Goal: Transaction & Acquisition: Purchase product/service

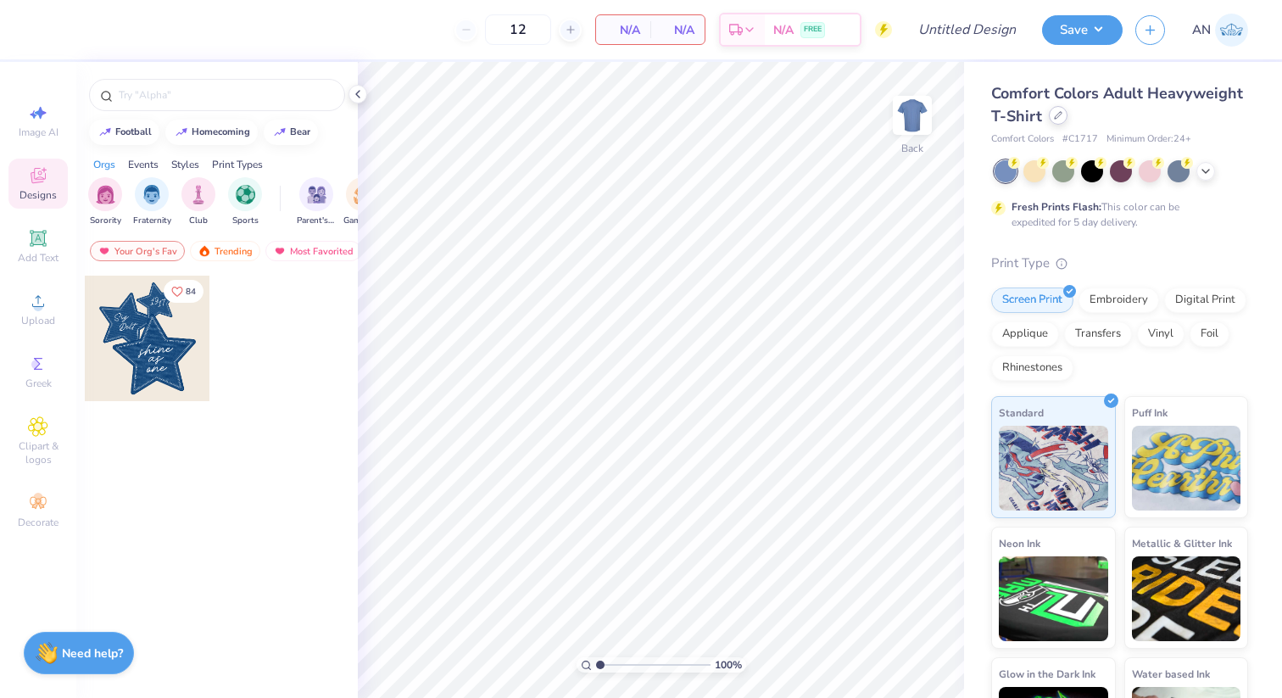
click at [1052, 119] on div at bounding box center [1058, 115] width 19 height 19
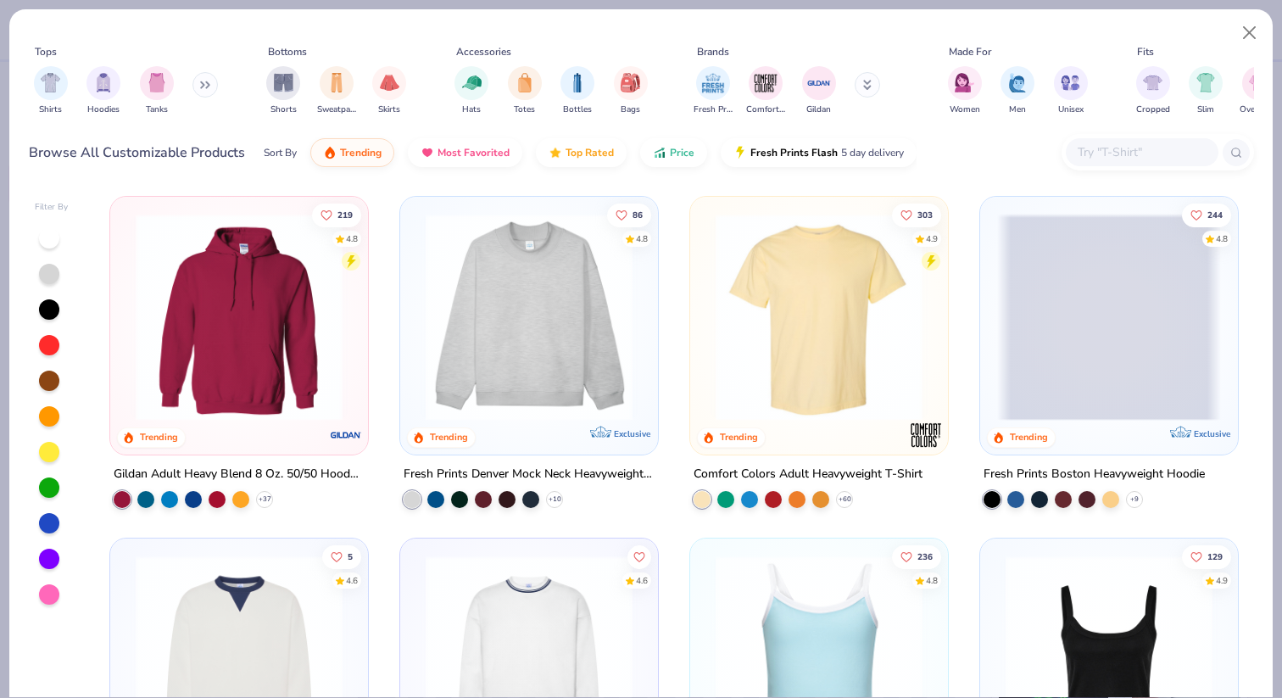
click at [1114, 137] on div at bounding box center [1158, 152] width 193 height 36
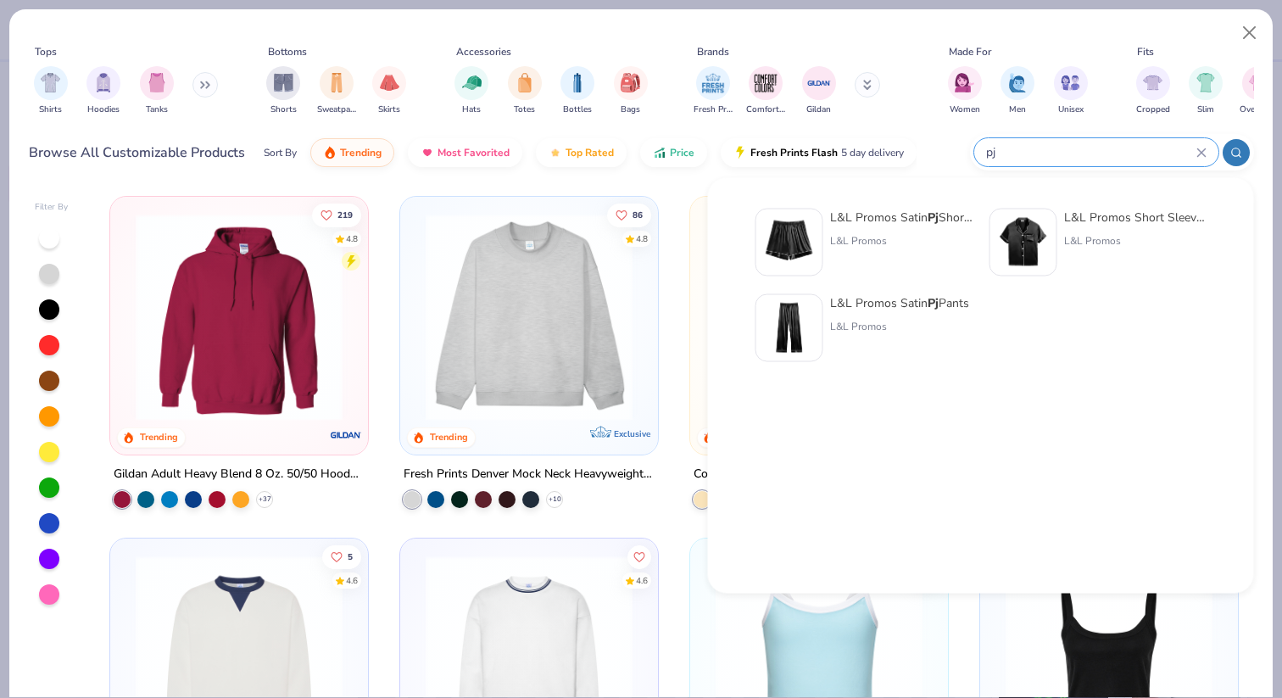
type input "pj"
click at [1017, 226] on img at bounding box center [1023, 242] width 53 height 53
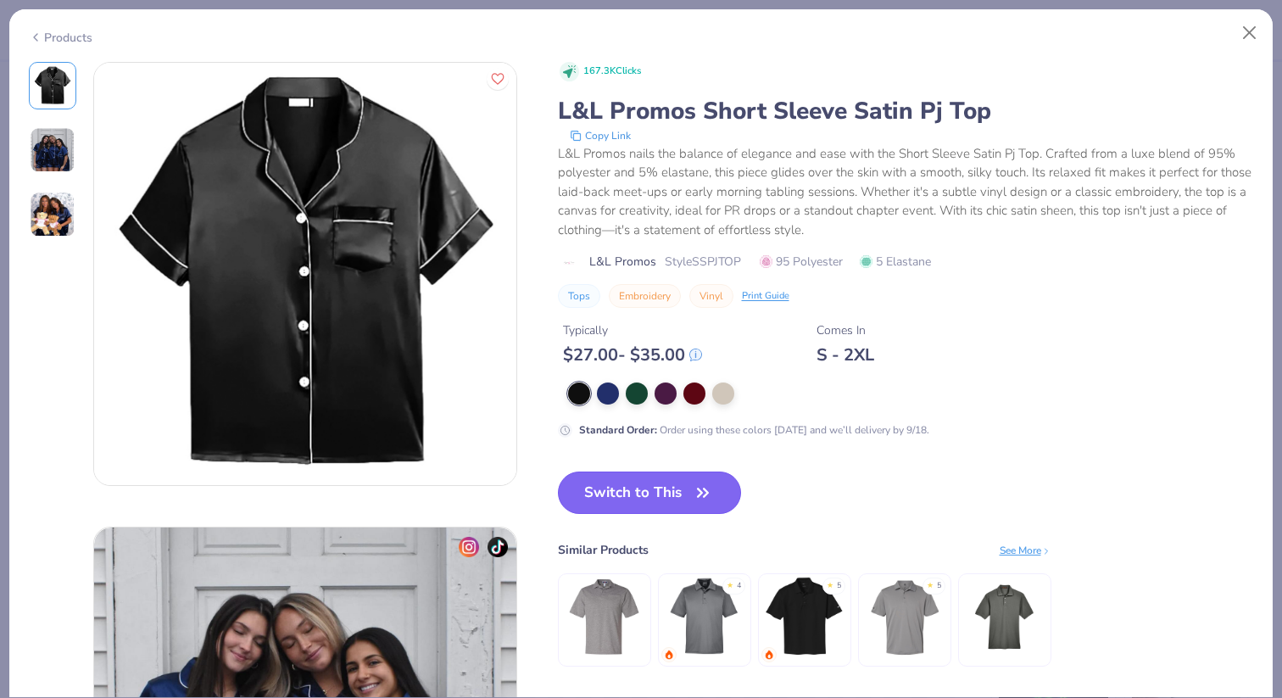
click at [639, 486] on button "Switch to This" at bounding box center [650, 493] width 184 height 42
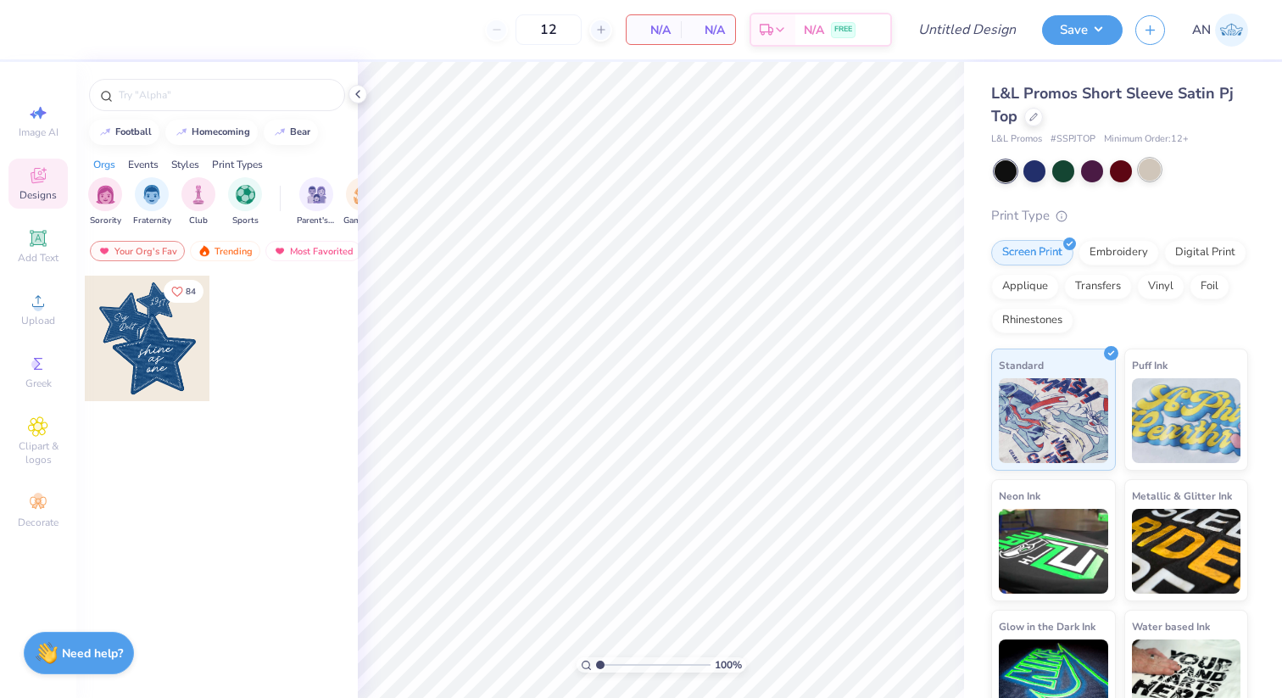
click at [1151, 173] on div at bounding box center [1150, 170] width 22 height 22
click at [1024, 171] on div at bounding box center [1035, 170] width 22 height 22
click at [996, 170] on div at bounding box center [1006, 171] width 22 height 22
click at [1009, 171] on div at bounding box center [1006, 171] width 22 height 22
click at [1011, 165] on div at bounding box center [1006, 171] width 22 height 22
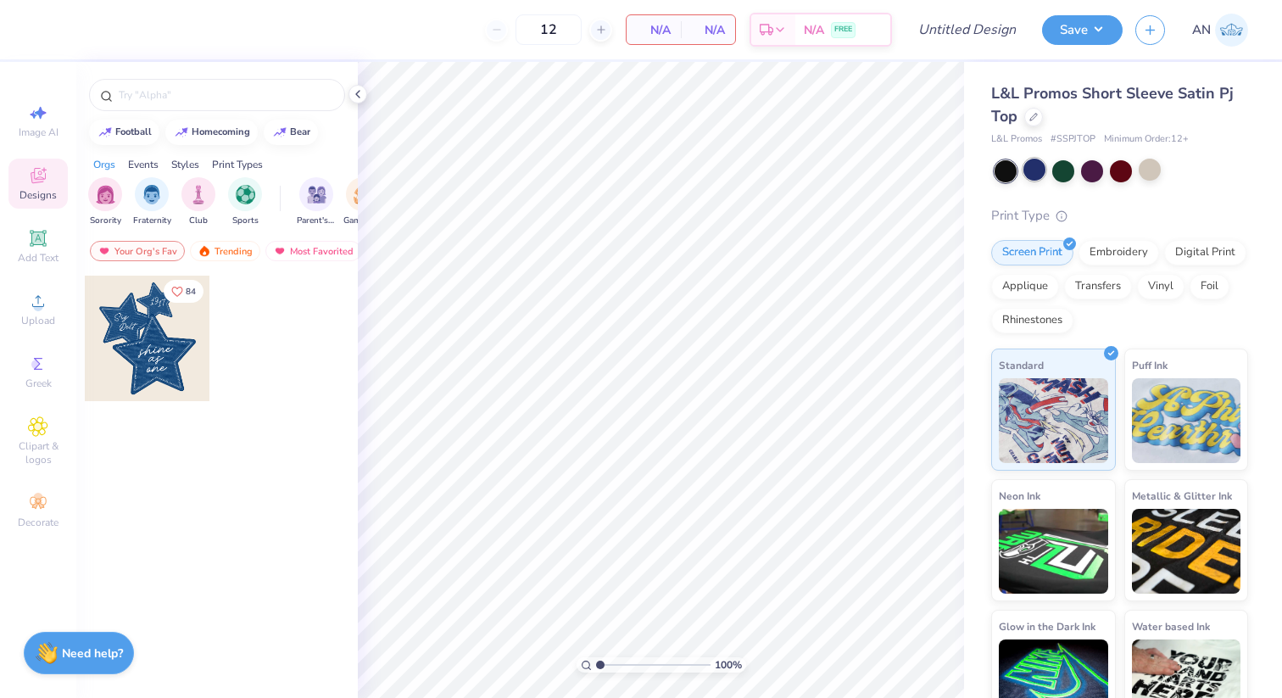
click at [1039, 165] on div at bounding box center [1035, 170] width 22 height 22
click at [1069, 165] on div at bounding box center [1063, 170] width 22 height 22
click at [1108, 166] on div at bounding box center [1122, 171] width 254 height 22
click at [1136, 168] on div at bounding box center [1122, 171] width 254 height 22
click at [1157, 168] on div at bounding box center [1150, 170] width 22 height 22
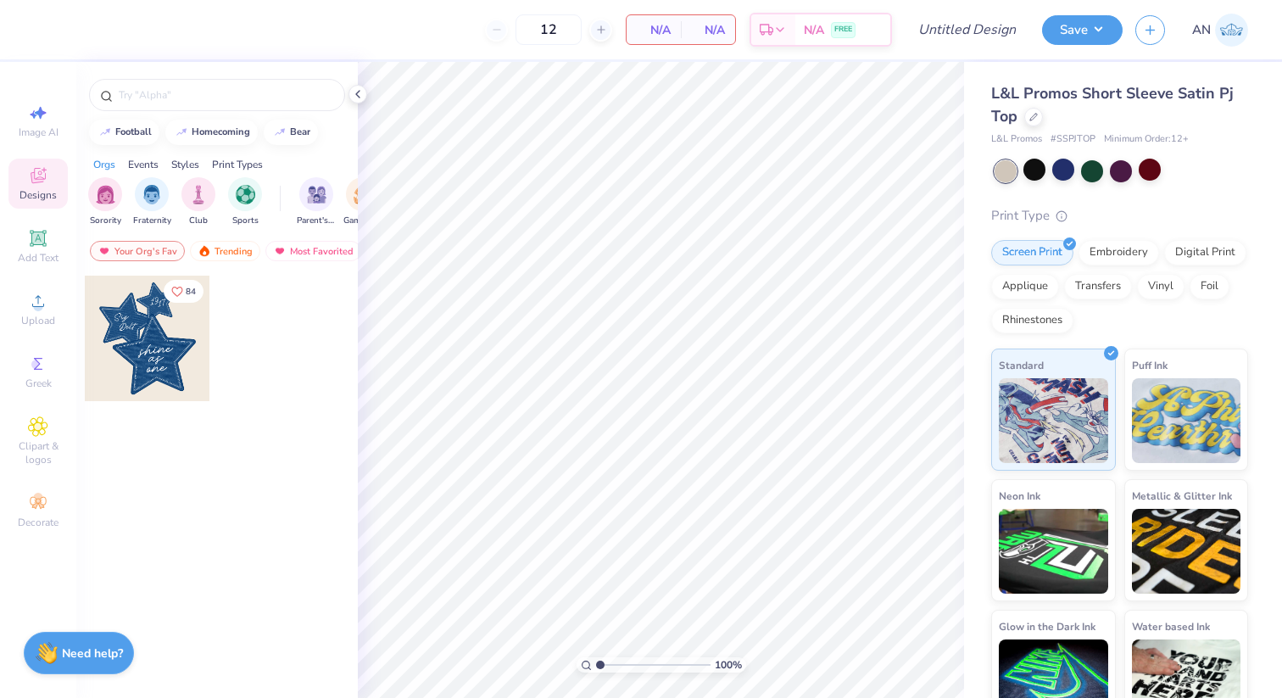
click at [1102, 265] on div "Screen Print Embroidery Digital Print Applique Transfers Vinyl Foil Rhinestones" at bounding box center [1119, 286] width 257 height 93
click at [1102, 252] on div "Embroidery" at bounding box center [1119, 249] width 81 height 25
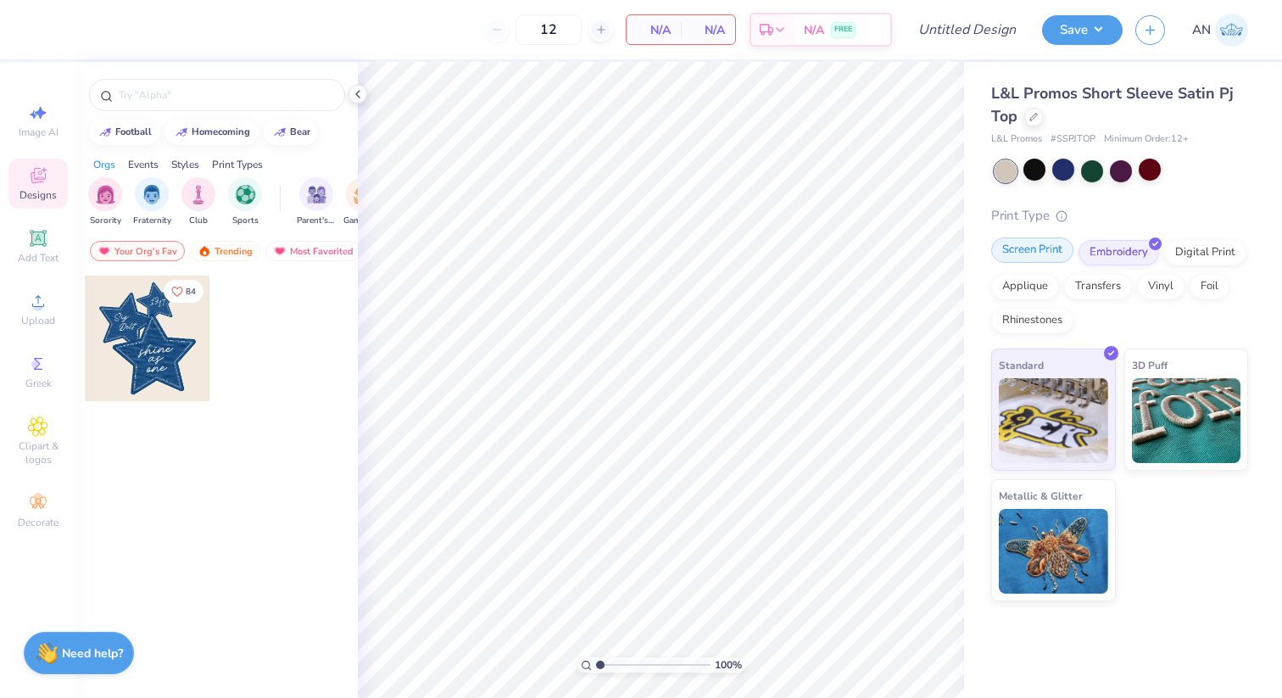
click at [1039, 253] on div "Screen Print" at bounding box center [1032, 249] width 82 height 25
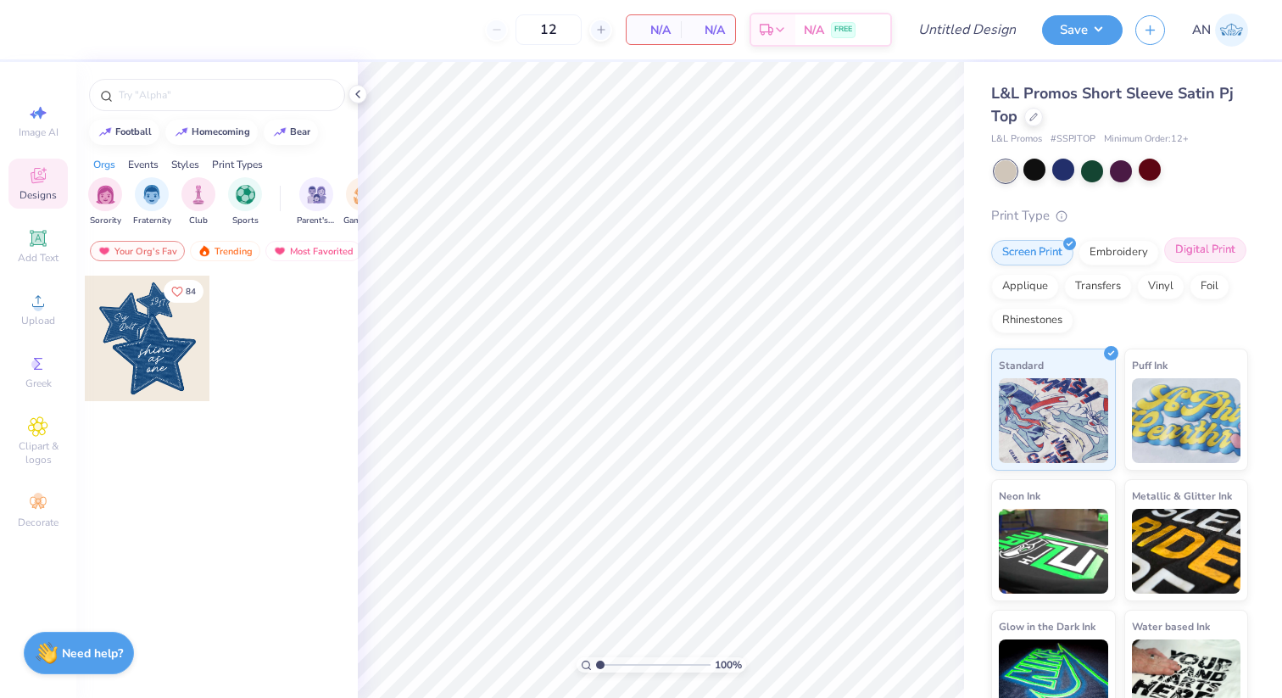
click at [1174, 258] on div "Digital Print" at bounding box center [1205, 249] width 82 height 25
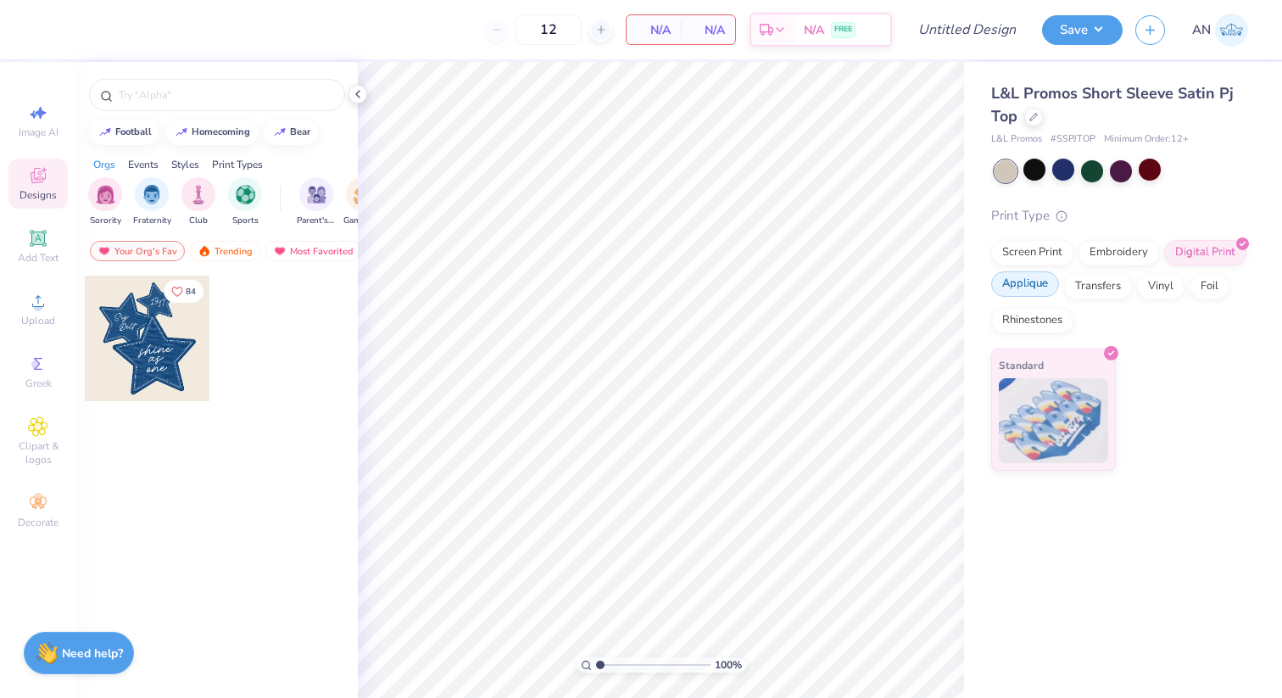
click at [1036, 285] on div "Applique" at bounding box center [1025, 283] width 68 height 25
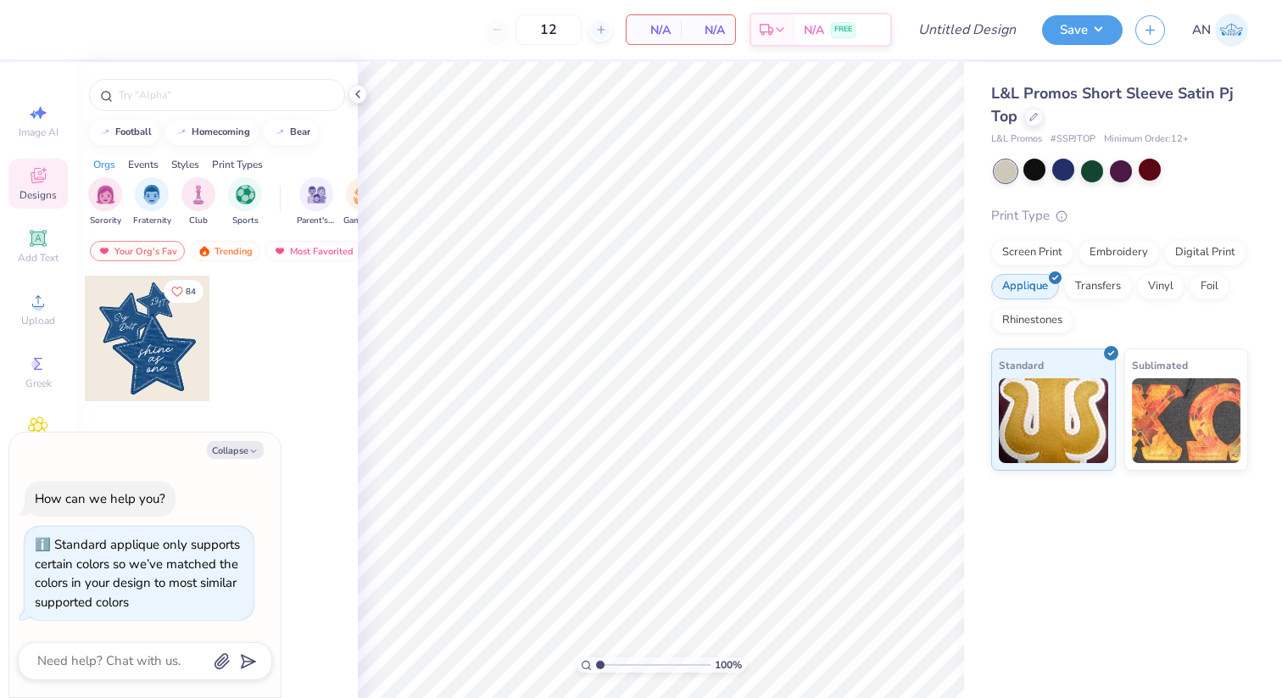
click at [1030, 232] on div "Print Type Screen Print Embroidery Digital Print Applique Transfers Vinyl Foil …" at bounding box center [1119, 338] width 257 height 265
click at [1033, 248] on div "Screen Print" at bounding box center [1032, 249] width 82 height 25
type textarea "x"
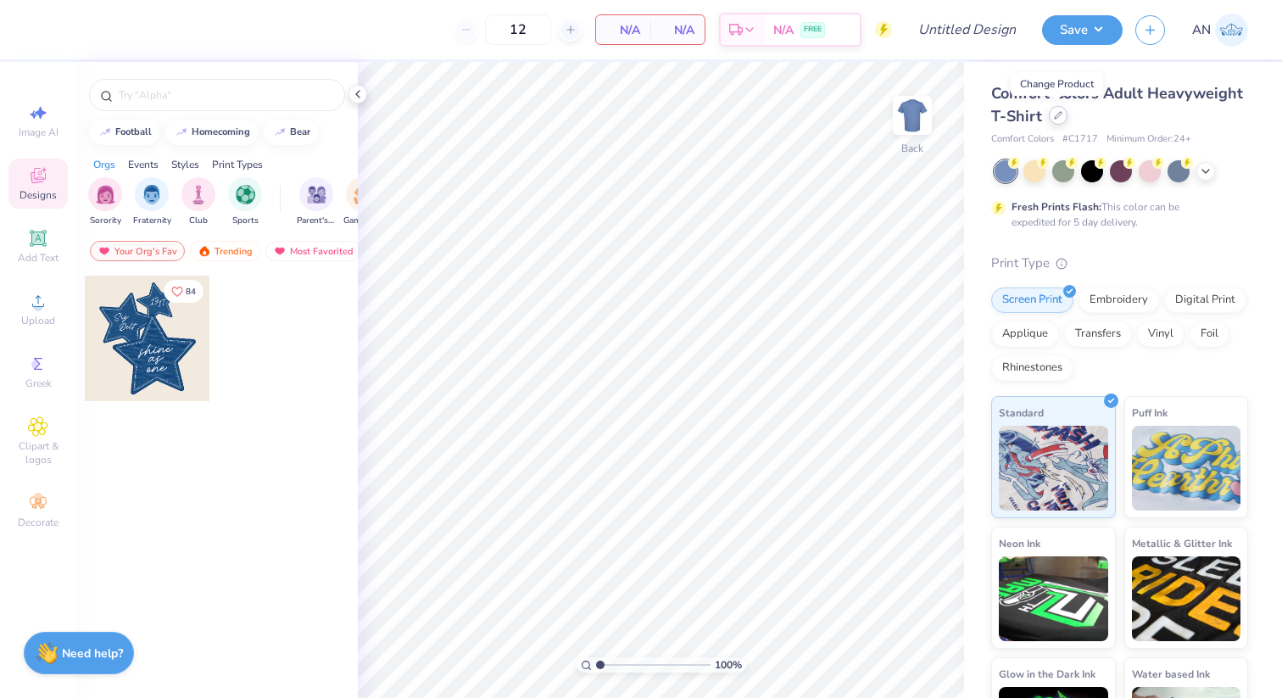
click at [1056, 114] on icon at bounding box center [1058, 115] width 8 height 8
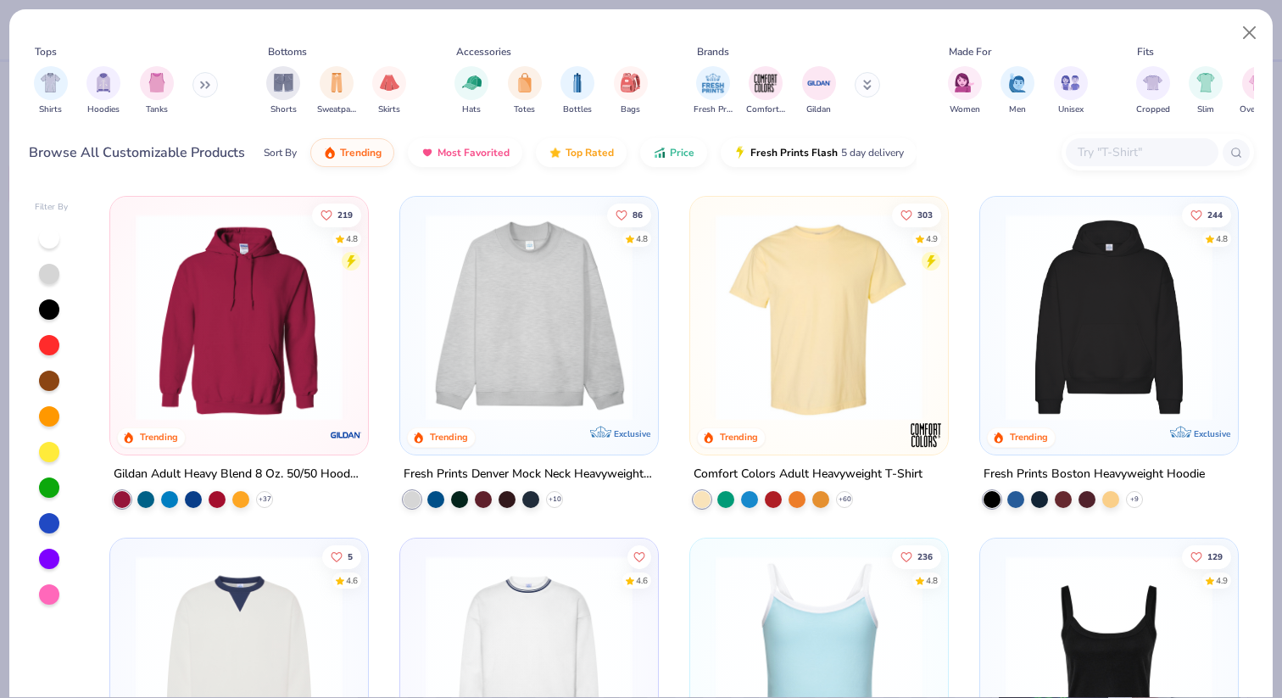
click at [1102, 161] on input "text" at bounding box center [1141, 152] width 131 height 20
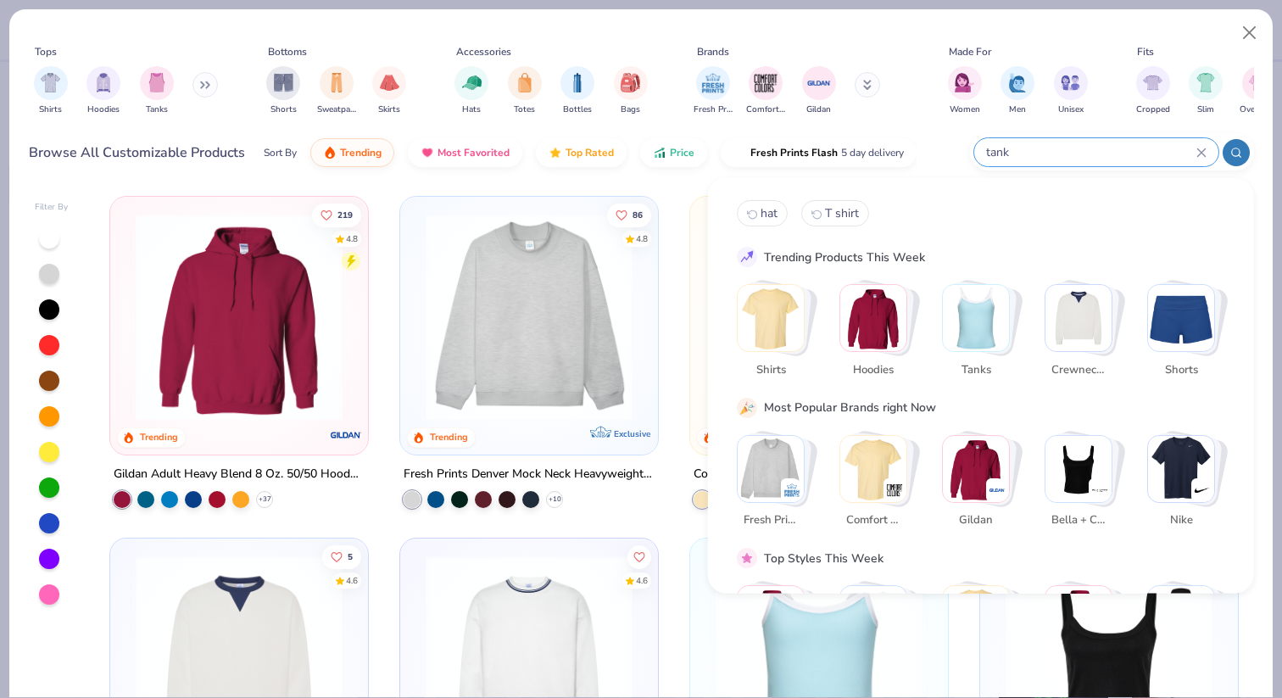
type input "tank"
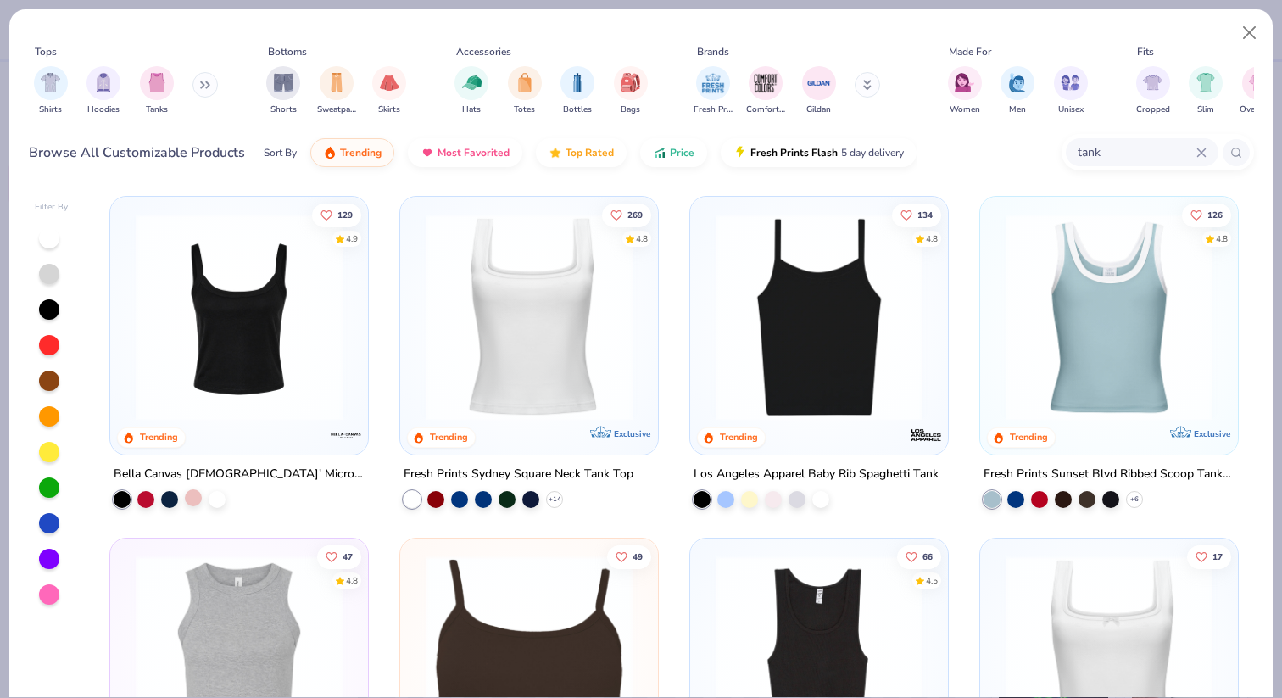
click at [189, 496] on div at bounding box center [193, 497] width 17 height 17
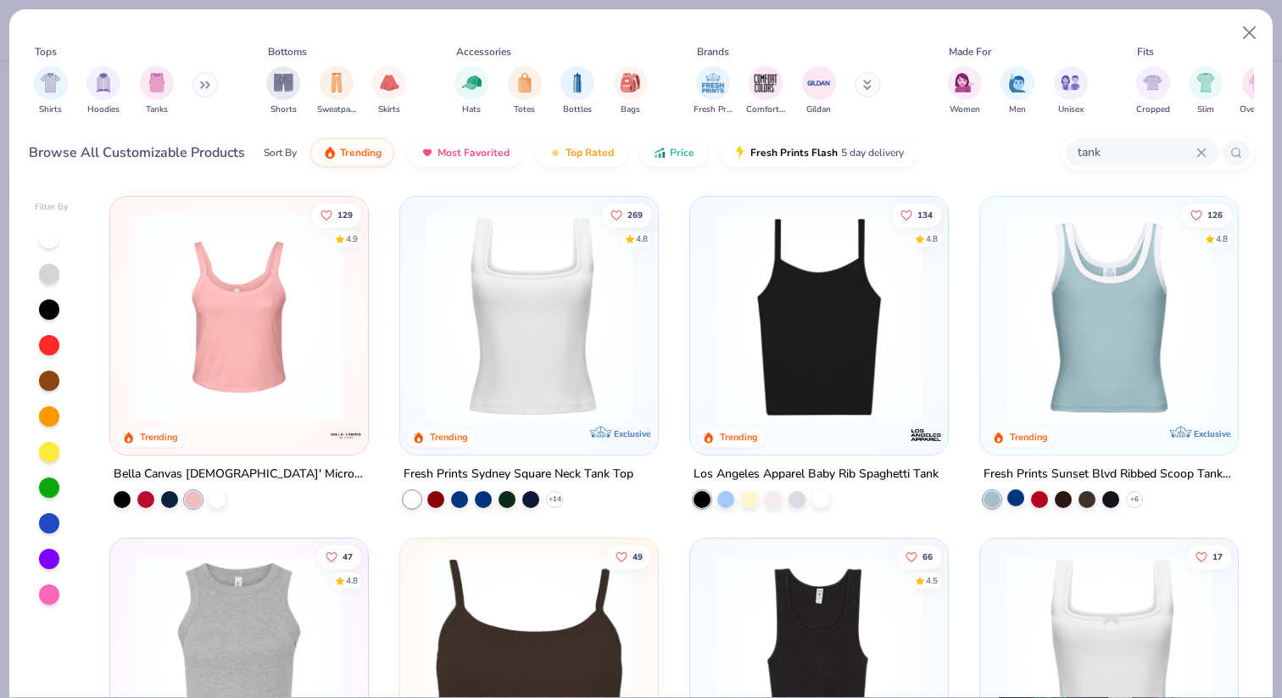
click at [1017, 497] on div at bounding box center [1016, 497] width 17 height 17
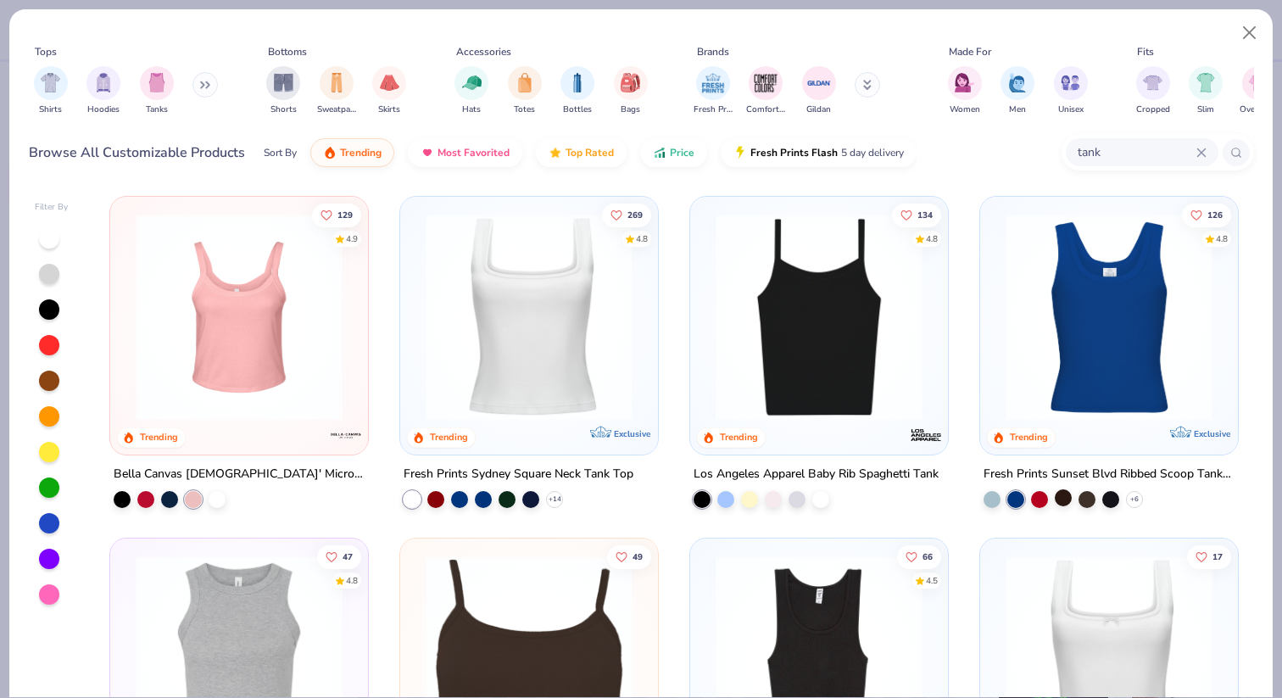
click at [1067, 500] on div at bounding box center [1063, 497] width 17 height 17
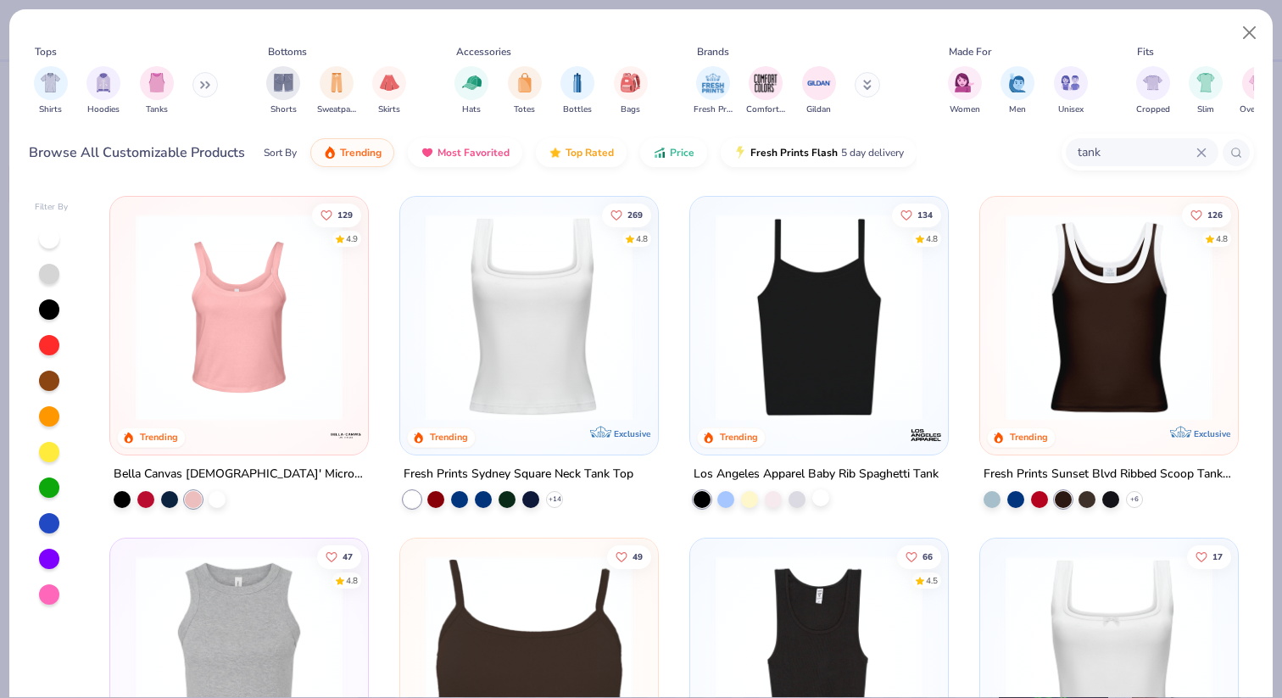
click at [820, 501] on div at bounding box center [820, 497] width 17 height 17
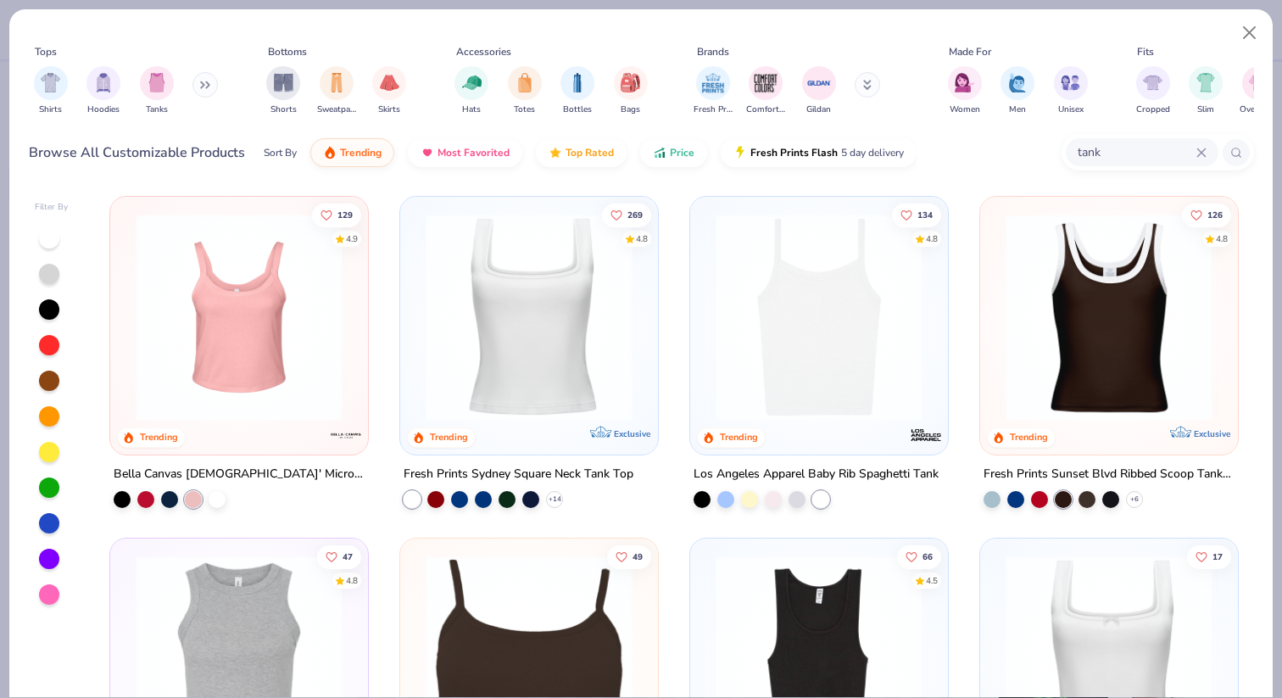
click at [784, 501] on div at bounding box center [762, 499] width 136 height 17
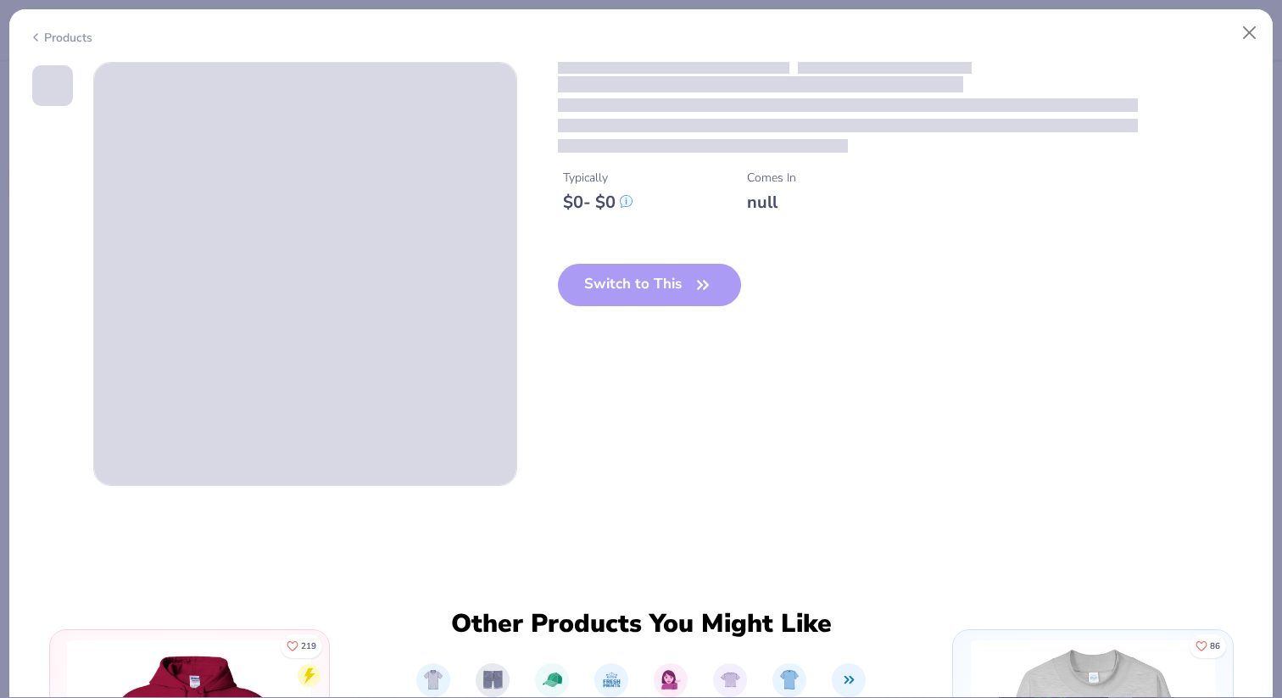
click at [768, 333] on div "Typically $ 0 - $ 0 Comes In null Switch to This" at bounding box center [906, 197] width 696 height 271
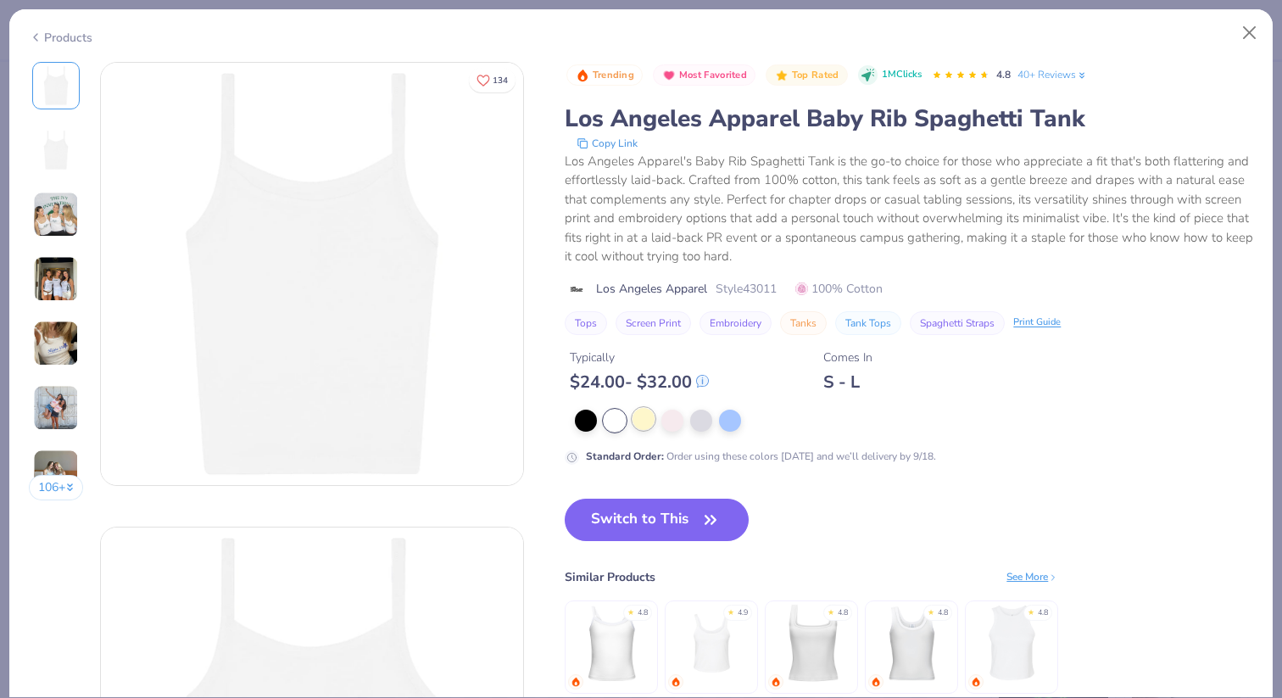
click at [648, 415] on div at bounding box center [644, 419] width 22 height 22
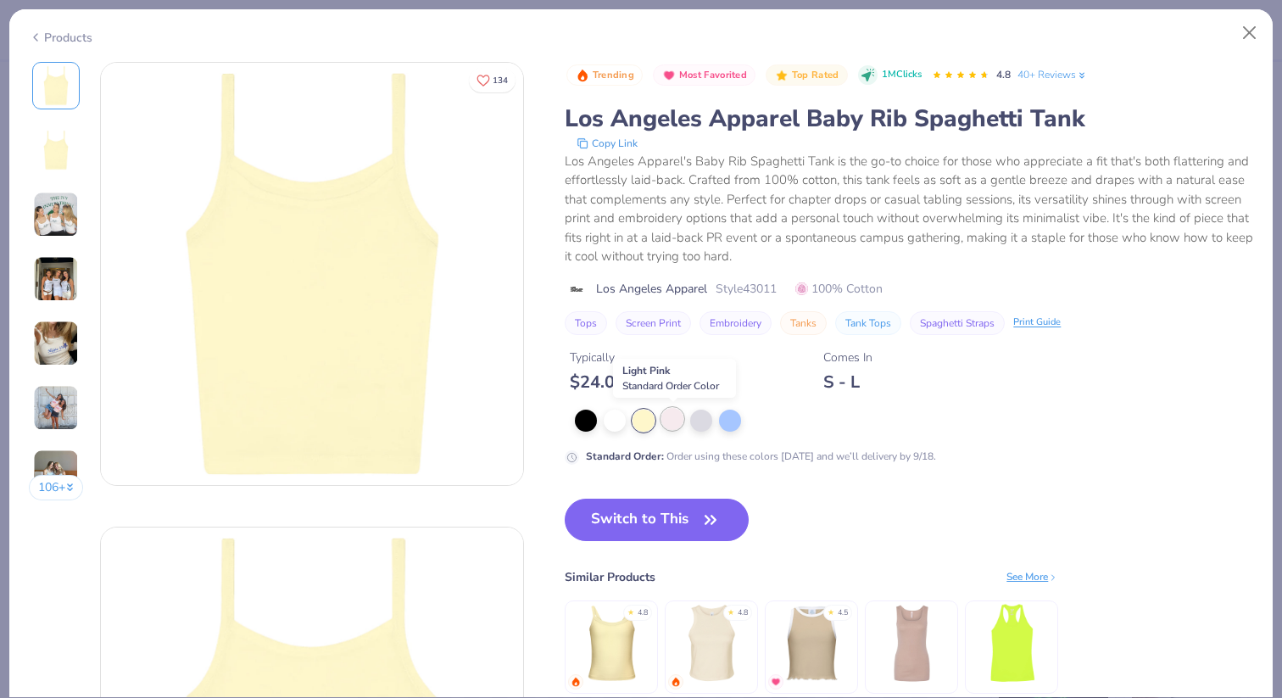
click at [673, 415] on div at bounding box center [672, 419] width 22 height 22
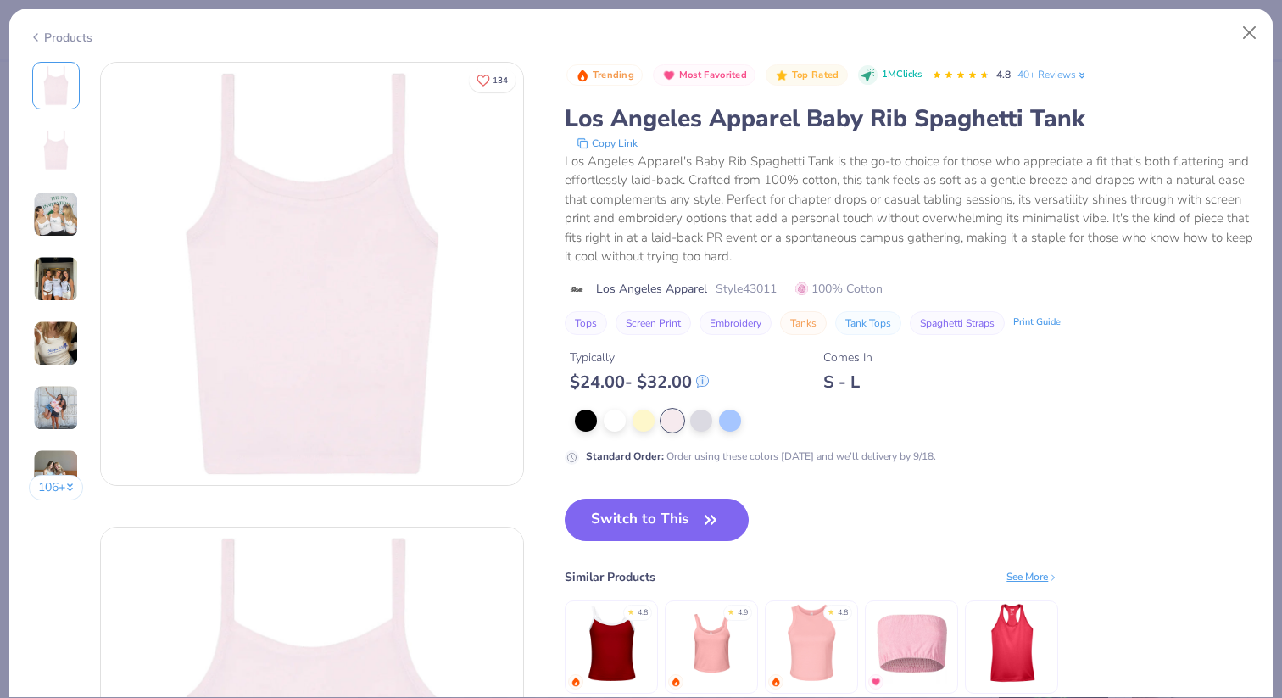
click at [56, 210] on img at bounding box center [56, 215] width 46 height 46
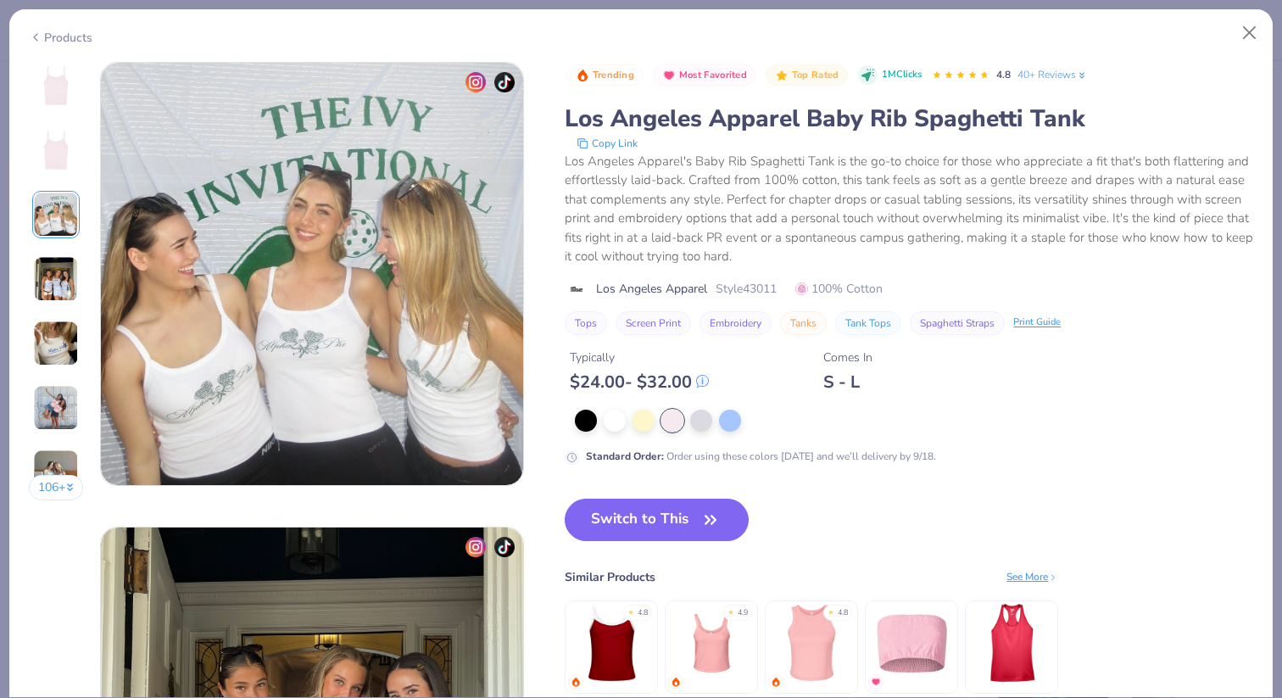
click at [58, 256] on img at bounding box center [56, 279] width 46 height 46
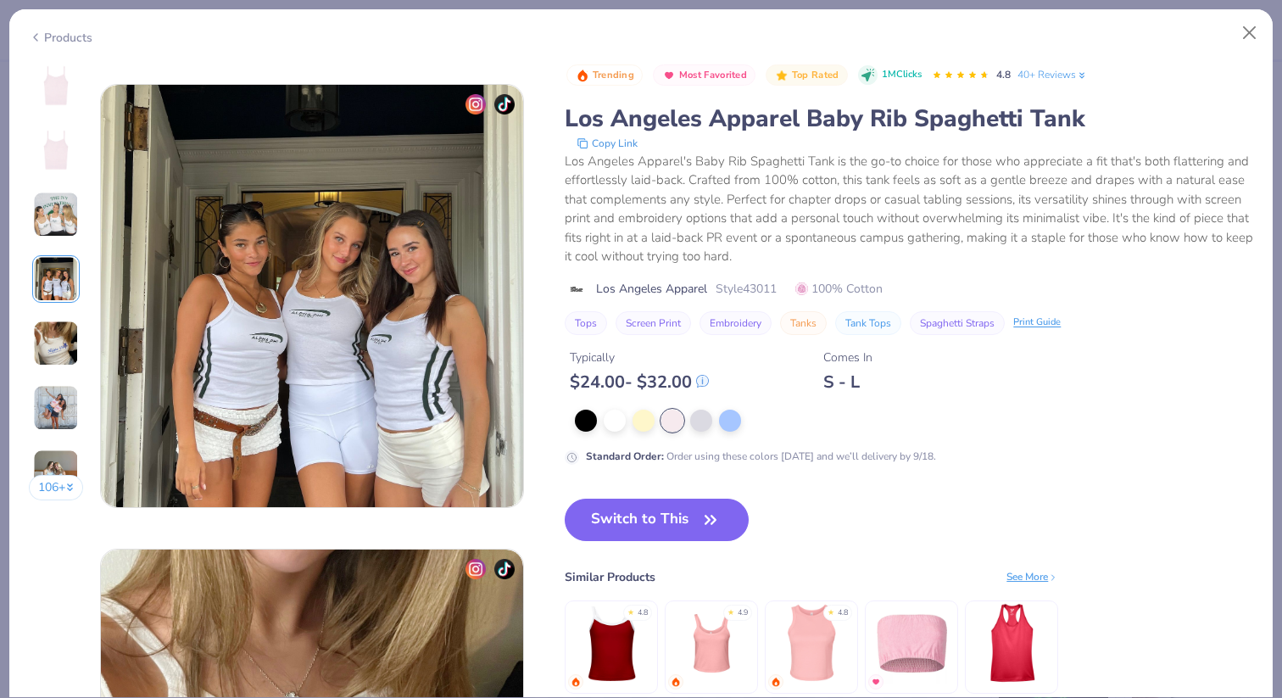
scroll to position [1394, 0]
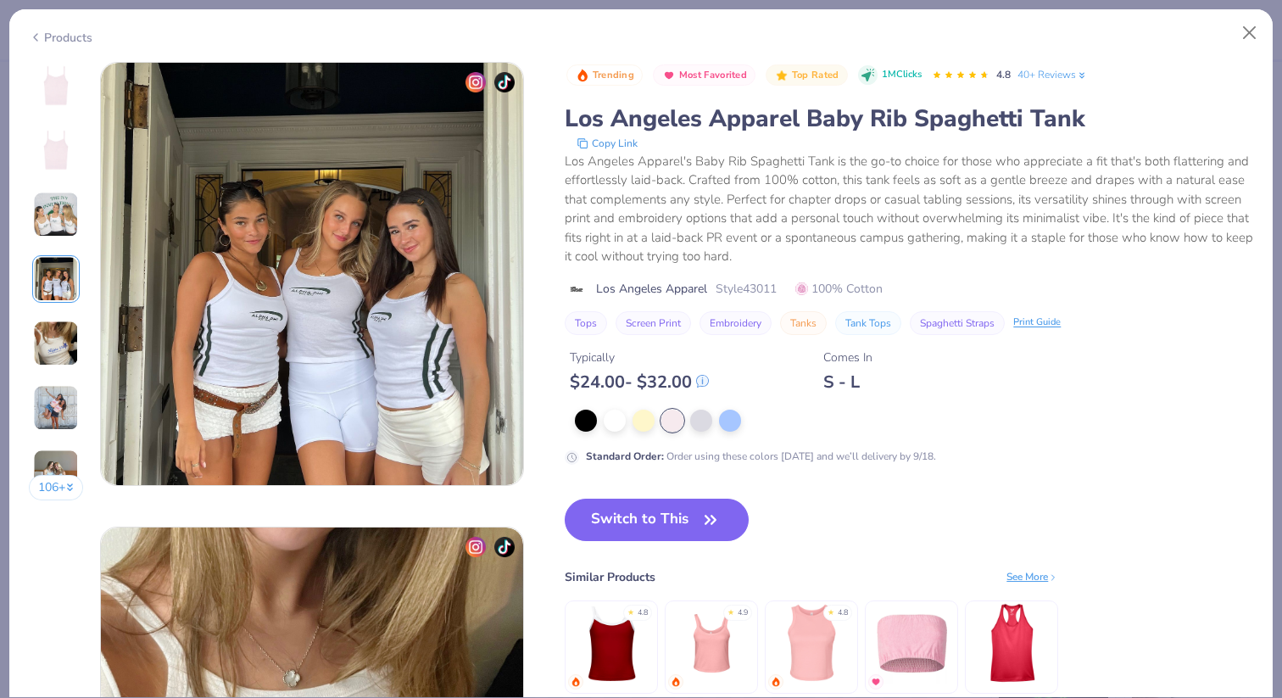
click at [53, 308] on div "106 +" at bounding box center [56, 287] width 55 height 451
click at [45, 348] on img at bounding box center [56, 344] width 46 height 46
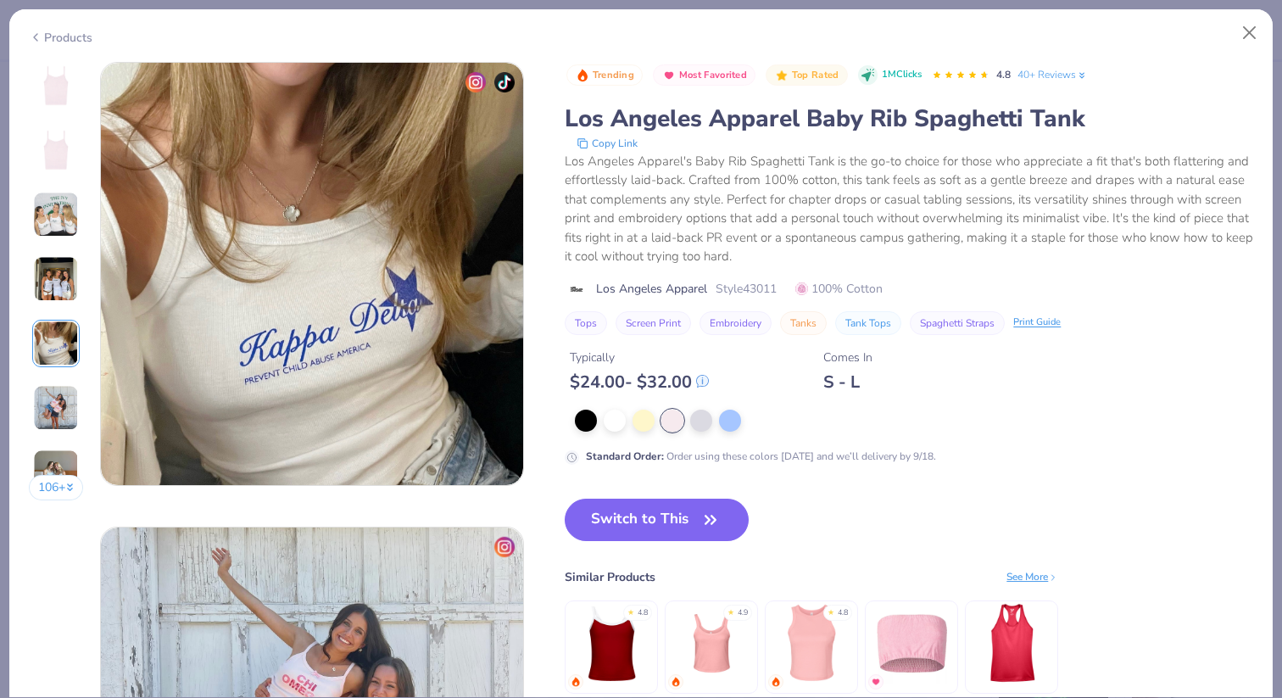
click at [54, 394] on img at bounding box center [56, 408] width 46 height 46
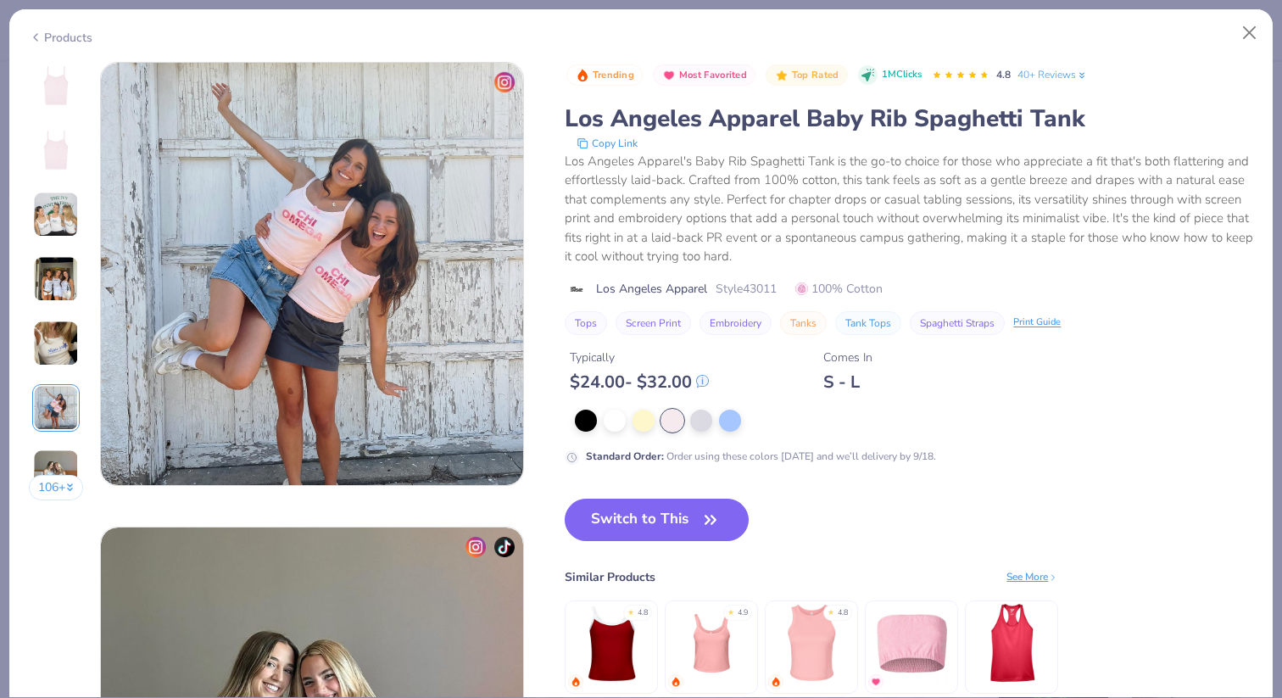
click at [45, 457] on img at bounding box center [56, 472] width 46 height 46
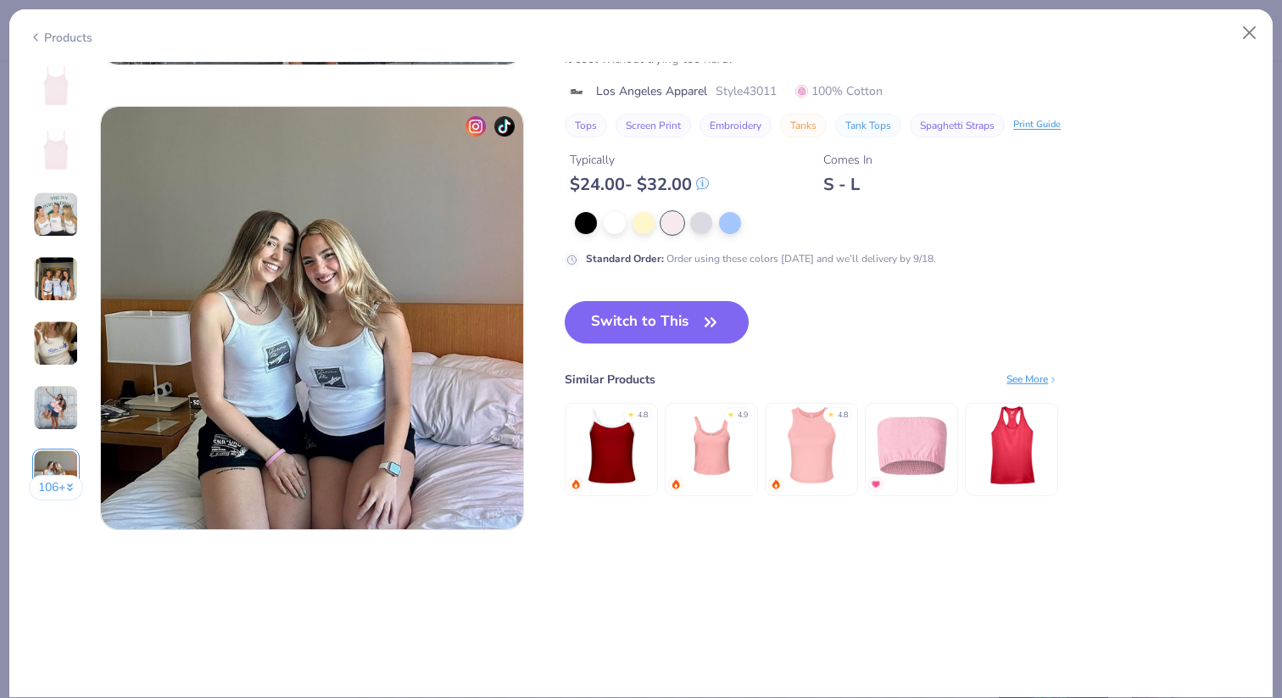
scroll to position [2788, 0]
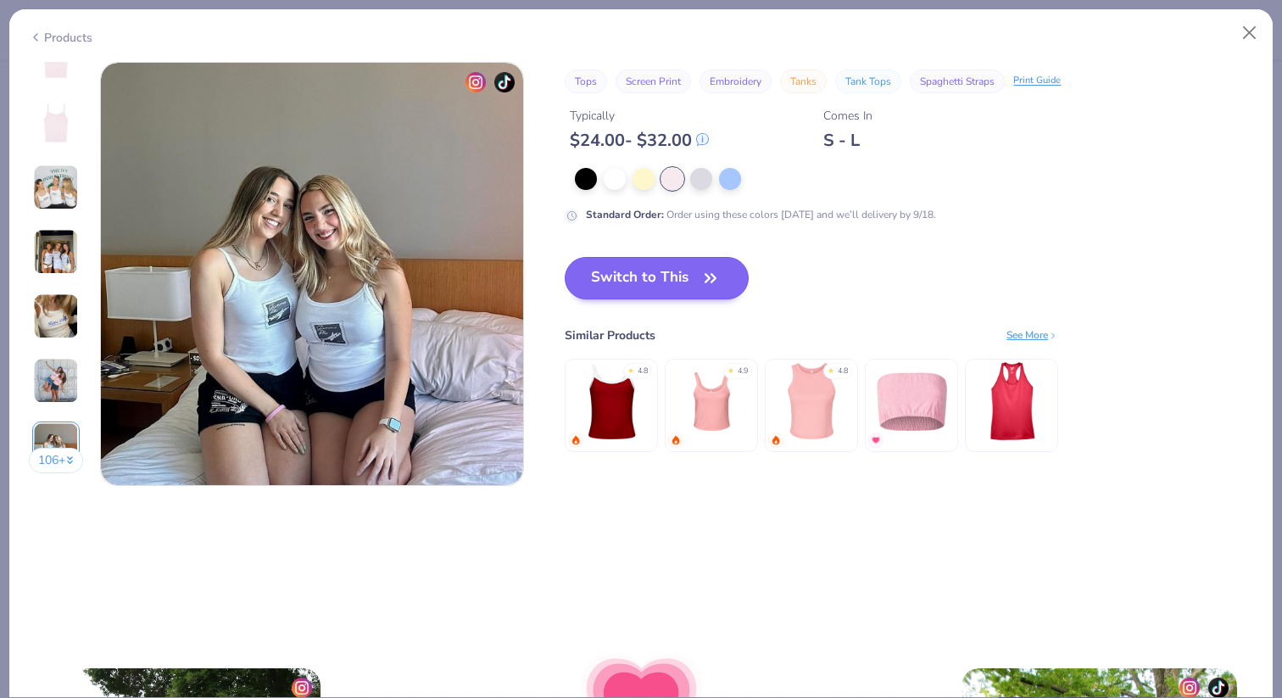
click at [677, 299] on div "Switch to This Similar Products See More ★ 4.8 ★ 4.9 ★ 4.8" at bounding box center [812, 371] width 494 height 229
click at [673, 290] on button "Switch to This" at bounding box center [657, 278] width 184 height 42
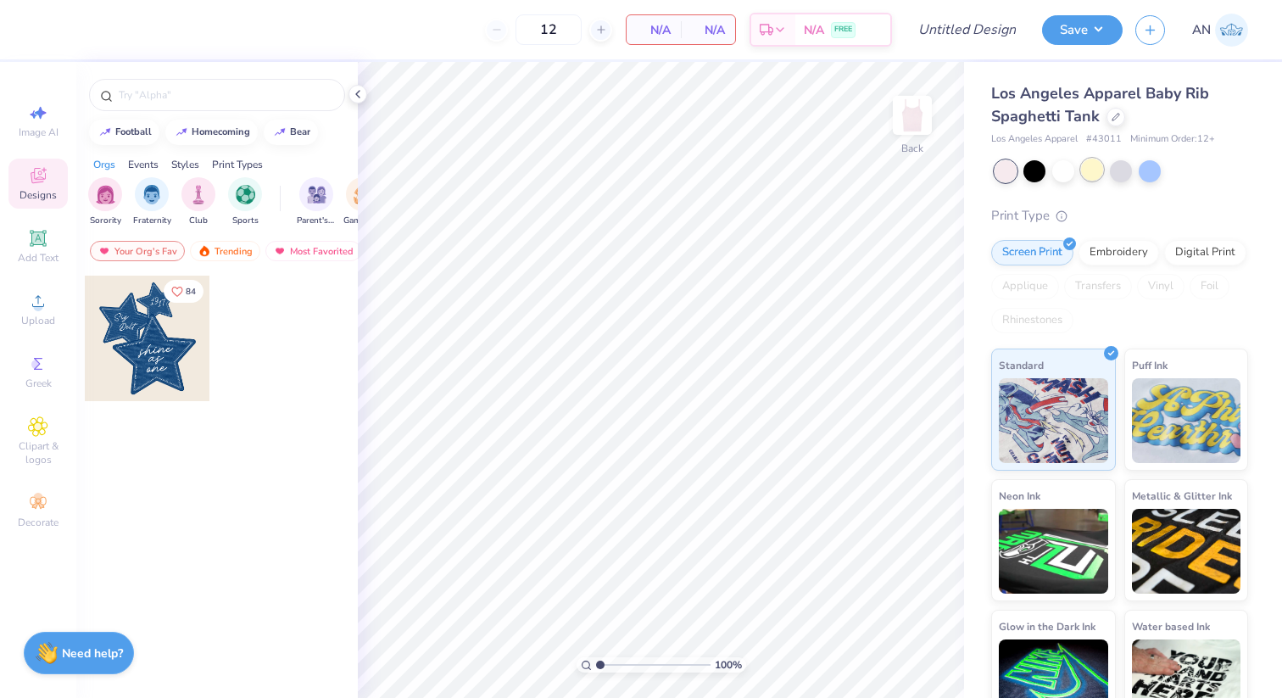
click at [1090, 172] on div at bounding box center [1092, 170] width 22 height 22
click at [1139, 173] on div at bounding box center [1150, 170] width 22 height 22
click at [1147, 173] on div at bounding box center [1150, 170] width 22 height 22
click at [1102, 168] on div at bounding box center [1092, 170] width 22 height 22
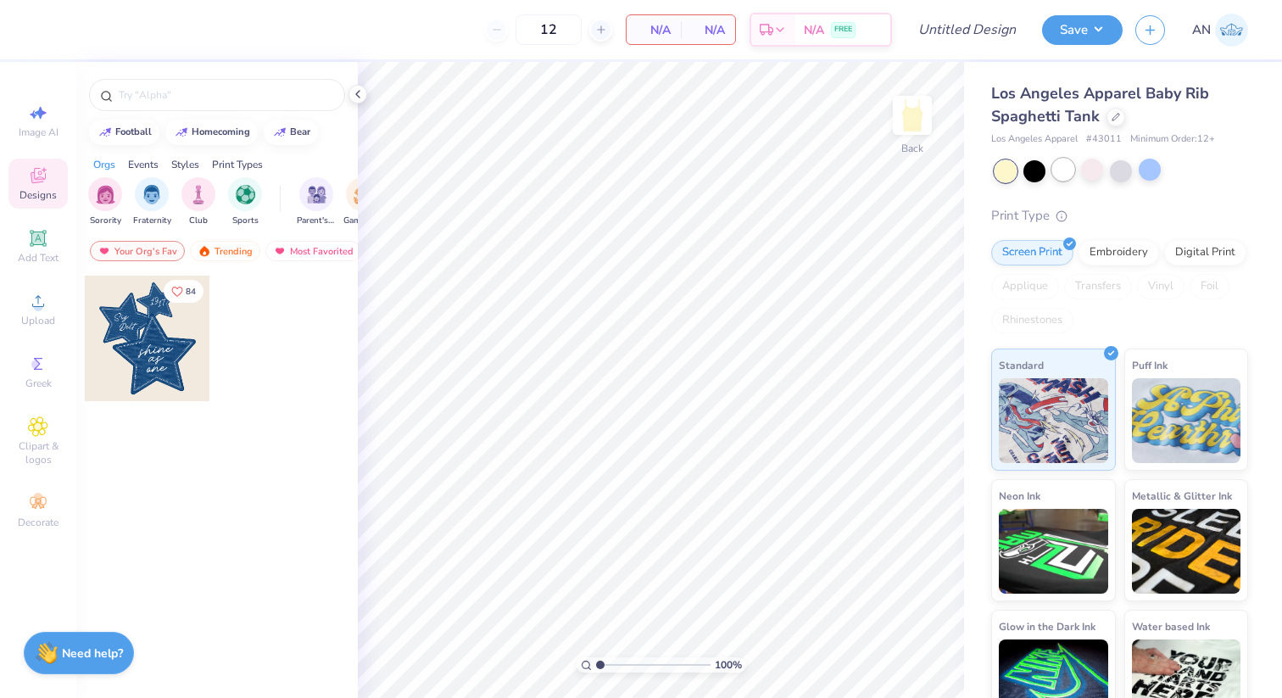
click at [1053, 168] on div at bounding box center [1063, 170] width 22 height 22
click at [1032, 170] on div at bounding box center [1035, 170] width 22 height 22
click at [1114, 170] on div at bounding box center [1121, 170] width 22 height 22
click at [1067, 169] on div at bounding box center [1063, 170] width 22 height 22
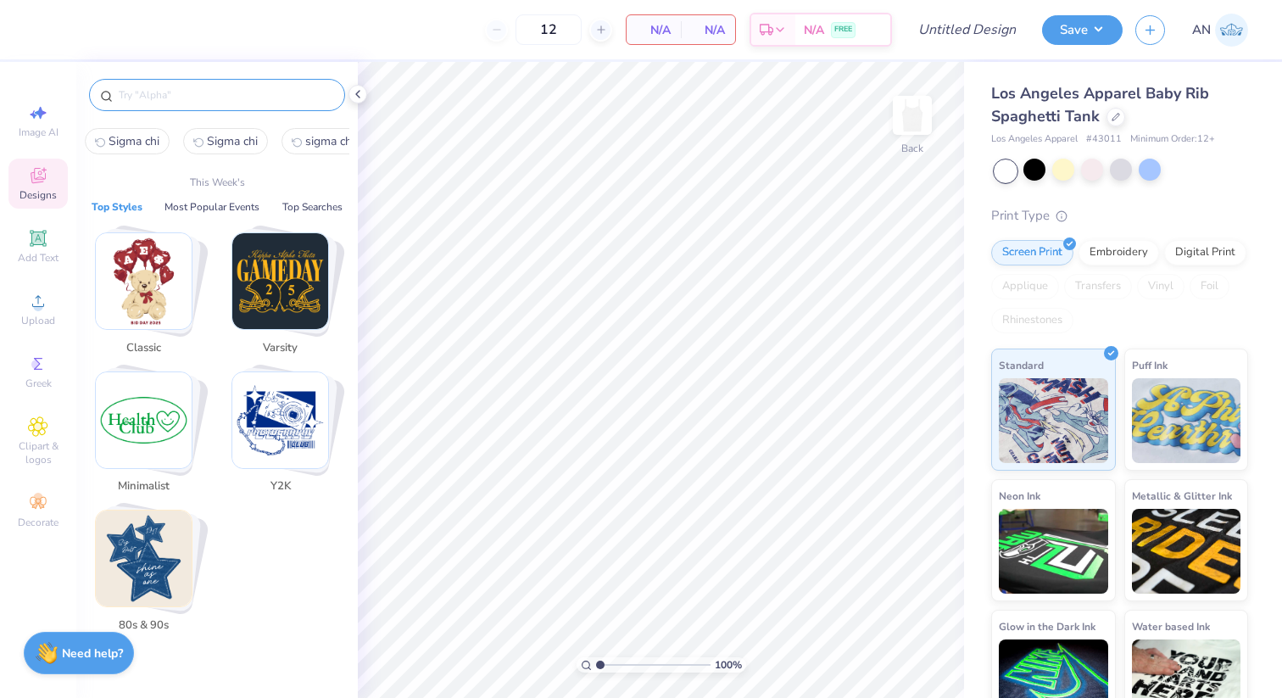
click at [228, 94] on input "text" at bounding box center [225, 95] width 217 height 17
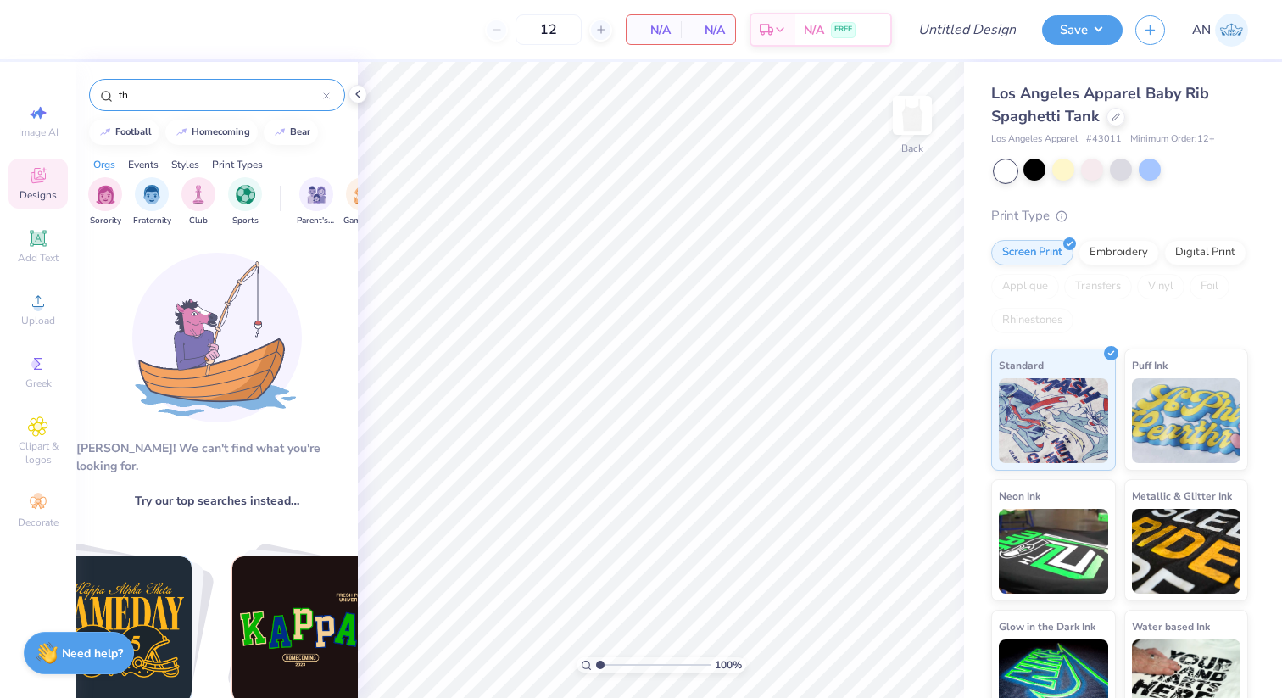
type input "t"
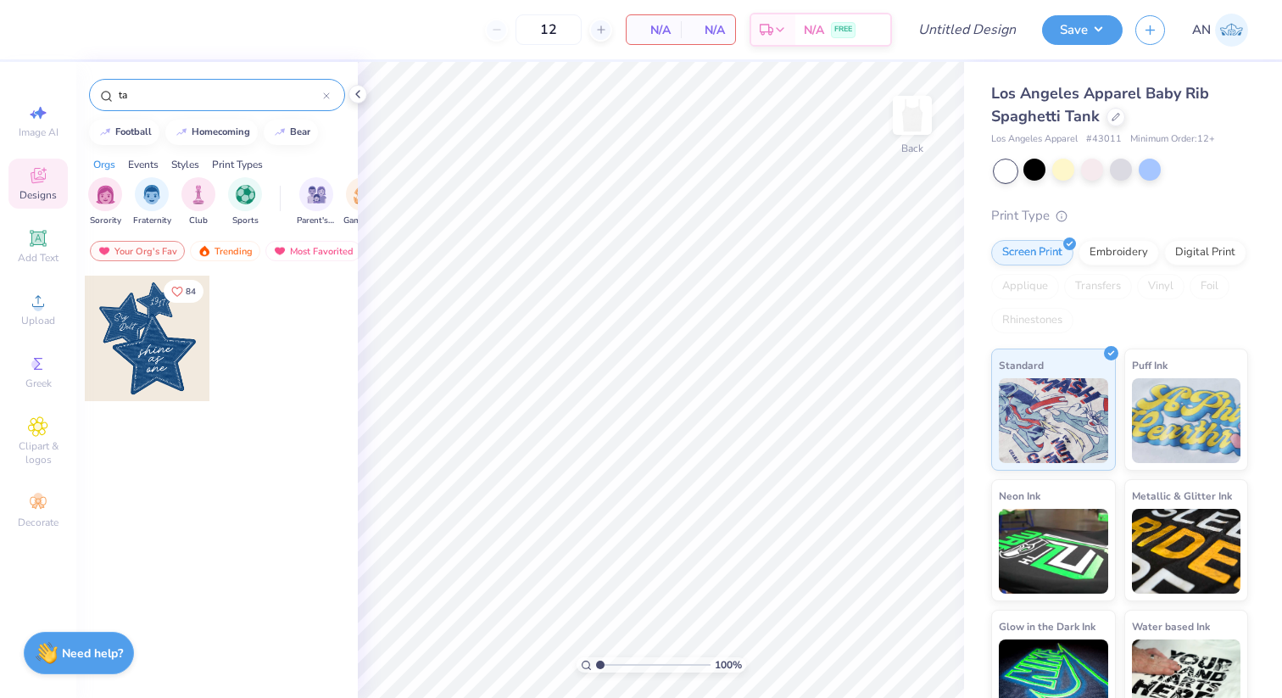
type input "t"
click at [97, 203] on div "filter for Sorority" at bounding box center [105, 193] width 34 height 34
click at [173, 98] on input "t" at bounding box center [220, 95] width 206 height 17
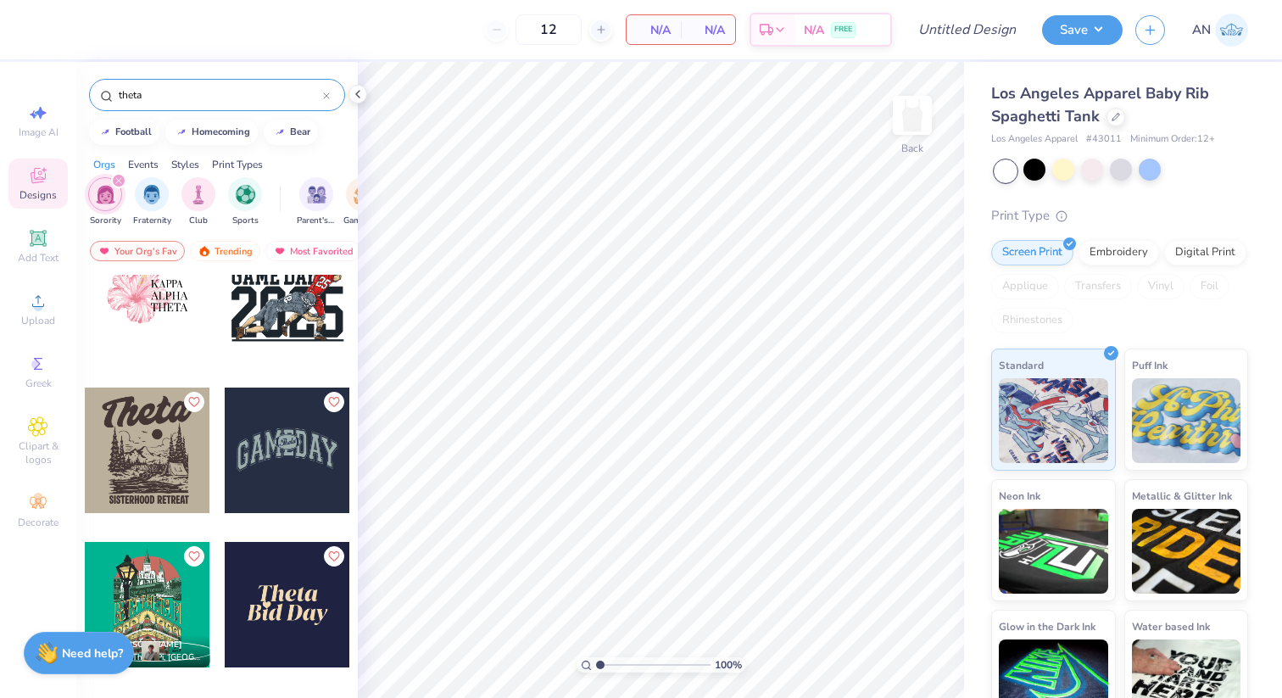
scroll to position [354, 0]
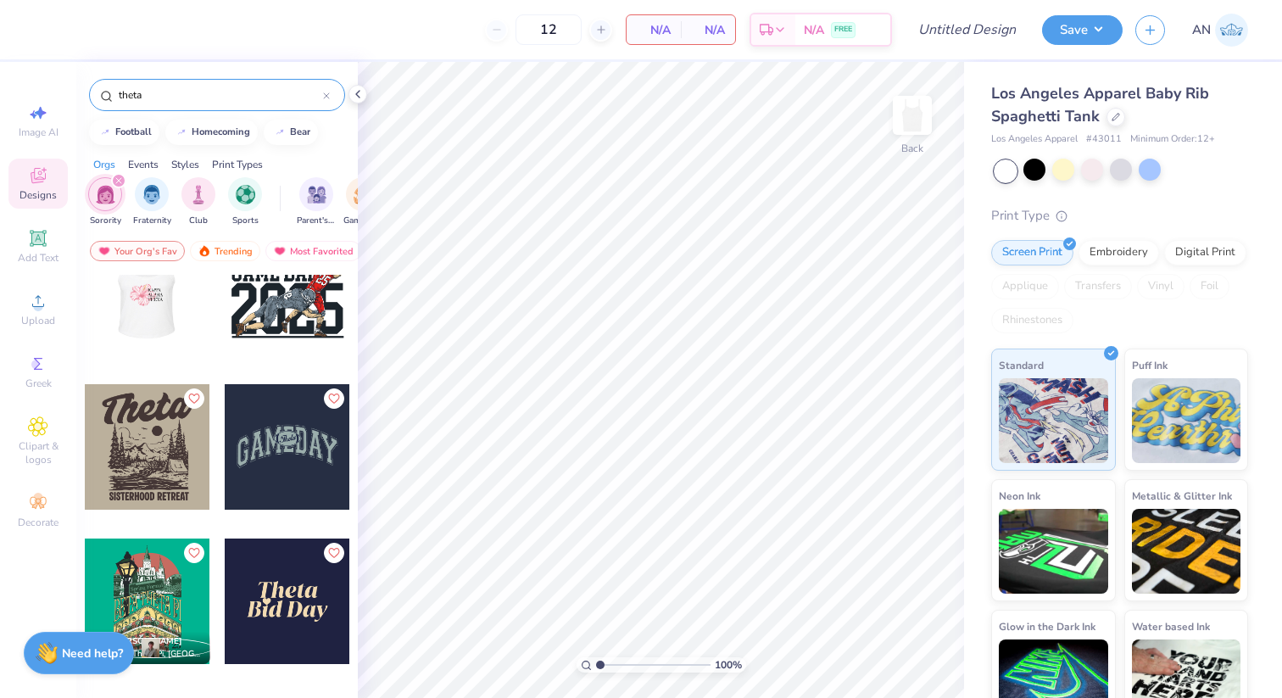
type input "theta"
click at [85, 299] on div at bounding box center [22, 293] width 126 height 126
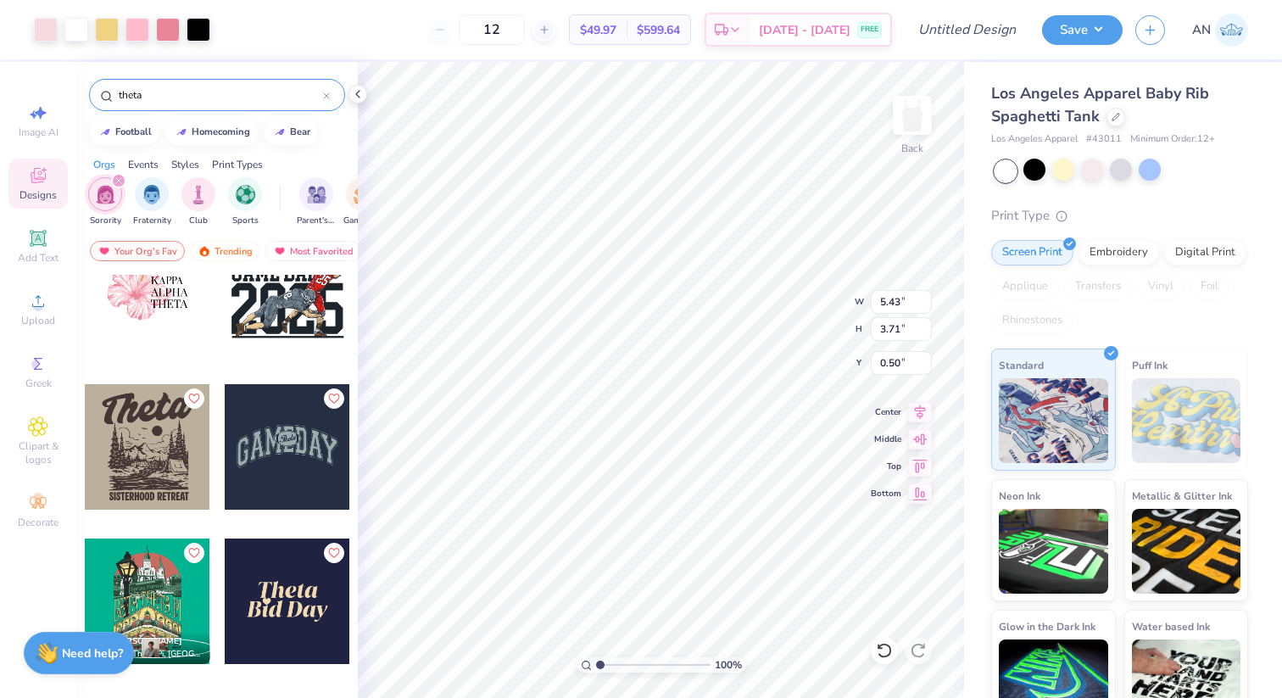
type input "0.50"
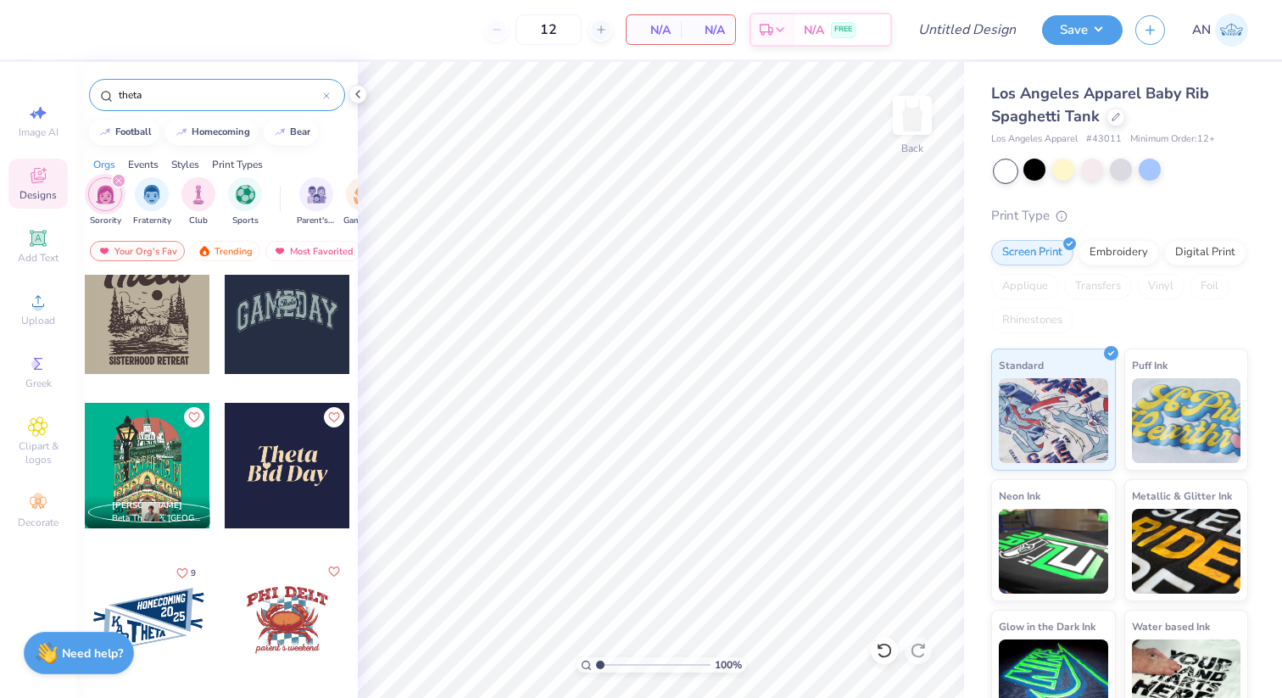
scroll to position [477, 0]
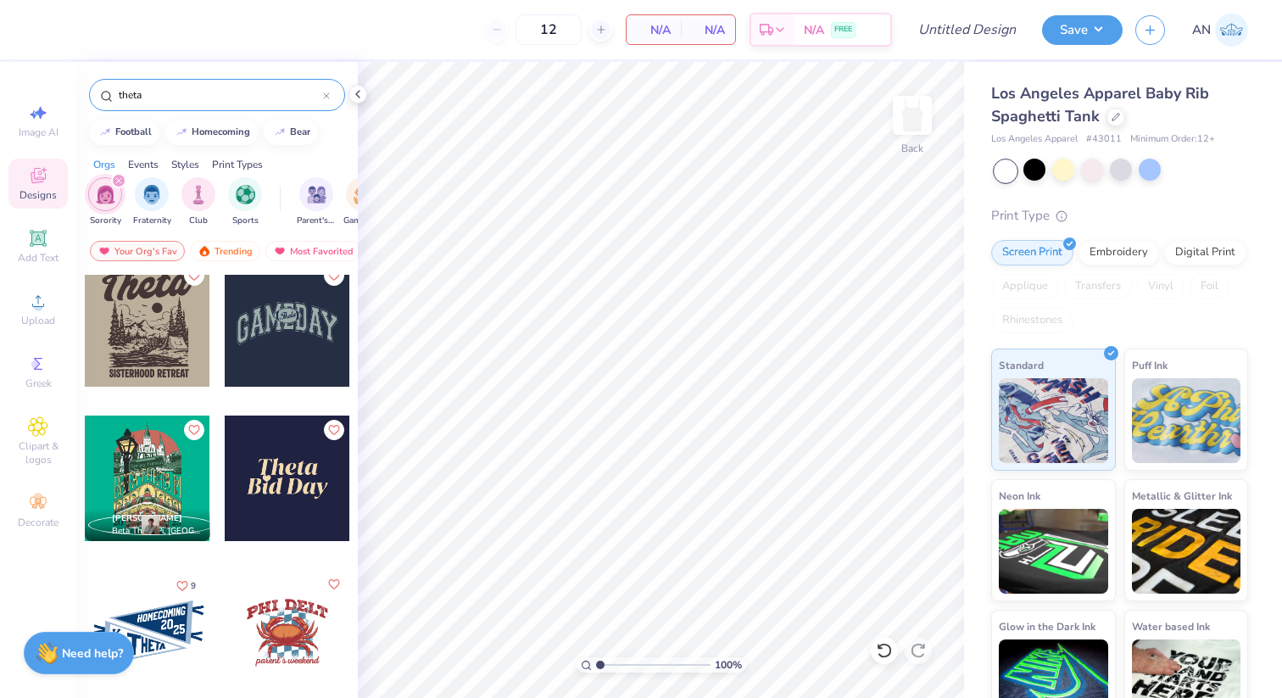
click at [282, 457] on div at bounding box center [288, 479] width 126 height 126
type input "0.92"
type input "4.18"
type input "2.12"
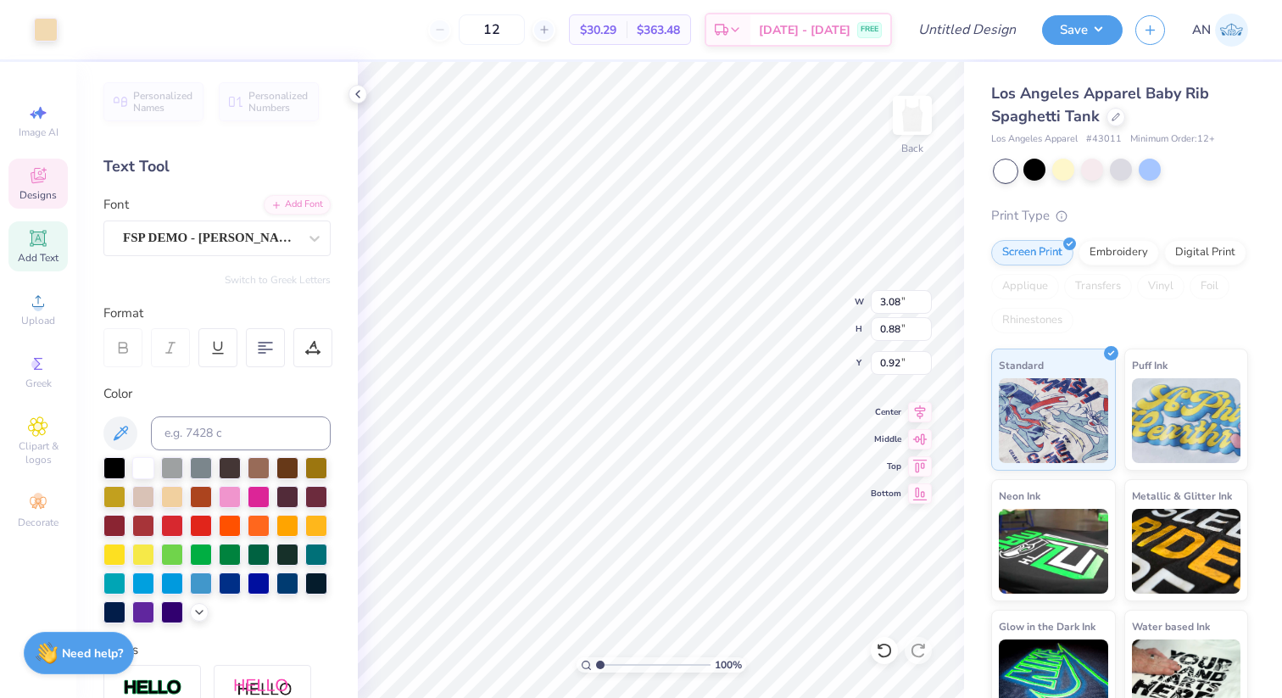
type input "0.93"
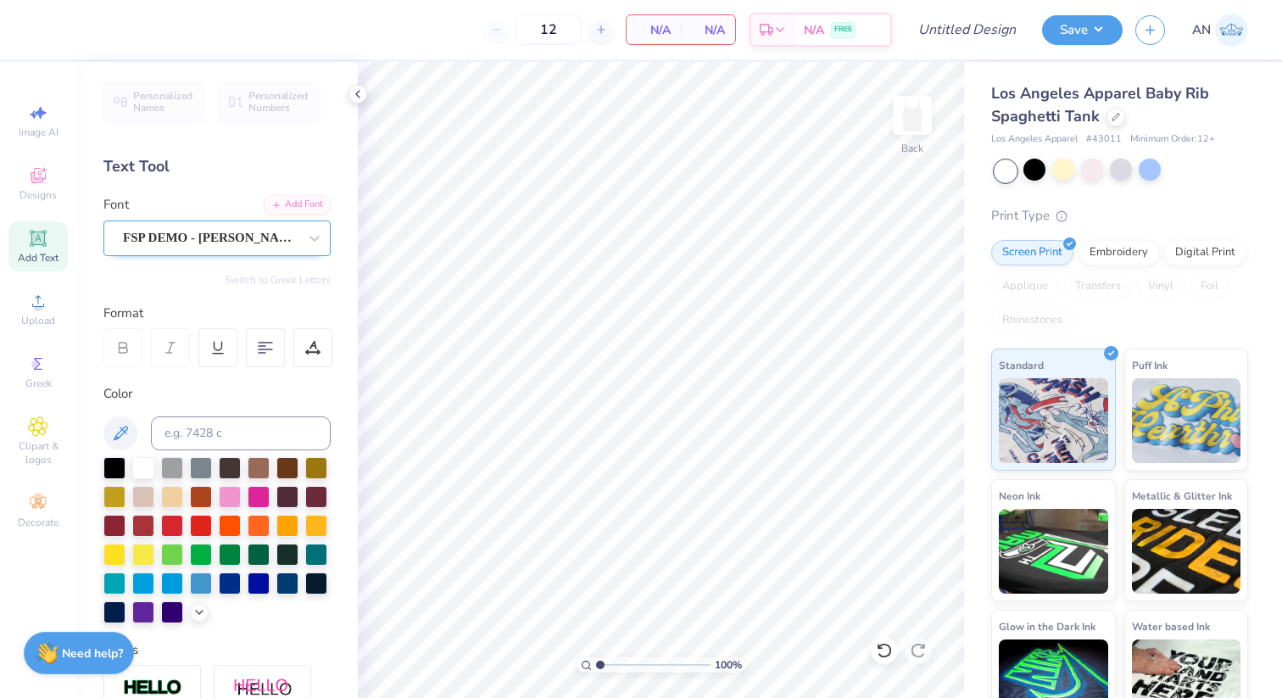
click at [165, 241] on div "FSP DEMO - Juana Bold It" at bounding box center [210, 238] width 178 height 26
click at [311, 201] on div "Add Font" at bounding box center [297, 203] width 67 height 20
click at [140, 163] on div "Text Tool" at bounding box center [216, 166] width 227 height 23
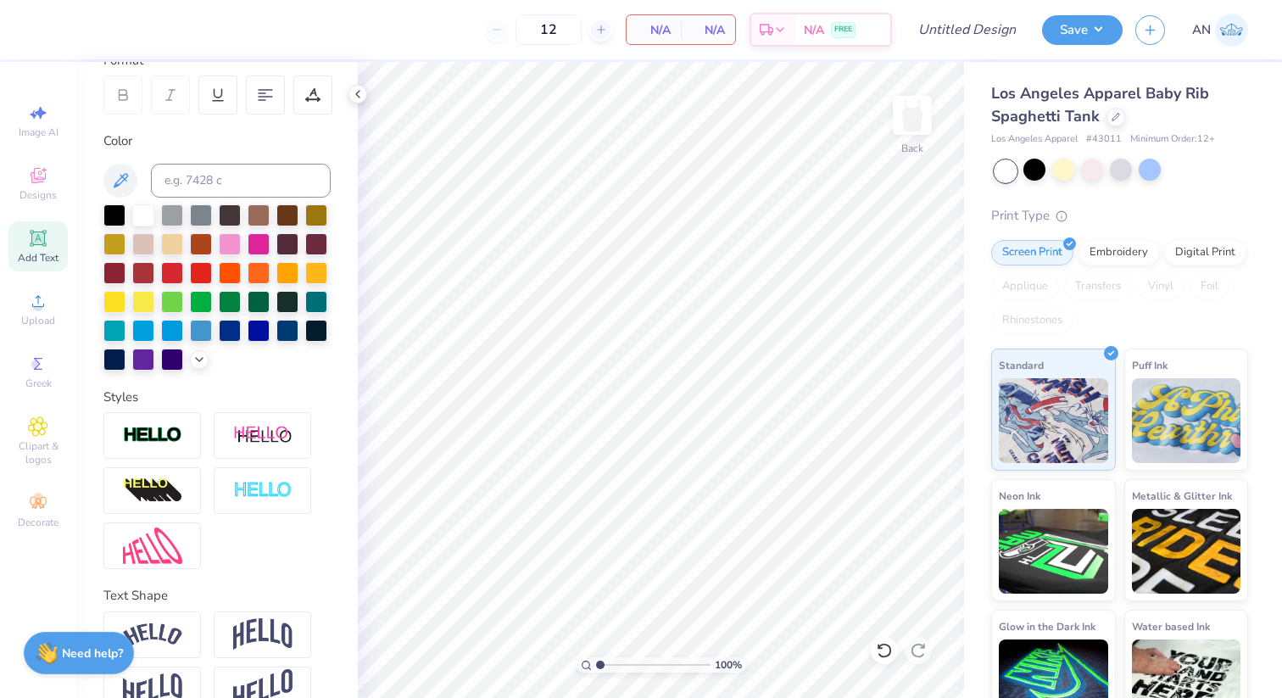
scroll to position [287, 0]
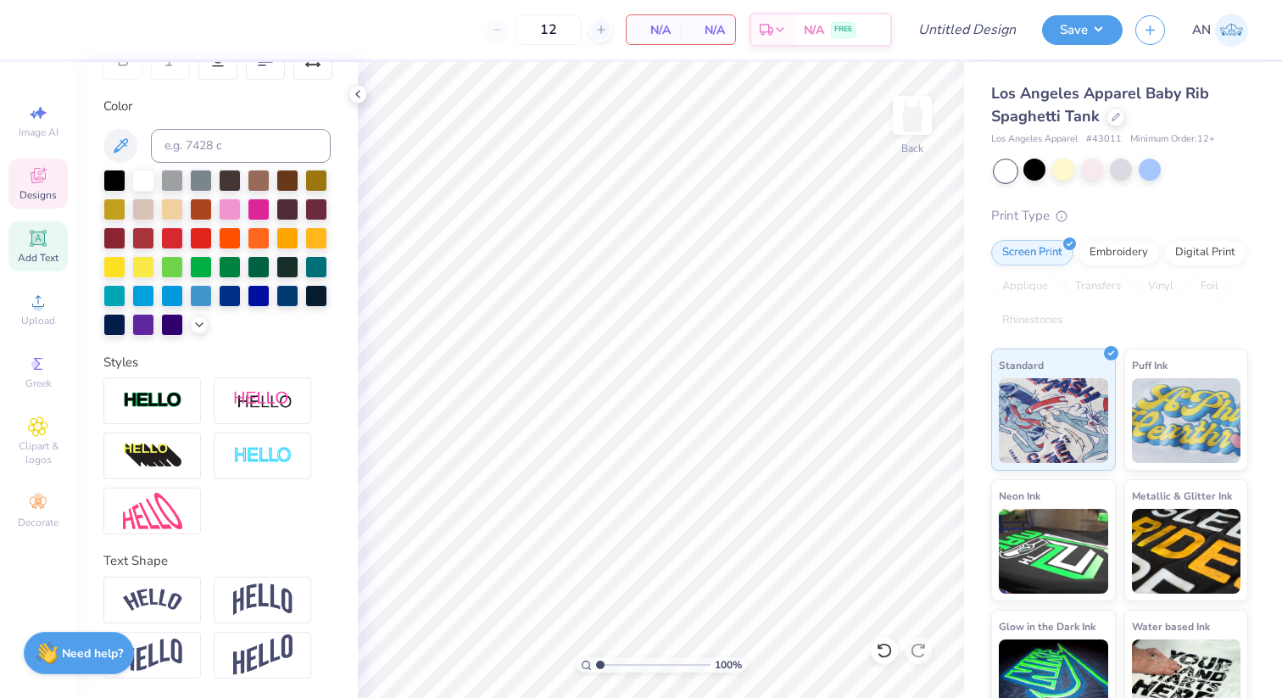
click at [38, 191] on span "Designs" at bounding box center [38, 195] width 37 height 14
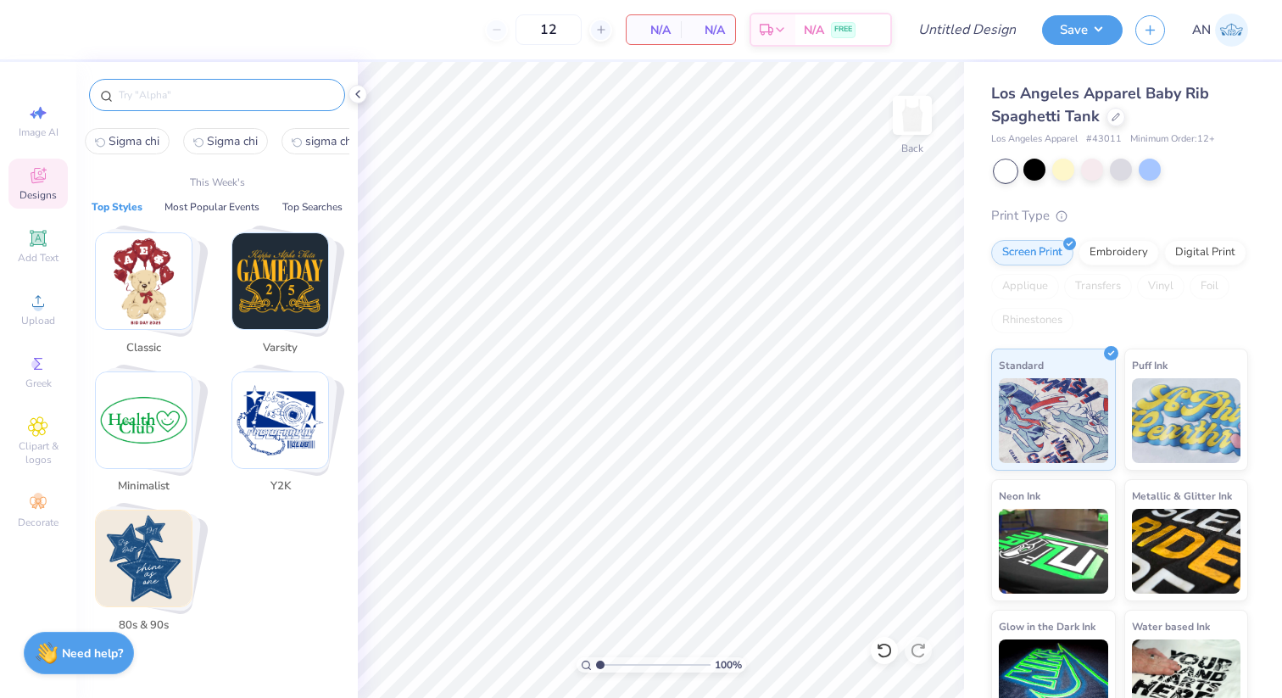
click at [142, 92] on input "text" at bounding box center [225, 95] width 217 height 17
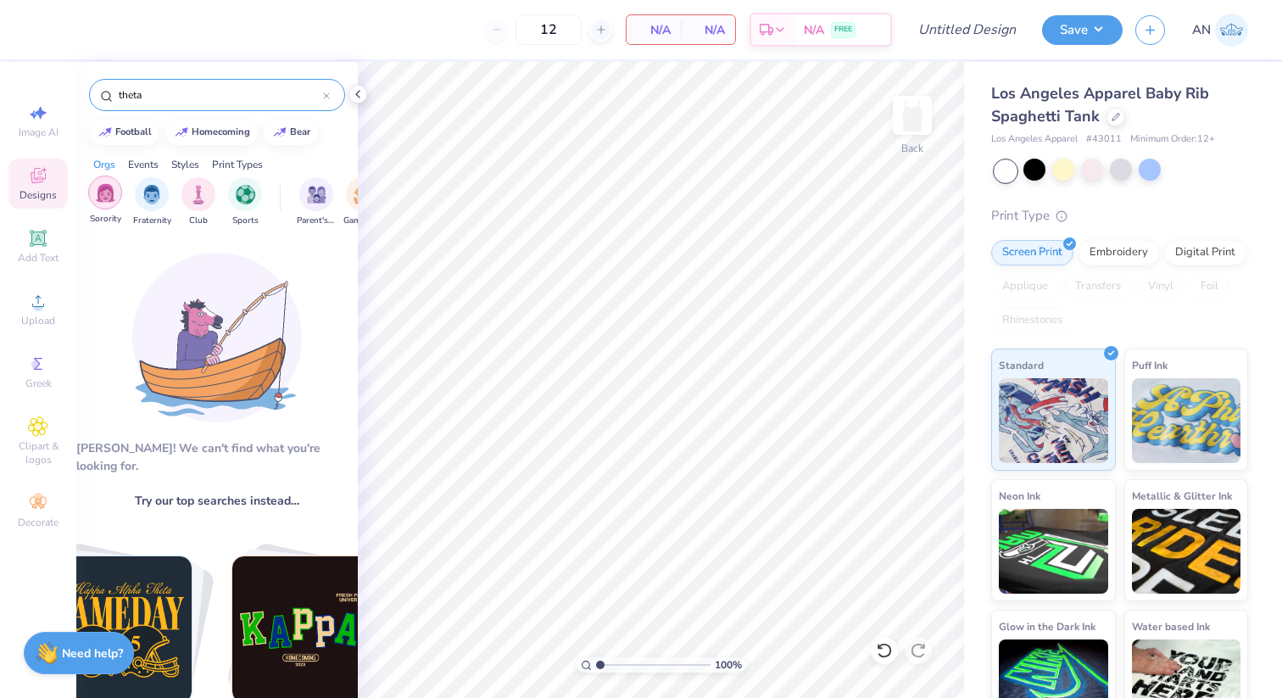
type input "theta"
click at [99, 191] on img "filter for Sorority" at bounding box center [106, 193] width 20 height 20
click at [164, 96] on input "theta" at bounding box center [220, 95] width 206 height 17
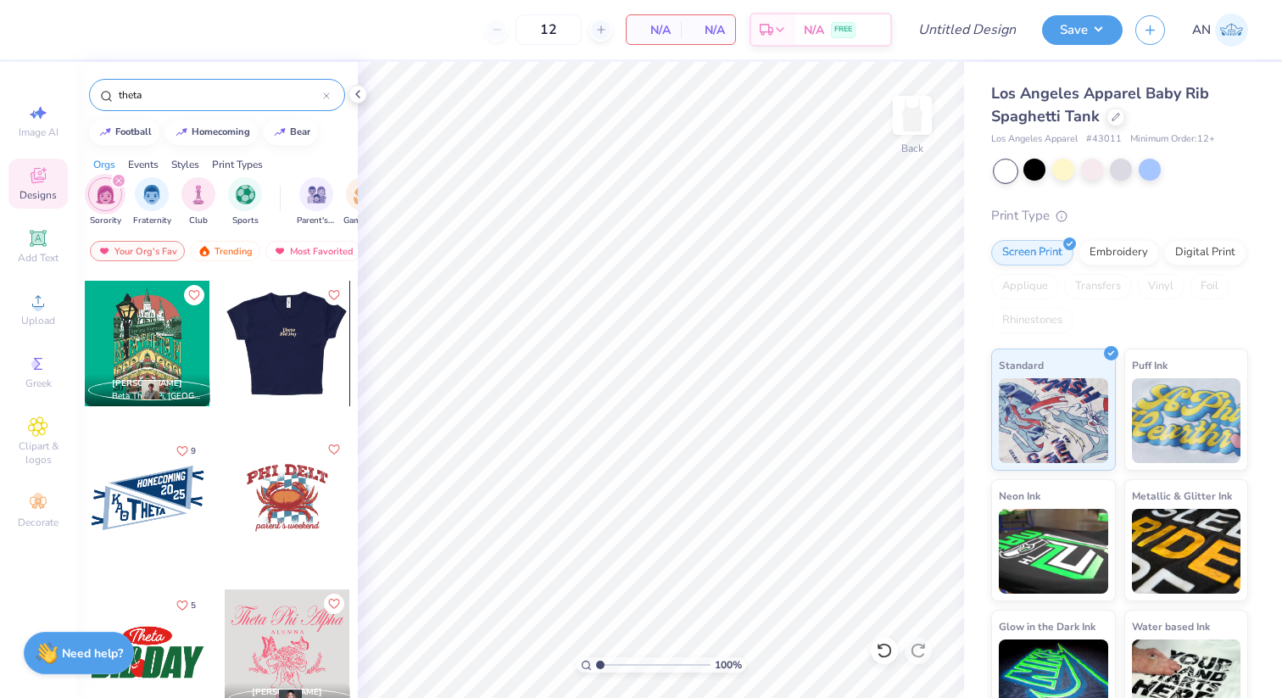
scroll to position [683, 0]
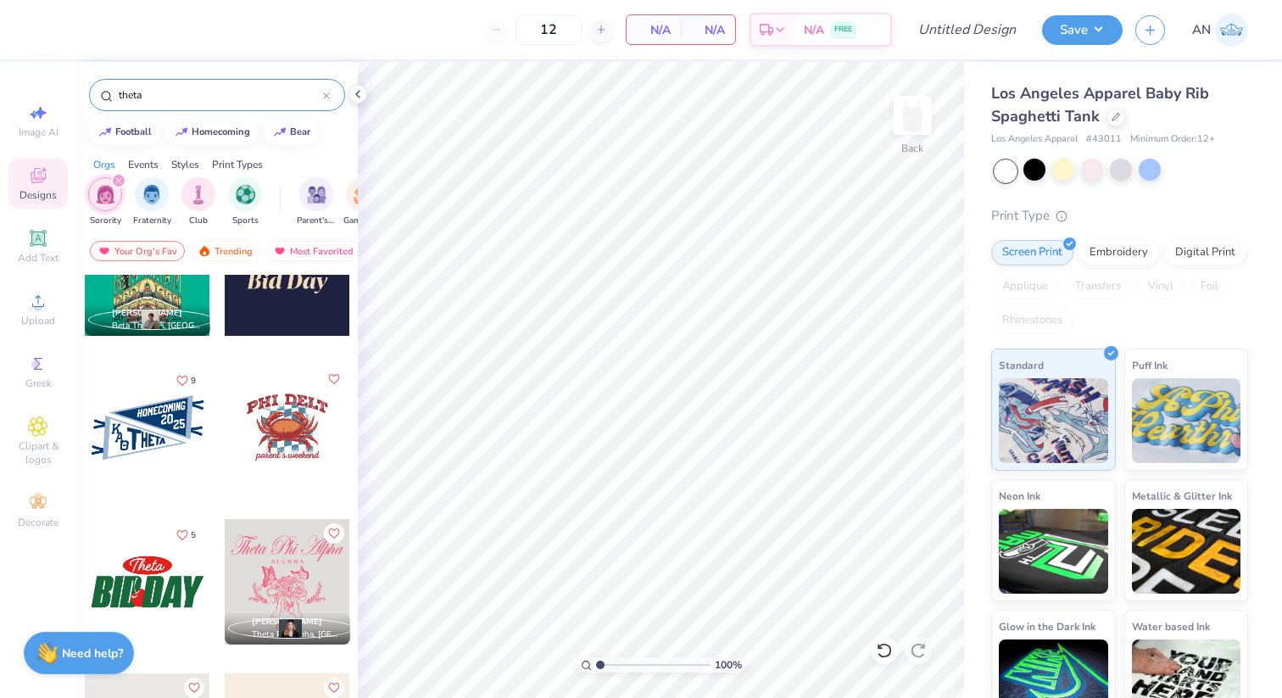
click at [119, 433] on div at bounding box center [148, 428] width 126 height 126
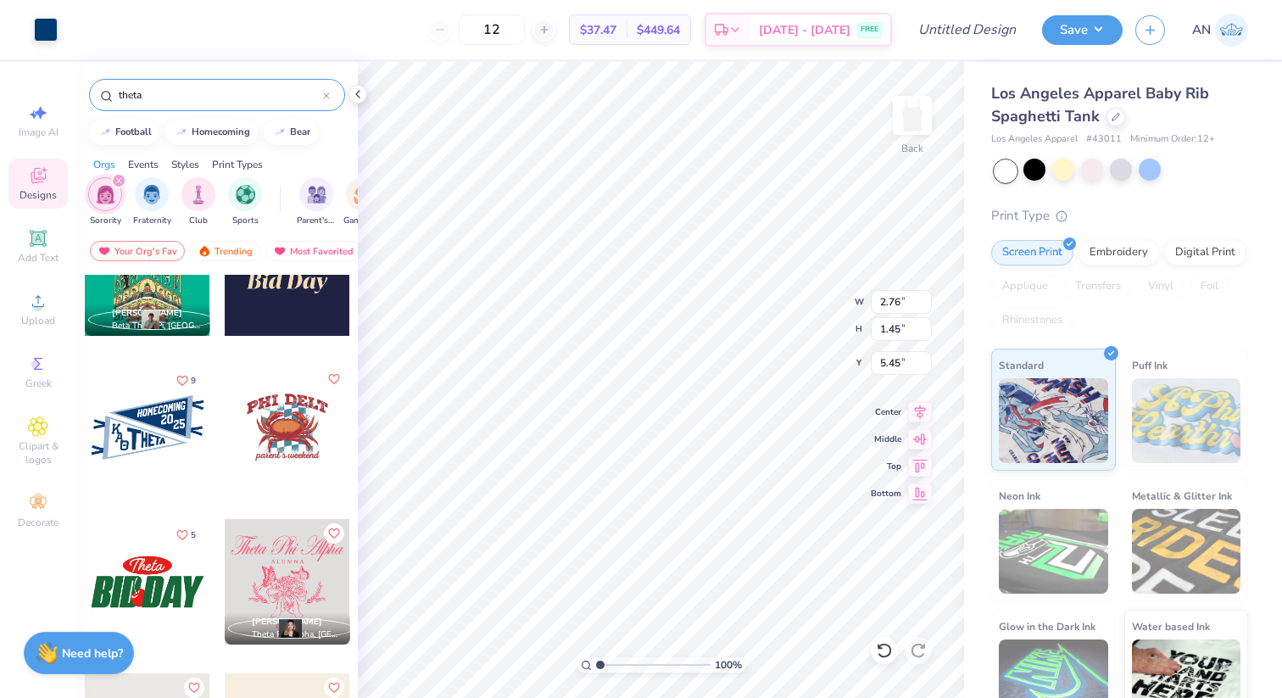
type input "2.76"
type input "1.45"
type input "5.45"
type input "7.71"
click at [879, 650] on icon at bounding box center [884, 650] width 17 height 17
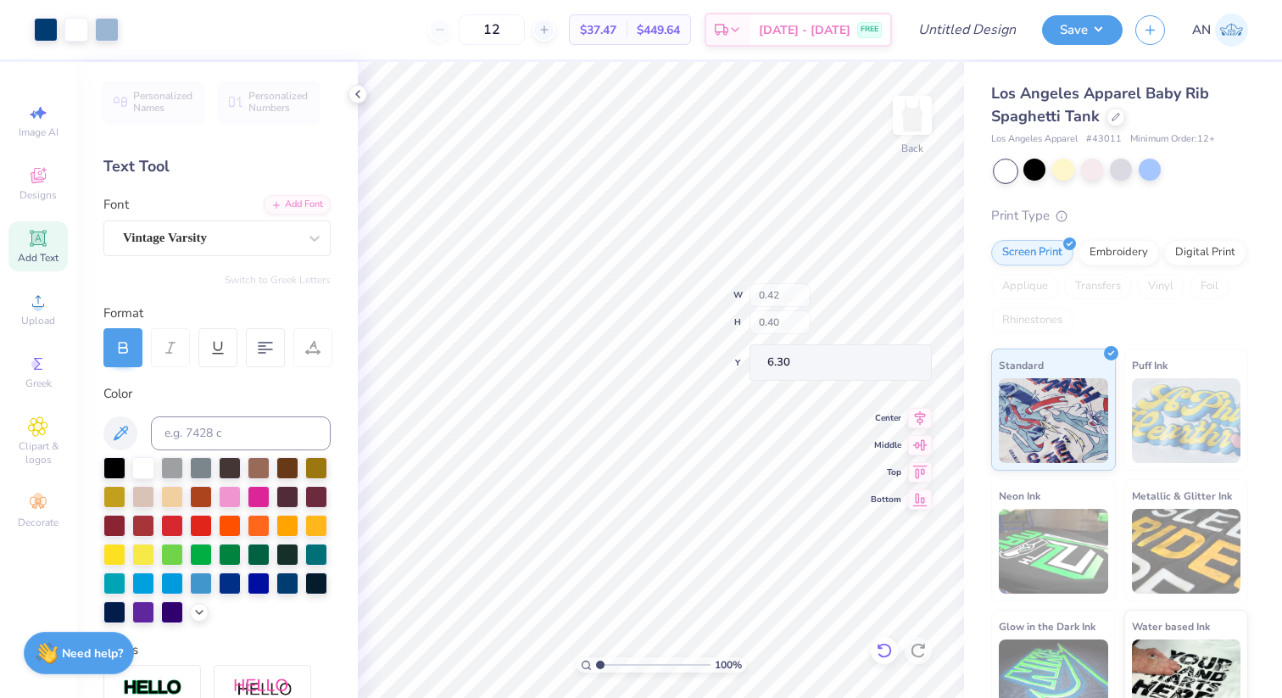
type input "6.30"
type input "6.68"
type input "3.18"
type input "1.66"
type input "6.05"
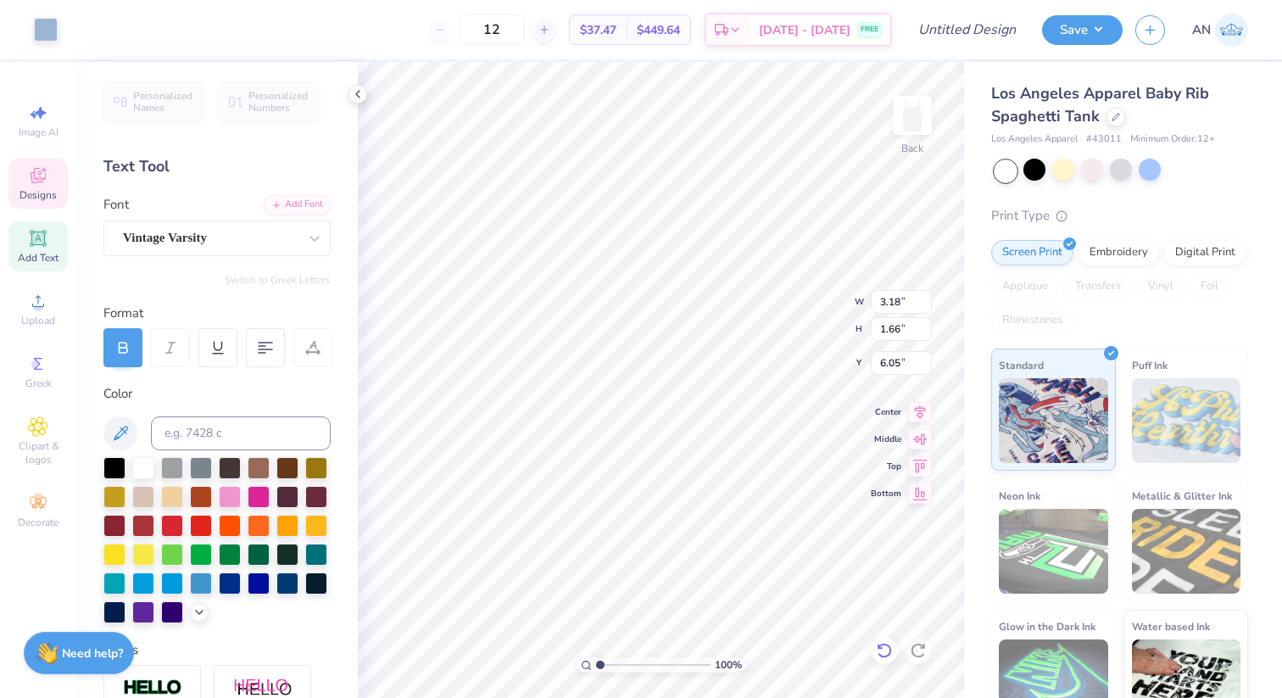
click at [883, 649] on icon at bounding box center [884, 650] width 17 height 17
type input "1.05"
type input "4.94"
type input "2.27"
type input "3.86"
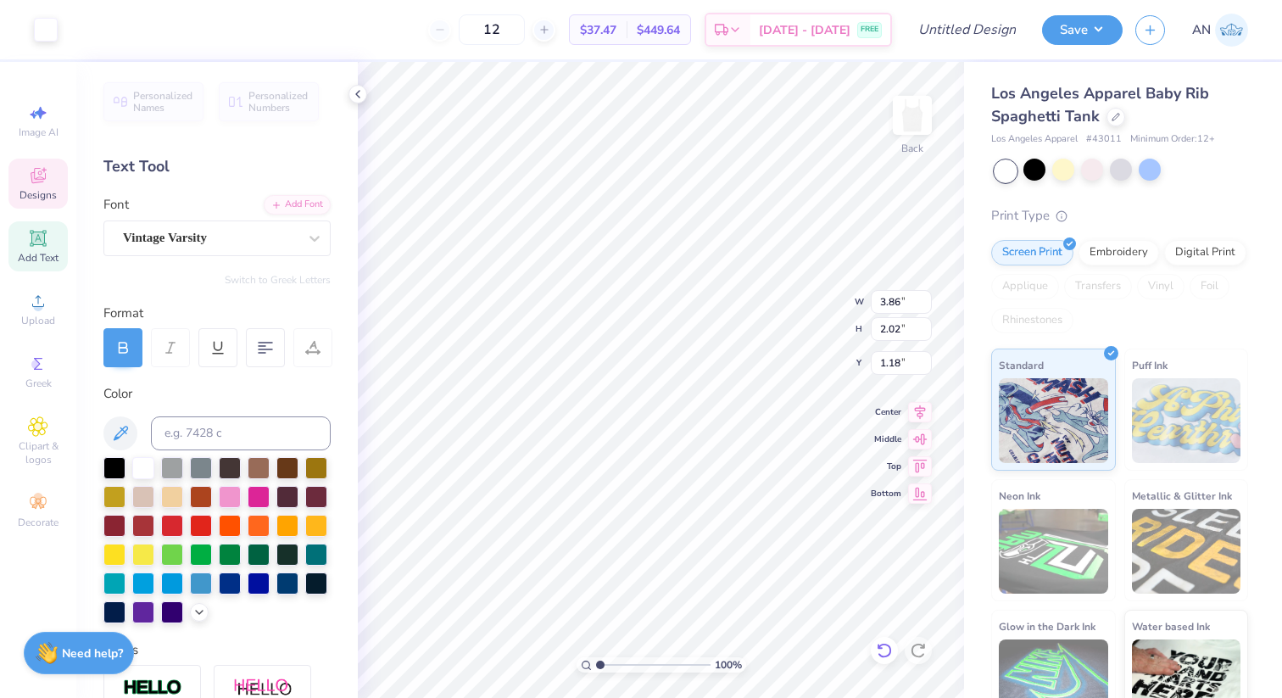
type input "2.02"
type input "1.18"
click at [889, 647] on icon at bounding box center [884, 650] width 14 height 15
type input "3.79"
type input "1.98"
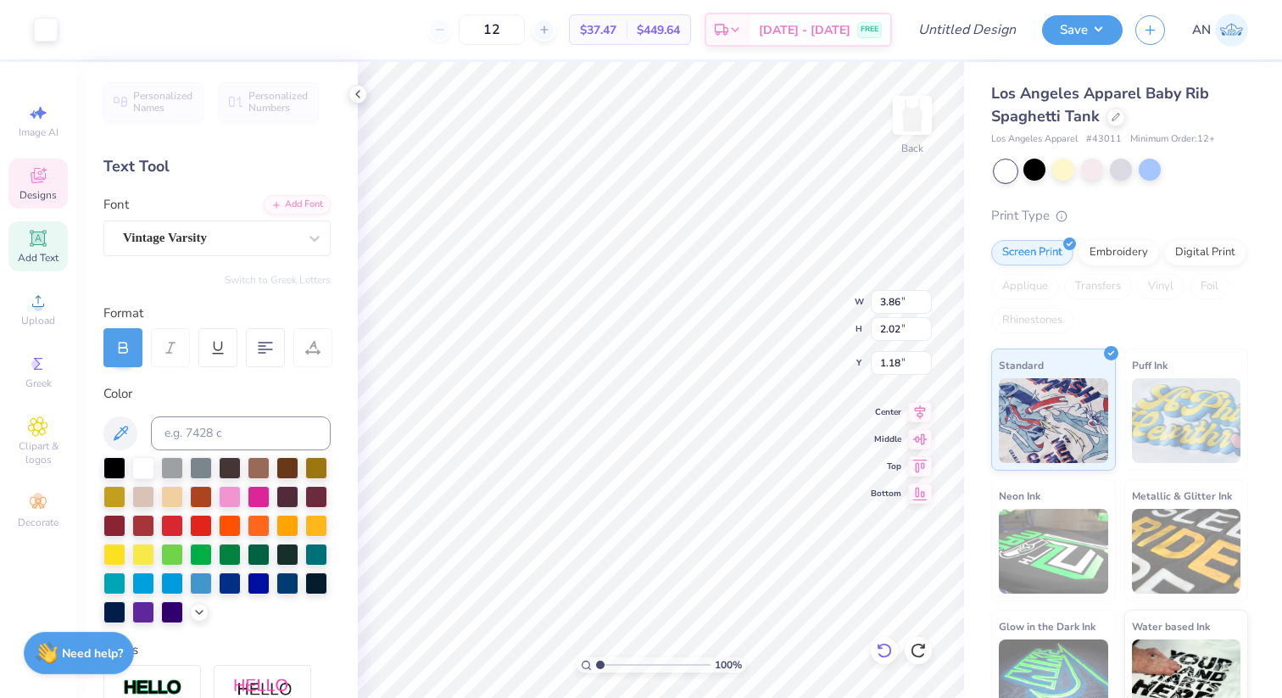
type input "1.22"
type input "0.50"
type input "5.55"
type input "2.55"
type input "1.29"
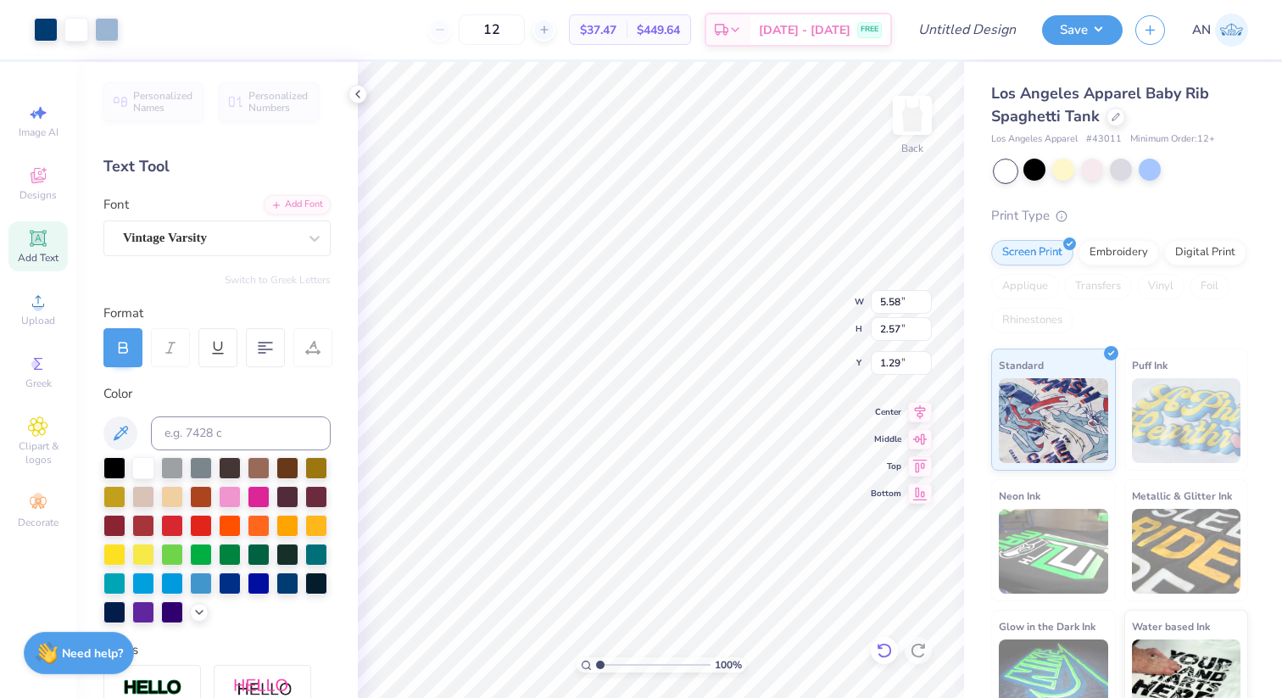
type input "5.58"
type input "2.57"
type input "1.26"
type input "2.23"
type input "6.34"
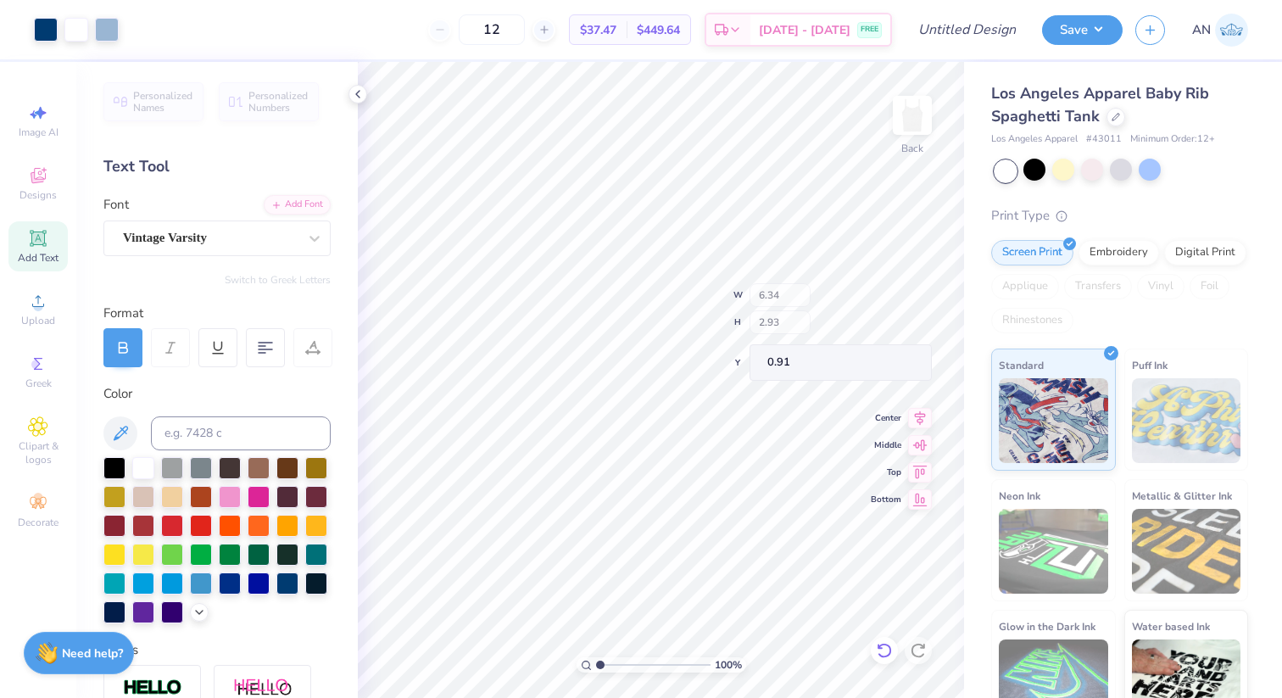
type input "2.93"
type input "0.91"
type input "0.50"
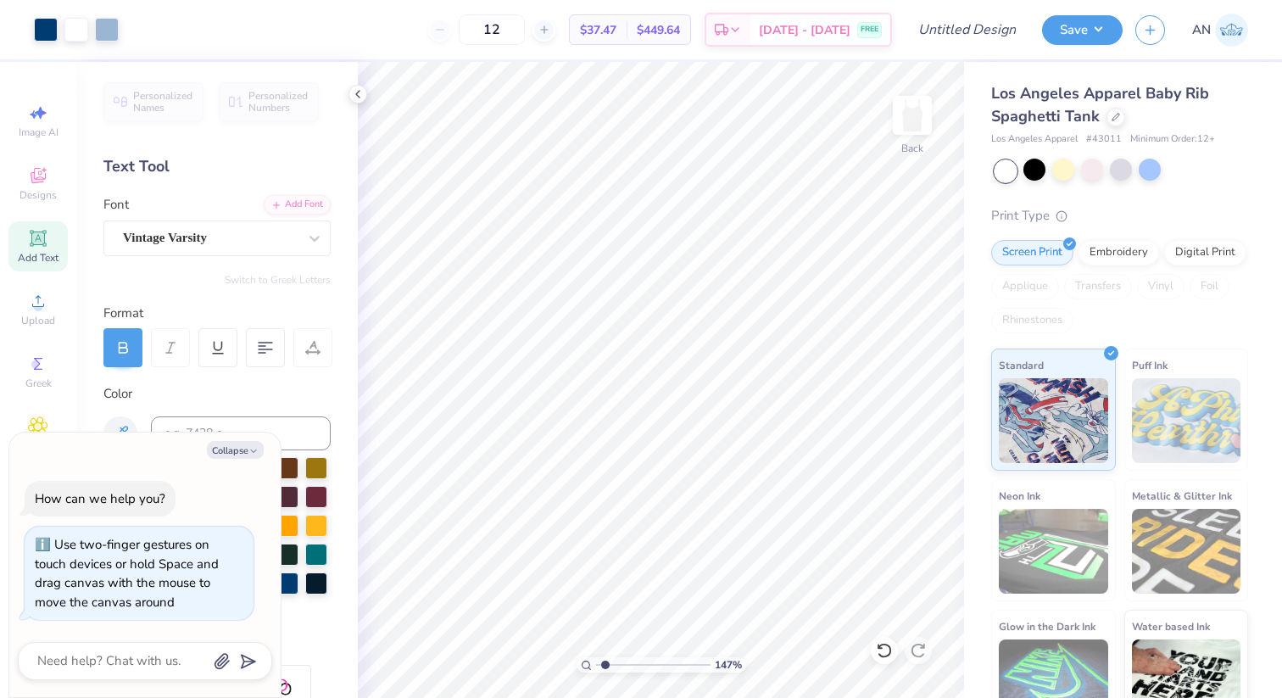
drag, startPoint x: 598, startPoint y: 665, endPoint x: 634, endPoint y: 668, distance: 35.8
click at [634, 668] on input "range" at bounding box center [653, 664] width 114 height 15
drag, startPoint x: 634, startPoint y: 668, endPoint x: 565, endPoint y: 664, distance: 68.8
type input "1"
click at [596, 664] on input "range" at bounding box center [653, 664] width 114 height 15
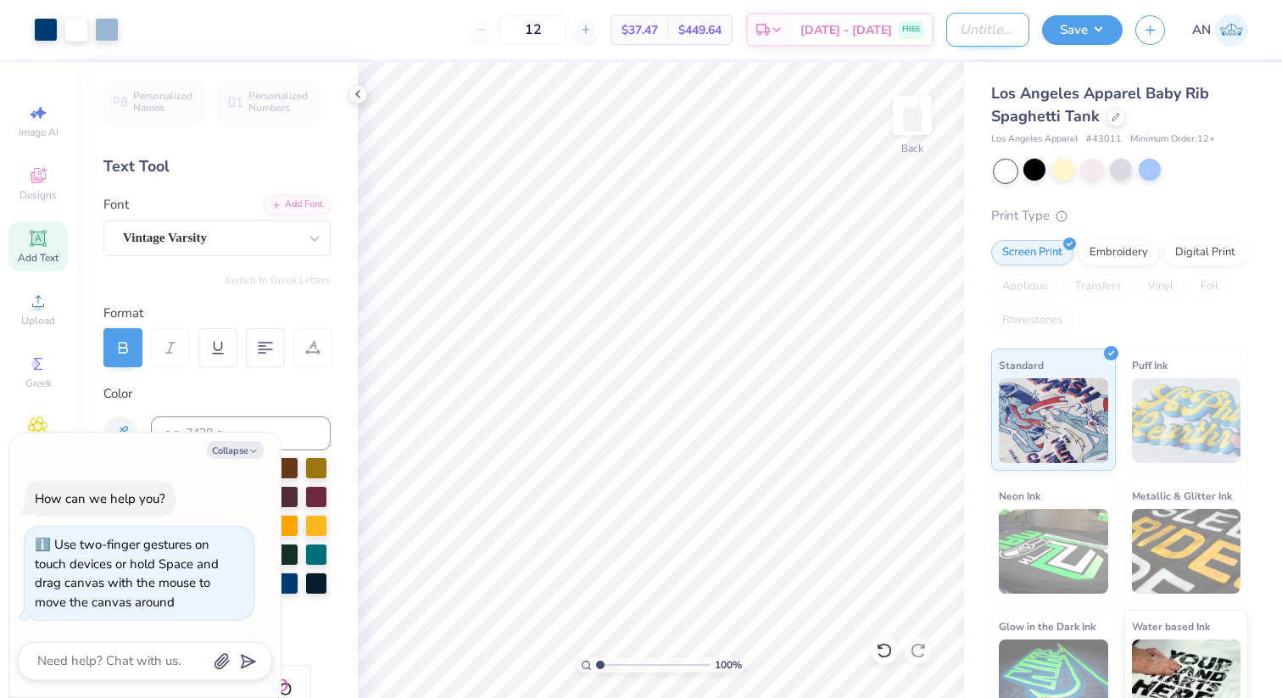
click at [959, 29] on input "Design Title" at bounding box center [987, 30] width 83 height 34
type input "T"
type textarea "x"
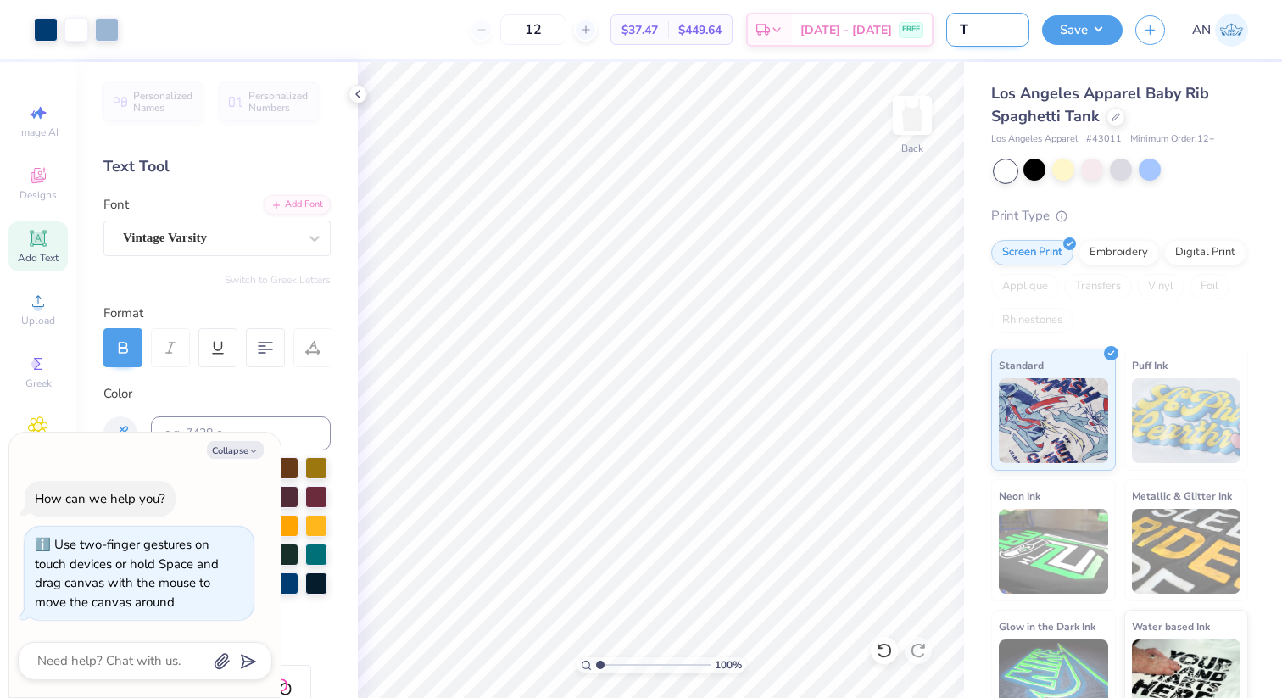
type input "Th"
type textarea "x"
type input "The"
type textarea "x"
type input "Thet"
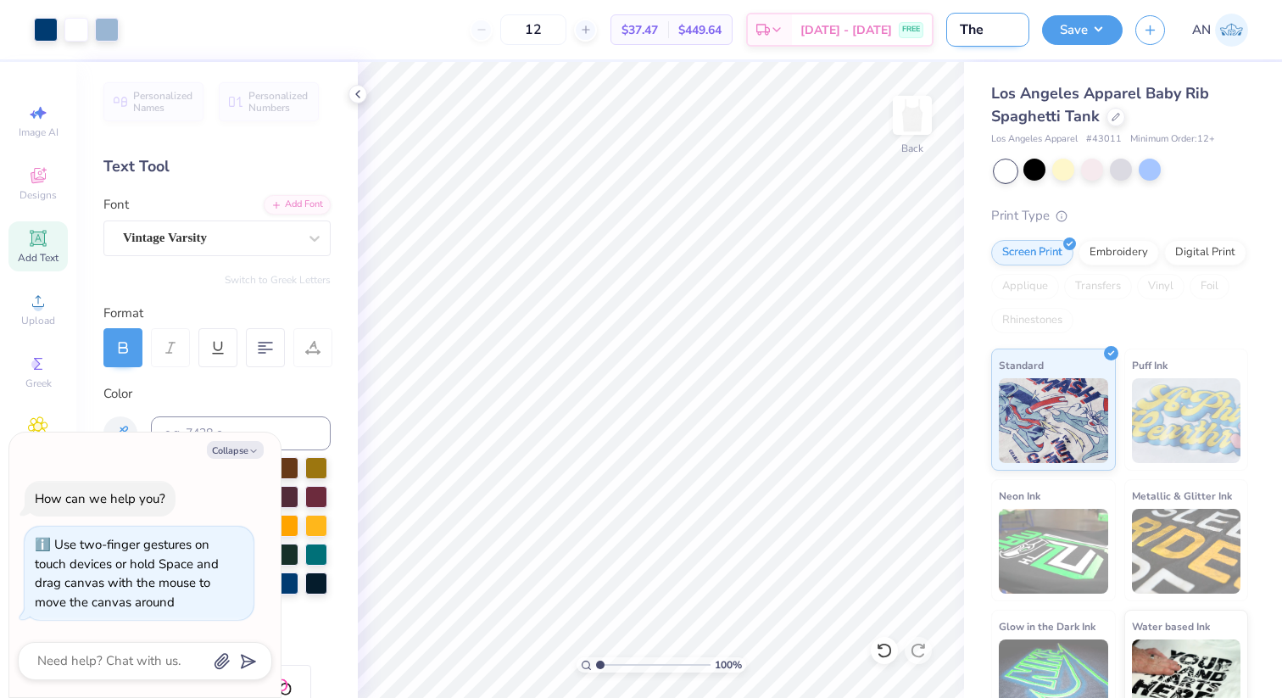
type textarea "x"
type input "Theta"
type textarea "x"
type input "Theta"
type textarea "x"
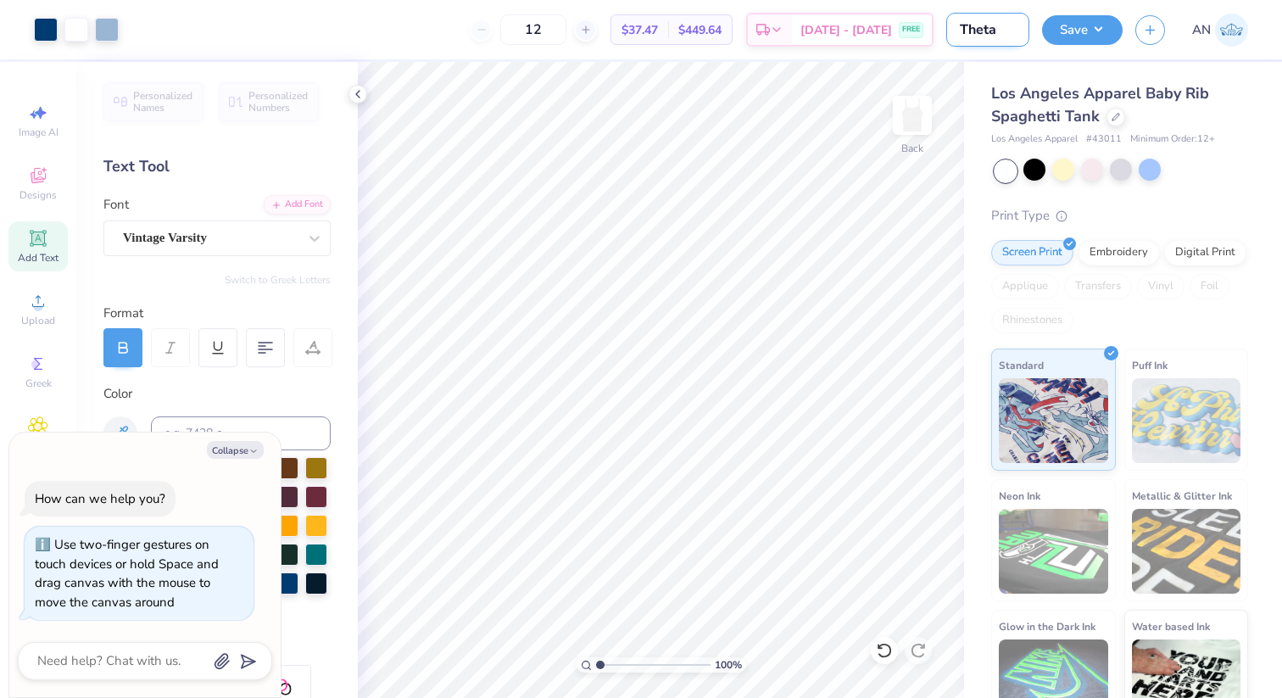
type input "Theta N"
type textarea "x"
type input "Theta Ne"
type textarea "x"
type input "Theta New"
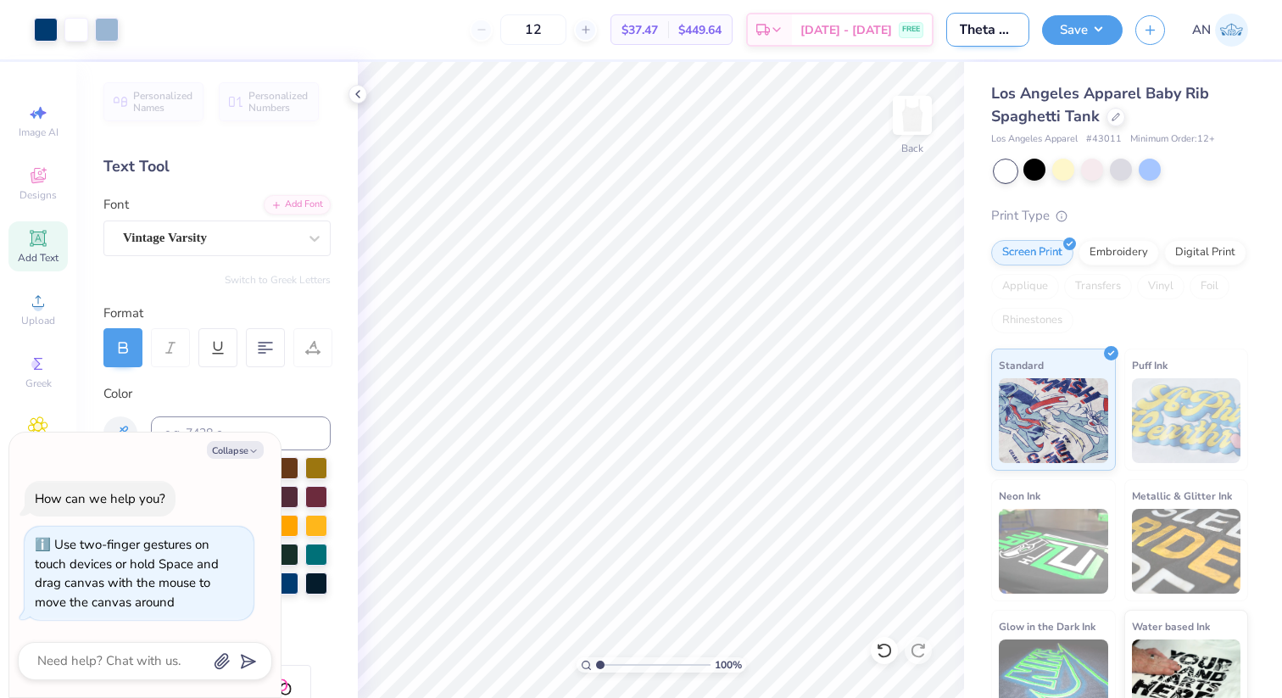
type textarea "x"
type input "Theta Newm"
type textarea "x"
type input "Theta New"
type textarea "x"
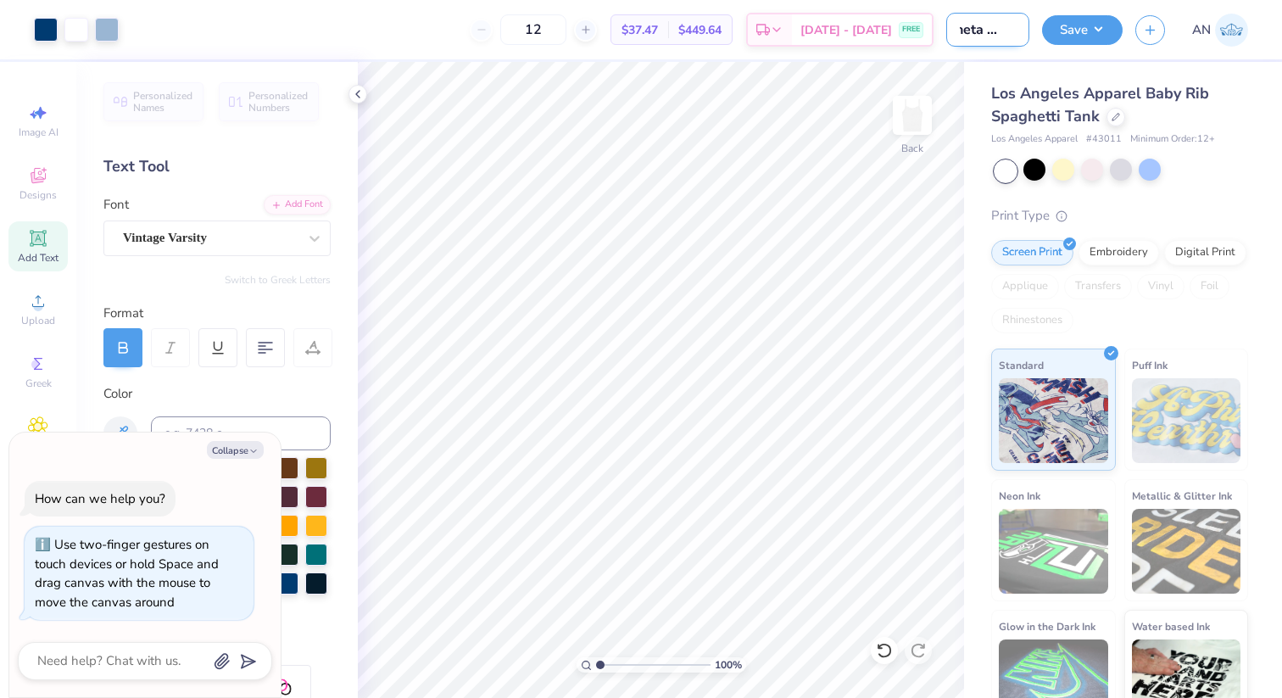
type input "Theta New"
type textarea "x"
type input "Theta New m"
type textarea "x"
type input "Theta New me"
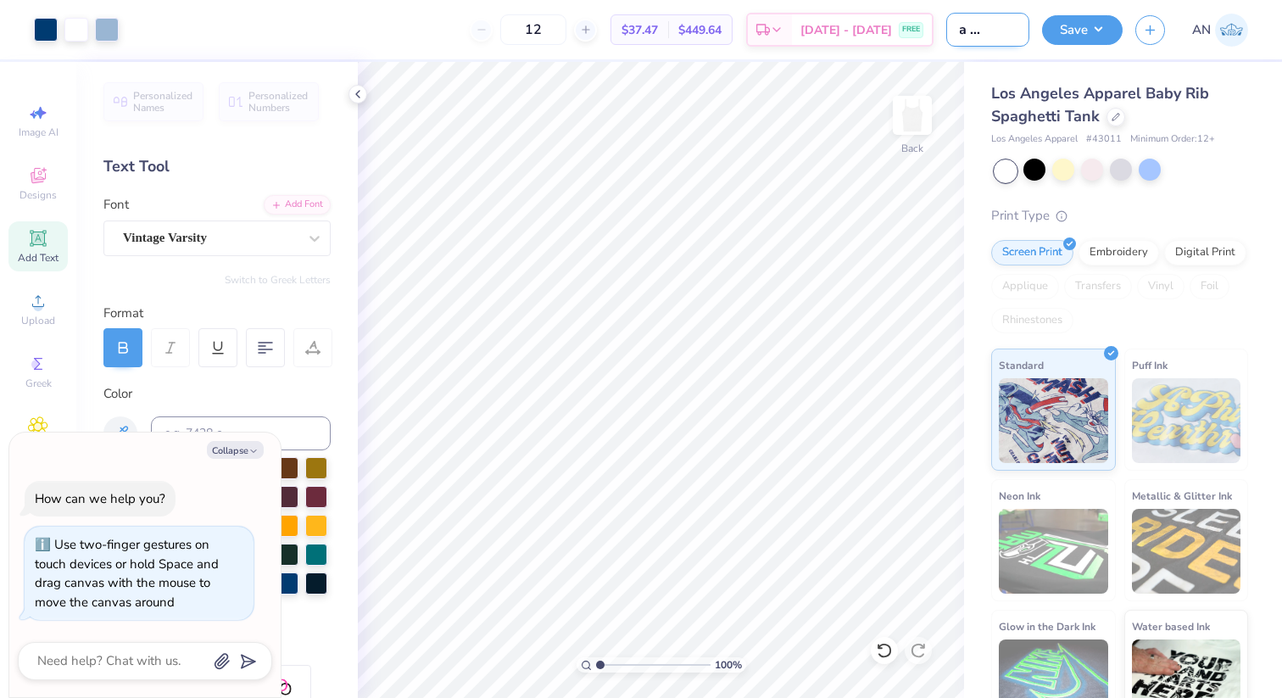
type textarea "x"
type input "Theta New mem"
type textarea "x"
type input "Theta New memb"
type textarea "x"
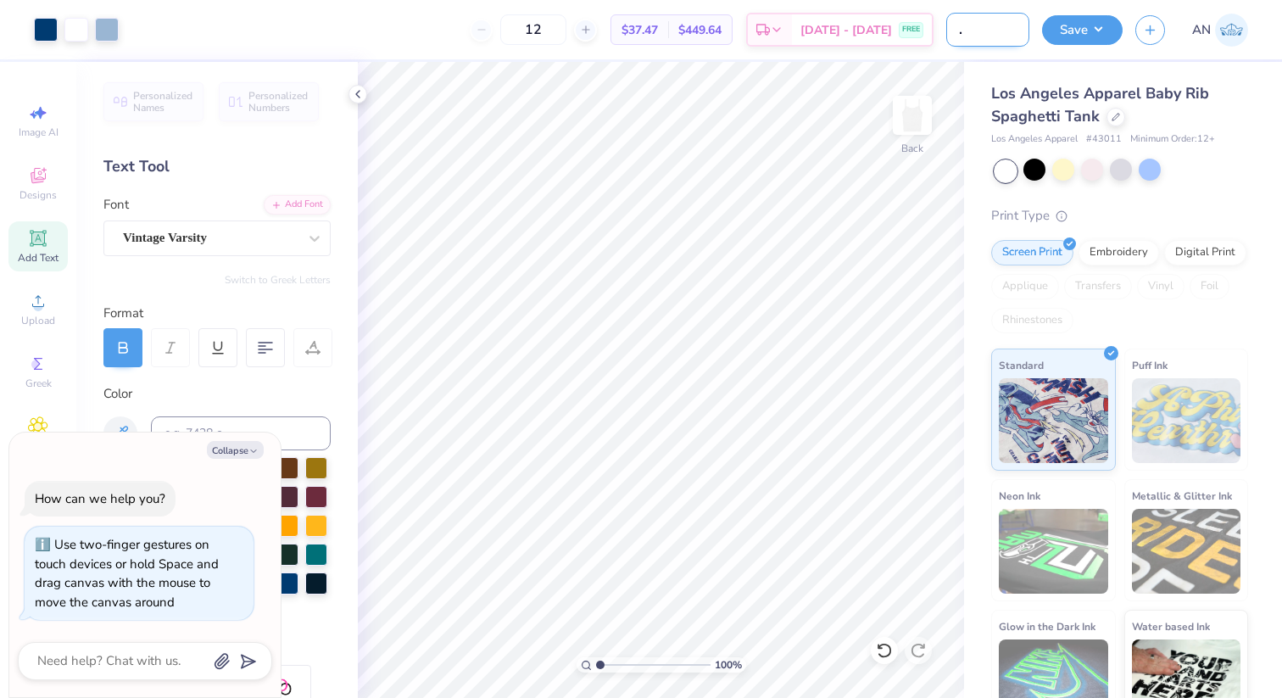
type input "Theta New membe"
type textarea "x"
type input "Theta New member"
type textarea "x"
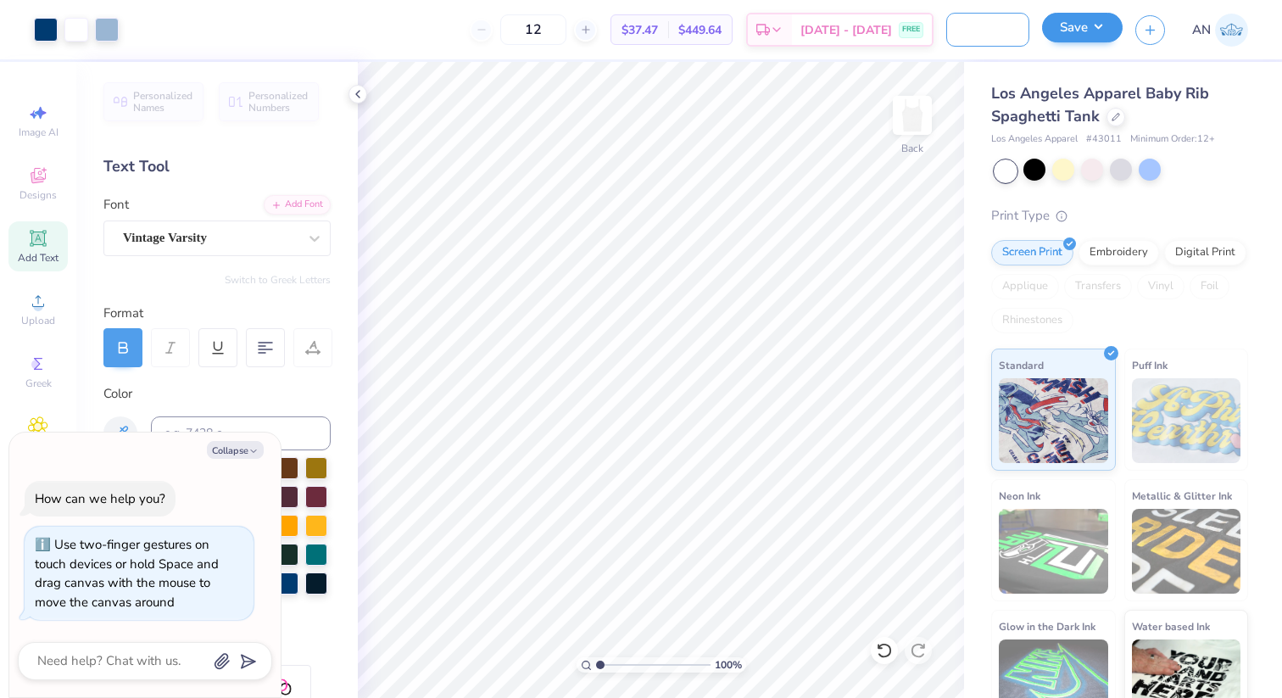
type input "Theta New member"
click at [1072, 36] on button "Save" at bounding box center [1082, 28] width 81 height 30
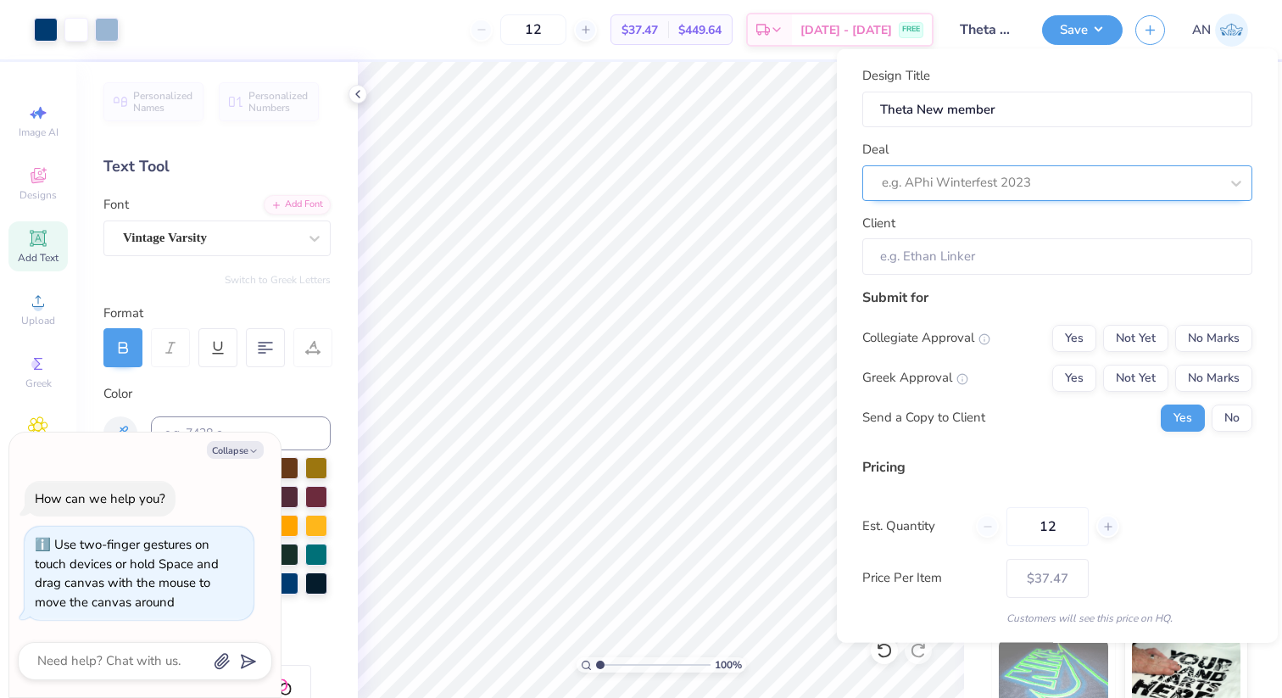
click at [976, 193] on div at bounding box center [1051, 182] width 338 height 23
click at [974, 259] on input "Client" at bounding box center [1057, 256] width 390 height 36
click at [955, 185] on div at bounding box center [1051, 182] width 338 height 23
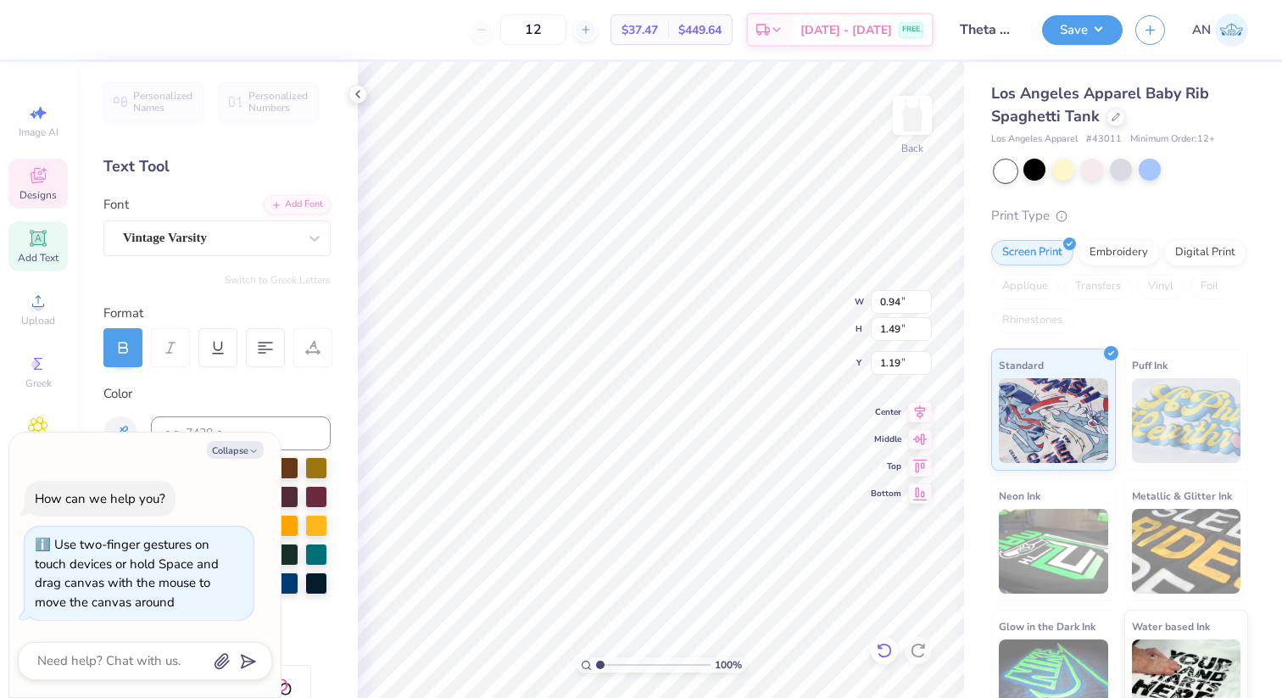
click at [886, 656] on icon at bounding box center [884, 650] width 14 height 15
type textarea "x"
type input "1.29"
click at [879, 657] on icon at bounding box center [884, 650] width 17 height 17
type textarea "x"
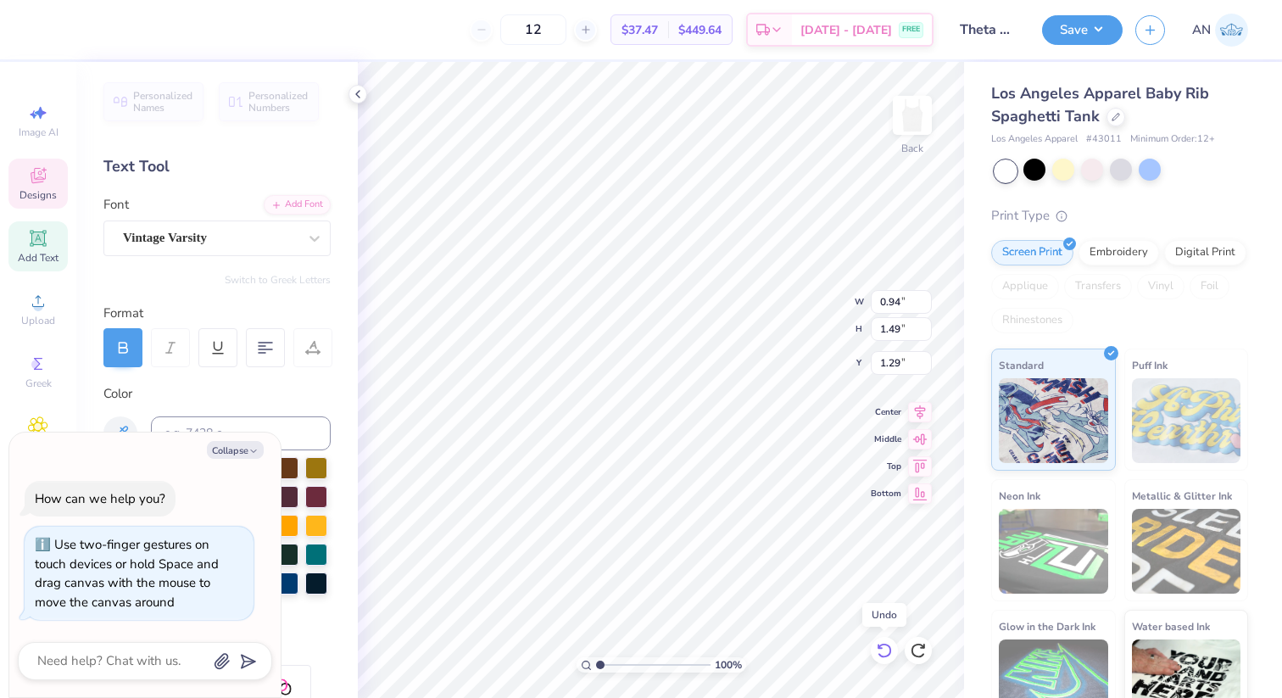
type input "1.70"
click at [918, 650] on icon at bounding box center [918, 650] width 17 height 17
type textarea "x"
type input "1.29"
type textarea "x"
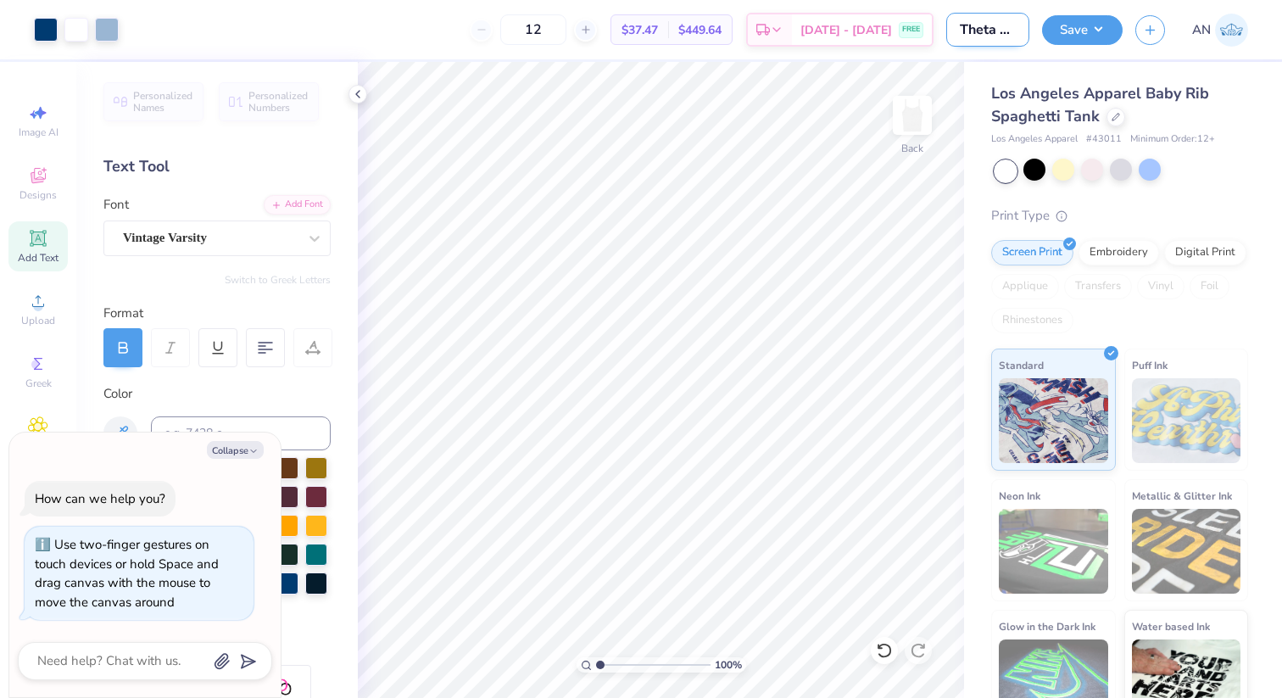
click at [980, 33] on input "Theta New member" at bounding box center [987, 30] width 83 height 34
type input "#"
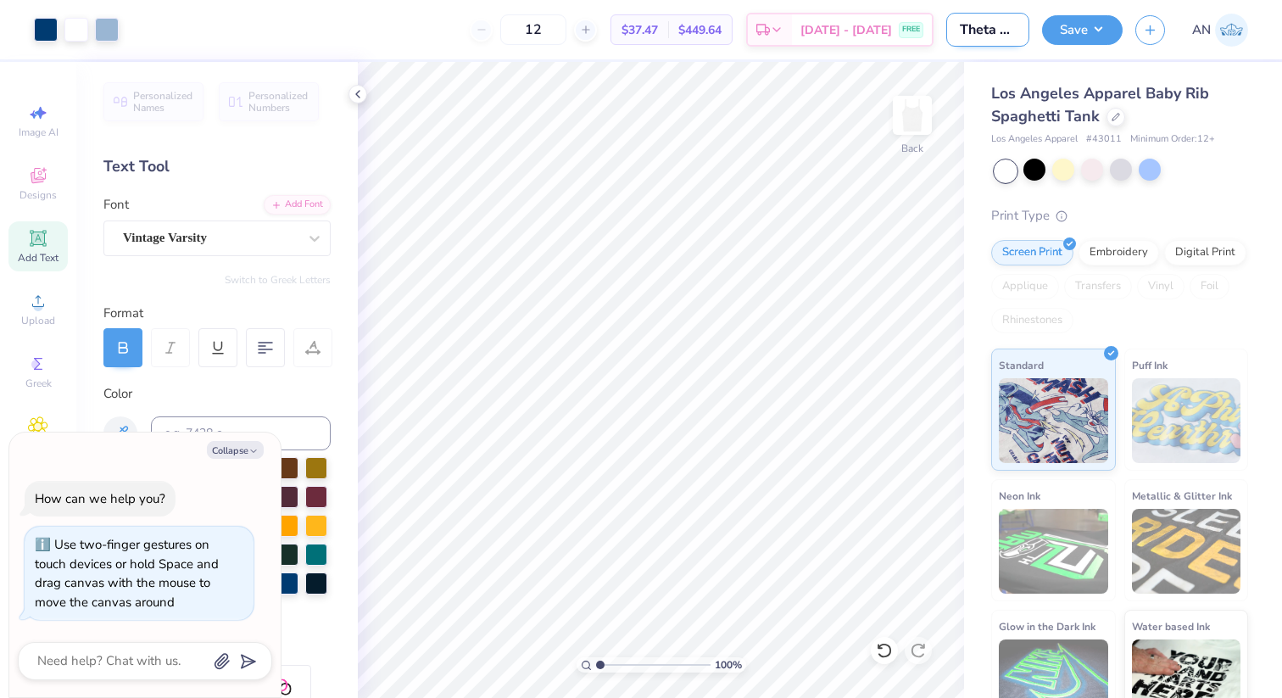
type textarea "x"
type input "#1"
type textarea "x"
type input "#1"
type textarea "x"
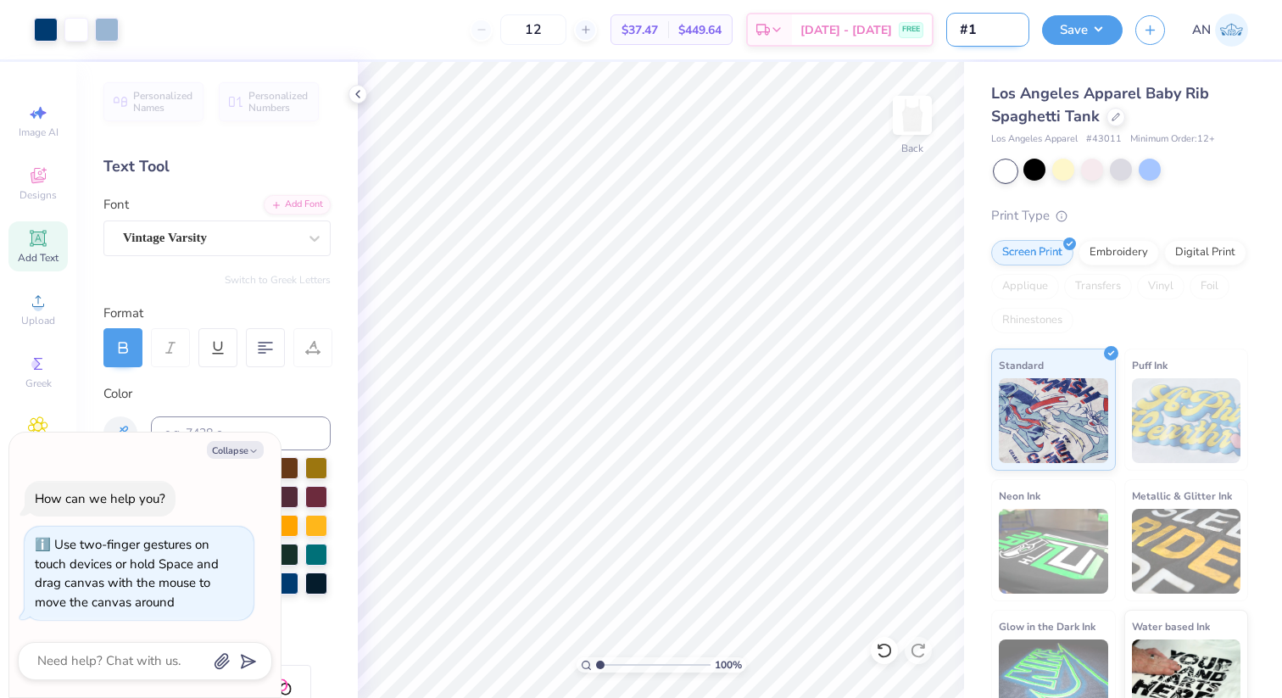
type input "#1 t"
type textarea "x"
type input "#1 to"
type textarea "x"
type input "#1 top"
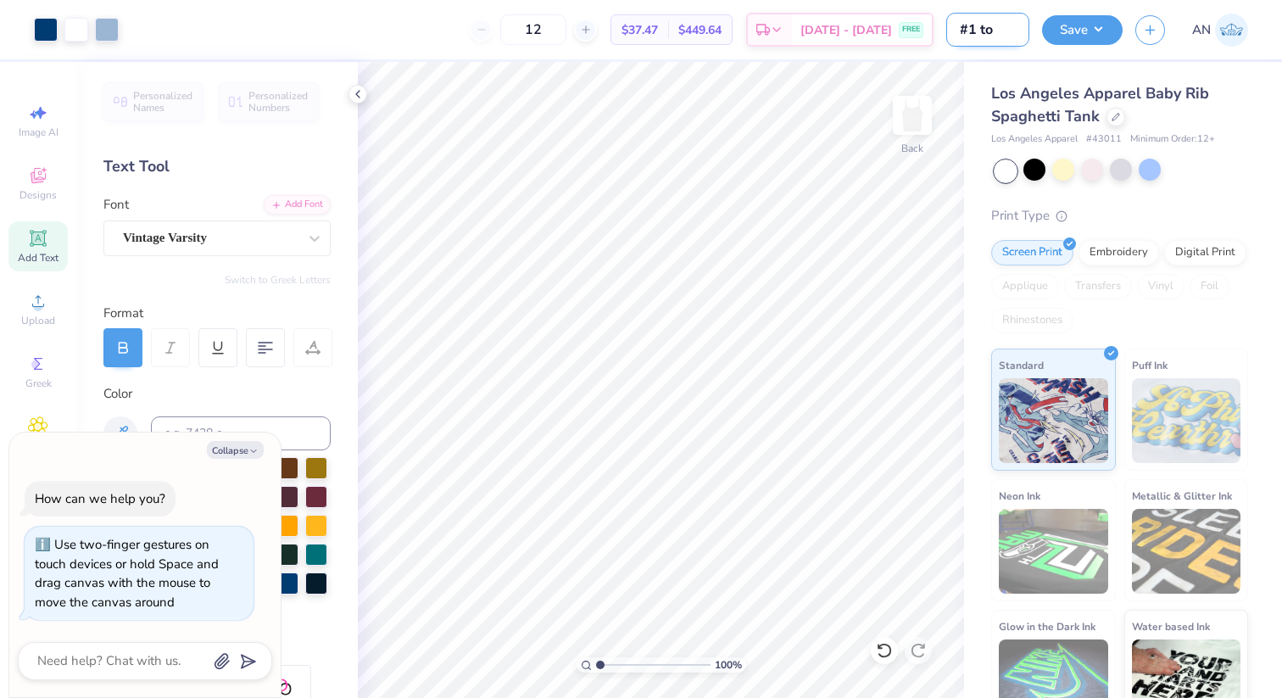
type textarea "x"
type input "#1 top"
type textarea "x"
click at [567, 28] on input "12" at bounding box center [533, 29] width 66 height 31
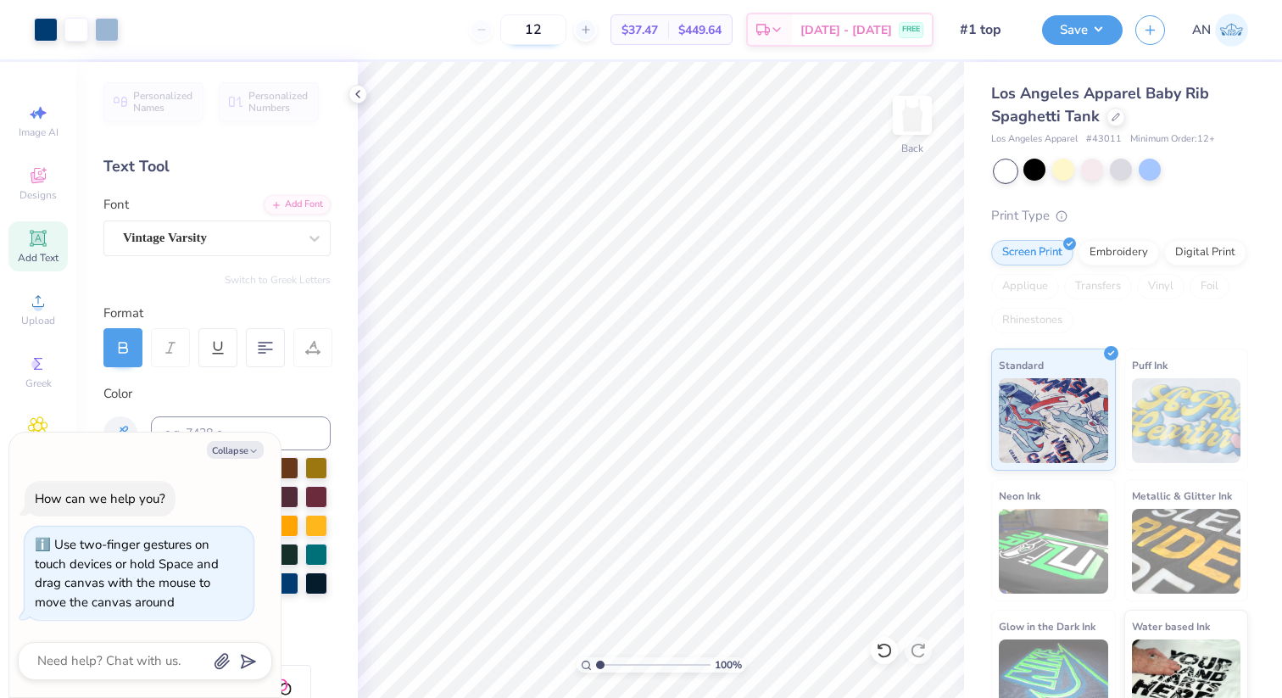
click at [567, 28] on input "12" at bounding box center [533, 29] width 66 height 31
type input "6"
type input "100"
click at [30, 202] on div "Designs" at bounding box center [37, 184] width 59 height 50
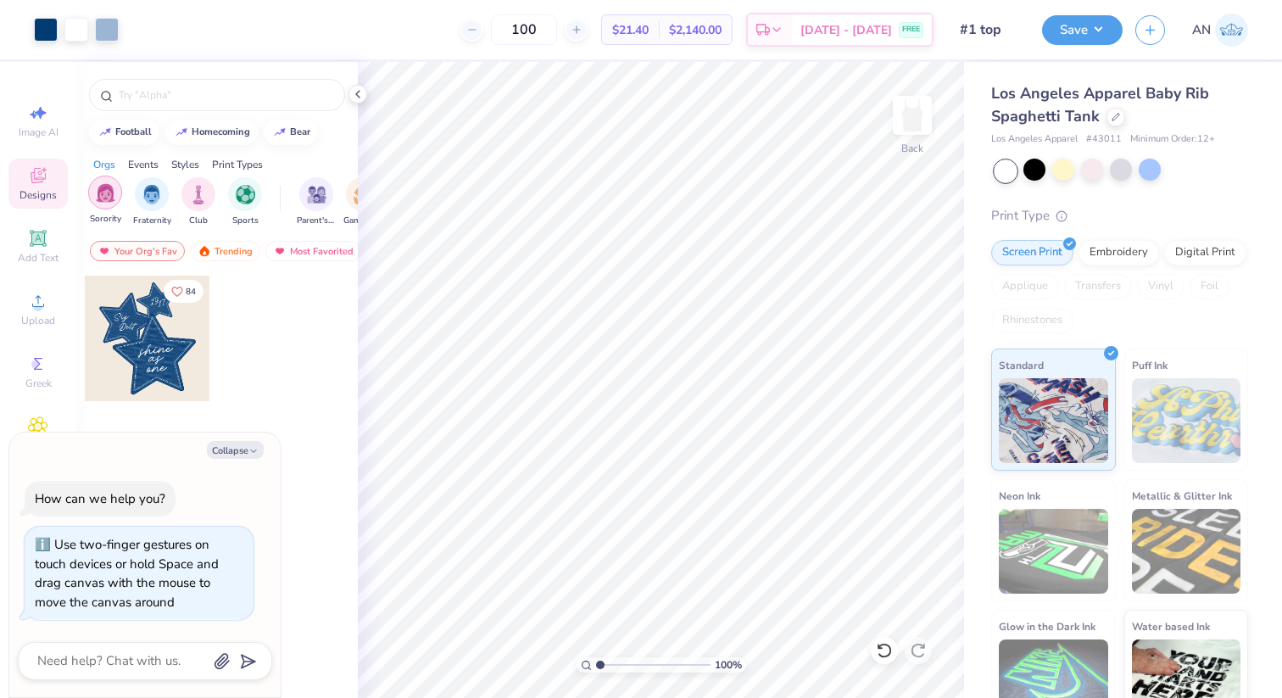
click at [109, 202] on div "filter for Sorority" at bounding box center [105, 193] width 34 height 34
click at [242, 438] on div "Collapse How can we help you? Use two-finger gestures on touch devices or hold …" at bounding box center [144, 565] width 271 height 265
click at [242, 449] on button "Collapse" at bounding box center [235, 450] width 57 height 18
type textarea "x"
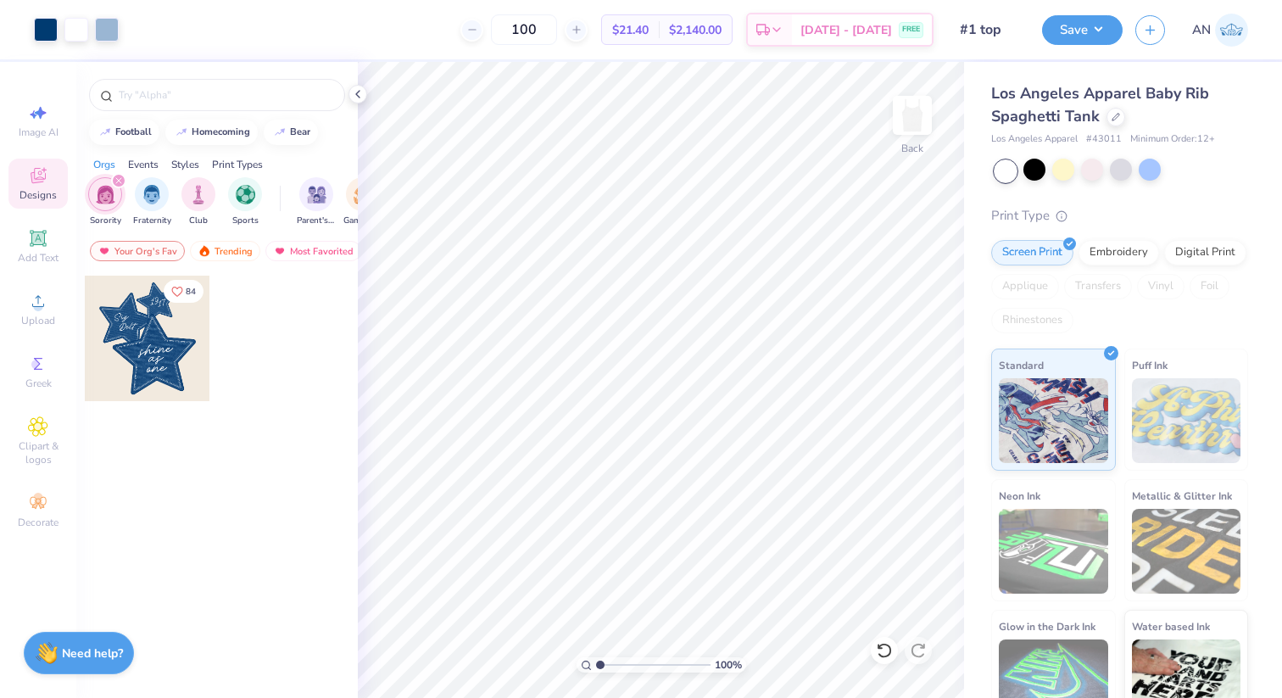
click at [115, 182] on icon "filter for Sorority" at bounding box center [118, 180] width 7 height 7
click at [121, 198] on div "Sorority" at bounding box center [105, 201] width 34 height 50
click at [103, 199] on img "filter for Sorority" at bounding box center [106, 195] width 20 height 20
click at [299, 250] on div "Most Favorited" at bounding box center [313, 251] width 96 height 20
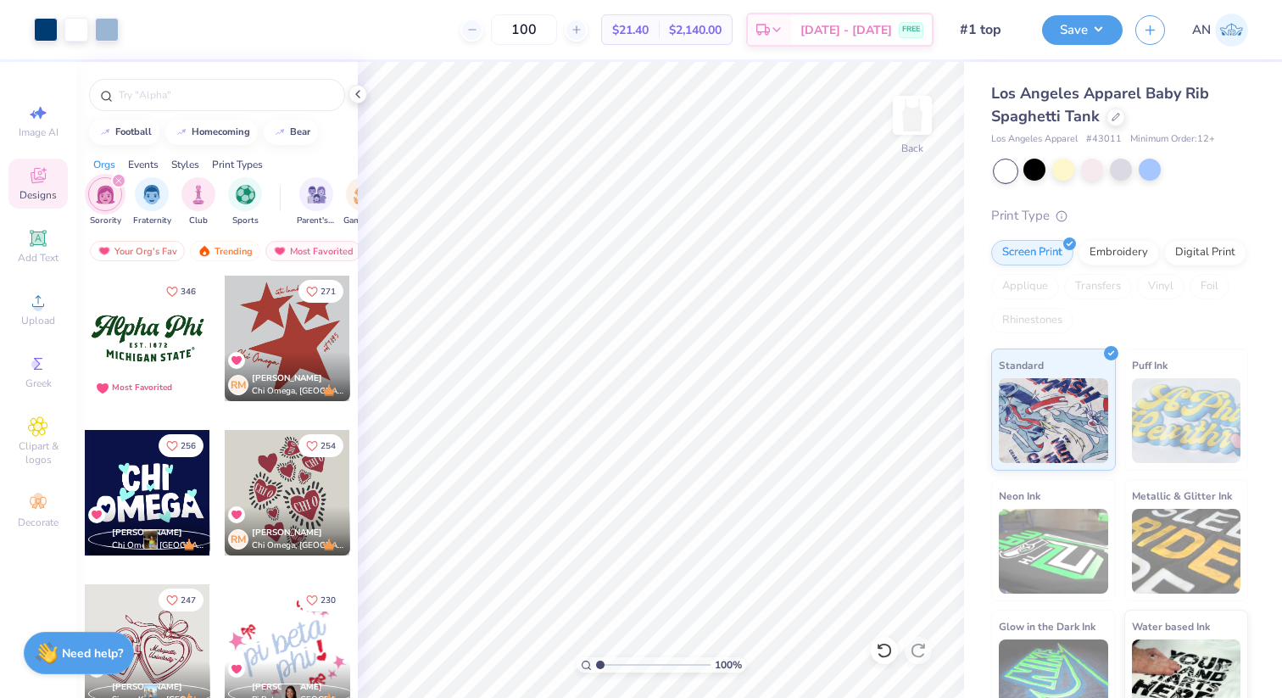
drag, startPoint x: 229, startPoint y: 256, endPoint x: 143, endPoint y: 352, distance: 128.5
click at [143, 352] on div "football homecoming bear Orgs Events Styles Print Types Sorority Fraternity Clu…" at bounding box center [217, 411] width 282 height 699
click at [143, 350] on div at bounding box center [148, 339] width 126 height 126
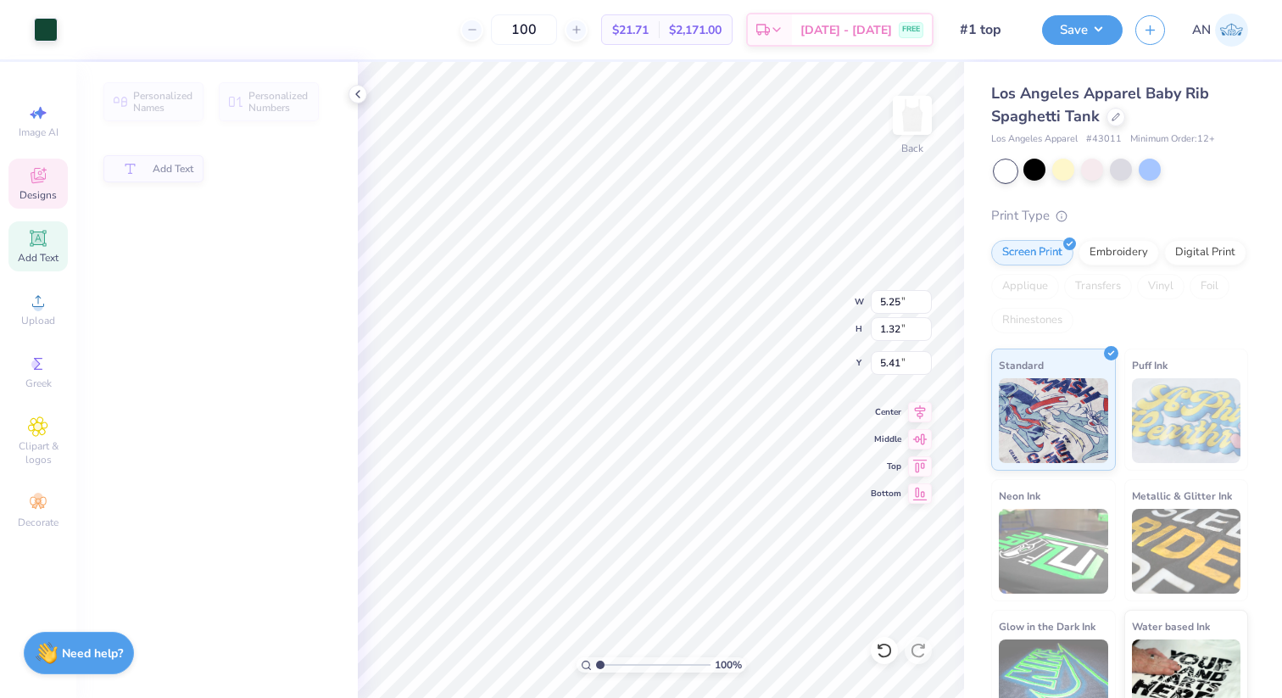
type input "1.32"
type input "5.41"
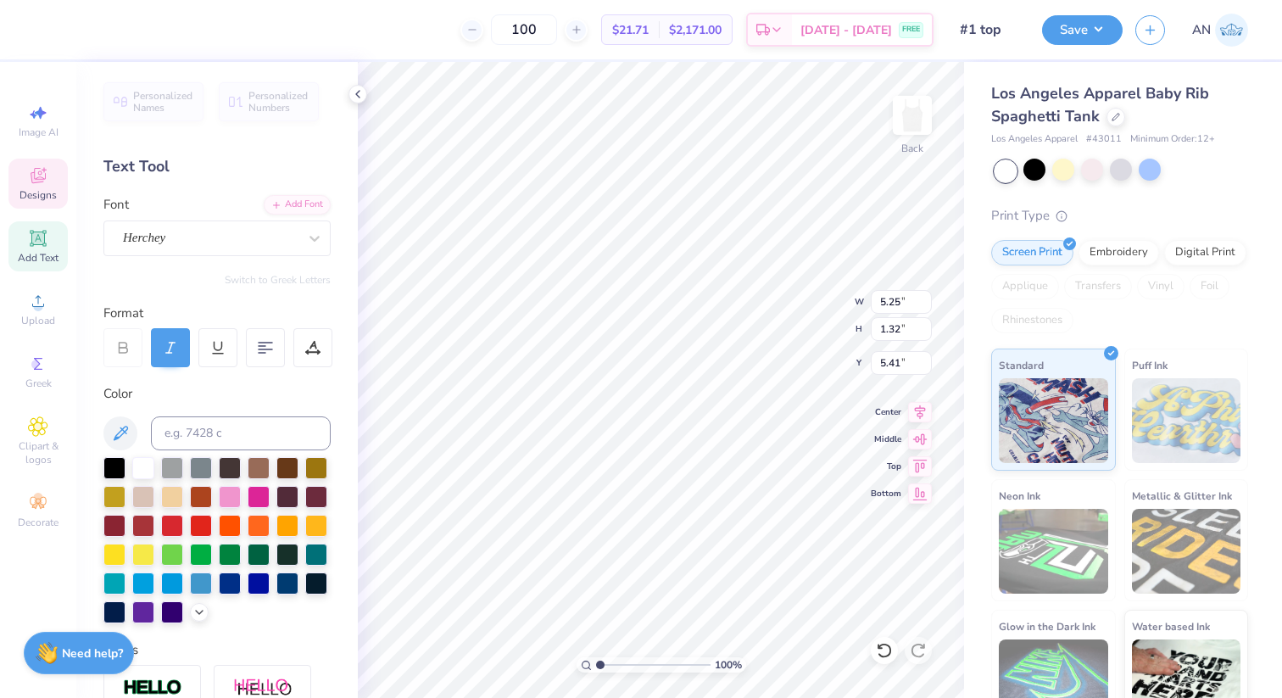
type input "4.01"
type input "0.60"
type input "7.02"
type textarea "MICHIGAN"
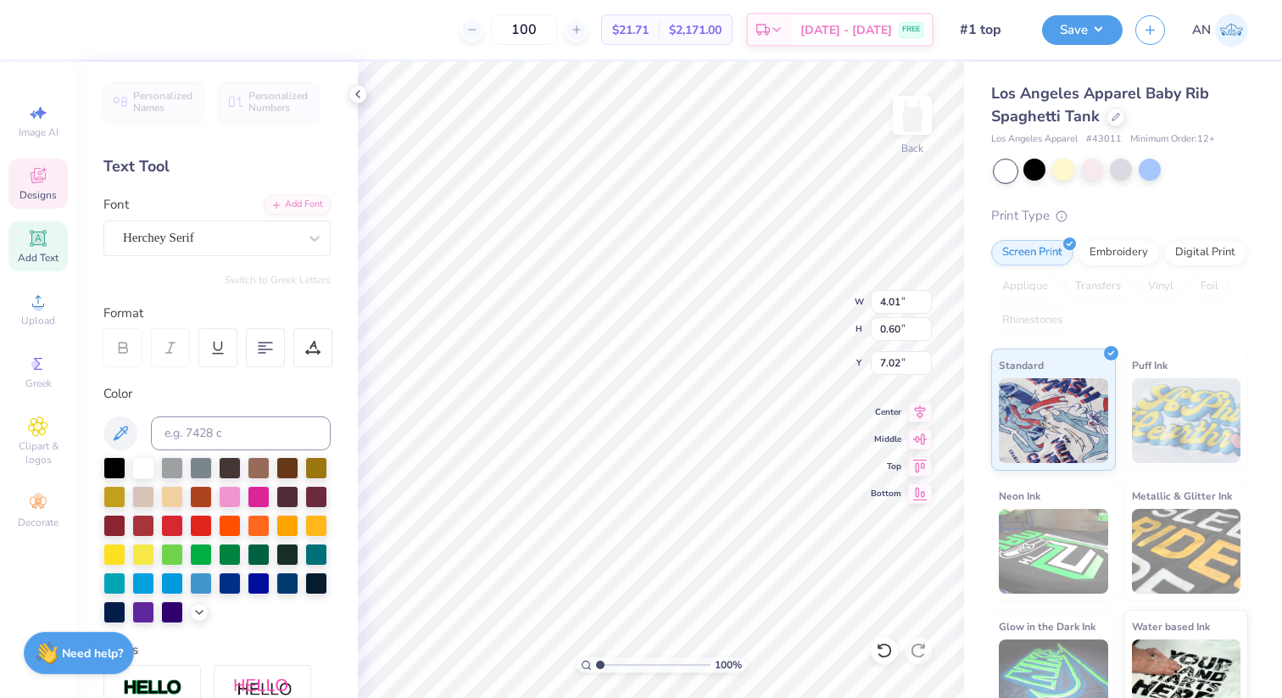
scroll to position [0, 0]
type input "0.14"
type input "6.92"
type input "2.82"
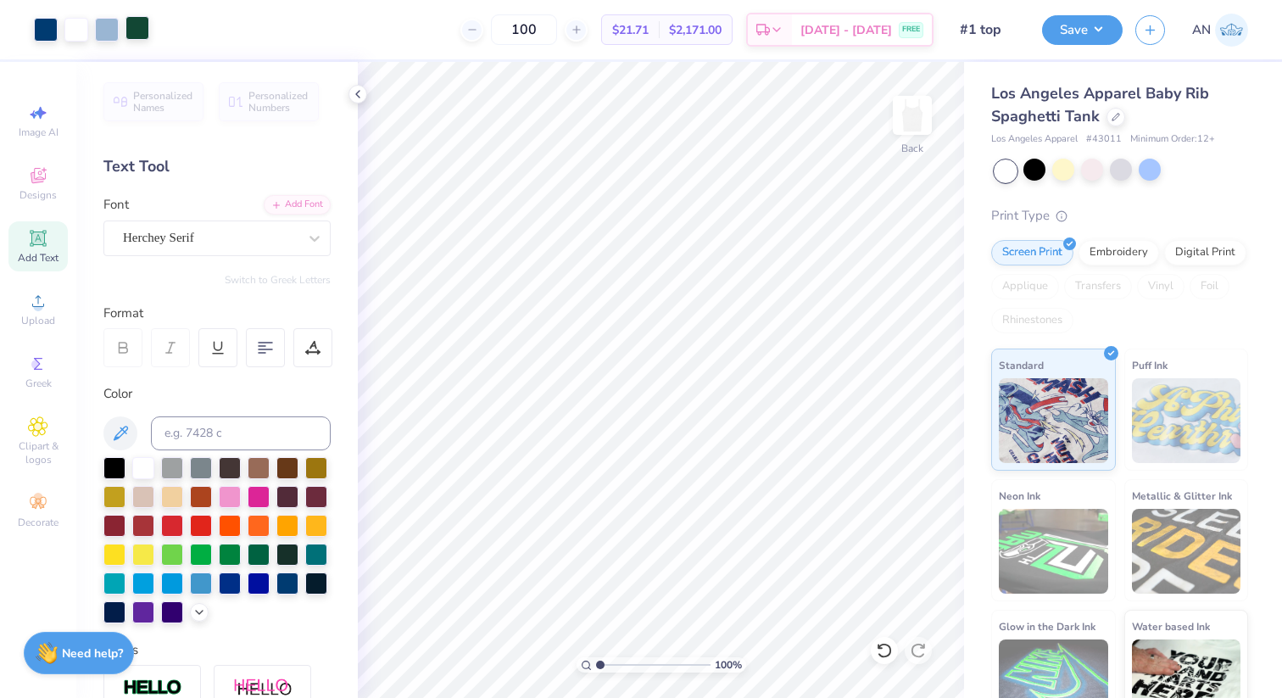
click at [134, 26] on div at bounding box center [138, 28] width 24 height 24
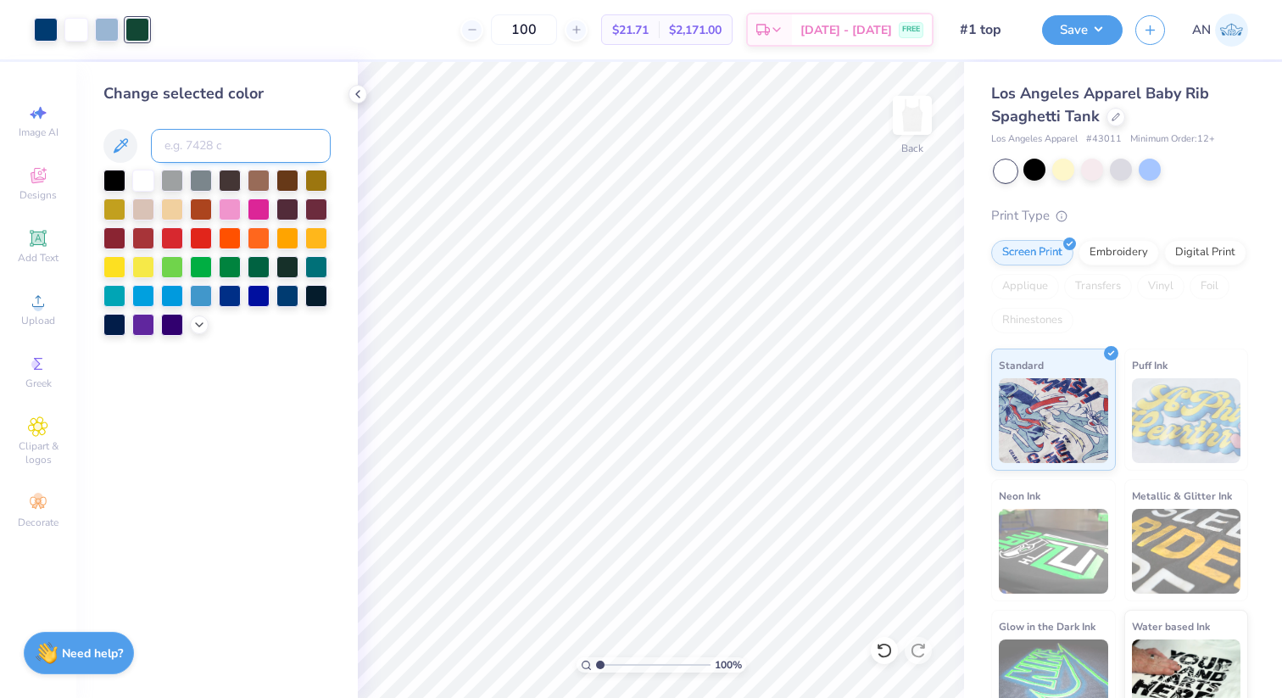
click at [201, 145] on input at bounding box center [241, 146] width 180 height 34
type input "541"
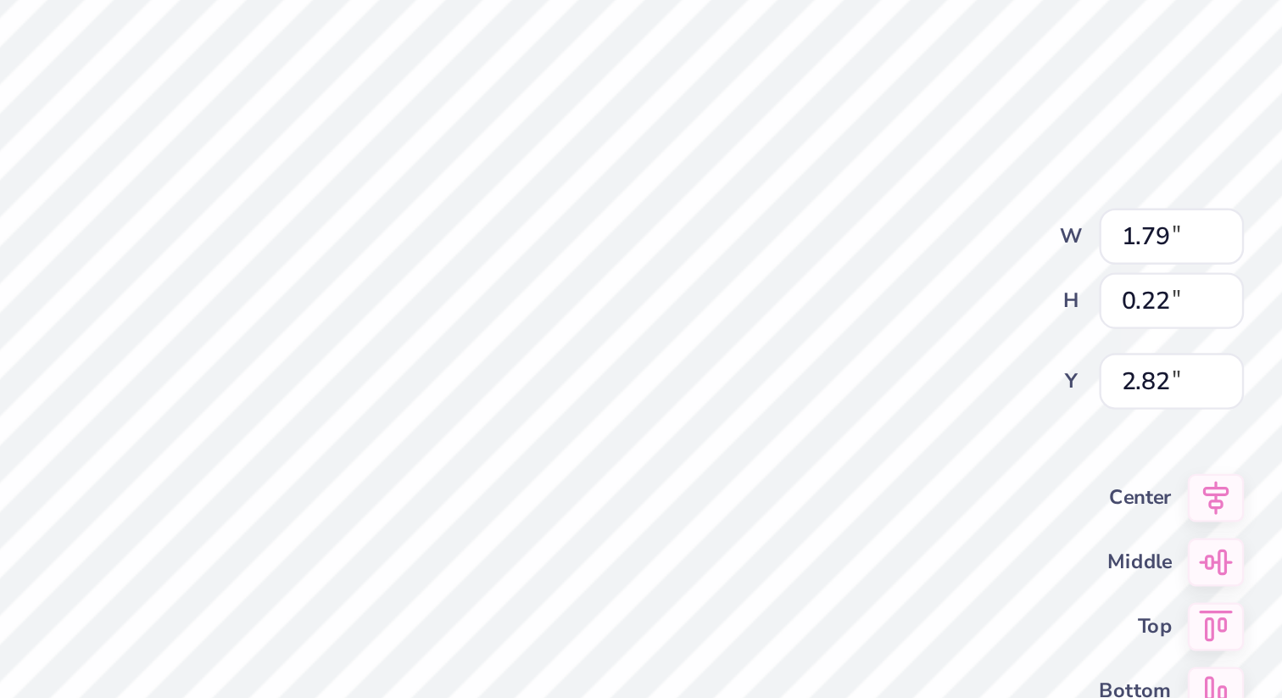
scroll to position [0, 3]
type textarea "E S T . 1 8 7 0"
type input "2.82"
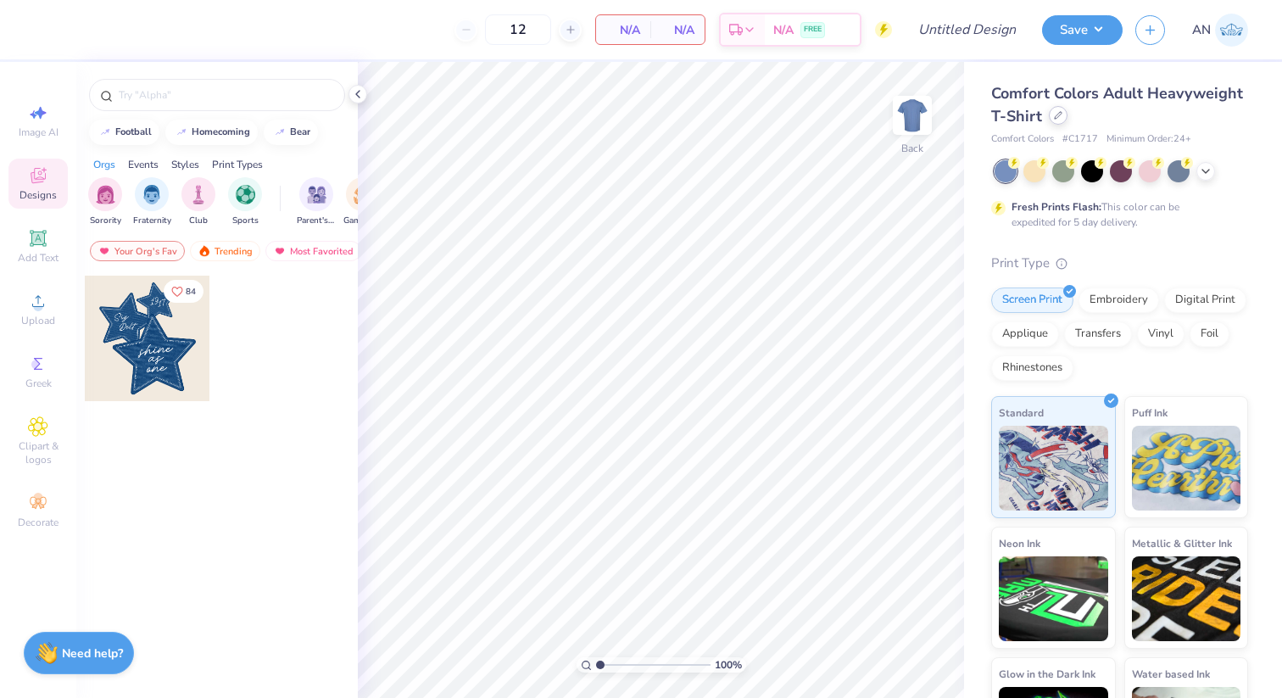
click at [1054, 113] on icon at bounding box center [1058, 115] width 8 height 8
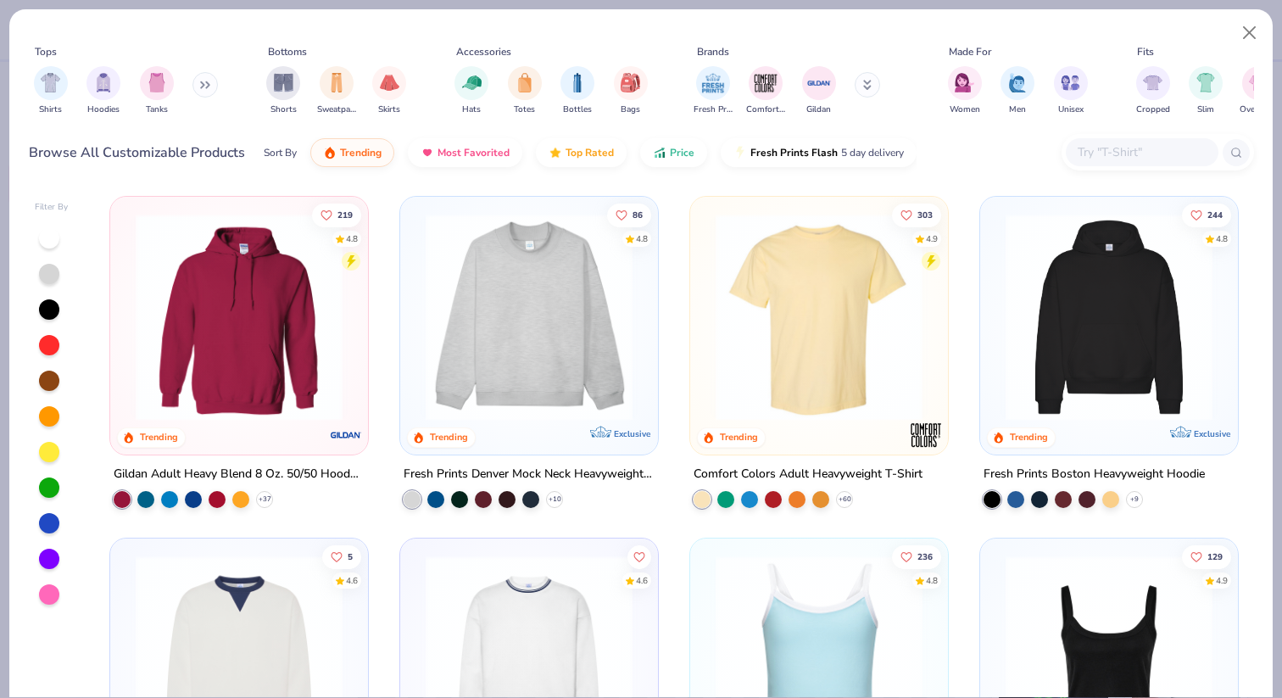
click at [1090, 141] on div at bounding box center [1142, 152] width 153 height 28
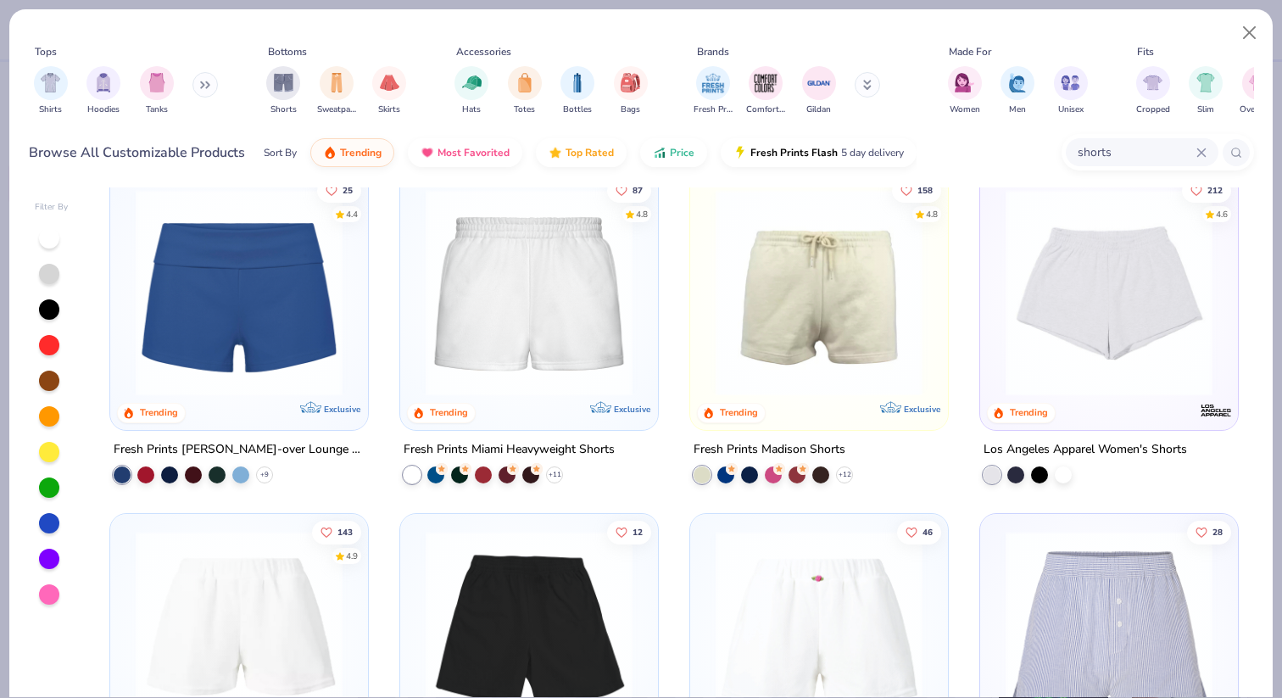
scroll to position [21, 0]
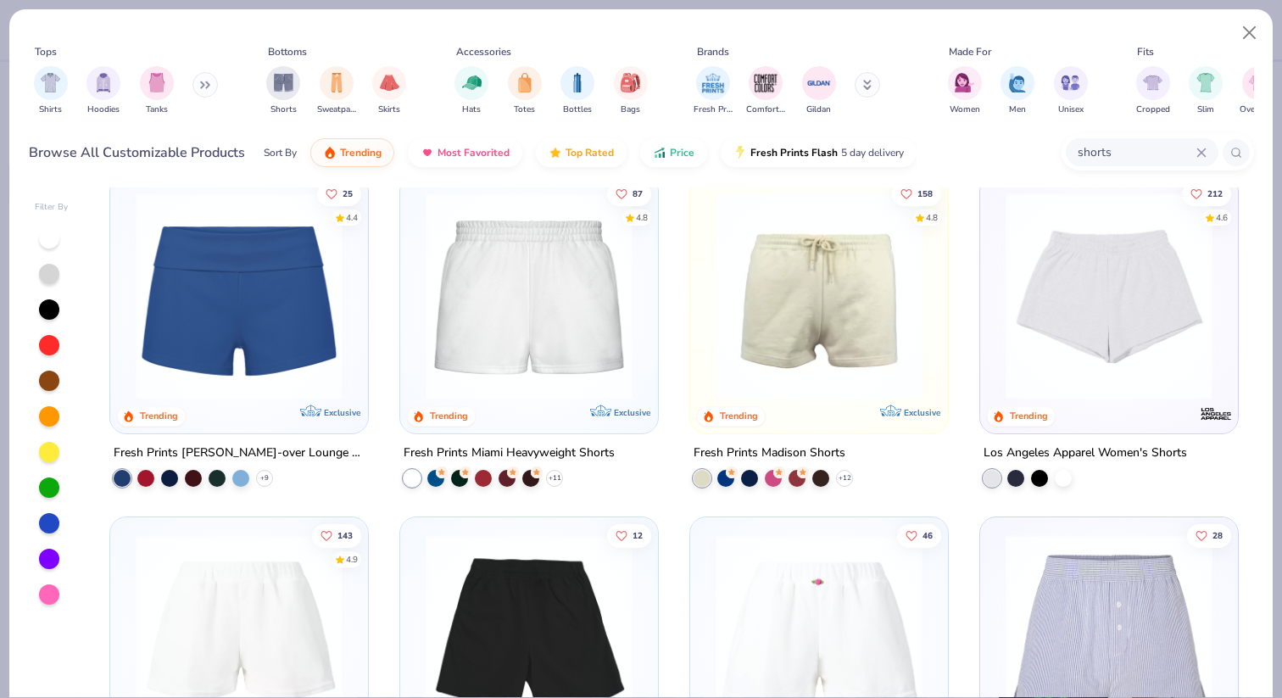
type input "shorts"
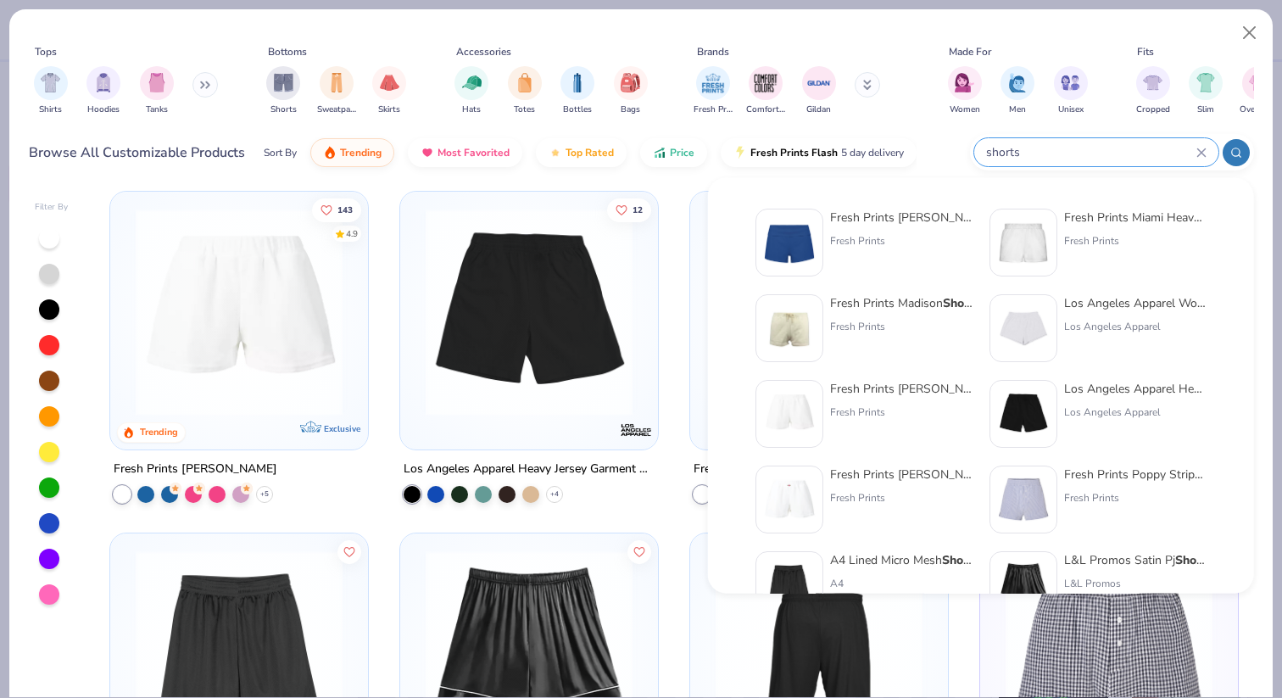
scroll to position [346, 0]
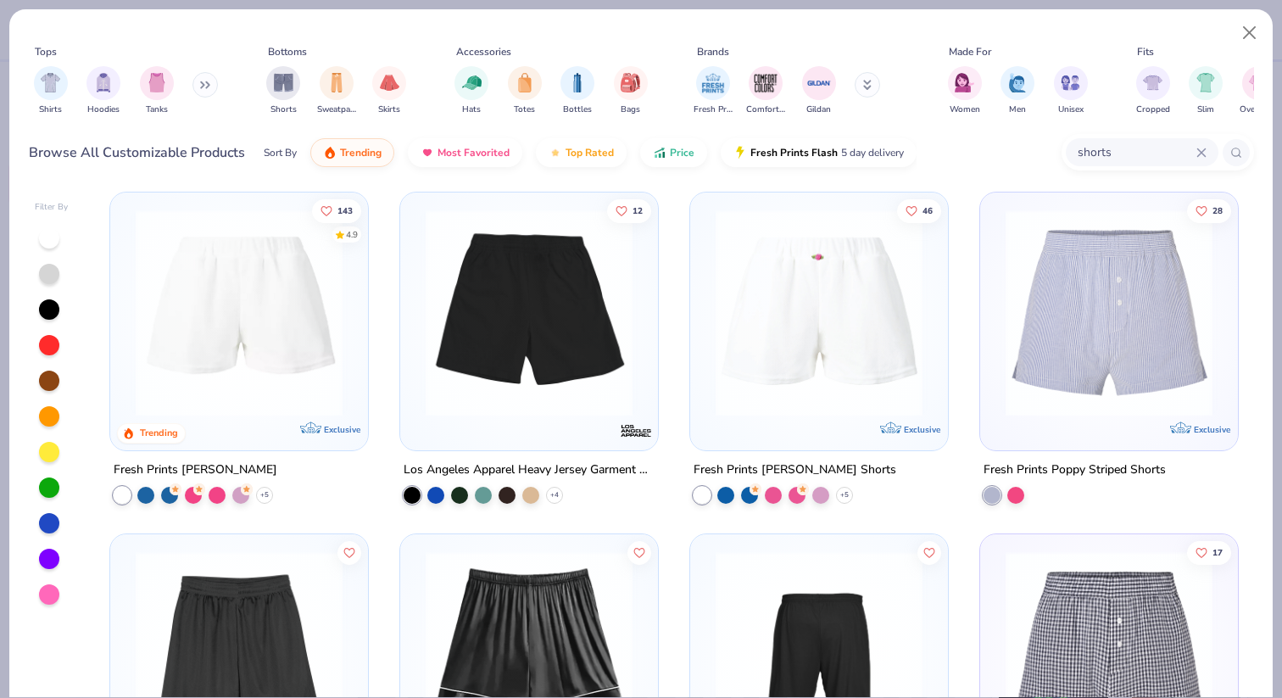
drag, startPoint x: 624, startPoint y: 497, endPoint x: 624, endPoint y: 486, distance: 11.0
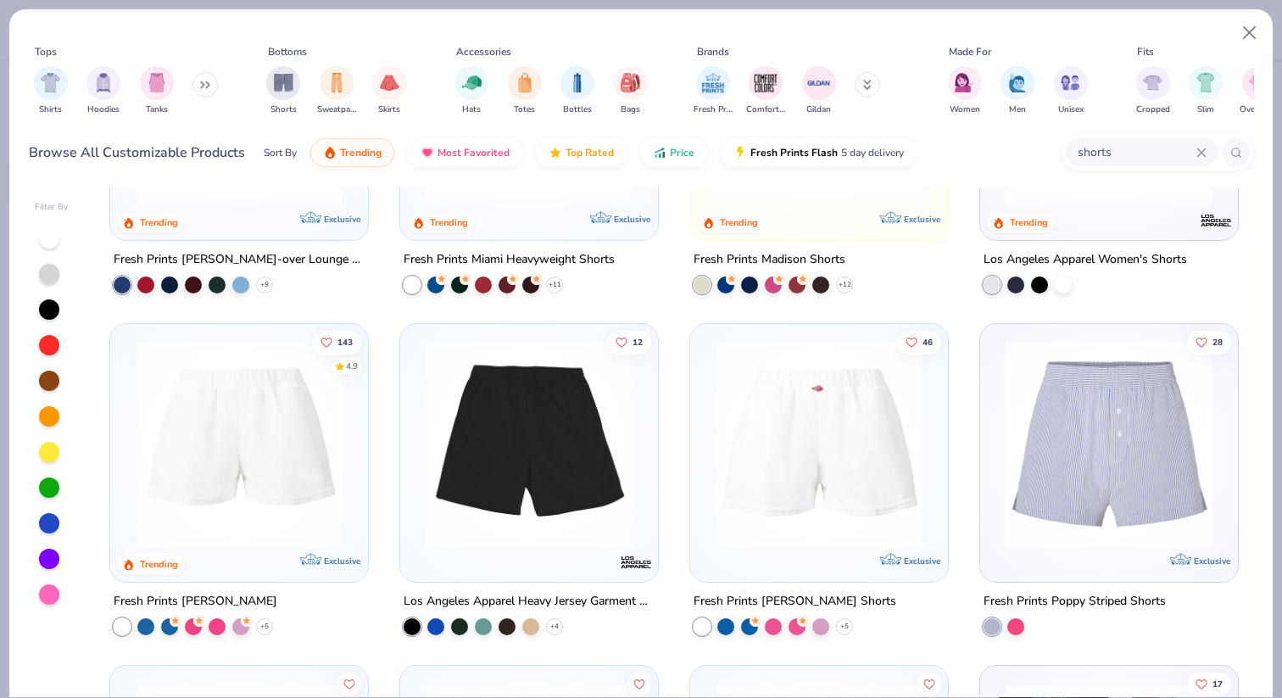
scroll to position [254, 0]
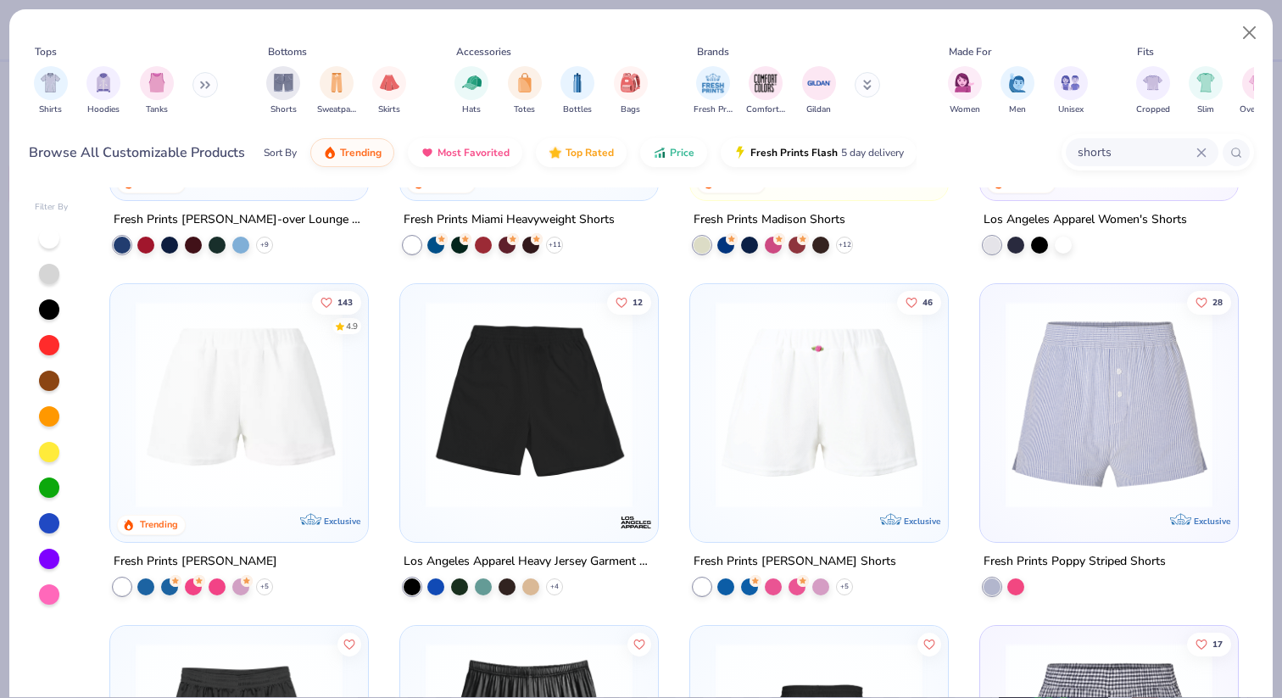
click at [190, 483] on img at bounding box center [239, 404] width 224 height 207
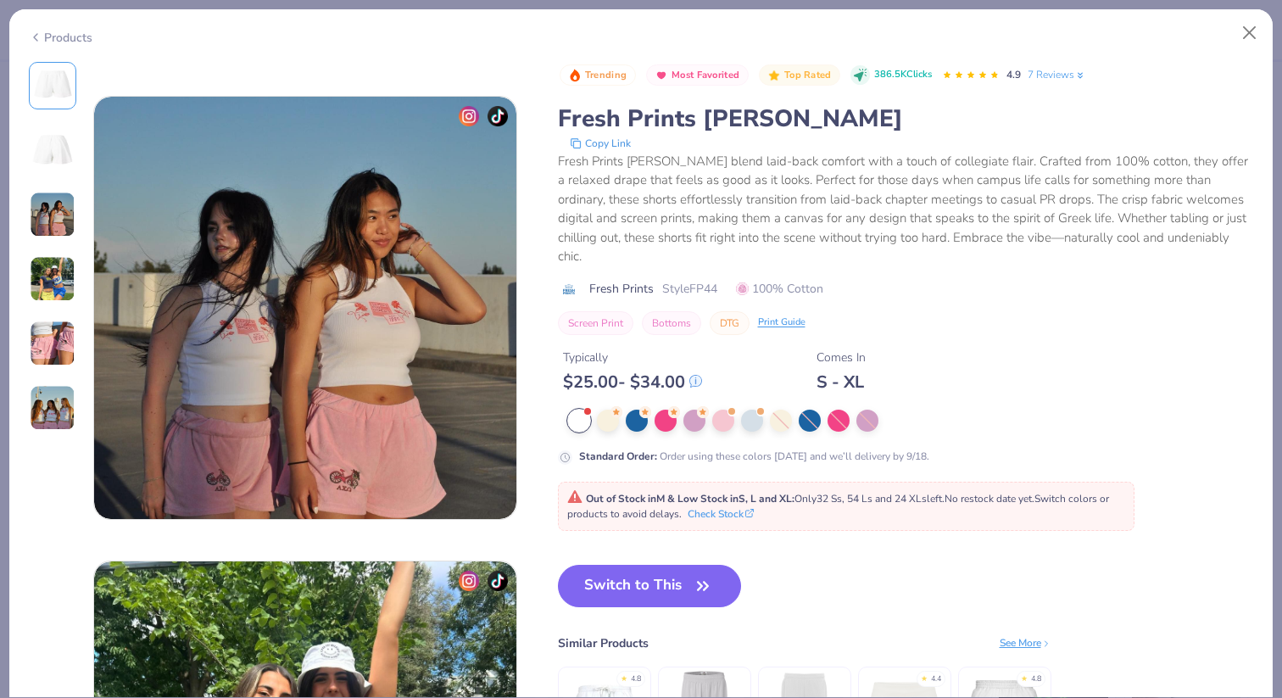
scroll to position [685, 0]
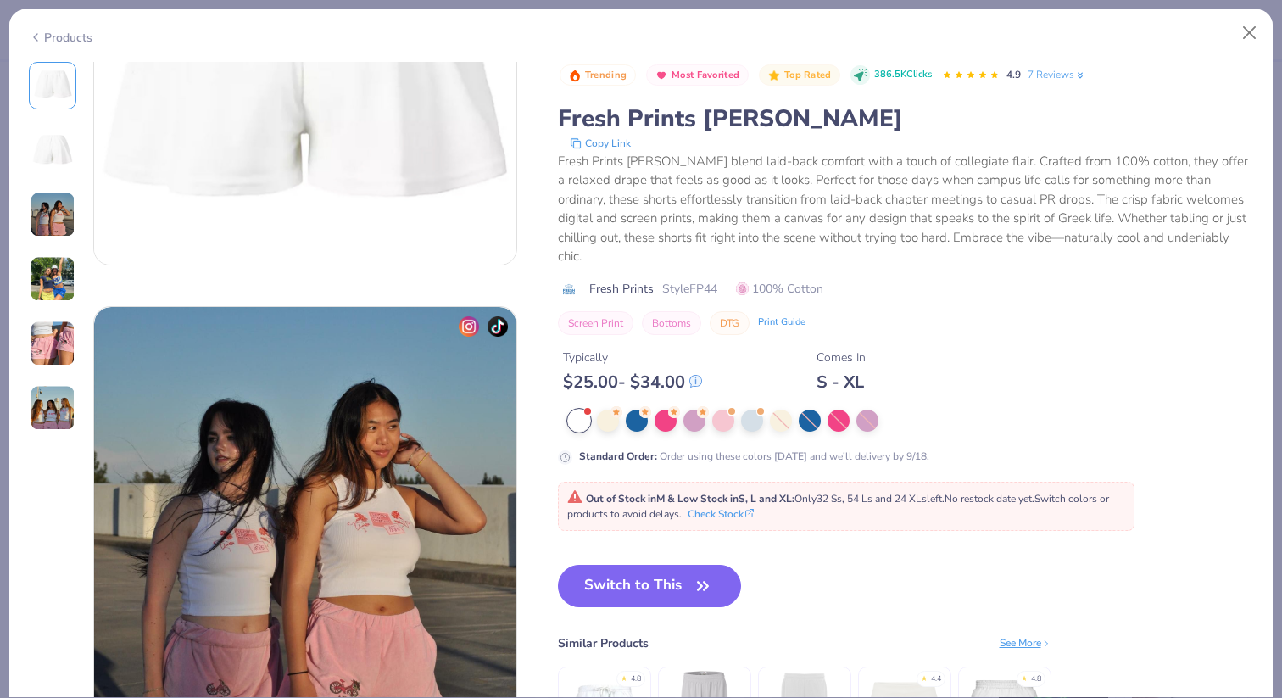
click at [36, 30] on icon at bounding box center [36, 37] width 14 height 20
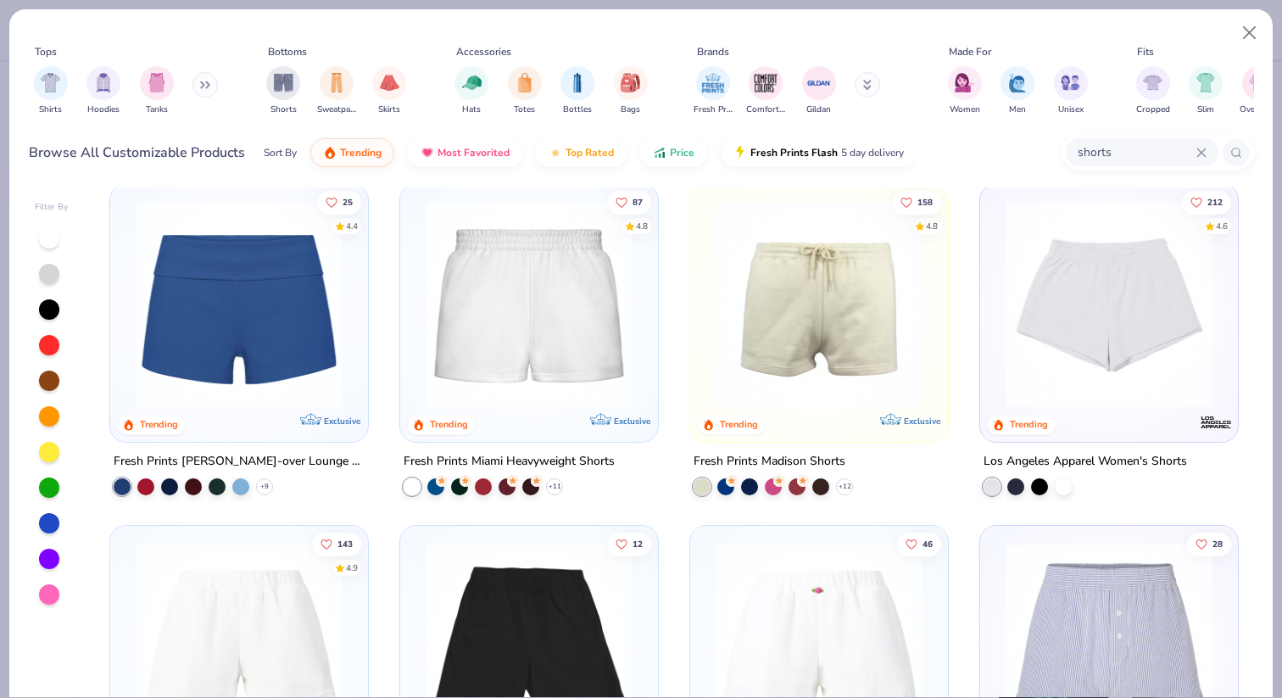
scroll to position [4, 0]
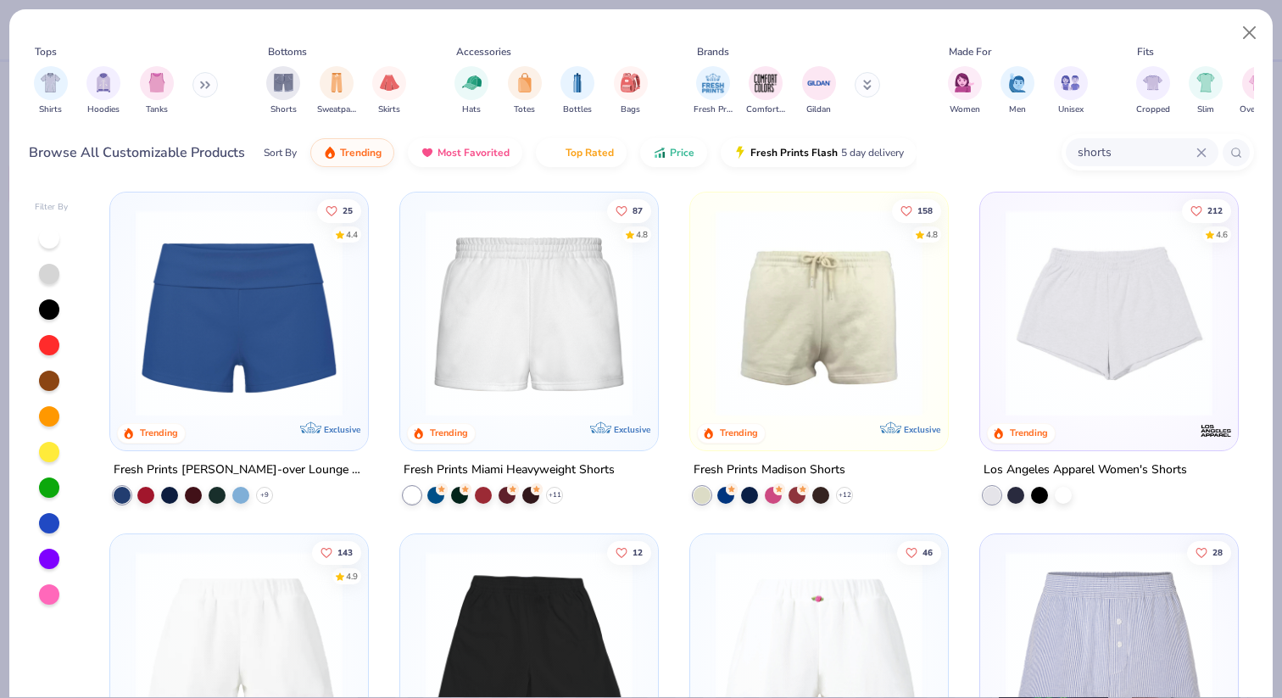
click at [464, 373] on img at bounding box center [529, 312] width 224 height 207
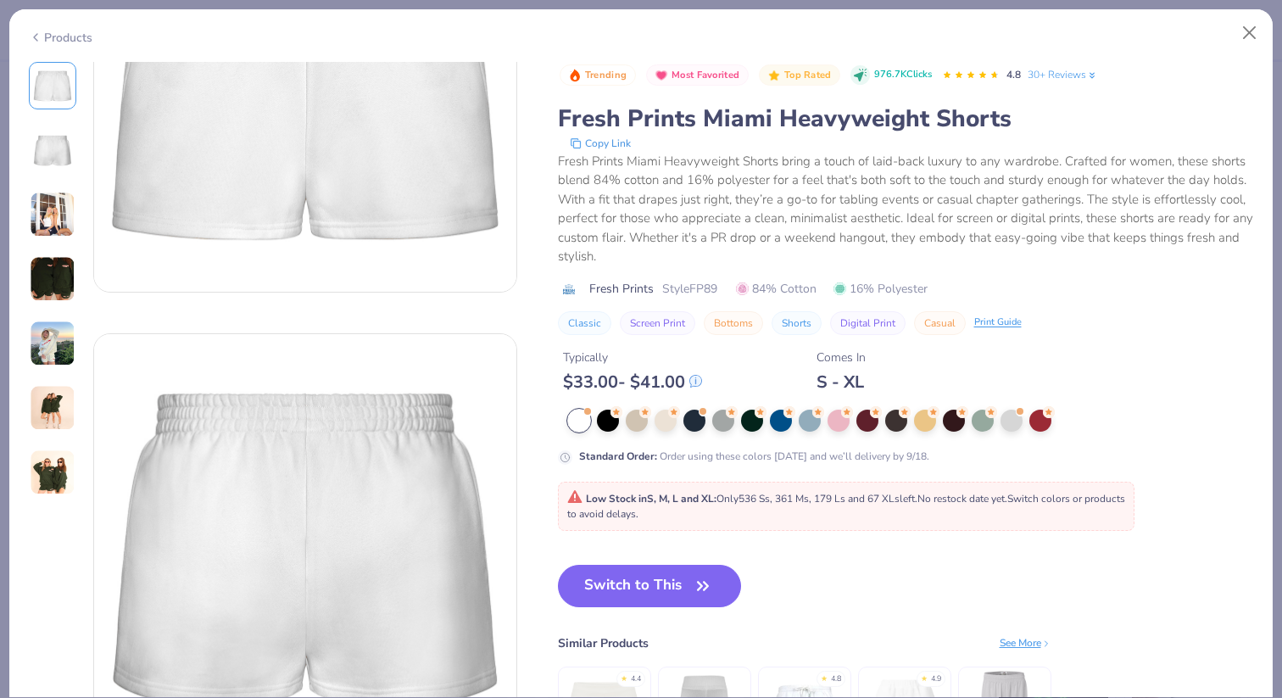
click at [36, 222] on img at bounding box center [53, 215] width 46 height 46
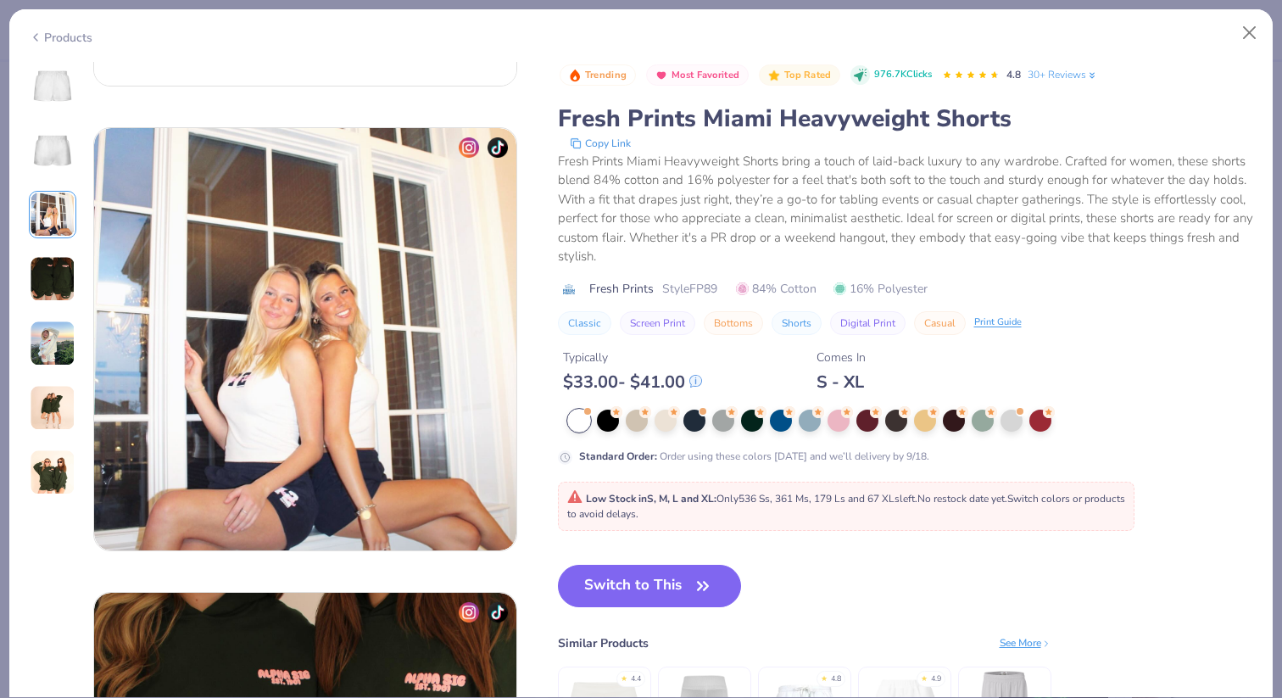
scroll to position [929, 0]
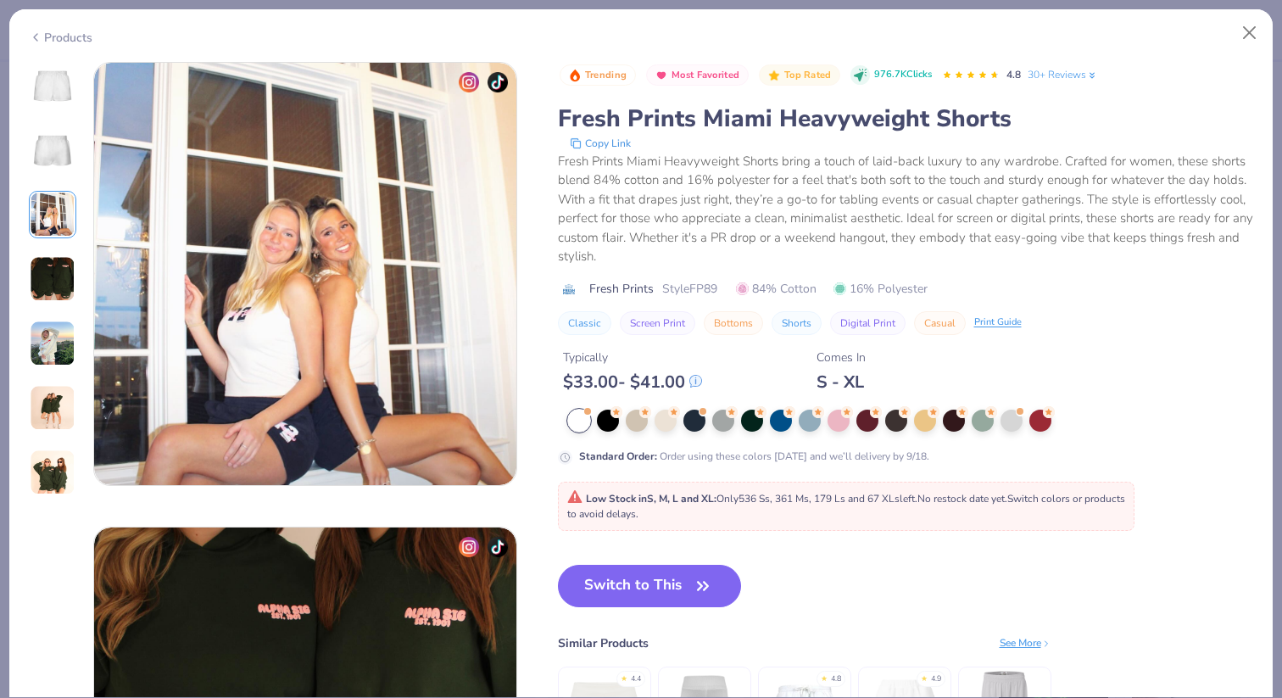
click at [43, 250] on div at bounding box center [52, 279] width 47 height 434
click at [59, 310] on div at bounding box center [52, 279] width 47 height 434
click at [59, 332] on img at bounding box center [53, 344] width 46 height 46
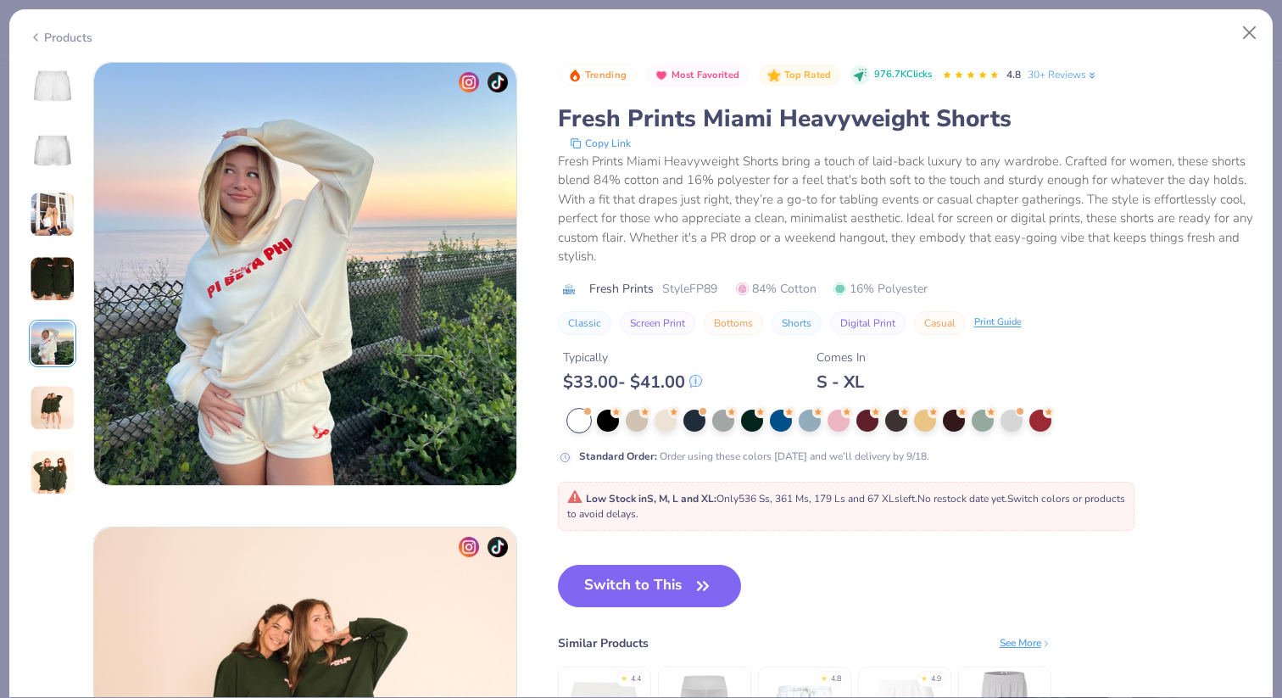
click at [56, 399] on img at bounding box center [53, 408] width 46 height 46
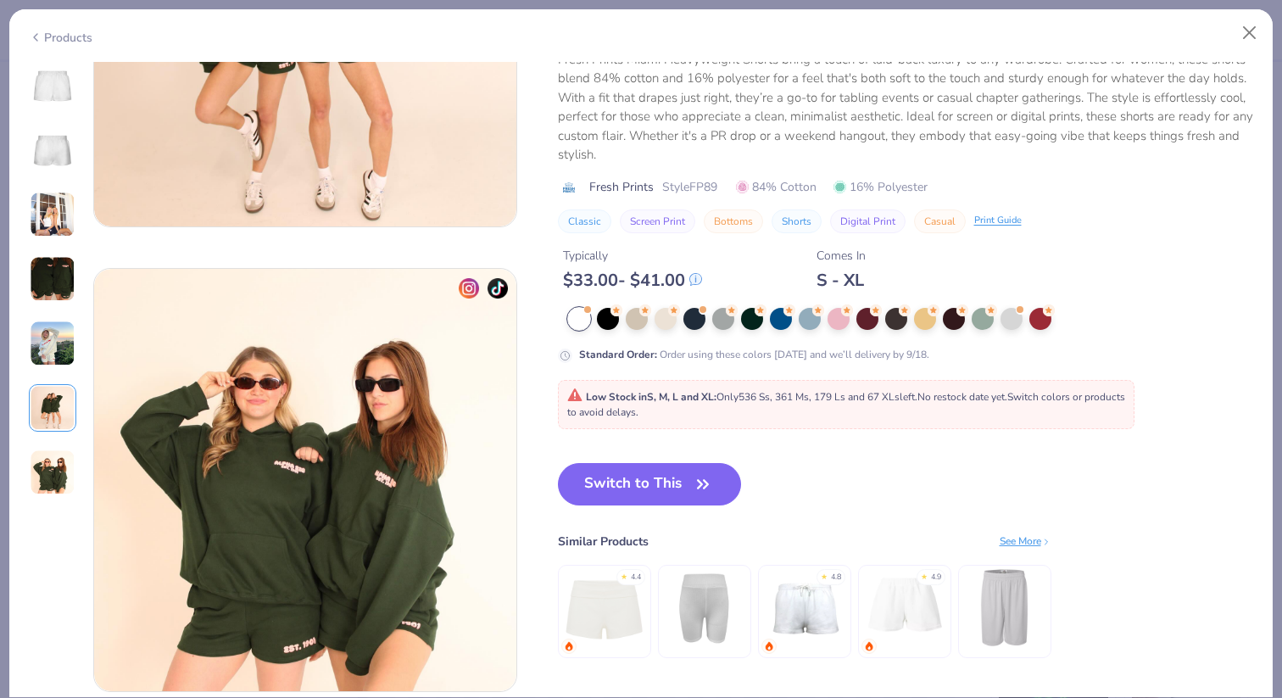
scroll to position [2786, 0]
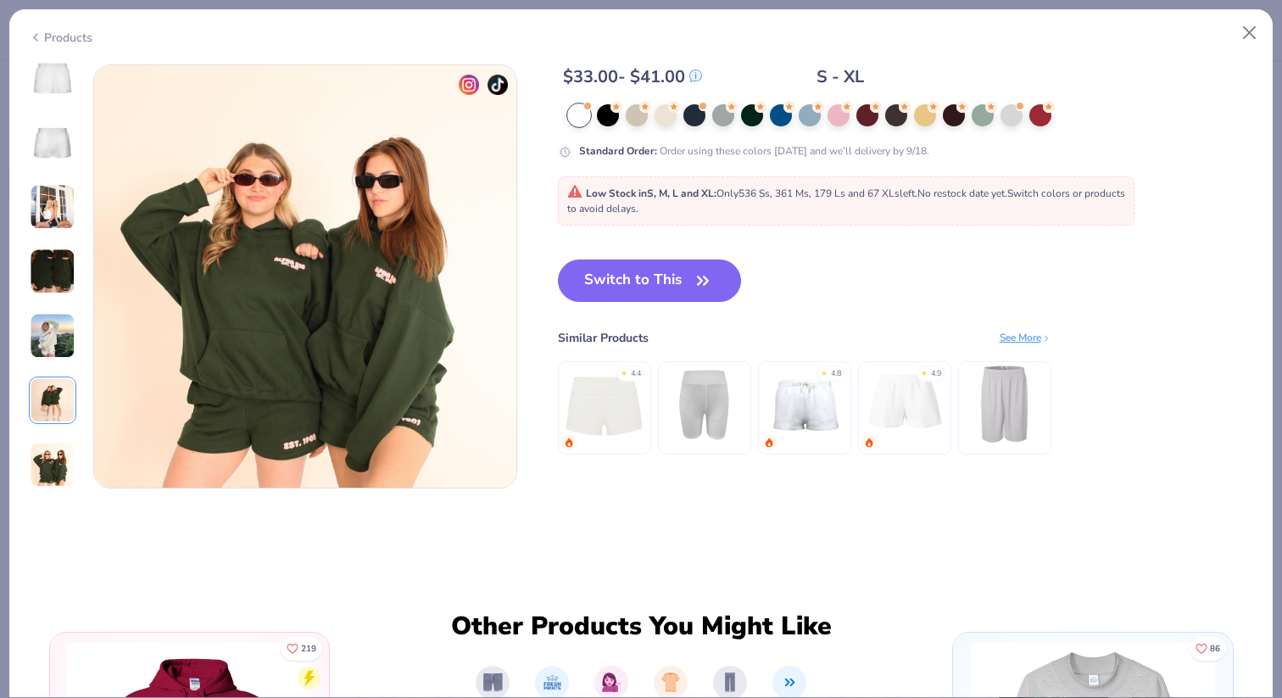
click at [57, 352] on img at bounding box center [53, 336] width 46 height 46
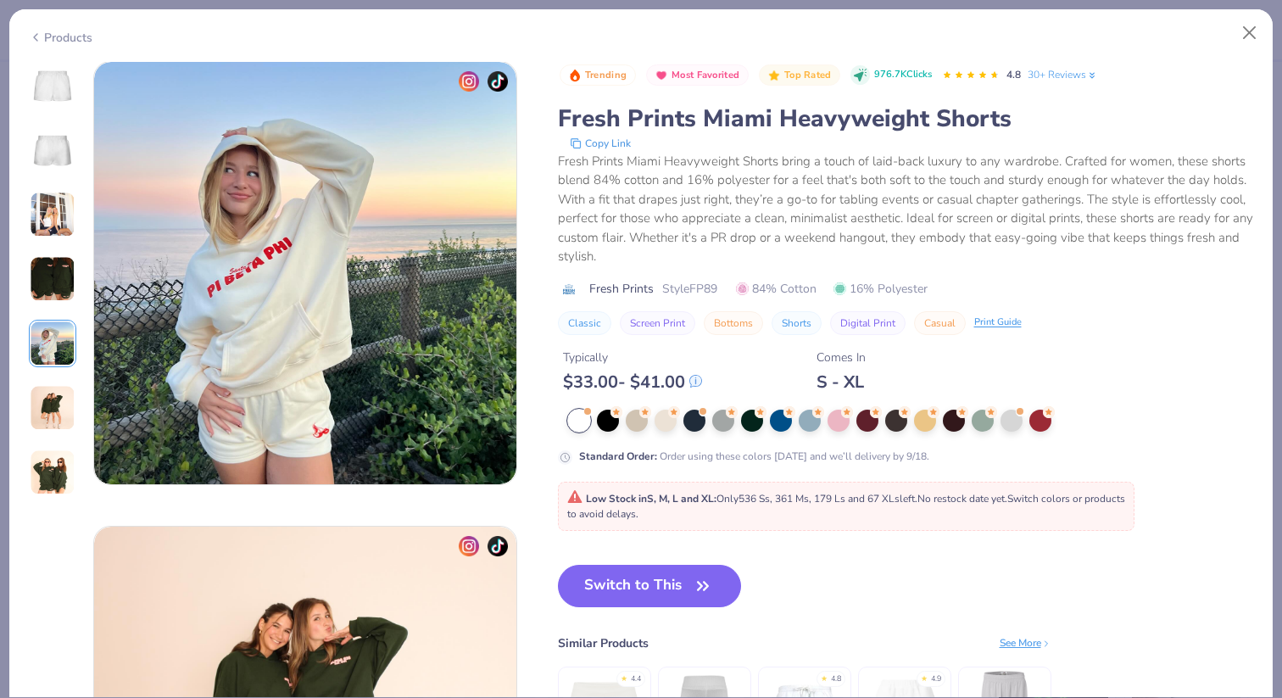
click at [37, 225] on img at bounding box center [53, 215] width 46 height 46
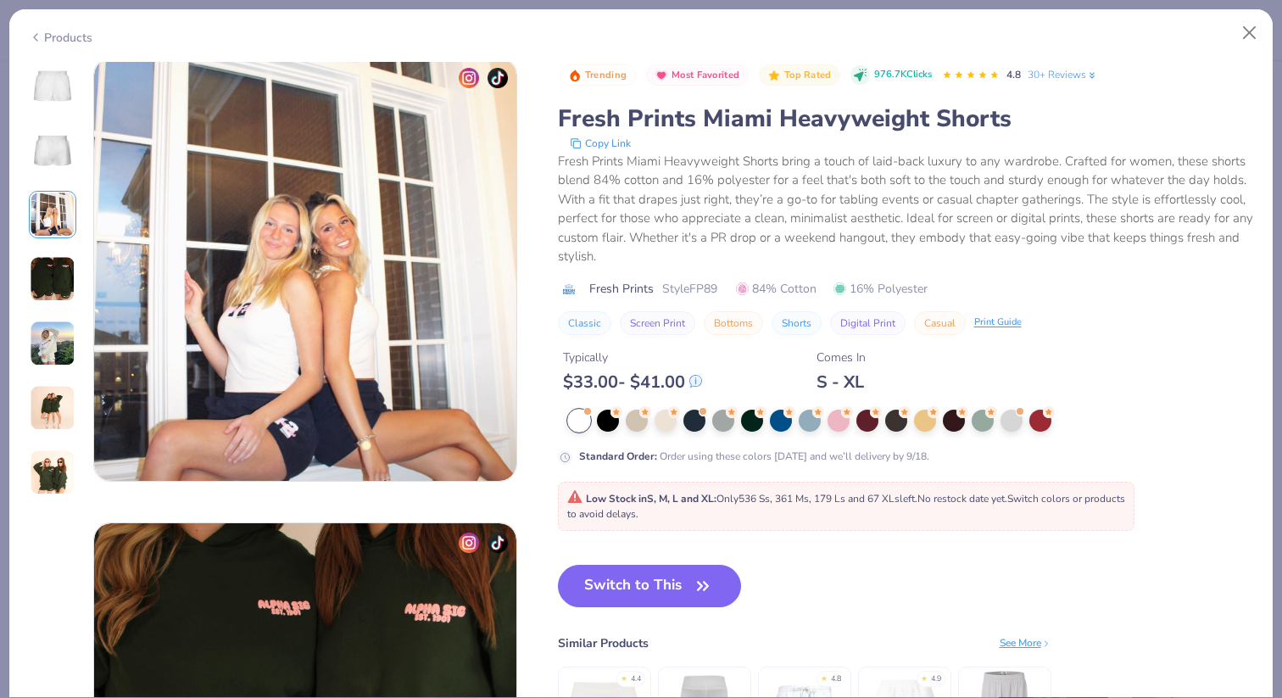
scroll to position [929, 0]
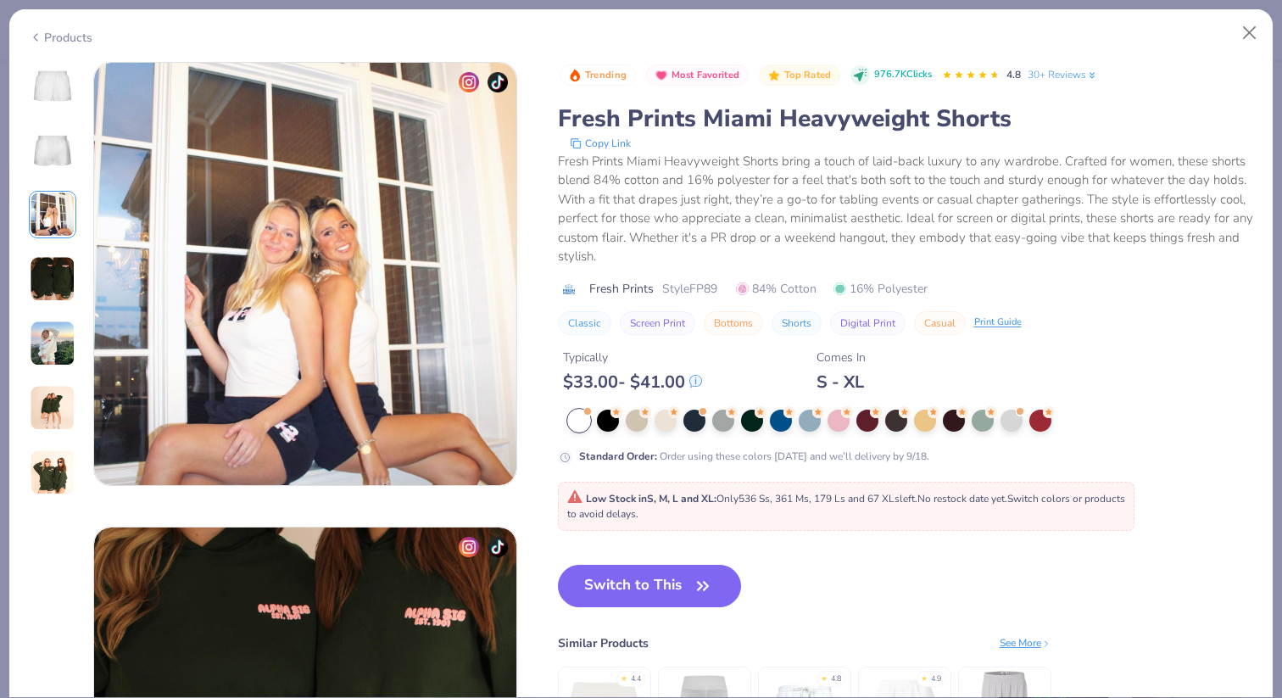
click at [52, 414] on img at bounding box center [53, 408] width 46 height 46
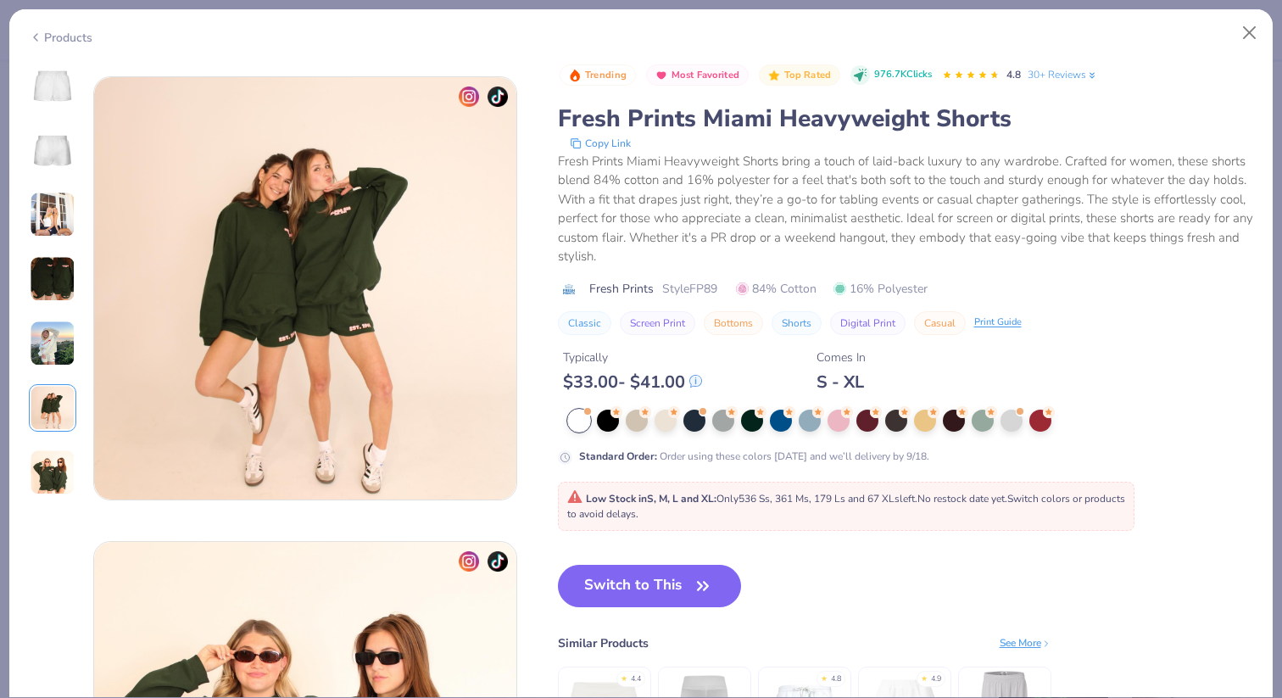
scroll to position [2324, 0]
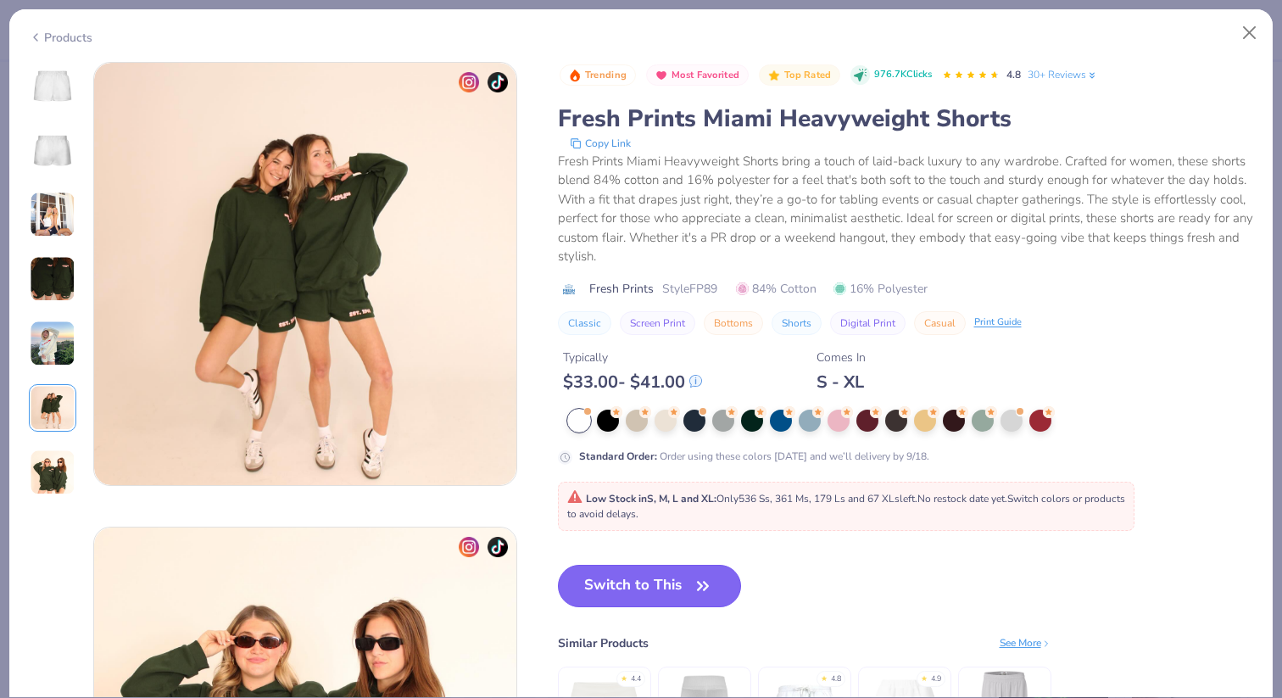
click at [702, 594] on icon "button" at bounding box center [703, 586] width 24 height 24
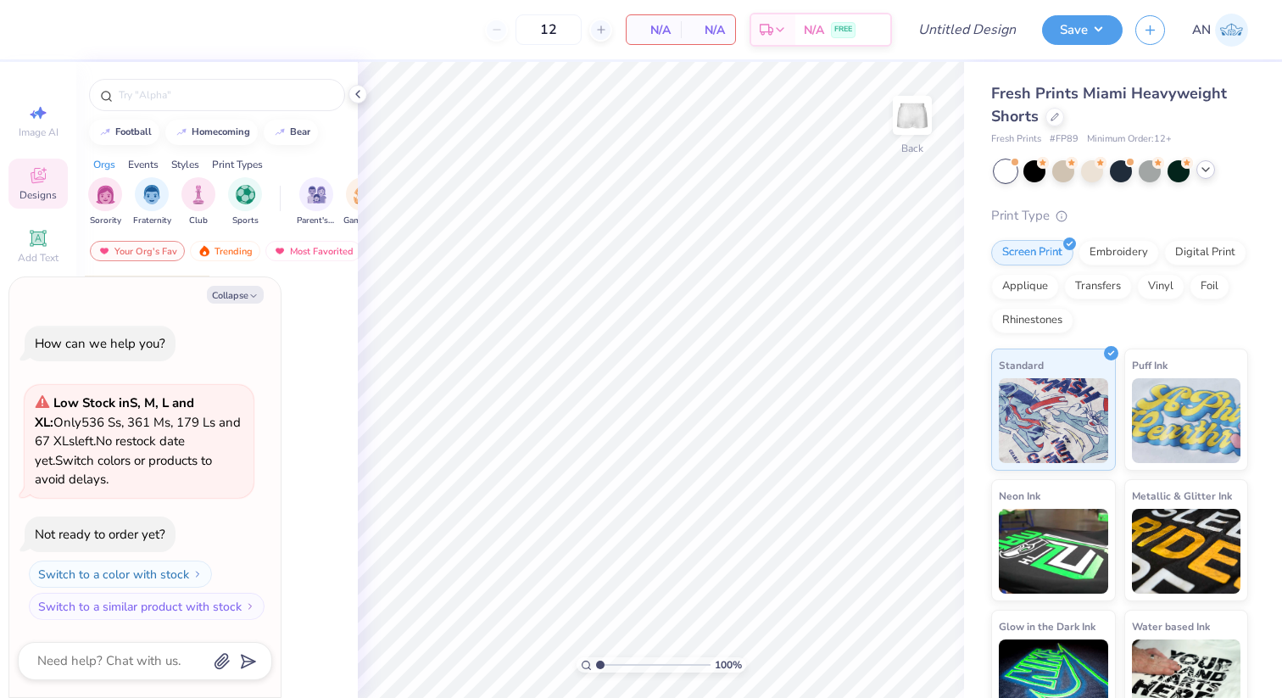
click at [1202, 169] on icon at bounding box center [1206, 170] width 14 height 14
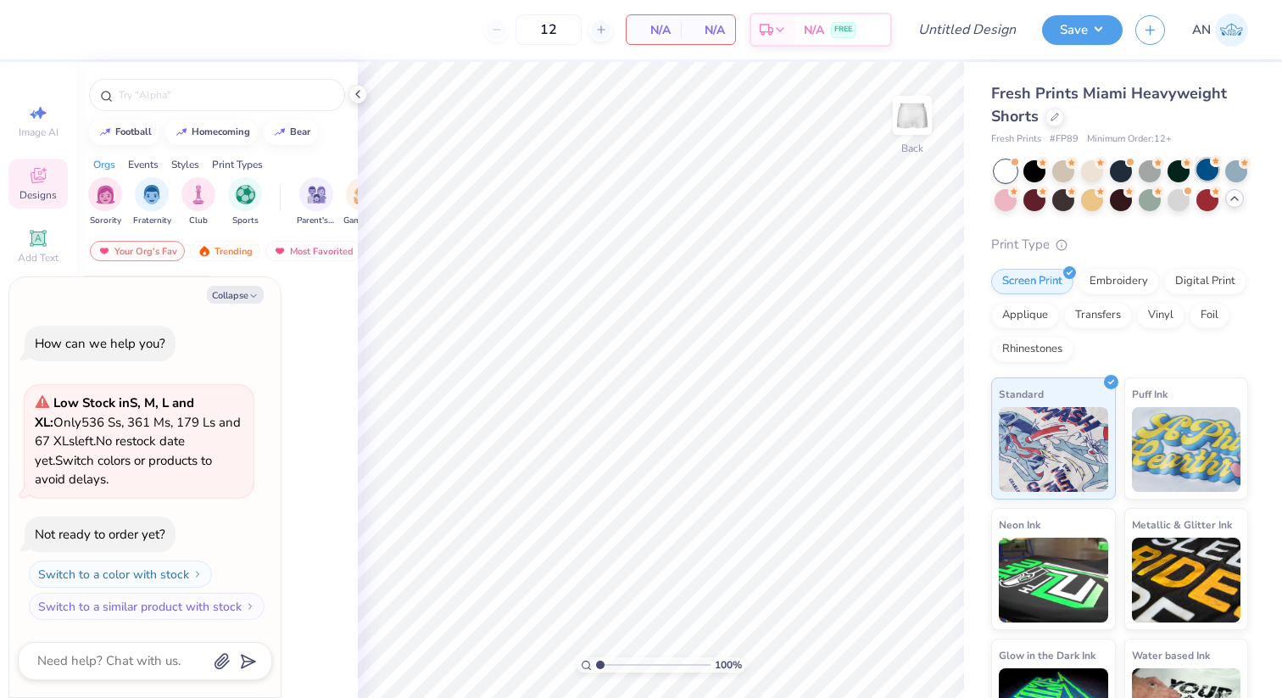
click at [1203, 168] on div at bounding box center [1208, 170] width 22 height 22
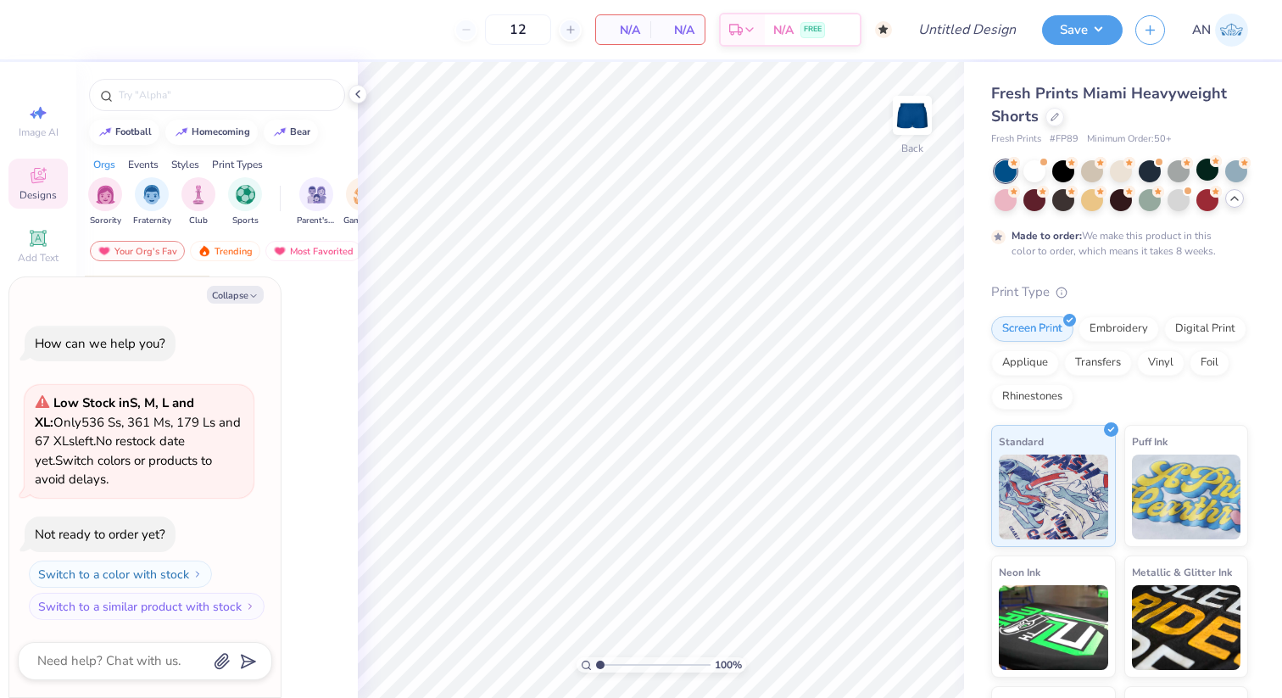
type textarea "x"
type input "50"
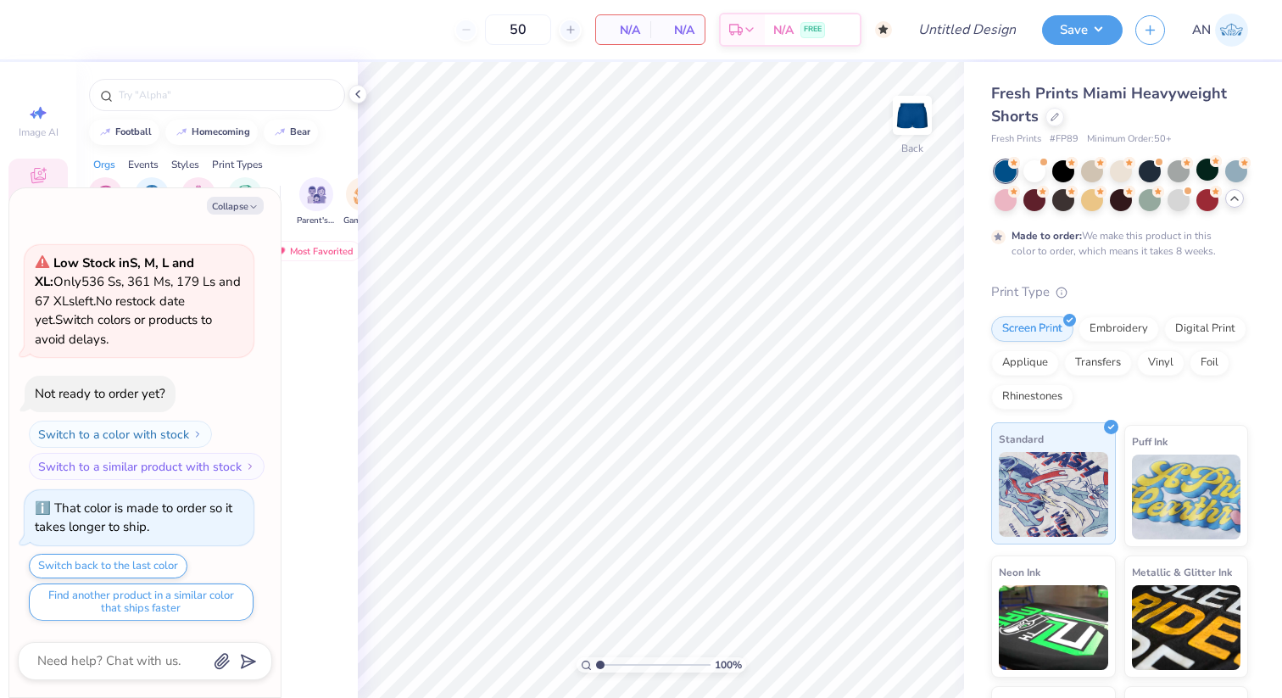
scroll to position [110, 0]
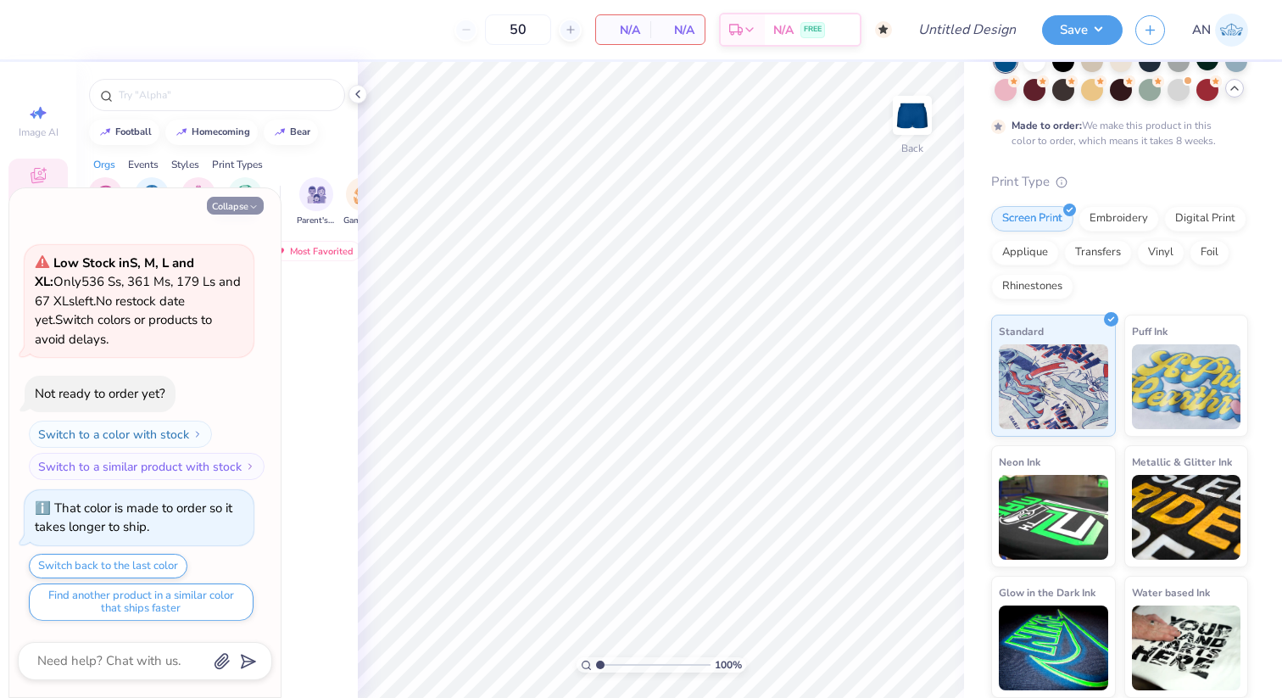
click at [251, 206] on polyline "button" at bounding box center [253, 207] width 5 height 3
type textarea "x"
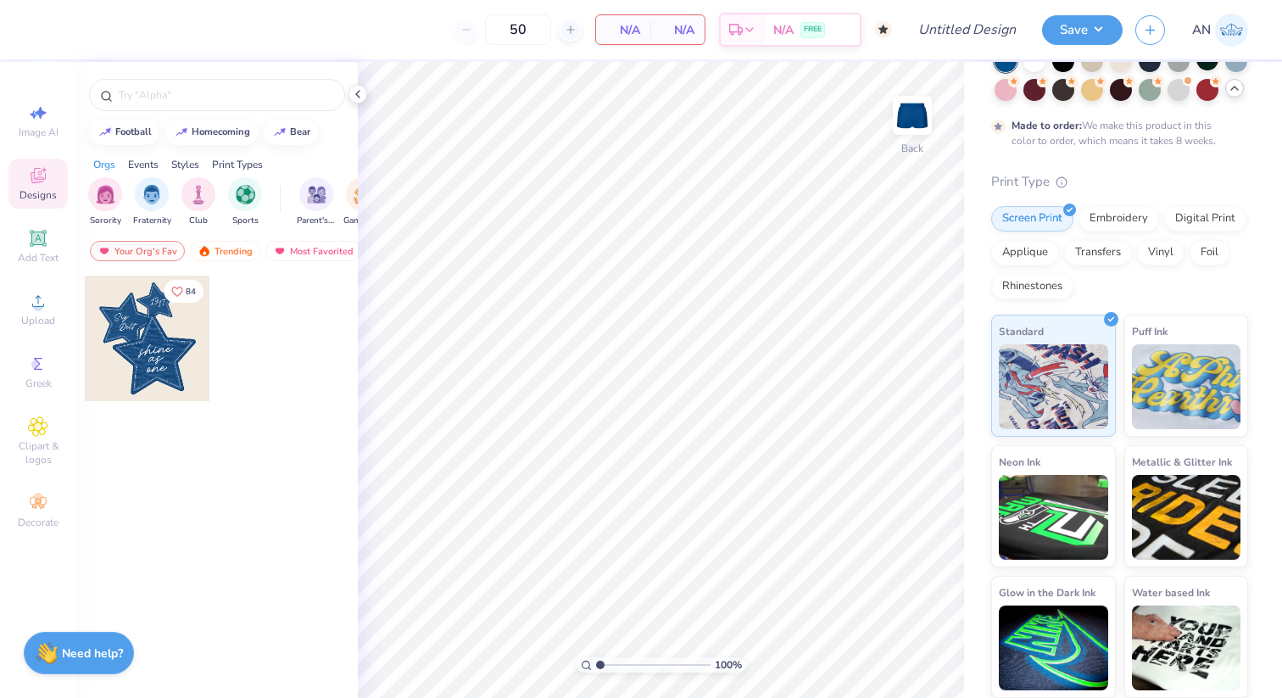
click at [140, 322] on div at bounding box center [148, 339] width 126 height 126
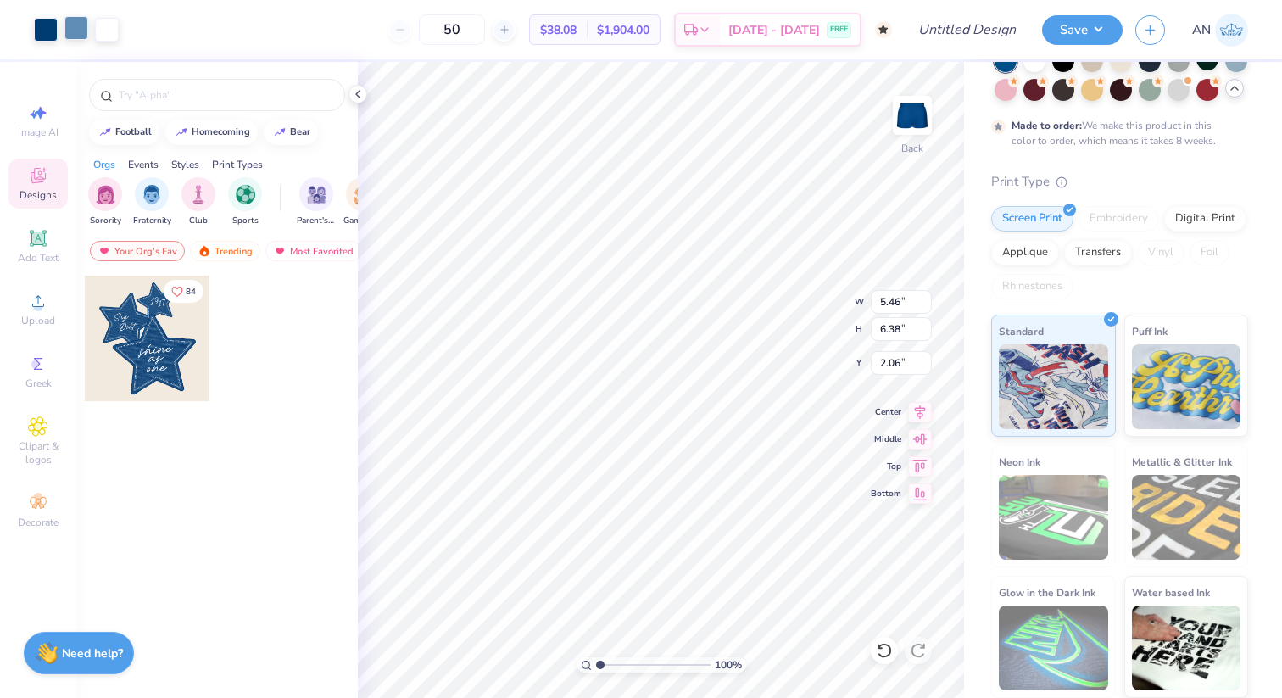
click at [76, 30] on div at bounding box center [76, 28] width 24 height 24
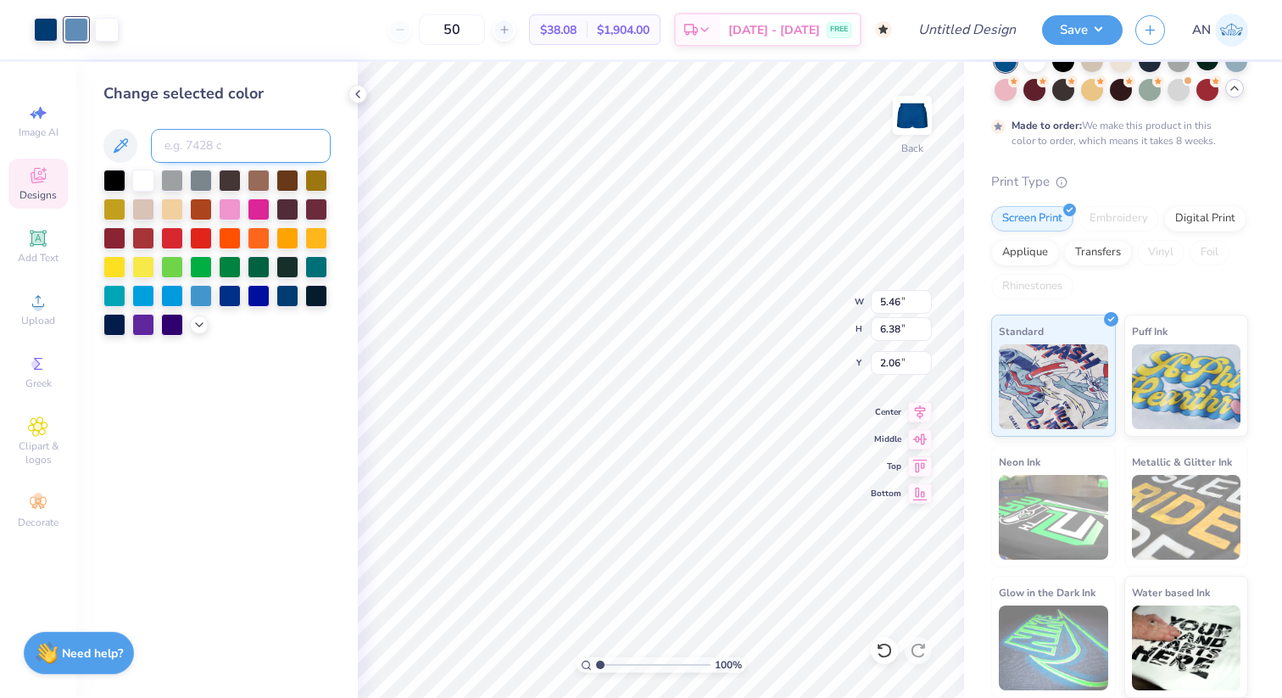
click at [190, 144] on input at bounding box center [241, 146] width 180 height 34
type input "541"
click at [78, 29] on div at bounding box center [76, 28] width 24 height 24
click at [257, 152] on input at bounding box center [241, 146] width 180 height 34
type input "541"
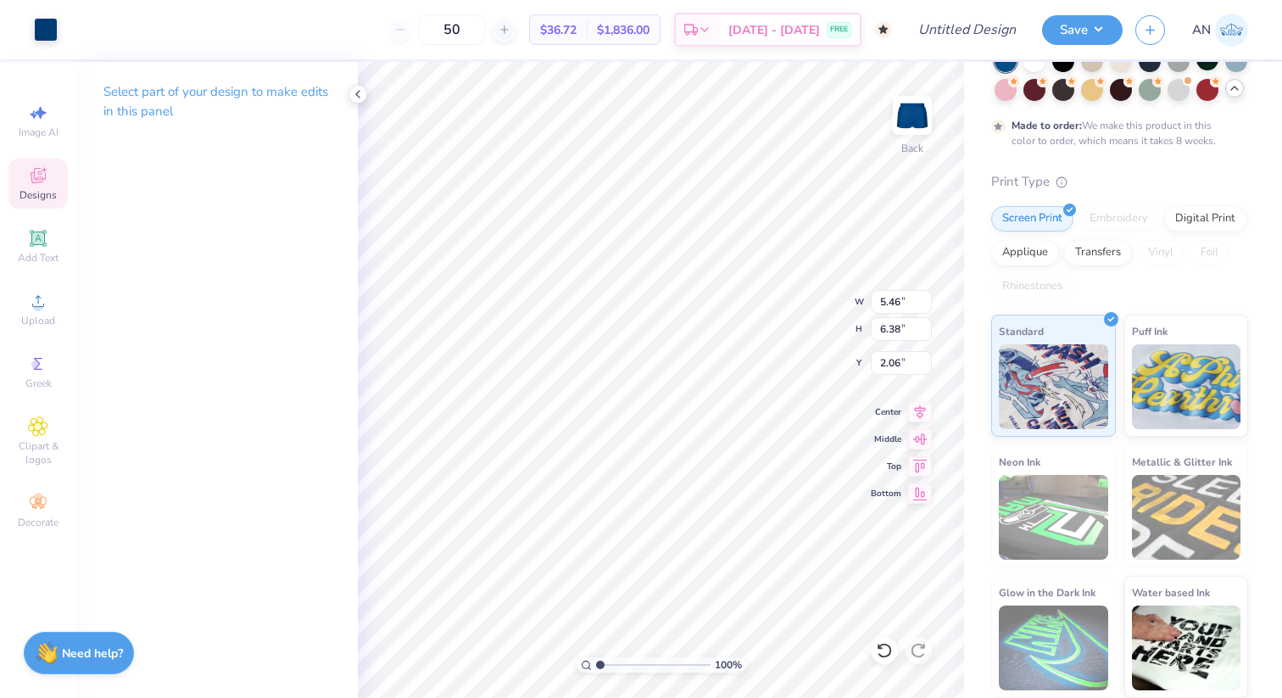
click at [975, 69] on div "Art colors 50 $36.72 Per Item $1,836.00 Total Est. Delivery Oct 27 - 30 FREE De…" at bounding box center [641, 349] width 1282 height 698
click at [1033, 70] on div at bounding box center [1035, 59] width 22 height 22
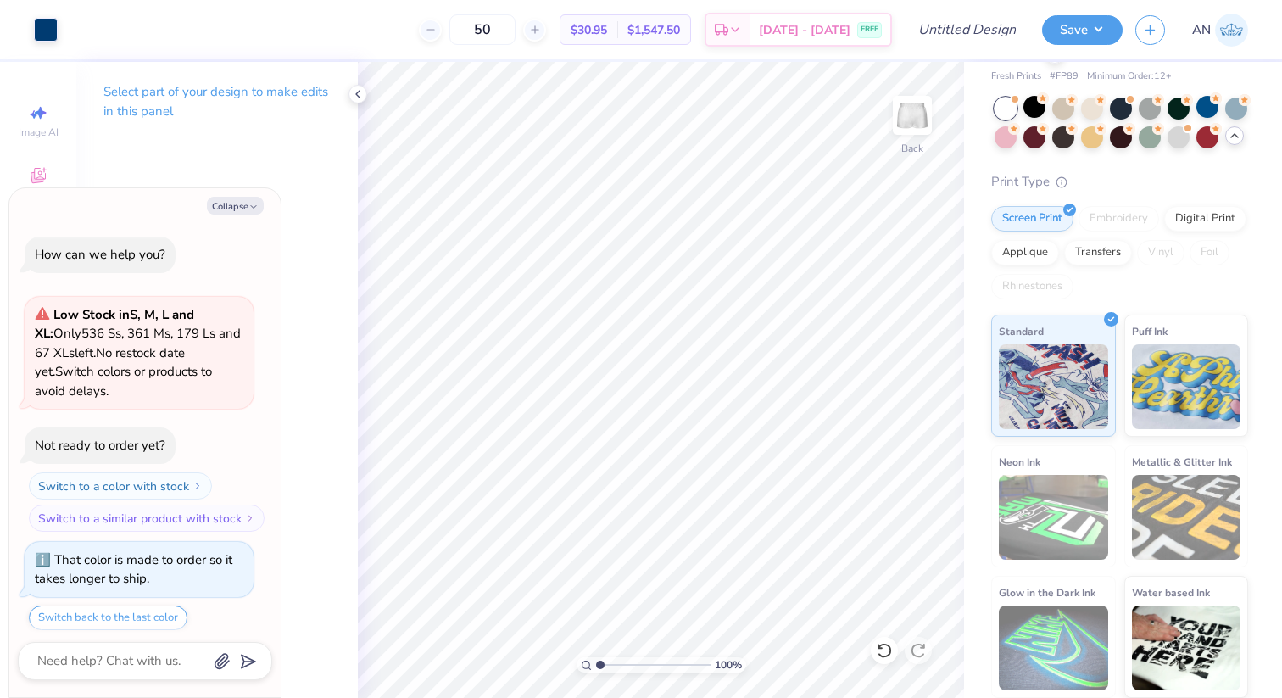
scroll to position [414, 0]
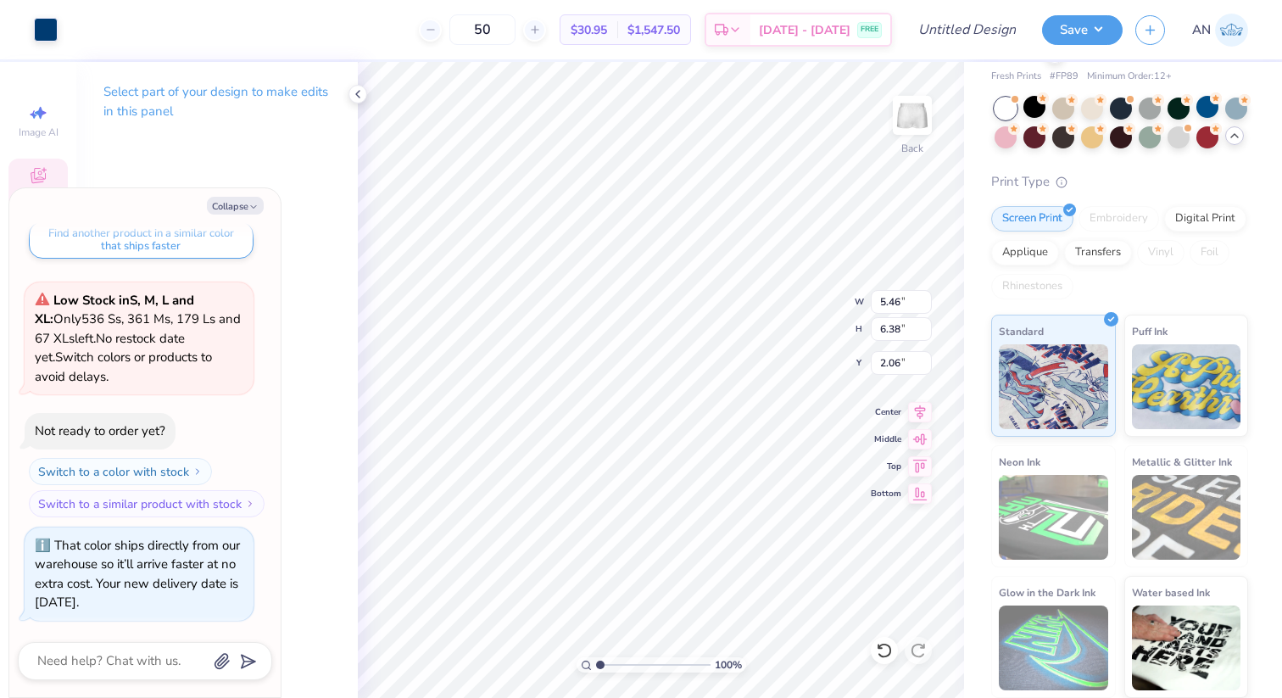
type textarea "x"
type input "2.28"
type input "2.66"
type input "5.78"
type textarea "x"
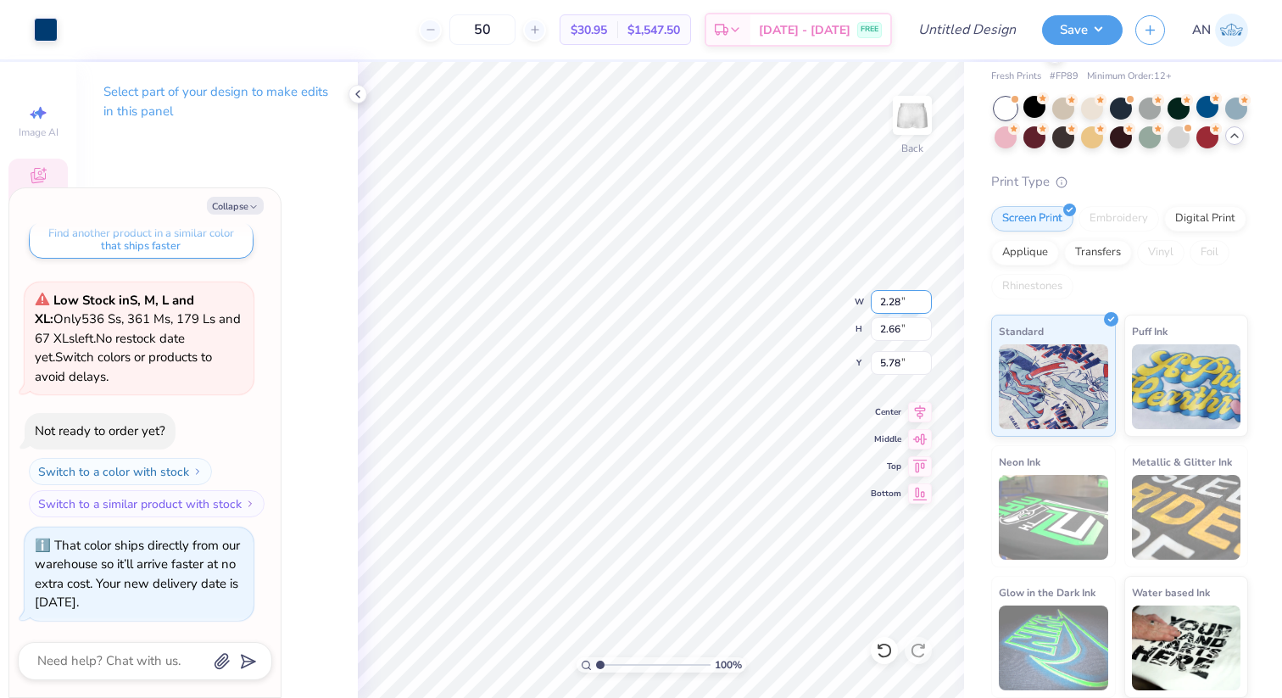
type input "0.50"
type textarea "x"
type input "0.65"
type textarea "x"
type input "3.17"
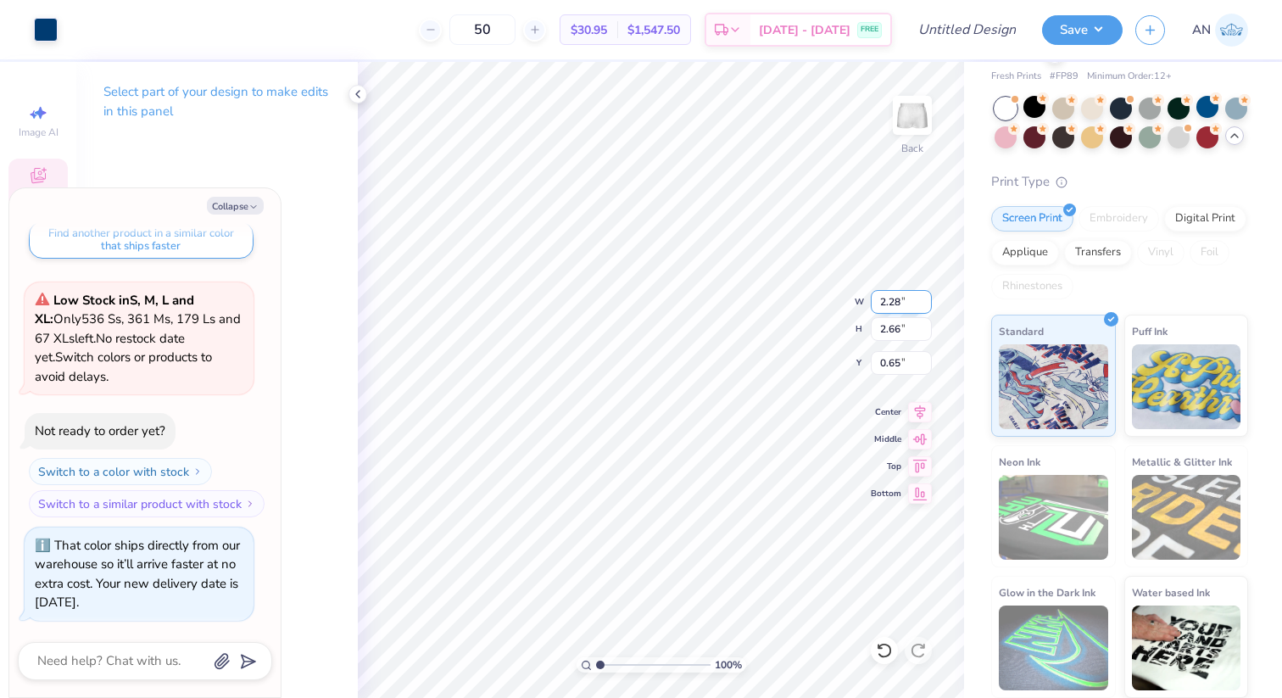
type input "3.70"
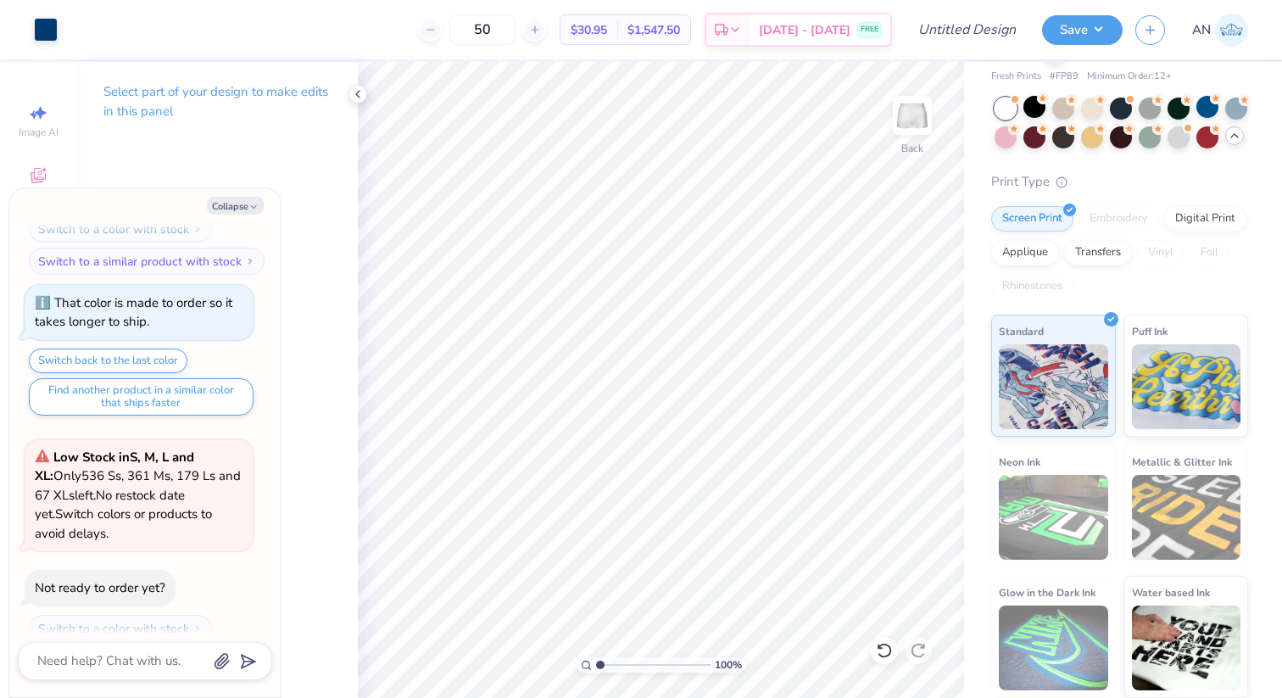
scroll to position [0, 0]
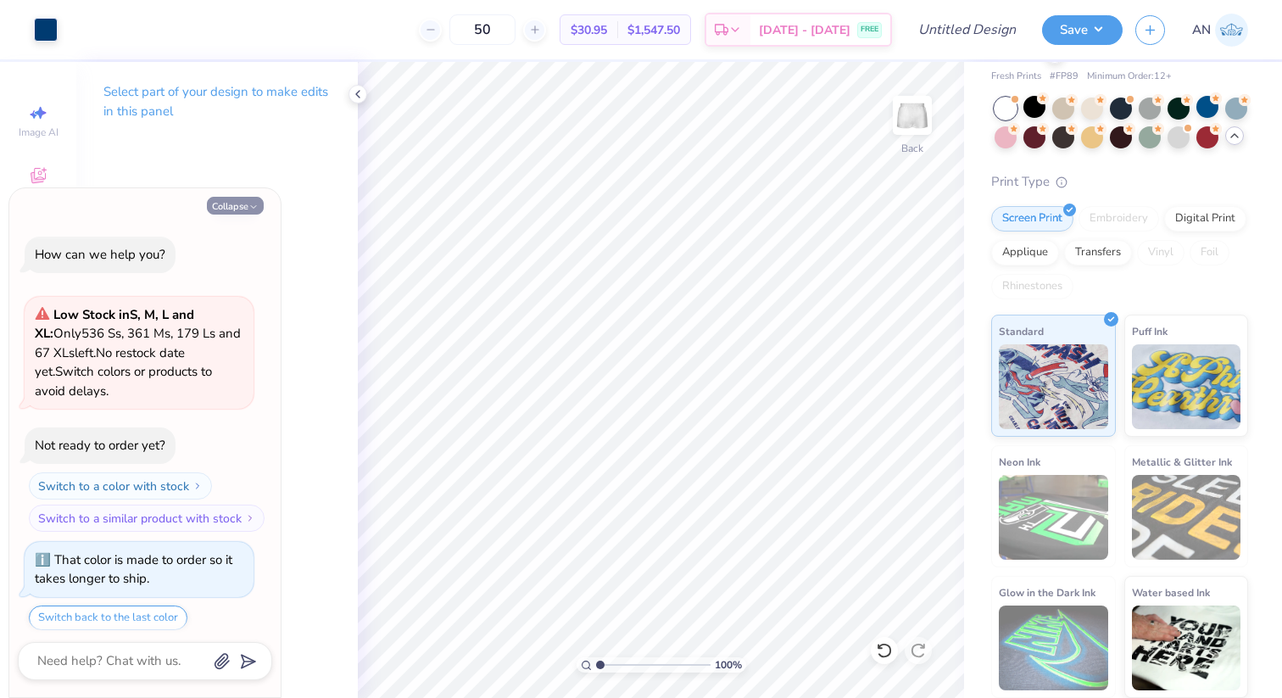
click at [245, 203] on button "Collapse" at bounding box center [235, 206] width 57 height 18
type textarea "x"
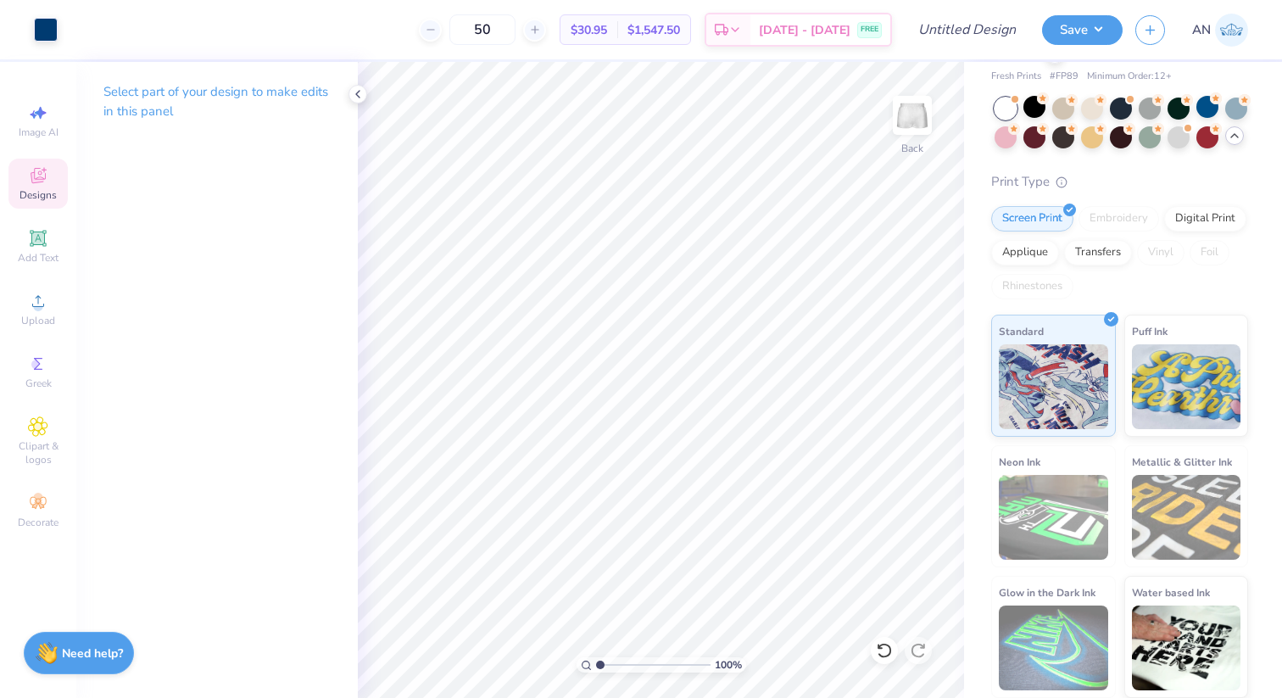
click at [31, 178] on icon at bounding box center [38, 175] width 15 height 15
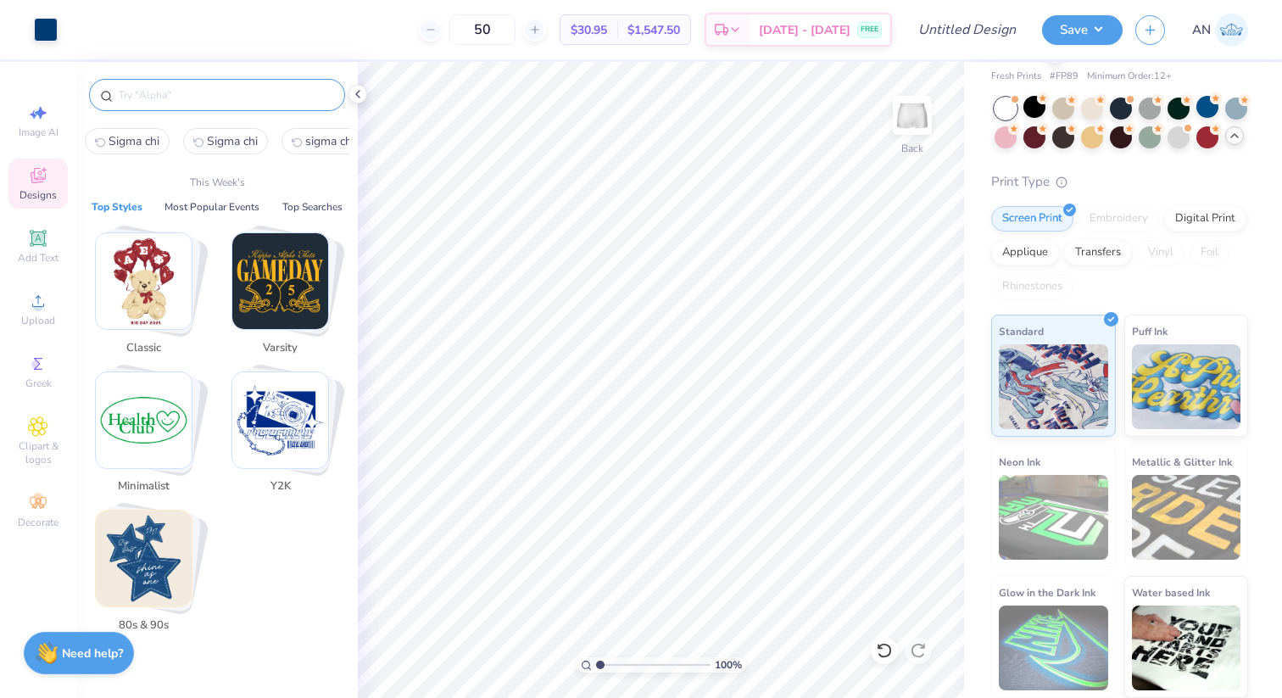
click at [152, 91] on input "text" at bounding box center [225, 95] width 217 height 17
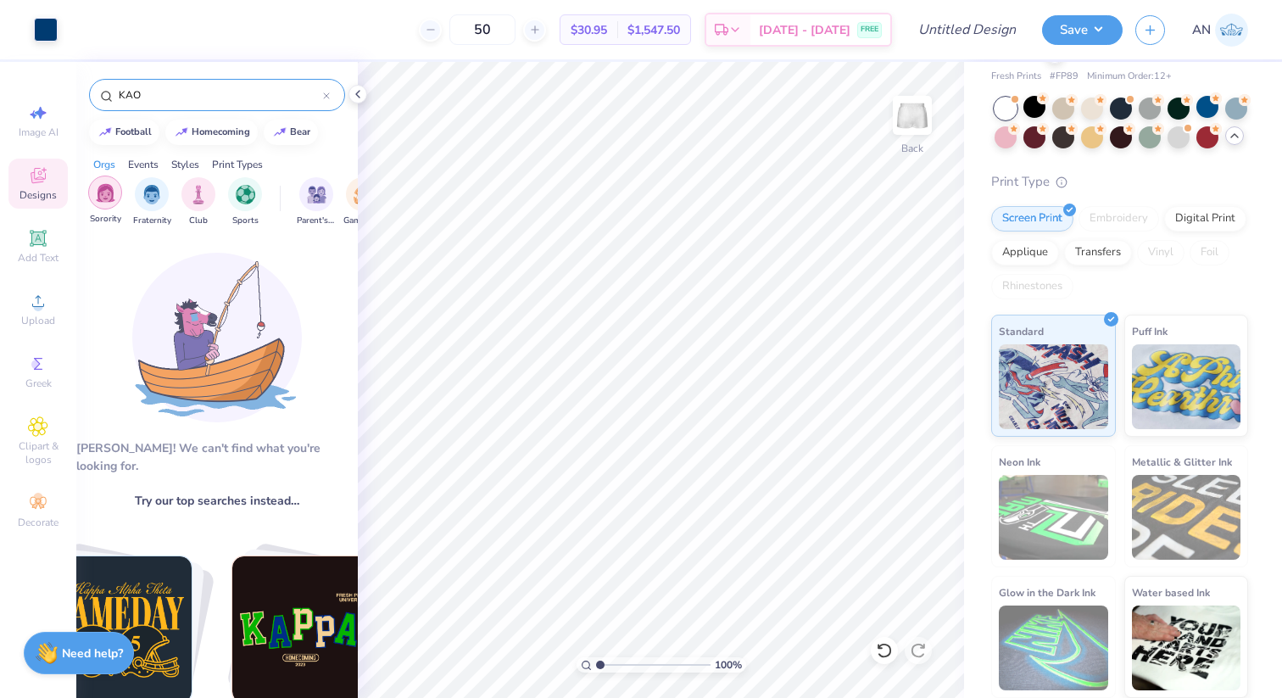
click at [103, 204] on div "filter for Sorority" at bounding box center [105, 193] width 34 height 34
click at [142, 96] on input "KAO" at bounding box center [220, 95] width 206 height 17
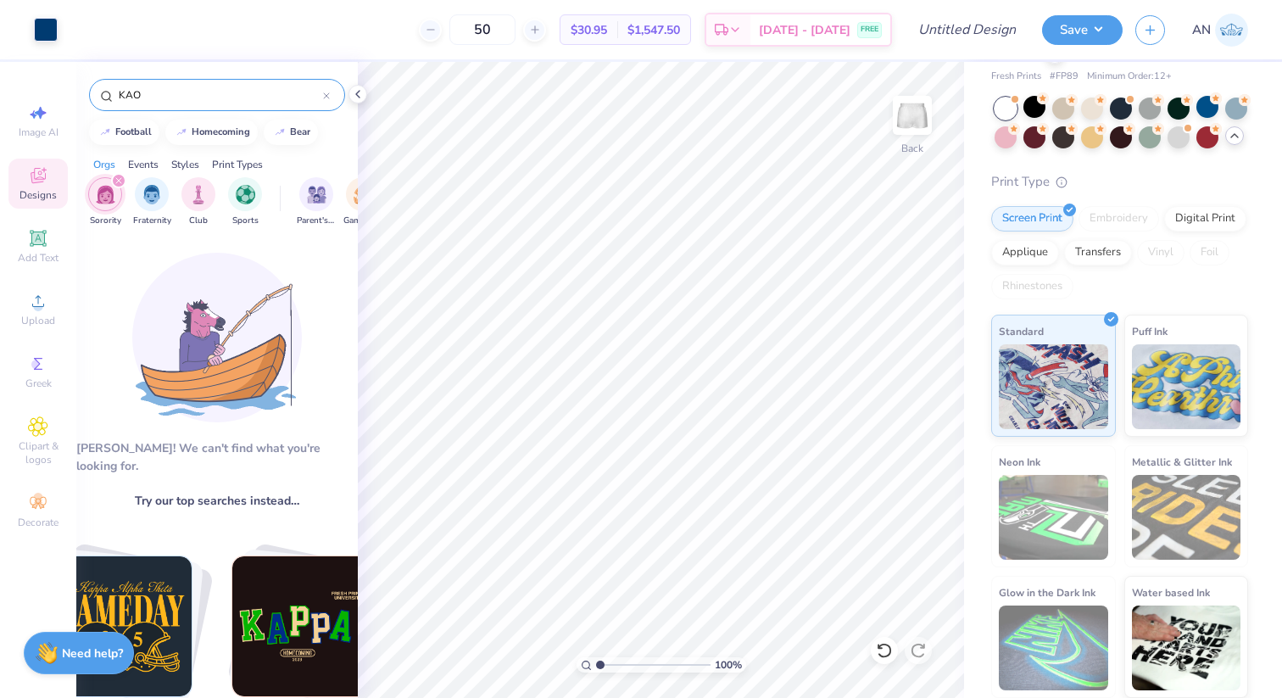
click at [129, 96] on input "KAO" at bounding box center [220, 95] width 206 height 17
click at [132, 89] on input "KAO" at bounding box center [220, 95] width 206 height 17
type input "tO"
click at [138, 98] on input "tO" at bounding box center [220, 95] width 206 height 17
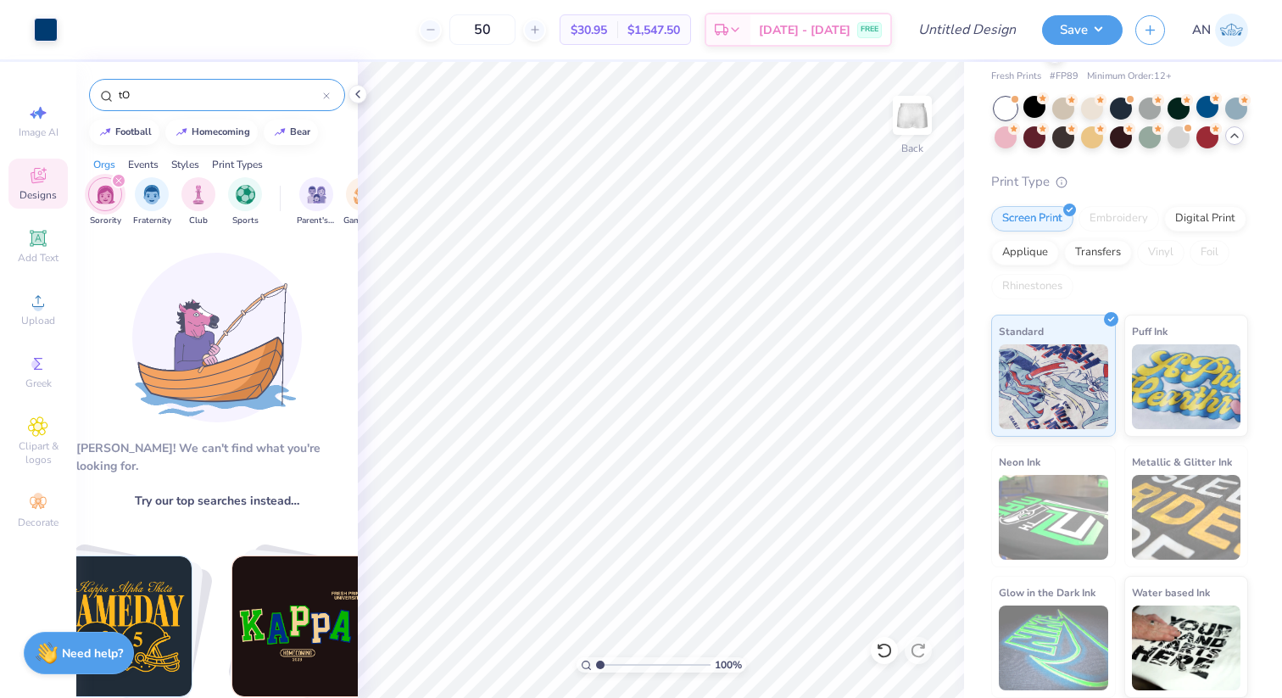
click at [138, 98] on input "tO" at bounding box center [220, 95] width 206 height 17
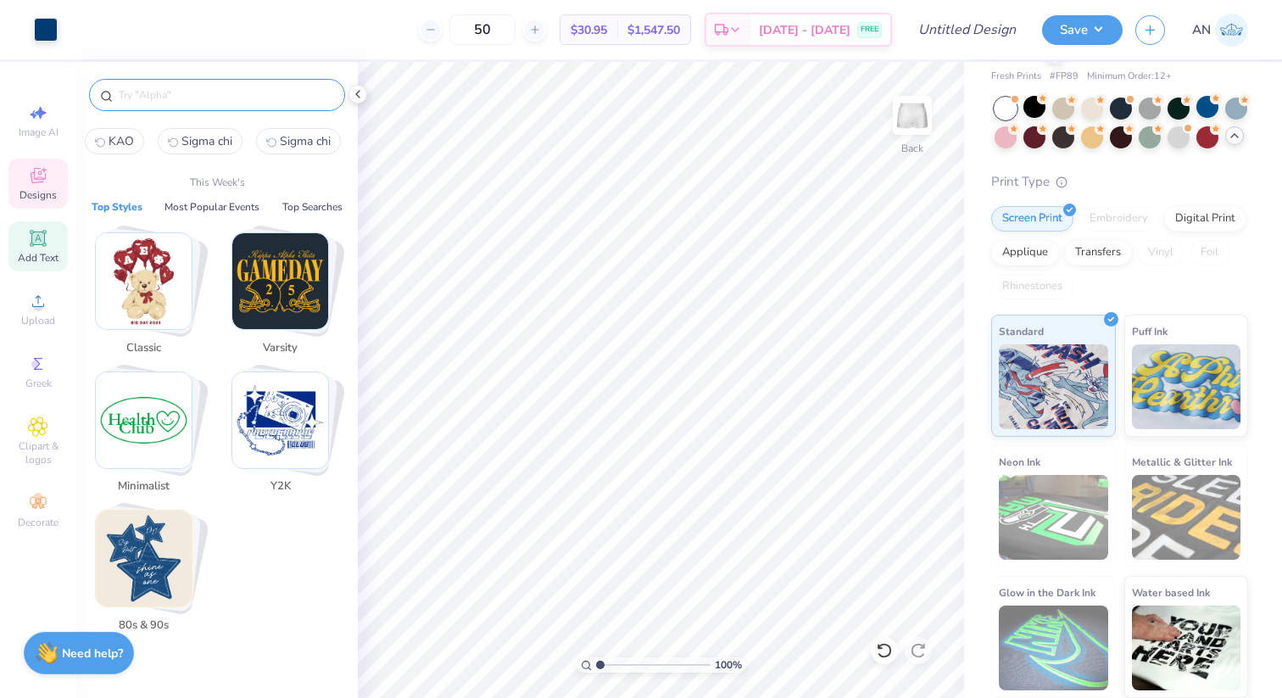
click at [26, 264] on span "Add Text" at bounding box center [38, 258] width 41 height 14
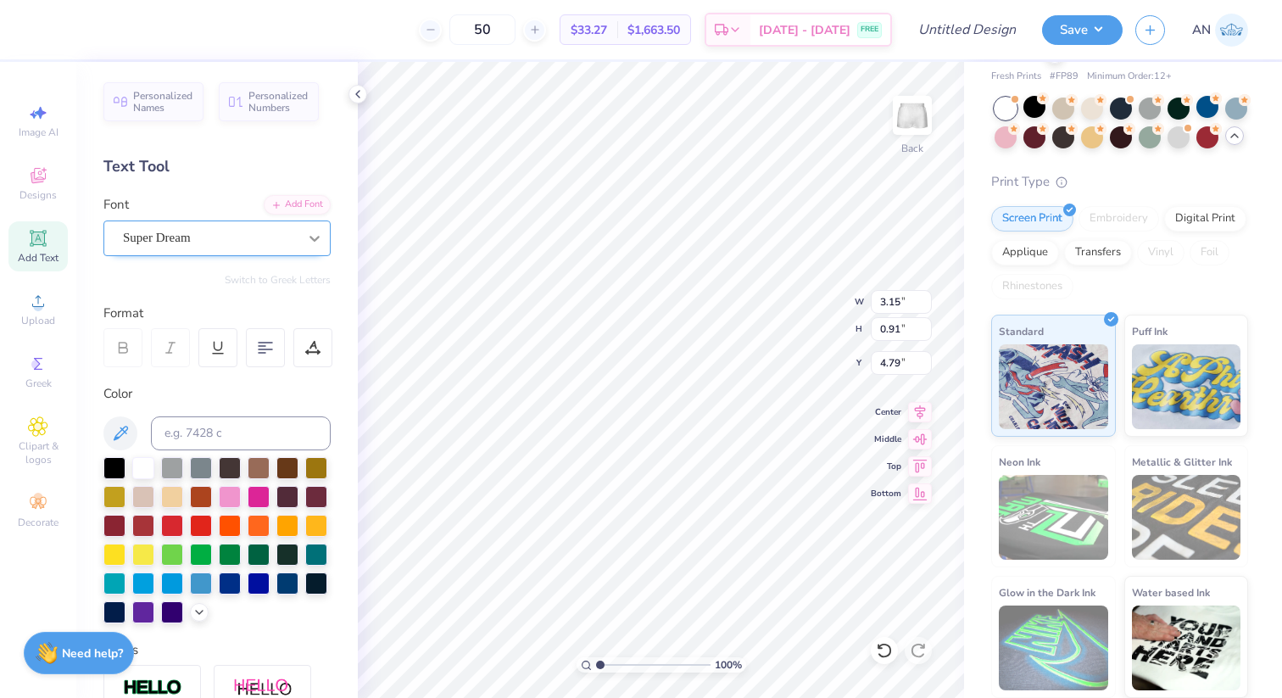
click at [305, 237] on div at bounding box center [314, 238] width 31 height 31
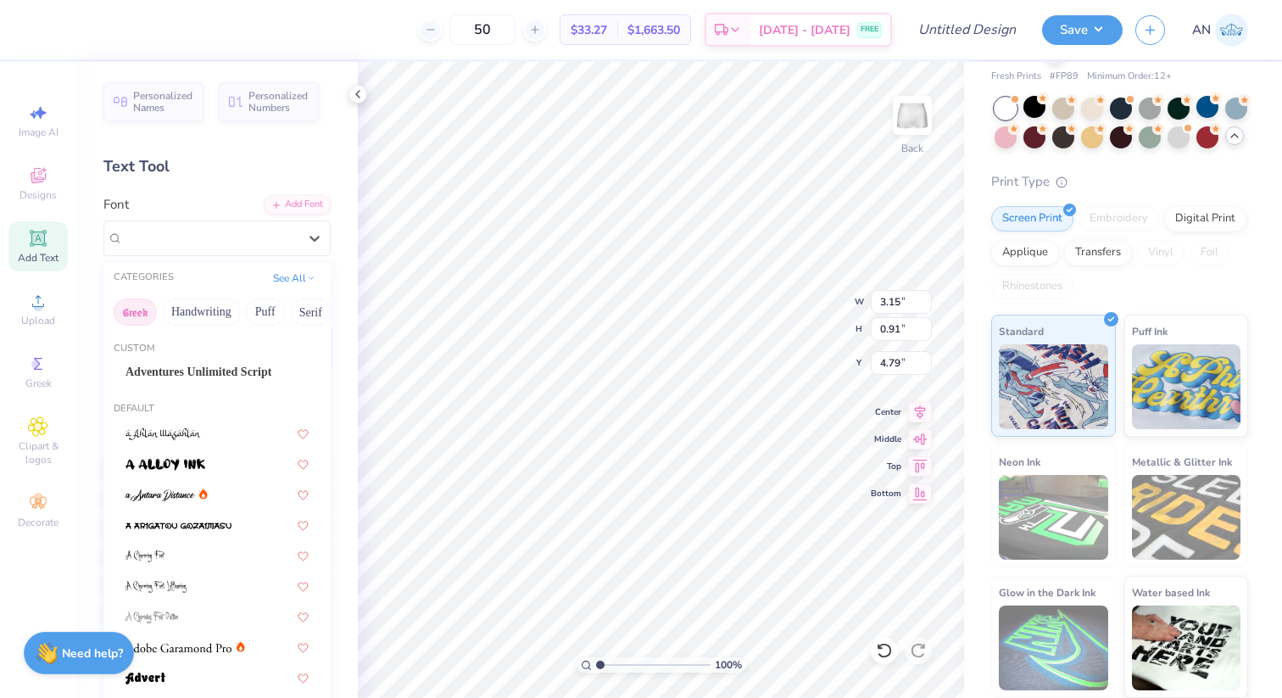
click at [138, 306] on button "Greek" at bounding box center [135, 312] width 43 height 27
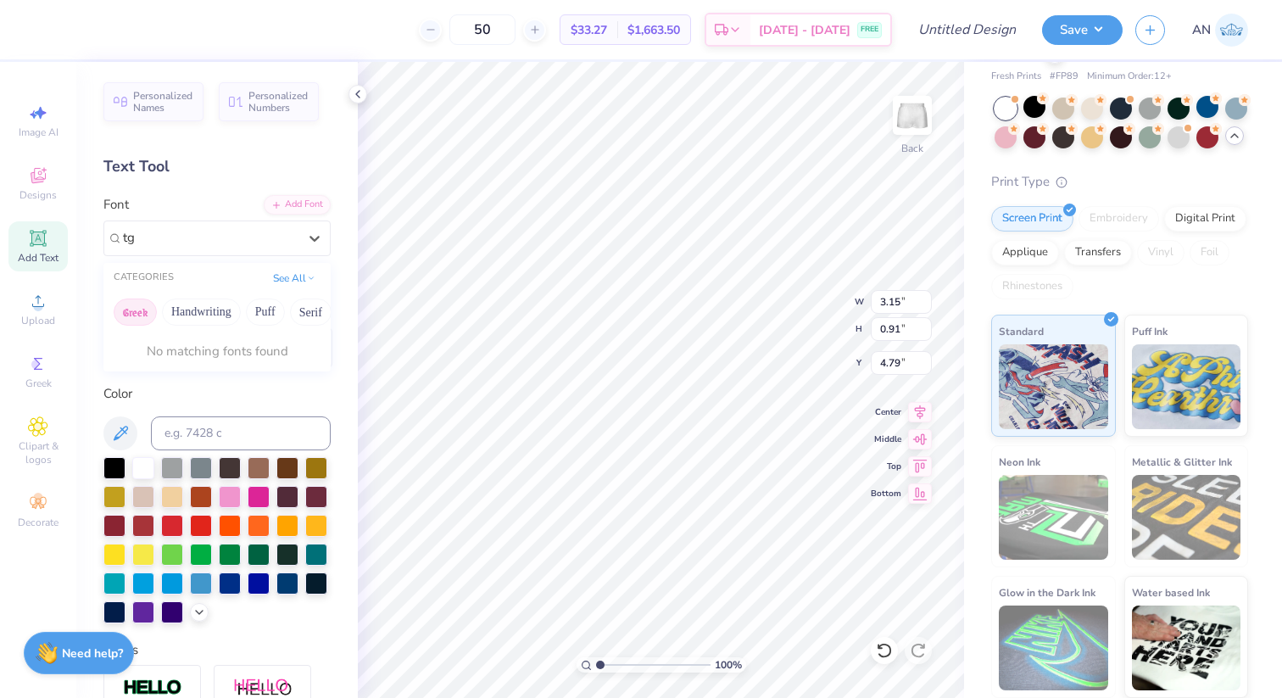
type input "t"
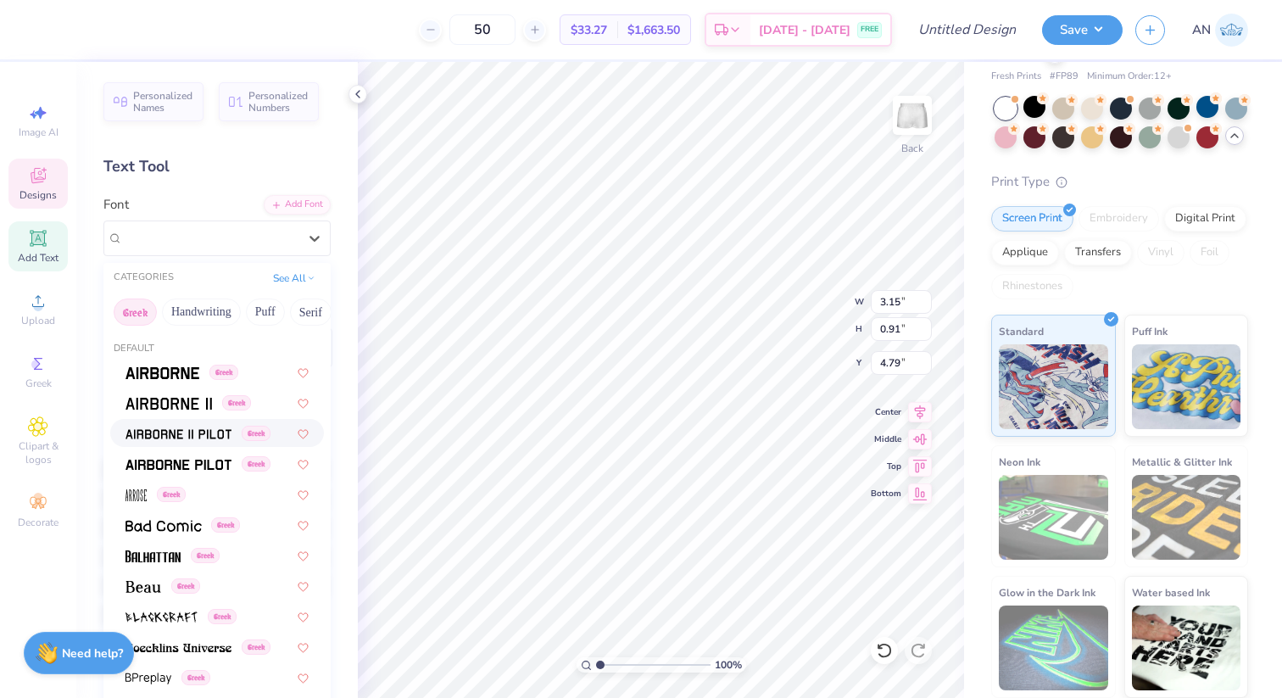
click at [40, 173] on icon at bounding box center [38, 175] width 20 height 20
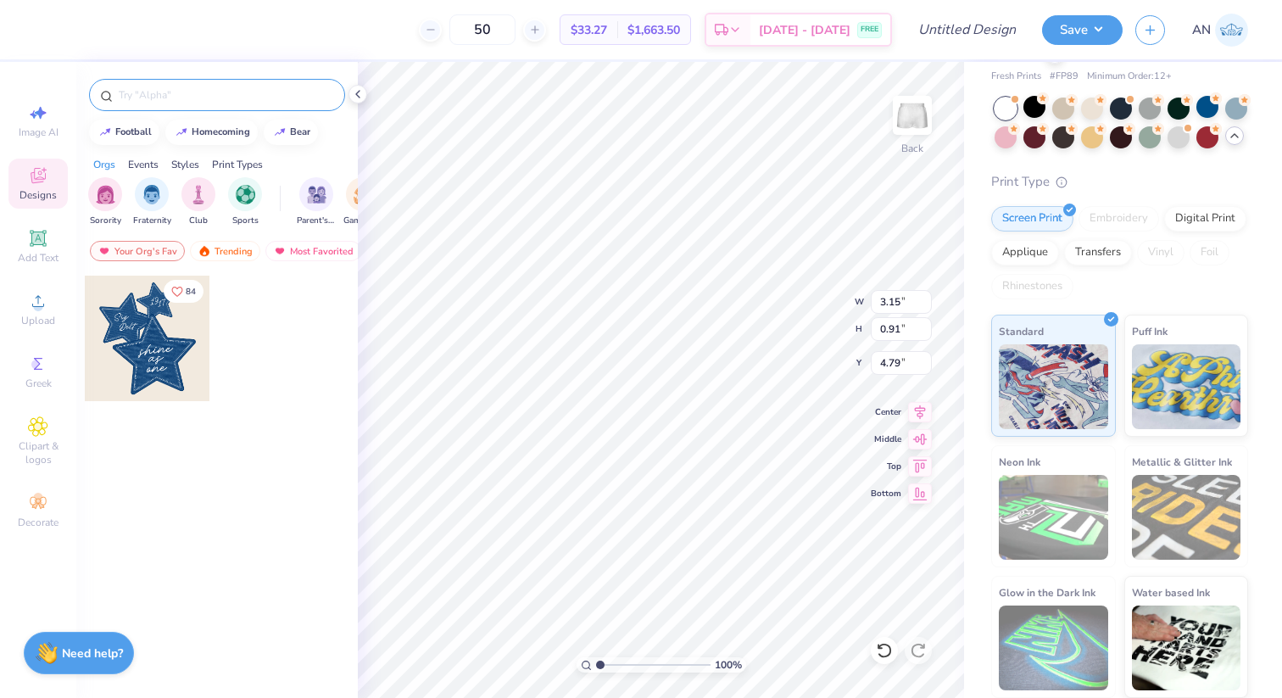
click at [171, 89] on input "text" at bounding box center [225, 95] width 217 height 17
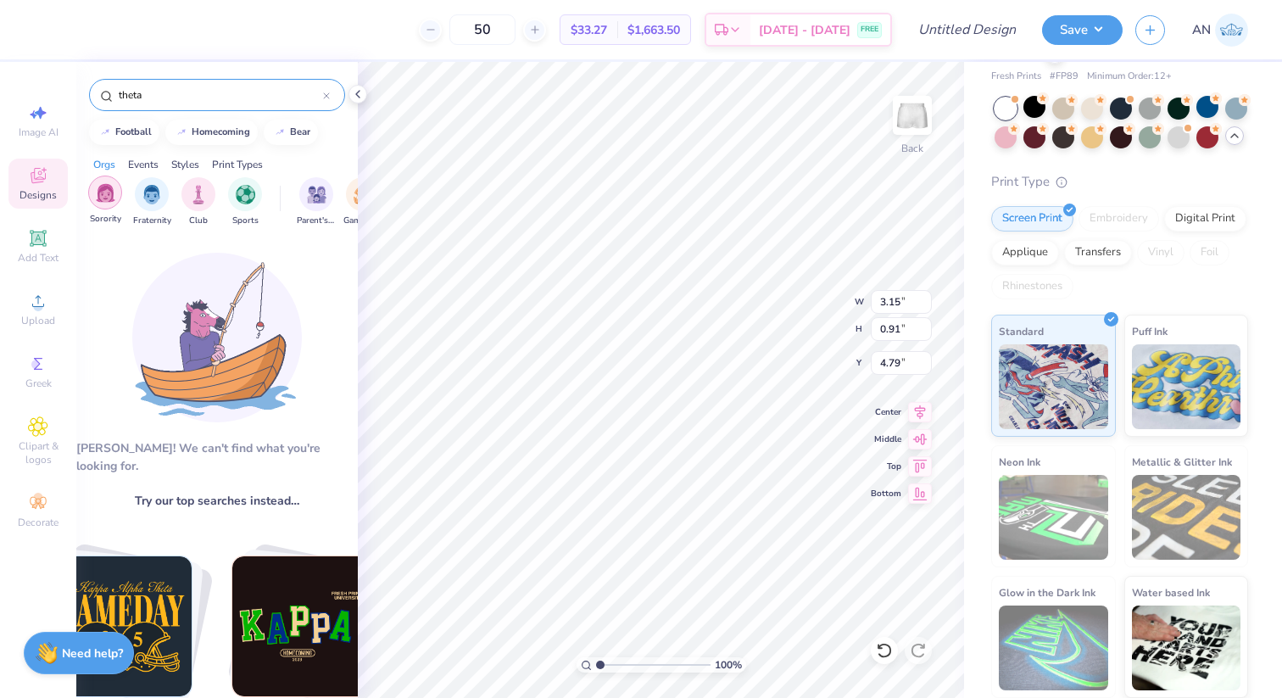
type input "theta"
click at [109, 202] on img "filter for Sorority" at bounding box center [106, 193] width 20 height 20
click at [151, 99] on input "theta" at bounding box center [220, 95] width 206 height 17
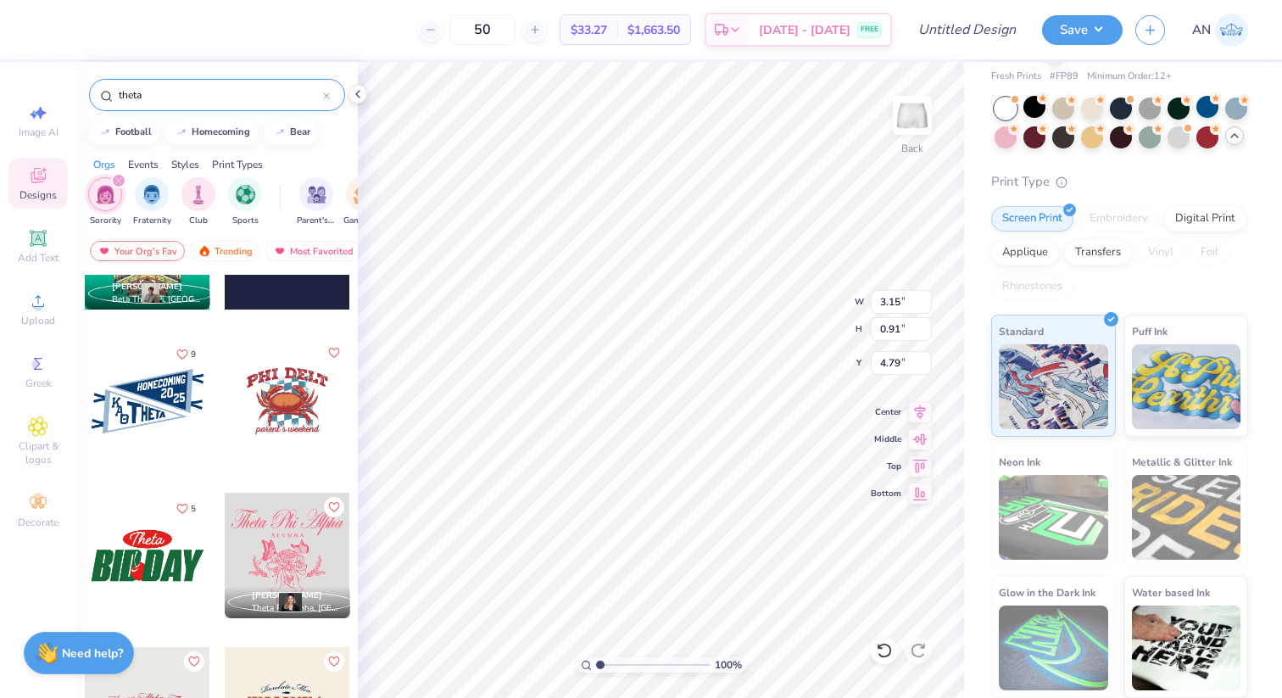
scroll to position [715, 0]
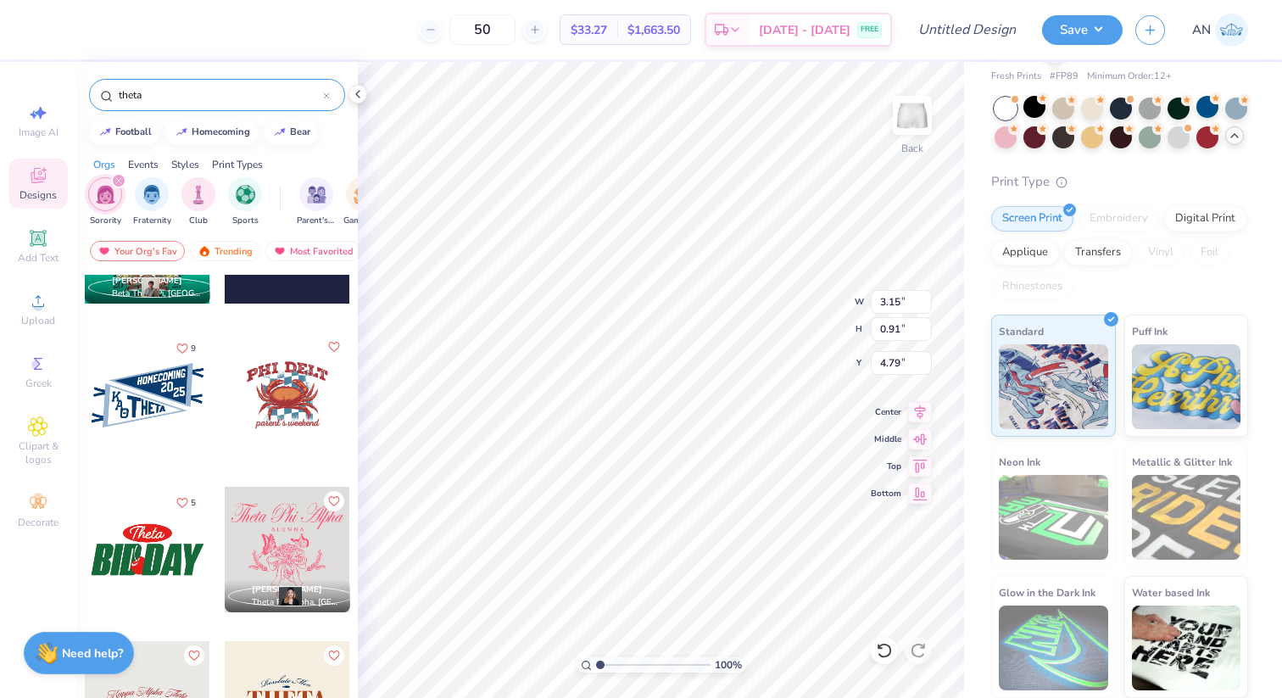
click at [143, 406] on div at bounding box center [148, 395] width 126 height 126
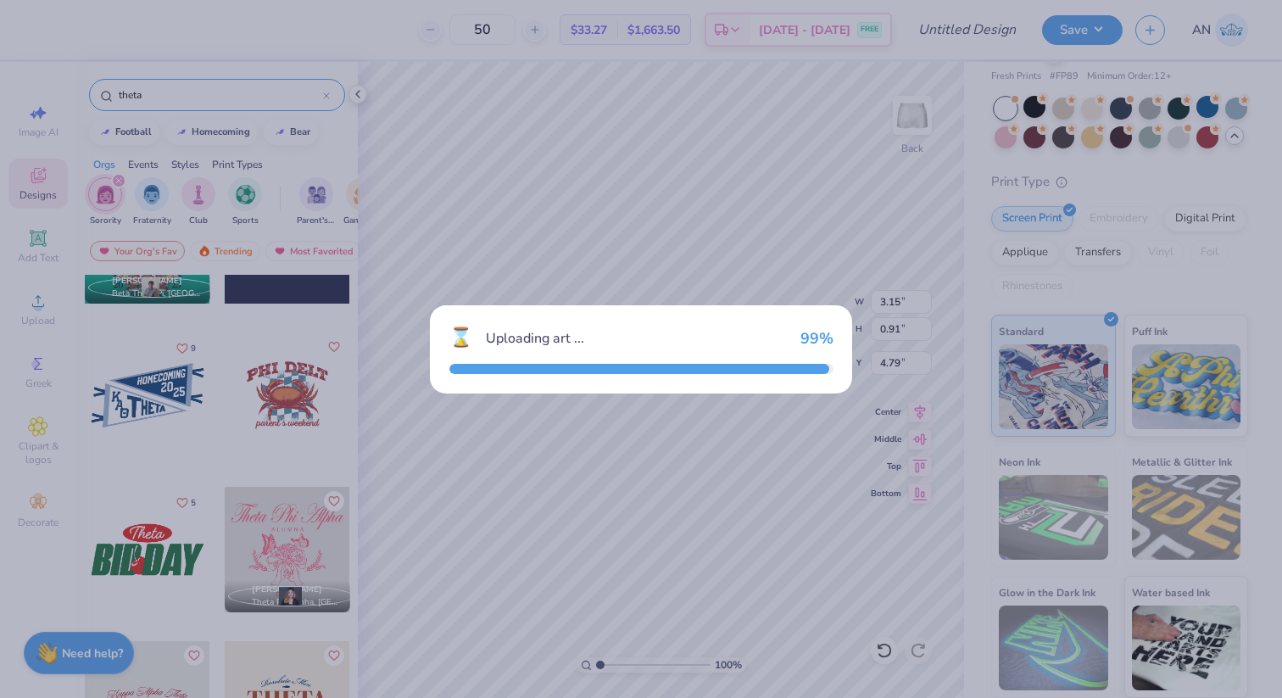
type input "3.48"
type input "1.99"
type input "4.25"
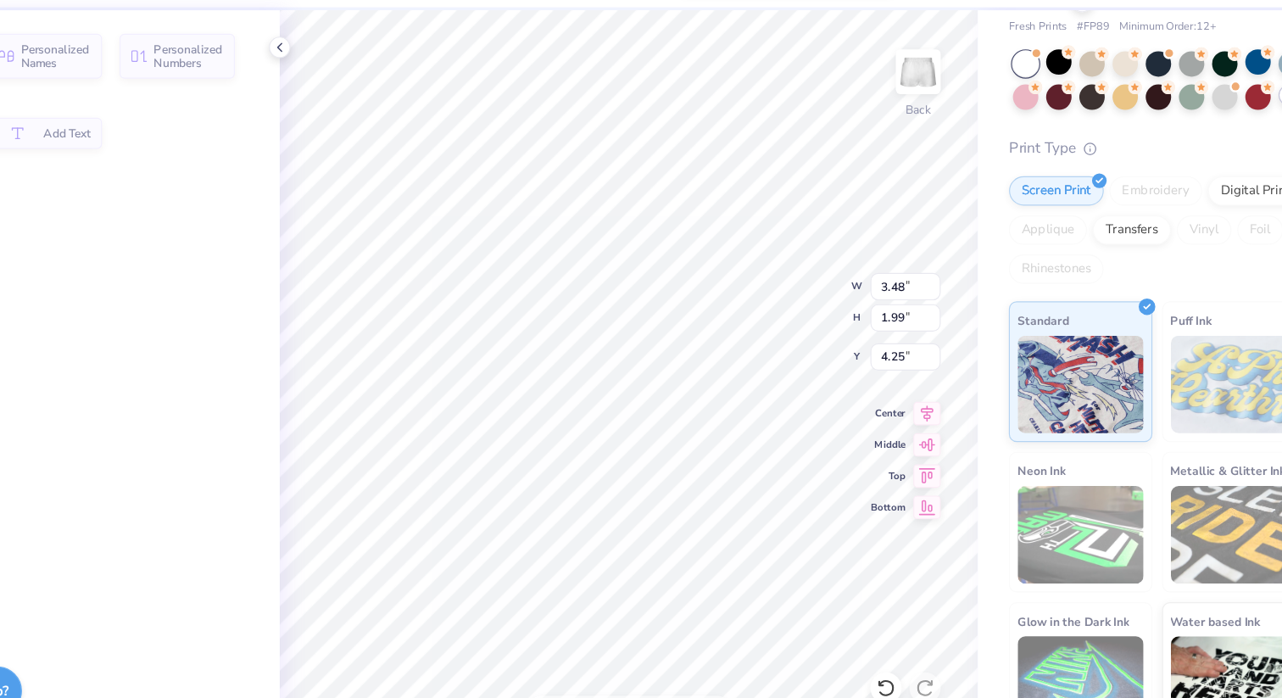
type input "2.62"
type input "1.36"
type input "4.88"
type input "3.17"
type input "3.70"
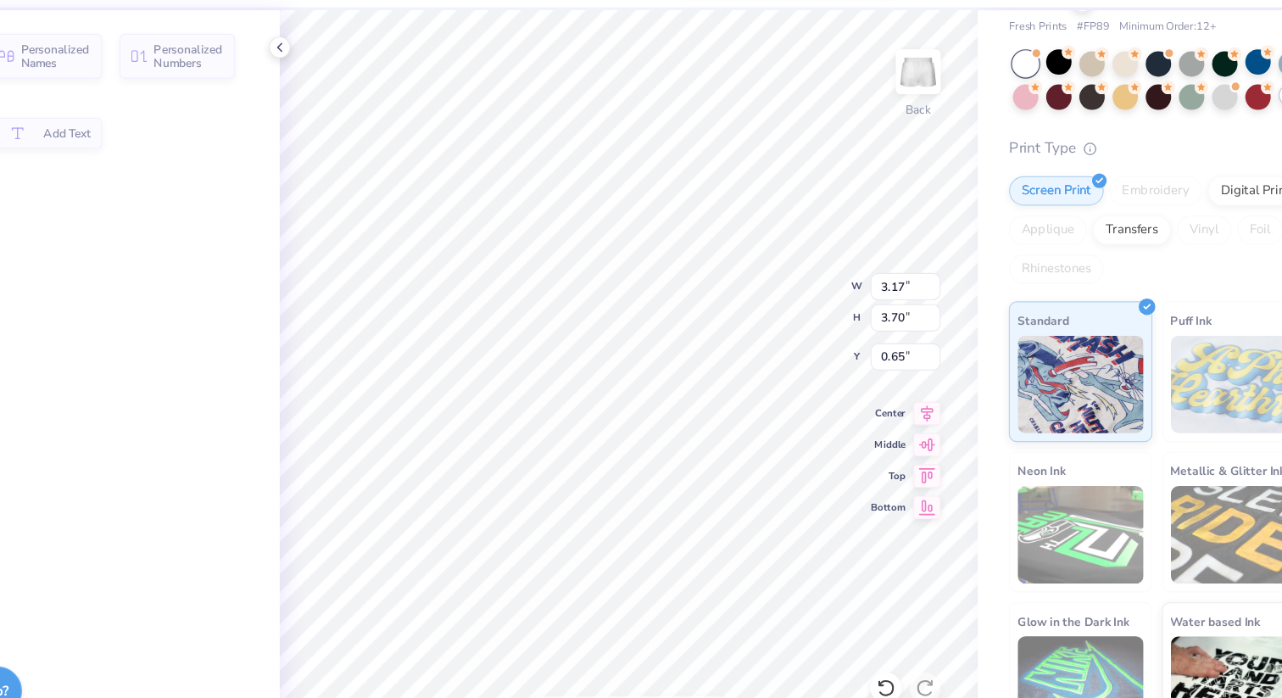
type input "0.99"
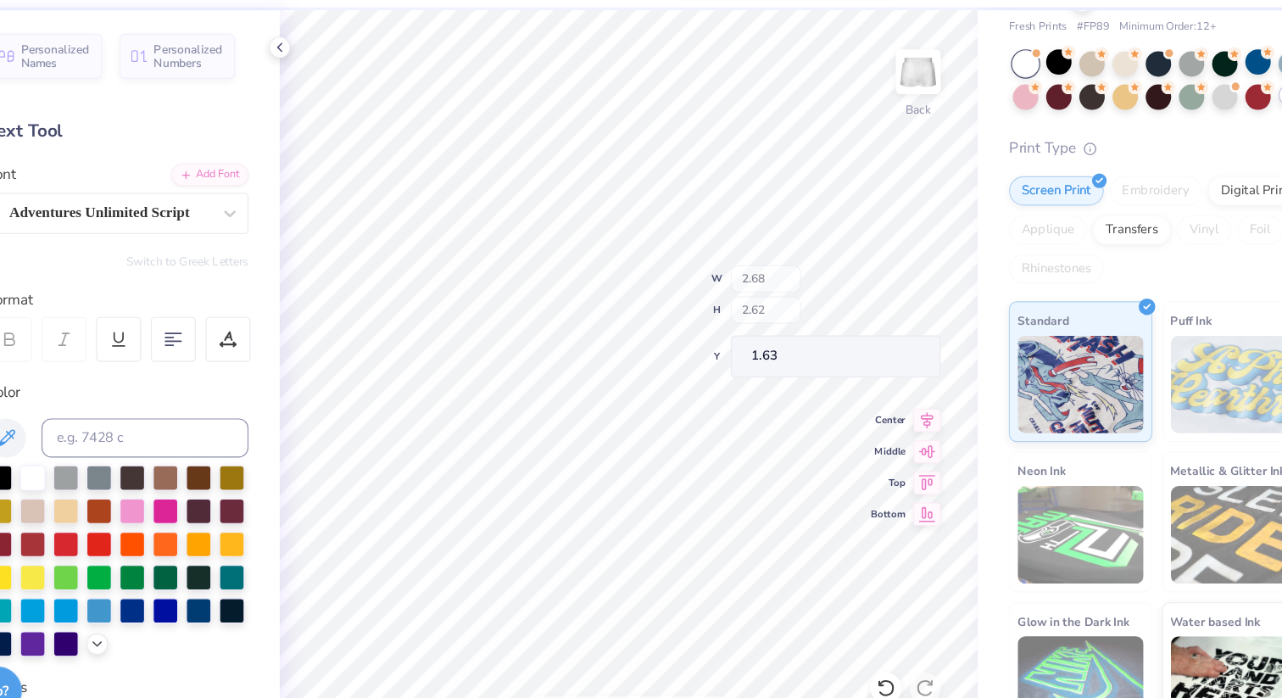
type input "2.68"
type input "2.62"
type input "1.63"
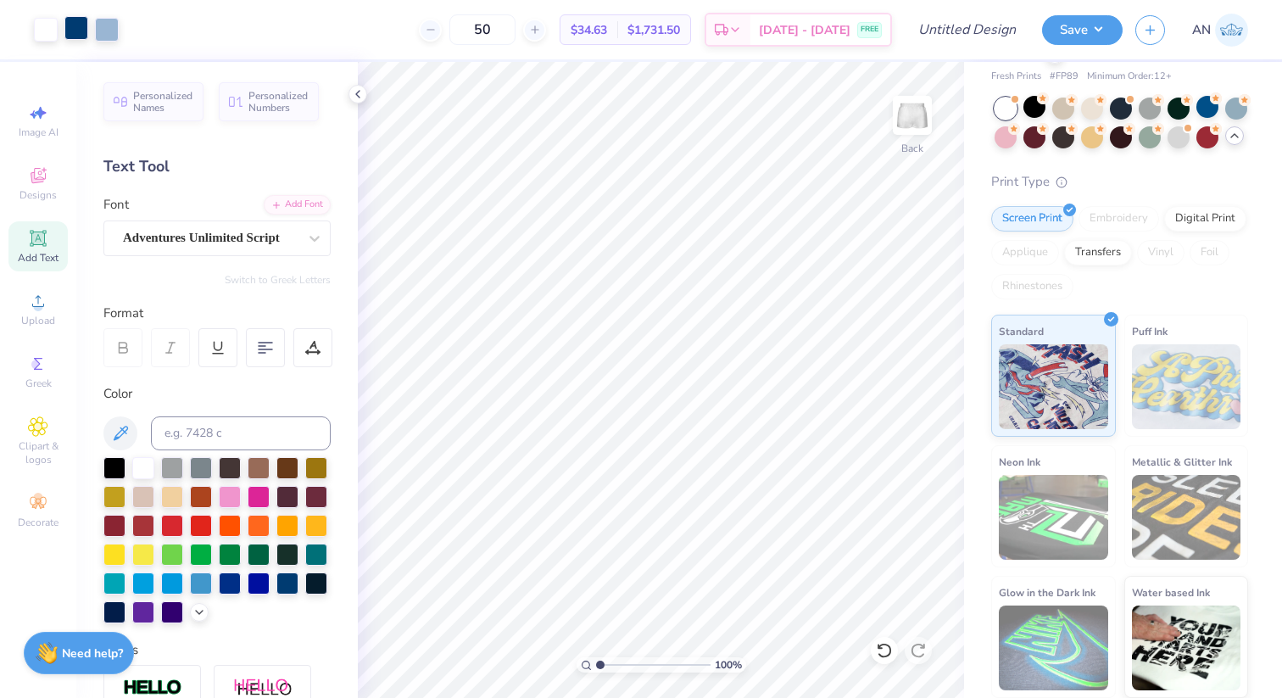
click at [74, 29] on div at bounding box center [76, 28] width 24 height 24
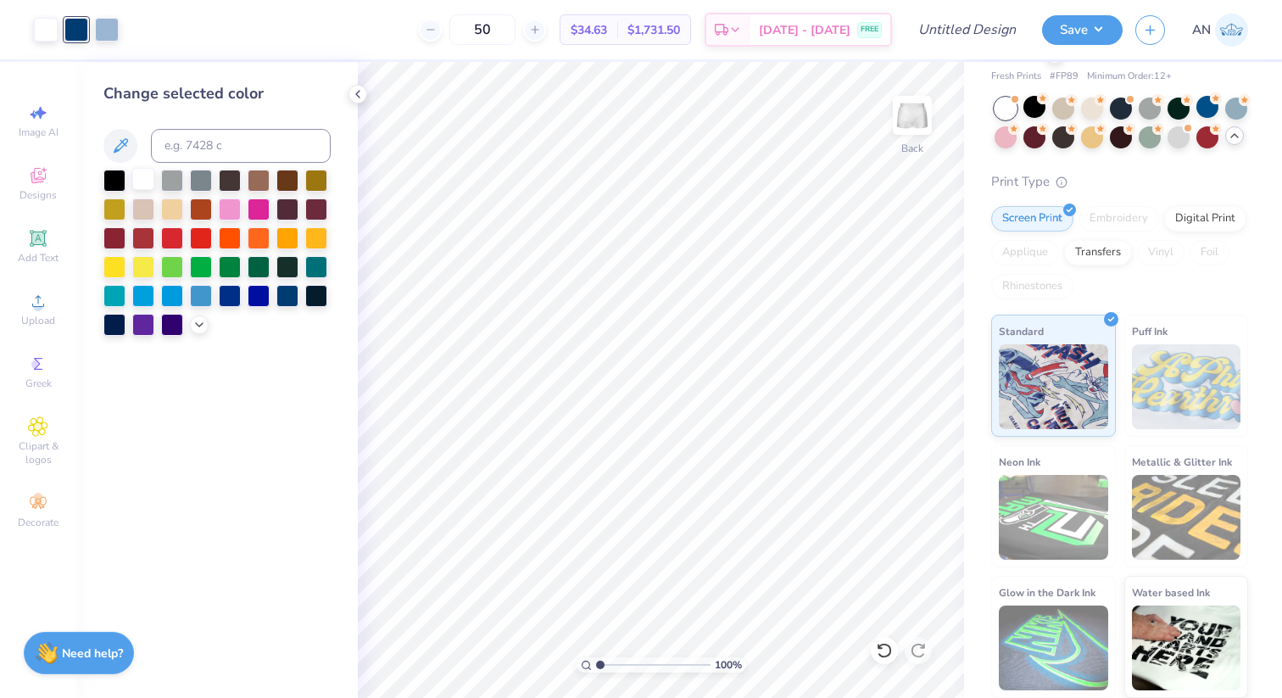
click at [143, 178] on div at bounding box center [143, 179] width 22 height 22
click at [131, 27] on div "50 $34.63 Per Item $1,731.50 Total Est. Delivery Sep 15 - 18 FREE" at bounding box center [511, 29] width 761 height 59
click at [228, 201] on div at bounding box center [230, 208] width 22 height 22
click at [70, 30] on div at bounding box center [76, 28] width 24 height 24
click at [227, 201] on div at bounding box center [230, 208] width 22 height 22
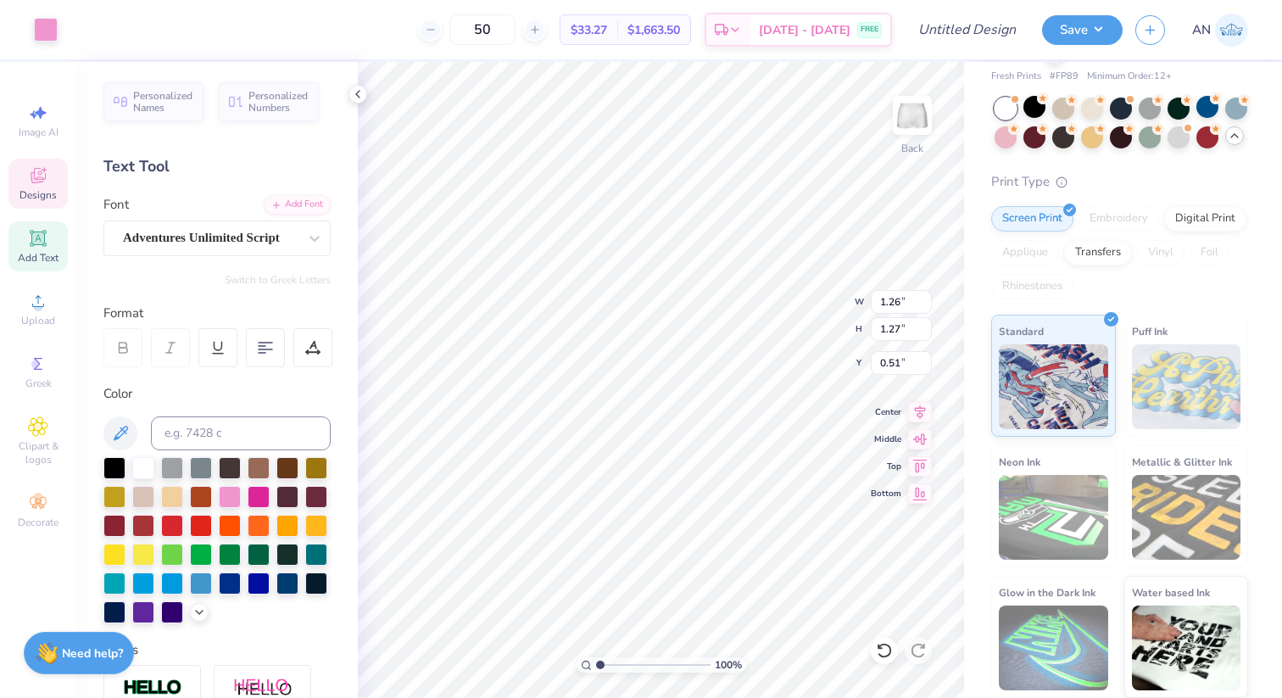
type input "1.26"
type input "1.27"
type input "0.50"
type input "3.15"
type input "0.91"
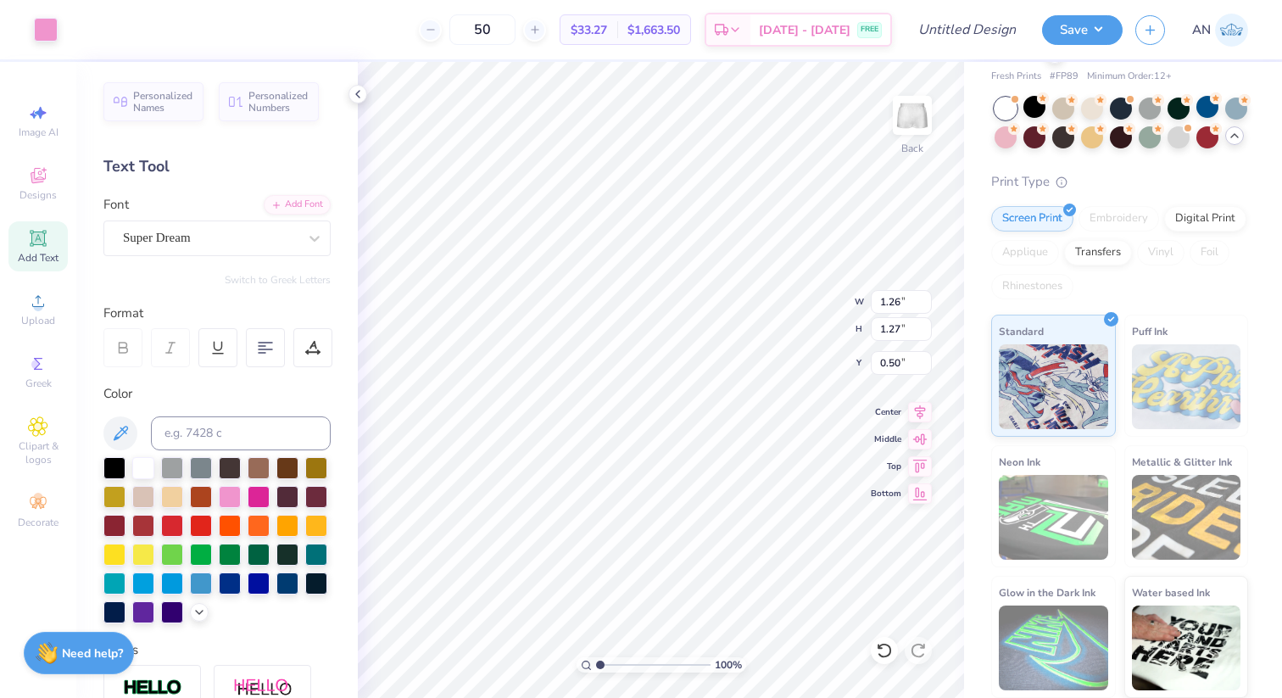
type input "4.79"
type input "3.32"
type input "1.81"
type input "4.44"
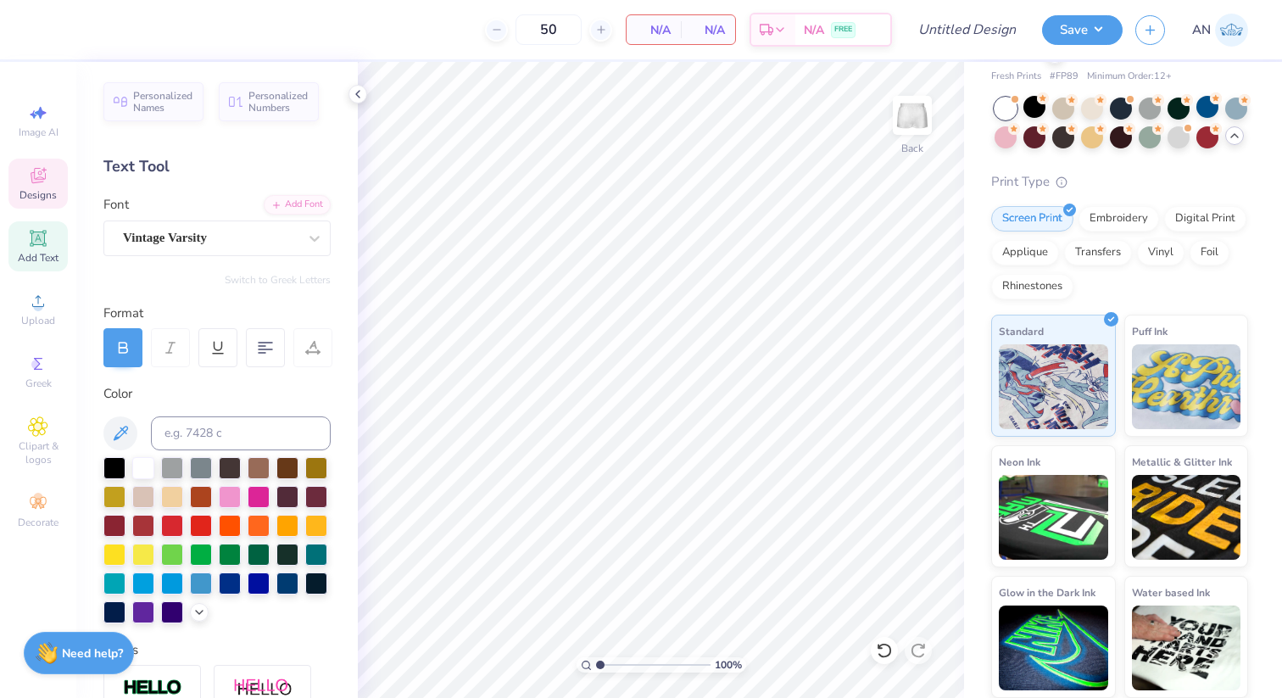
click at [25, 204] on div "Designs" at bounding box center [37, 184] width 59 height 50
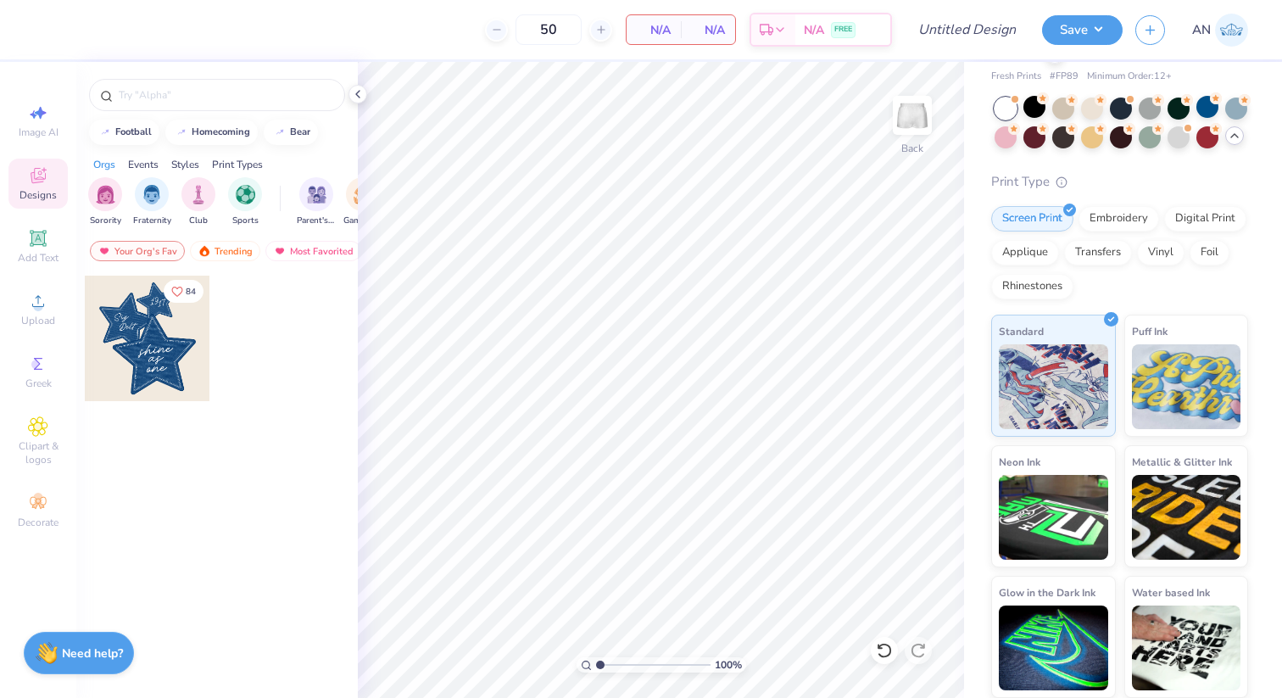
drag, startPoint x: 137, startPoint y: 312, endPoint x: 165, endPoint y: 347, distance: 44.6
click at [165, 347] on div at bounding box center [148, 339] width 126 height 126
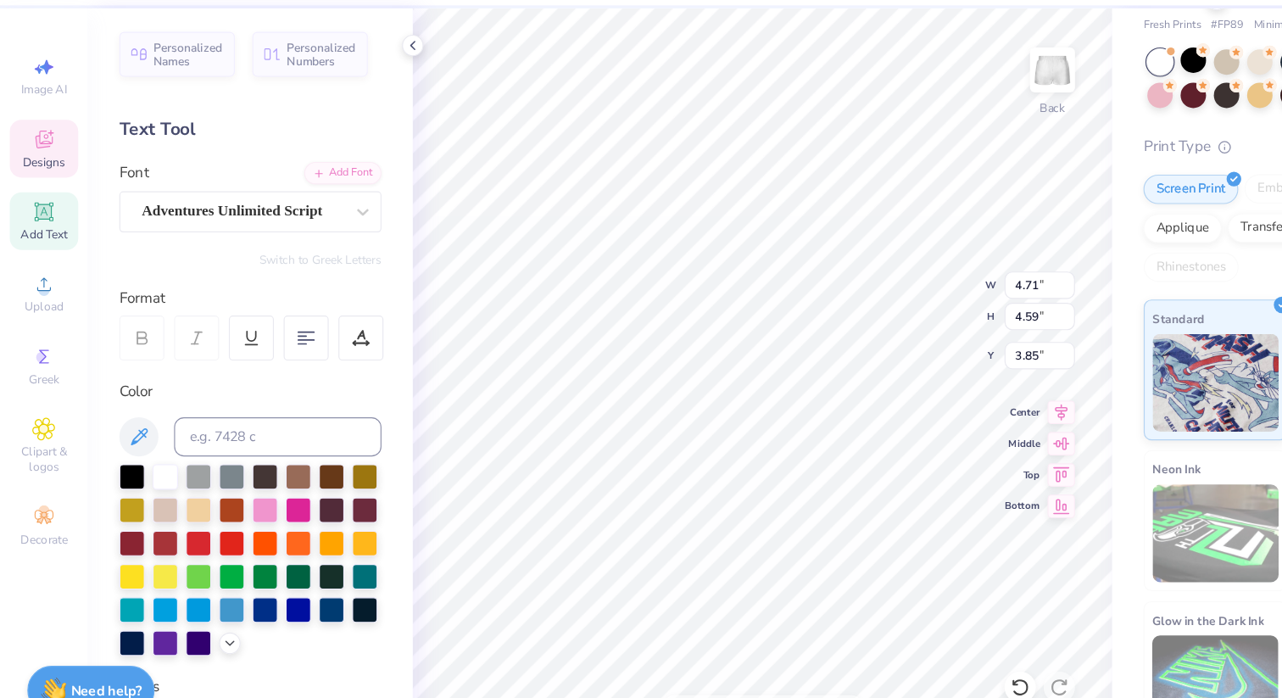
type input "3.82"
type input "2.91"
type input "2.78"
type input "0.81"
type input "0.51"
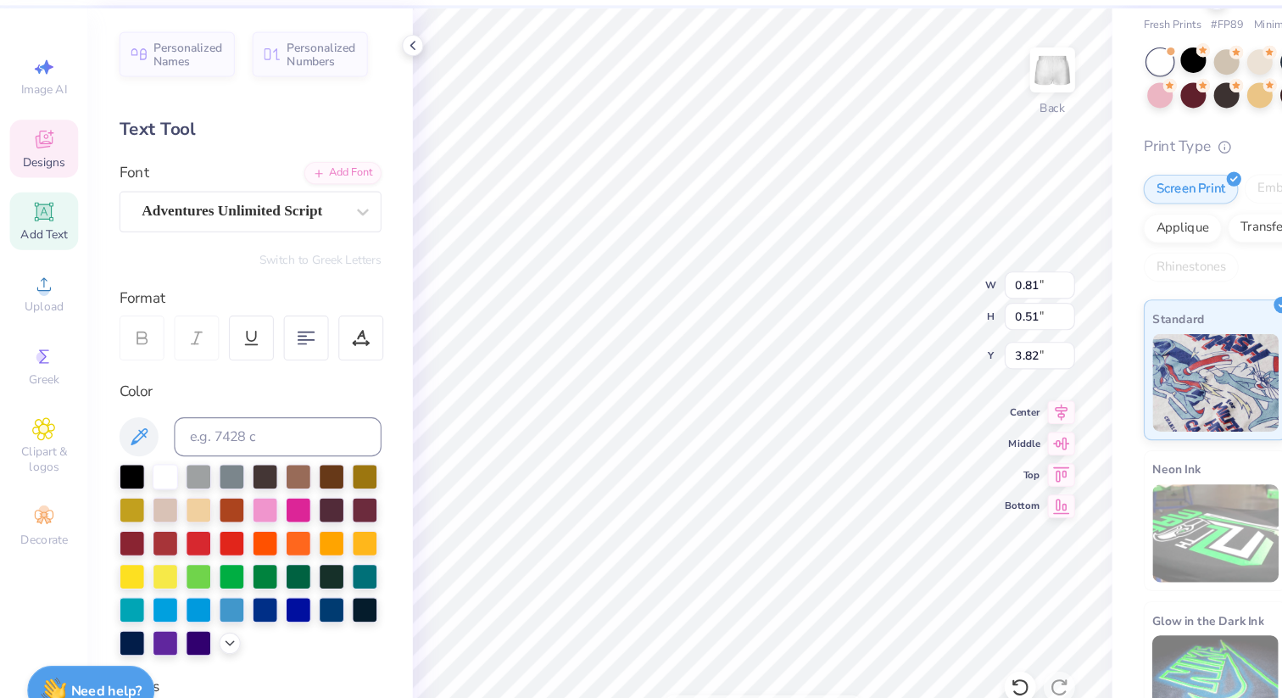
type input "3.82"
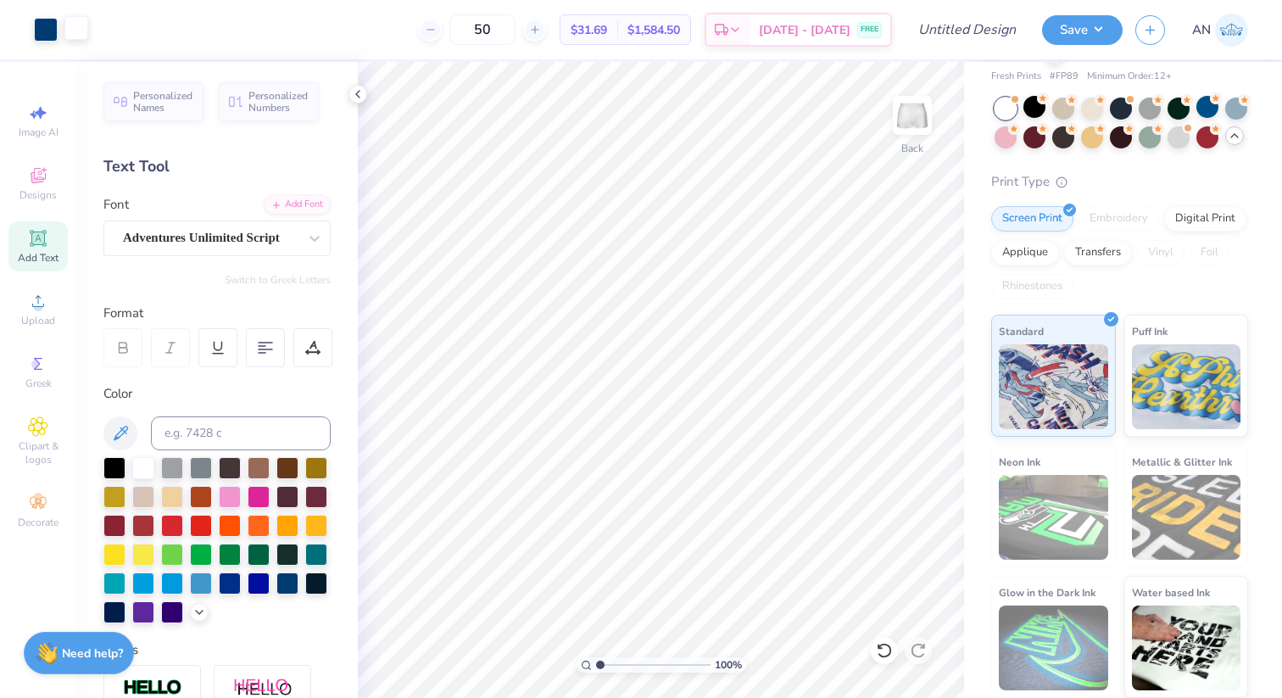
click at [83, 25] on div at bounding box center [76, 28] width 24 height 24
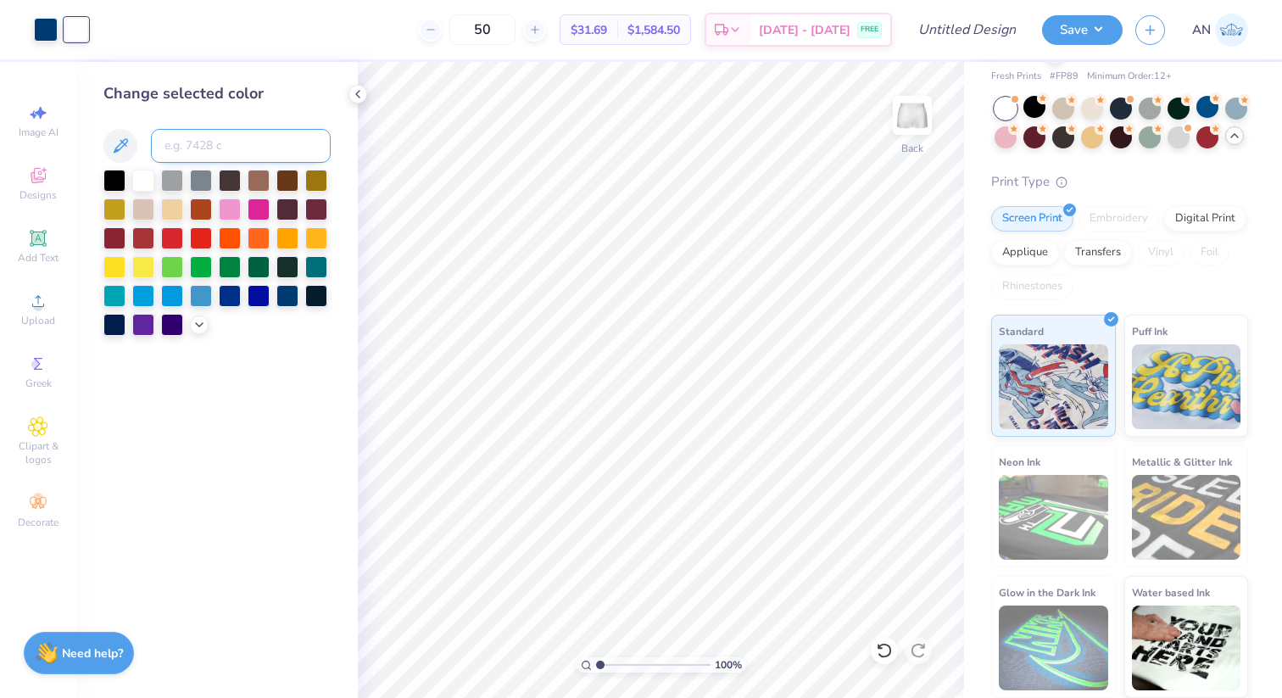
click at [233, 145] on input at bounding box center [241, 146] width 180 height 34
type input "541"
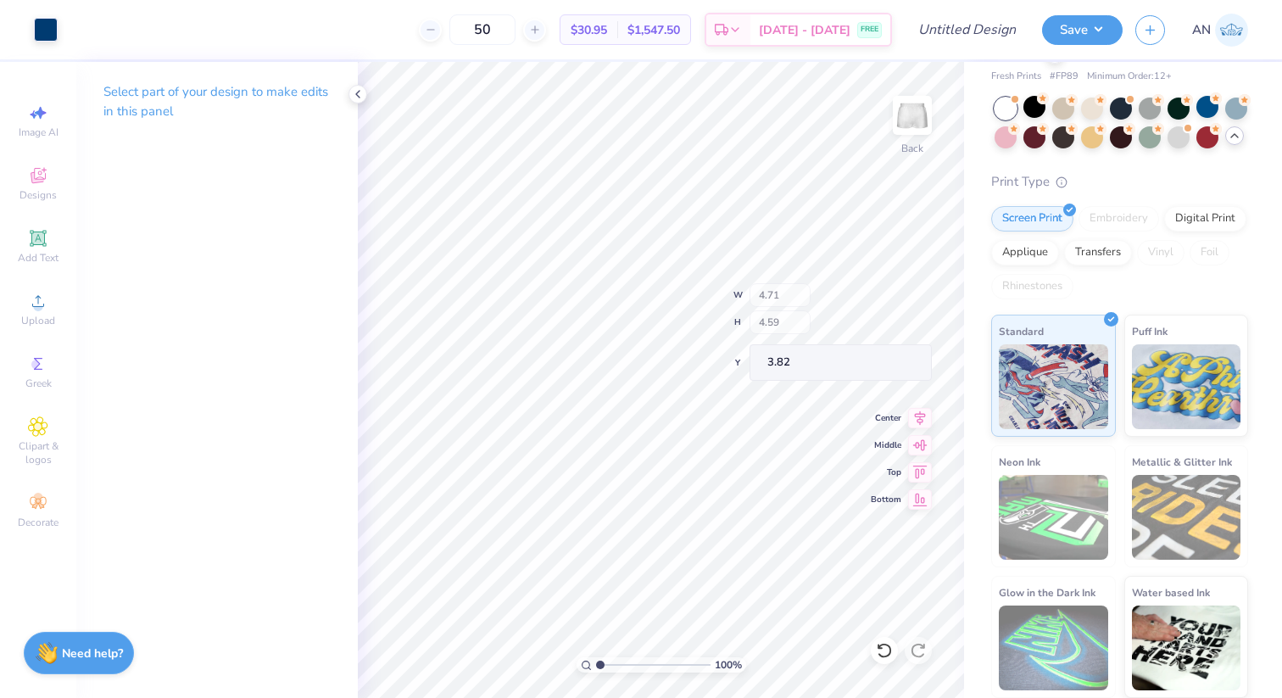
type input "3.87"
click at [874, 656] on div at bounding box center [884, 650] width 27 height 27
type input "2.86"
type input "3.32"
type input "5.09"
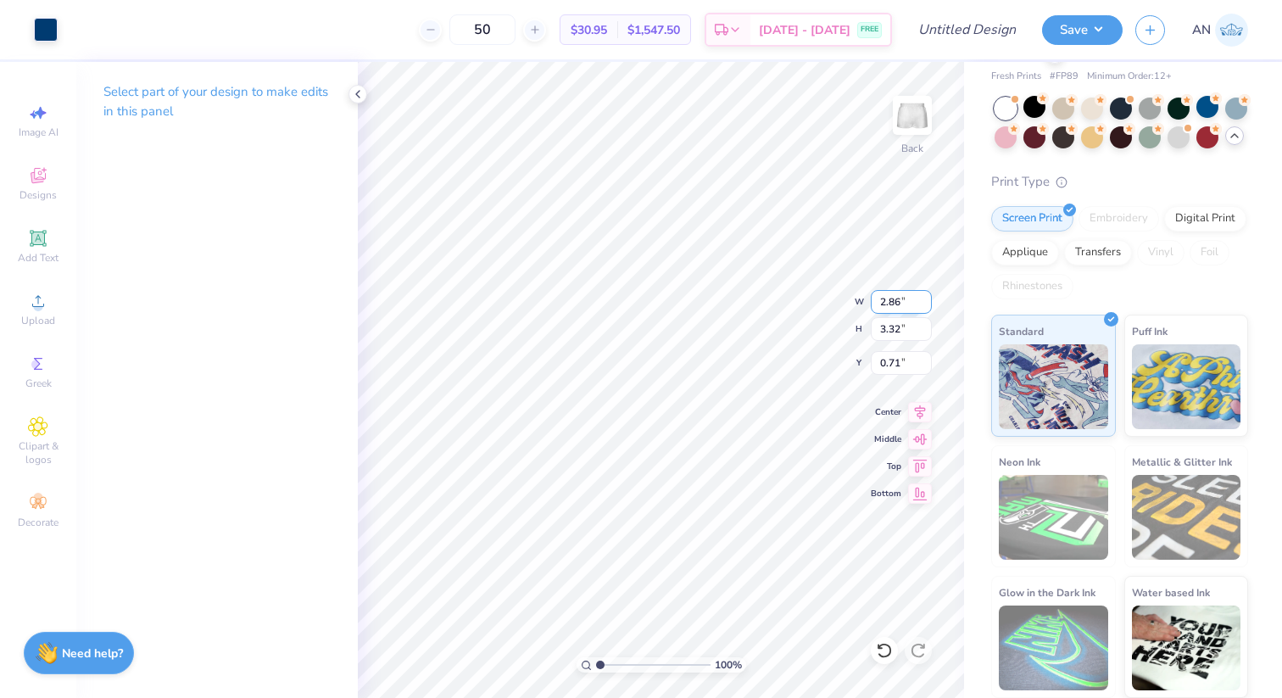
type input "0.50"
type input "3.71"
type input "4.31"
click at [31, 177] on icon at bounding box center [38, 177] width 14 height 11
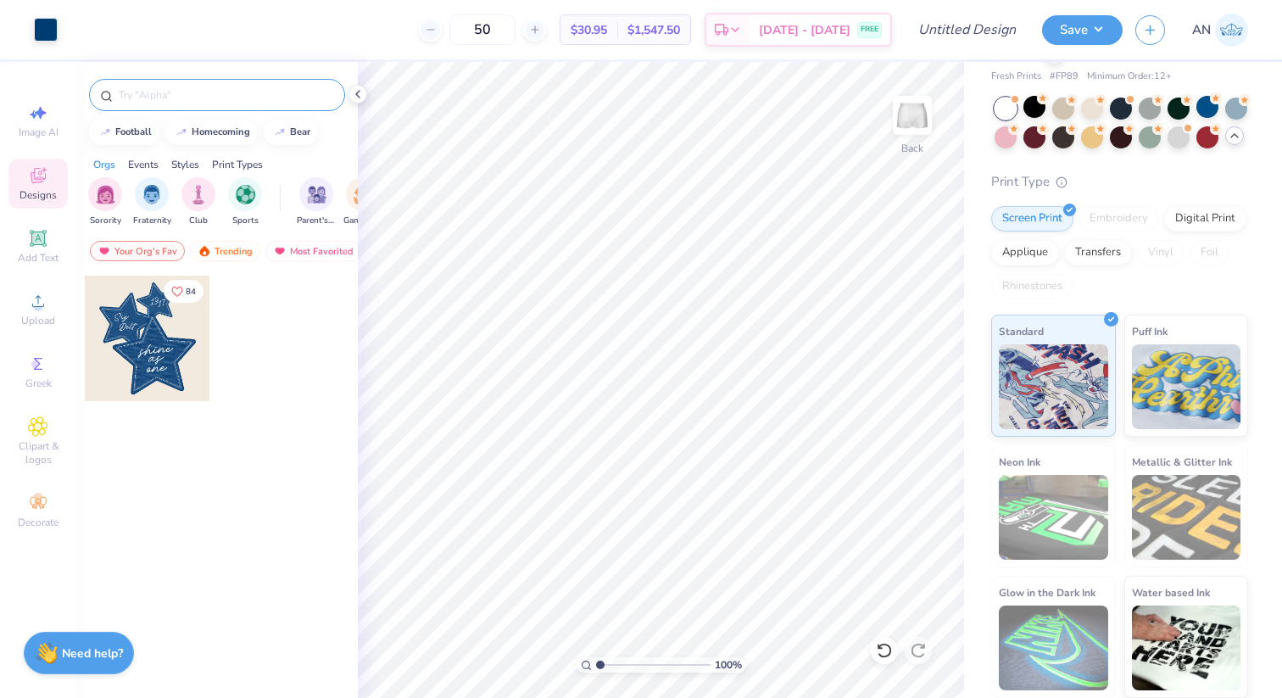
click at [132, 92] on input "text" at bounding box center [225, 95] width 217 height 17
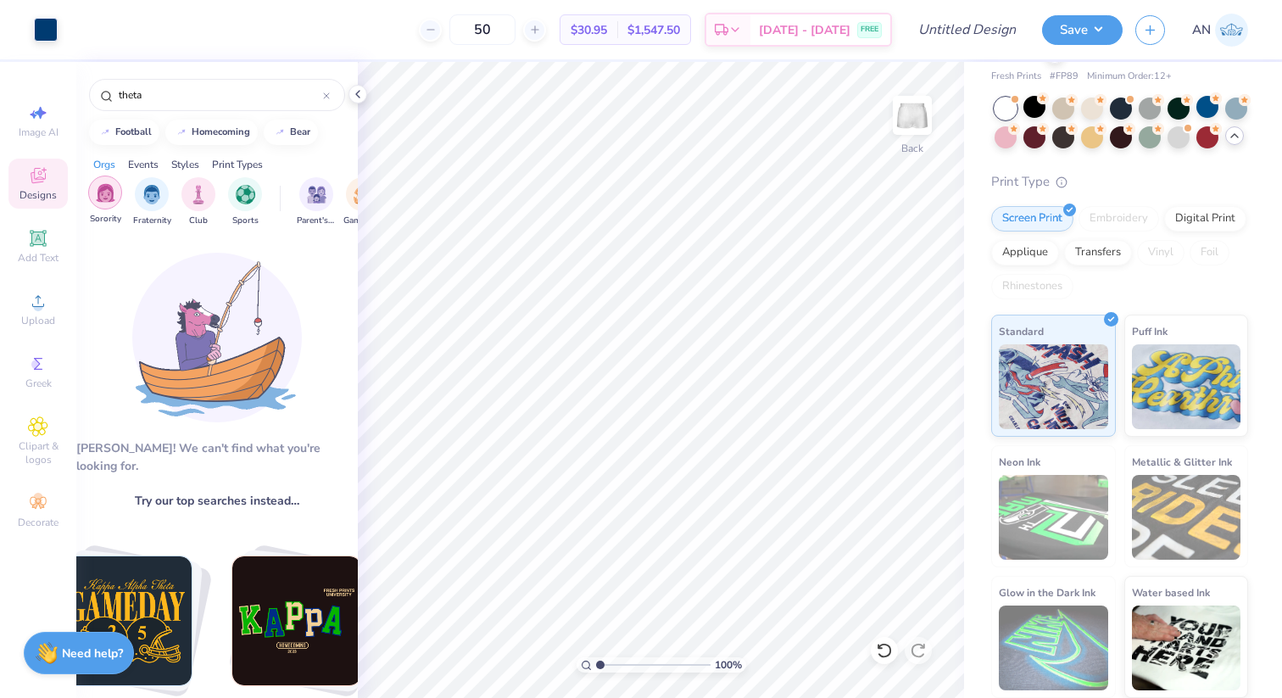
click at [110, 205] on div "filter for Sorority" at bounding box center [105, 193] width 34 height 34
click at [124, 179] on div "filter for Sorority" at bounding box center [118, 180] width 15 height 15
click at [109, 193] on img "filter for Sorority" at bounding box center [106, 193] width 20 height 20
click at [145, 87] on input "theta" at bounding box center [220, 95] width 206 height 17
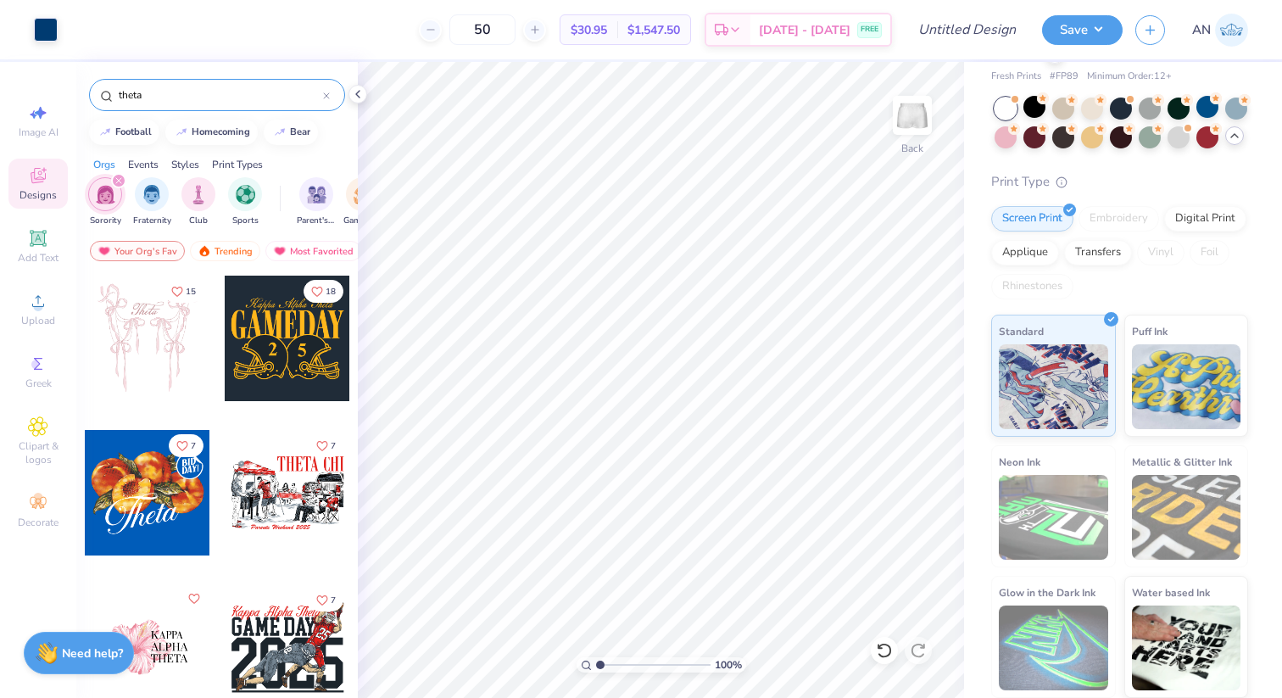
click at [145, 87] on input "theta" at bounding box center [220, 95] width 206 height 17
type input "theta"
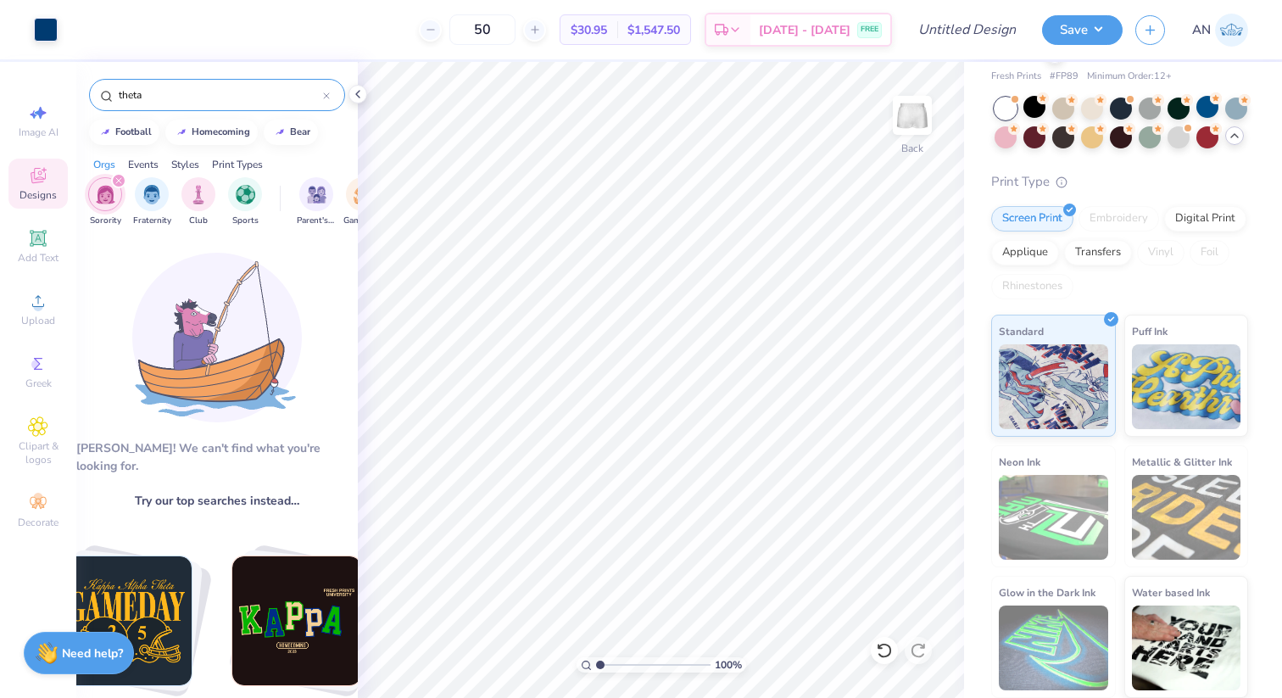
click at [127, 96] on input "theta" at bounding box center [220, 95] width 206 height 17
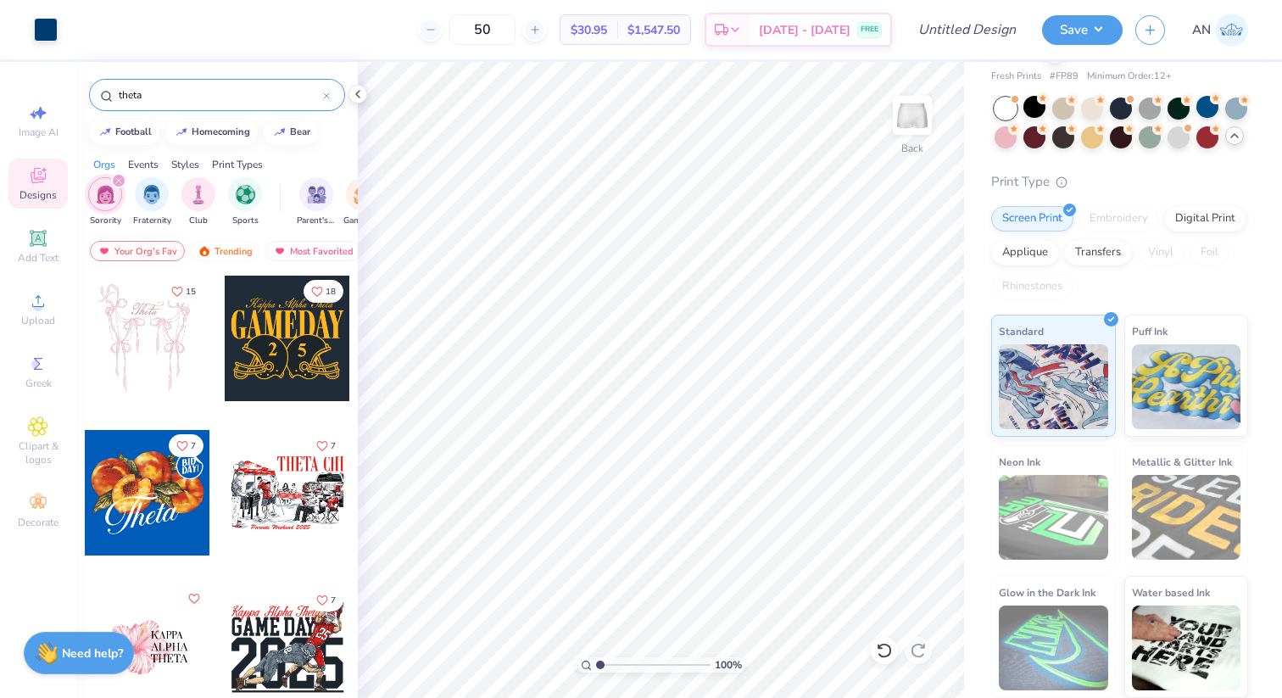
click at [127, 96] on input "theta" at bounding box center [220, 95] width 206 height 17
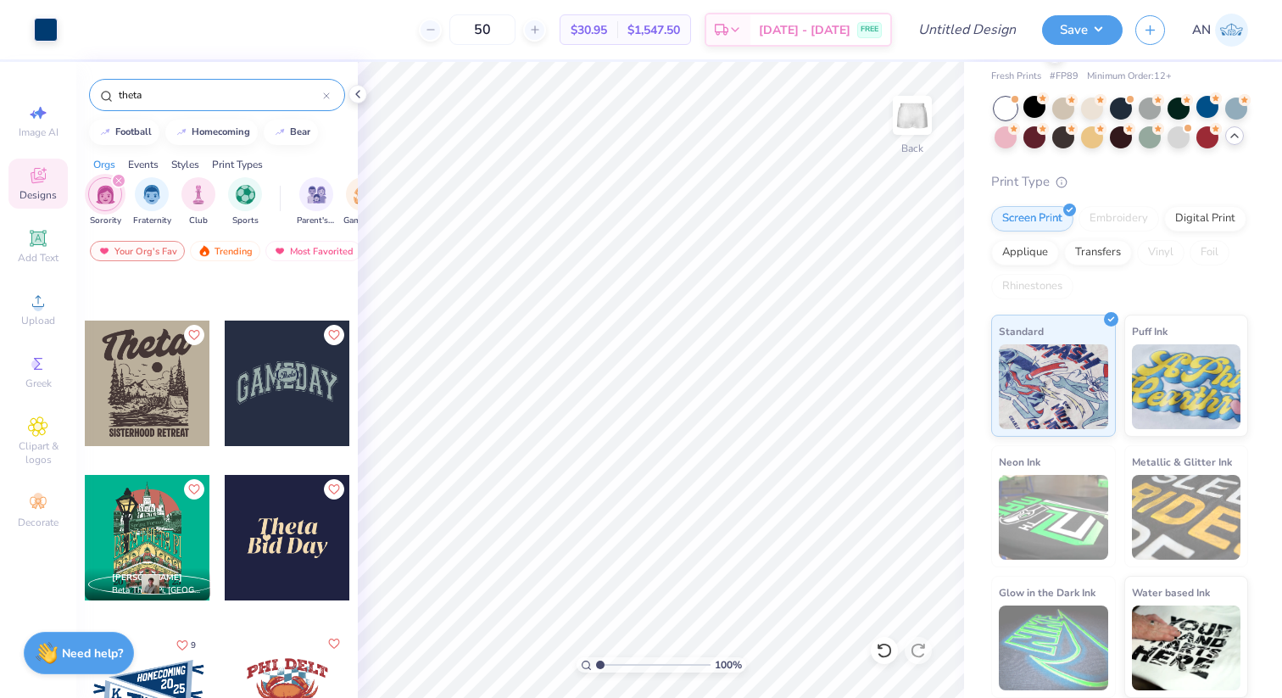
scroll to position [752, 0]
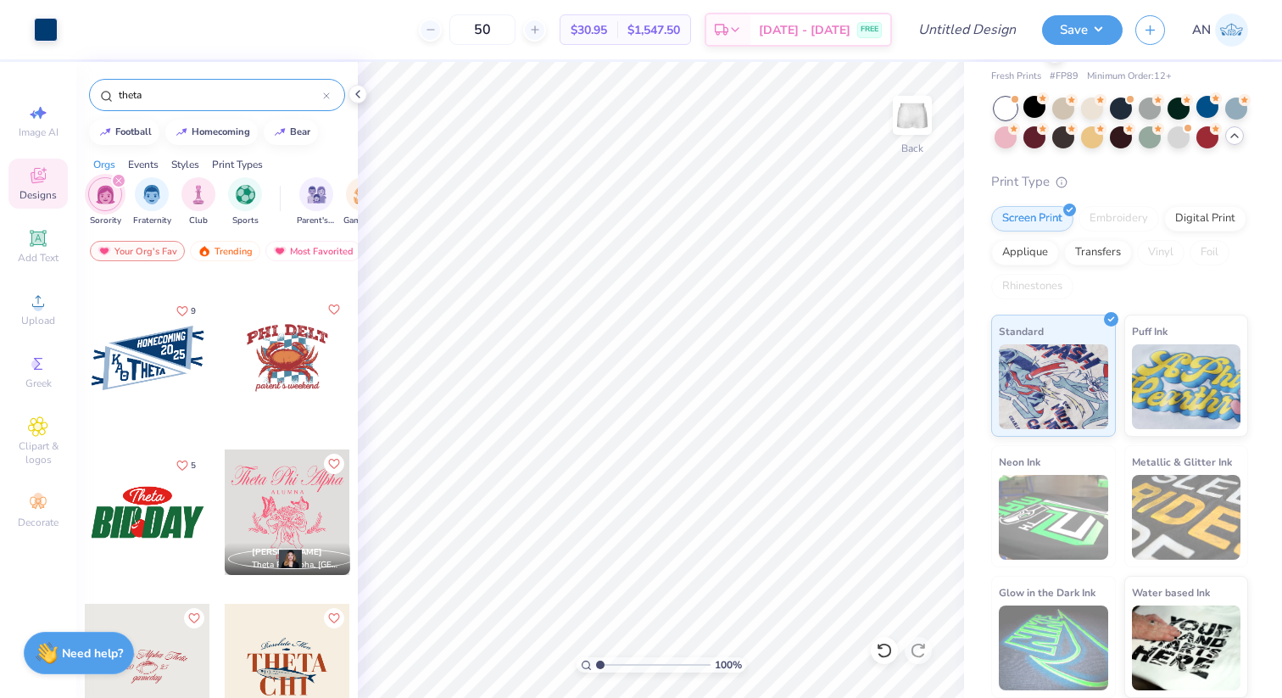
click at [165, 374] on div at bounding box center [148, 358] width 126 height 126
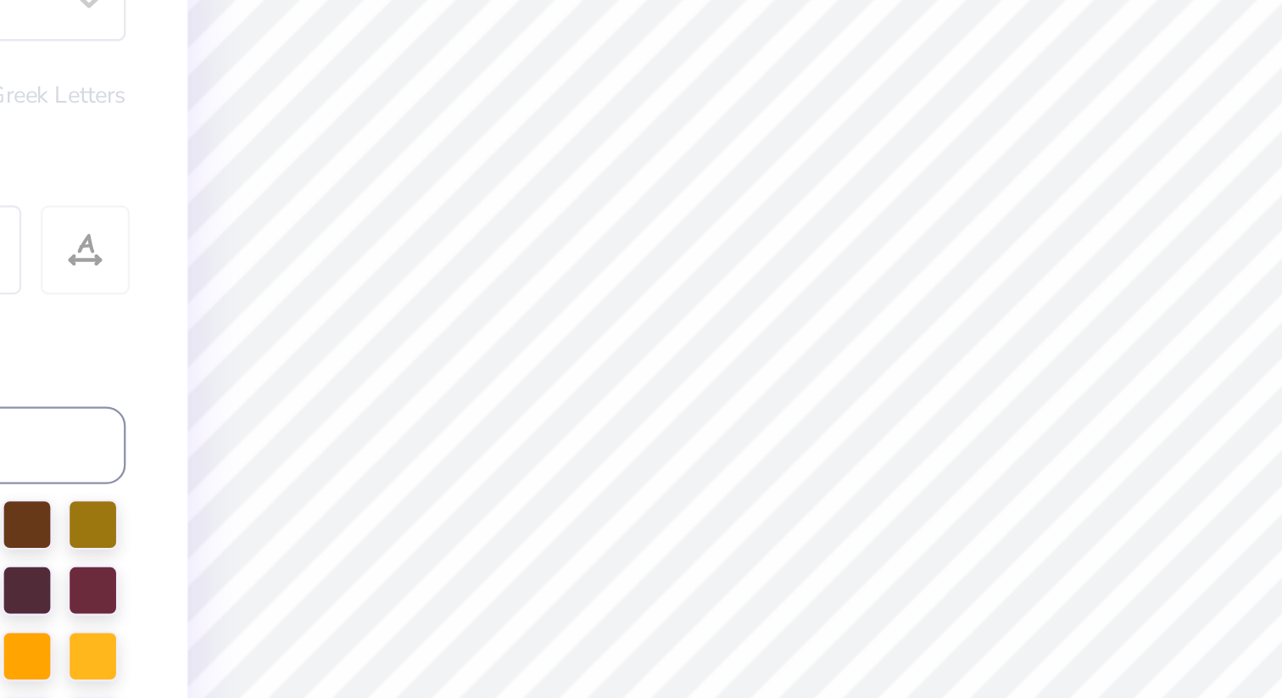
type input "0.25"
type input "3.29"
type input "2.28"
type input "1.19"
type input "4.98"
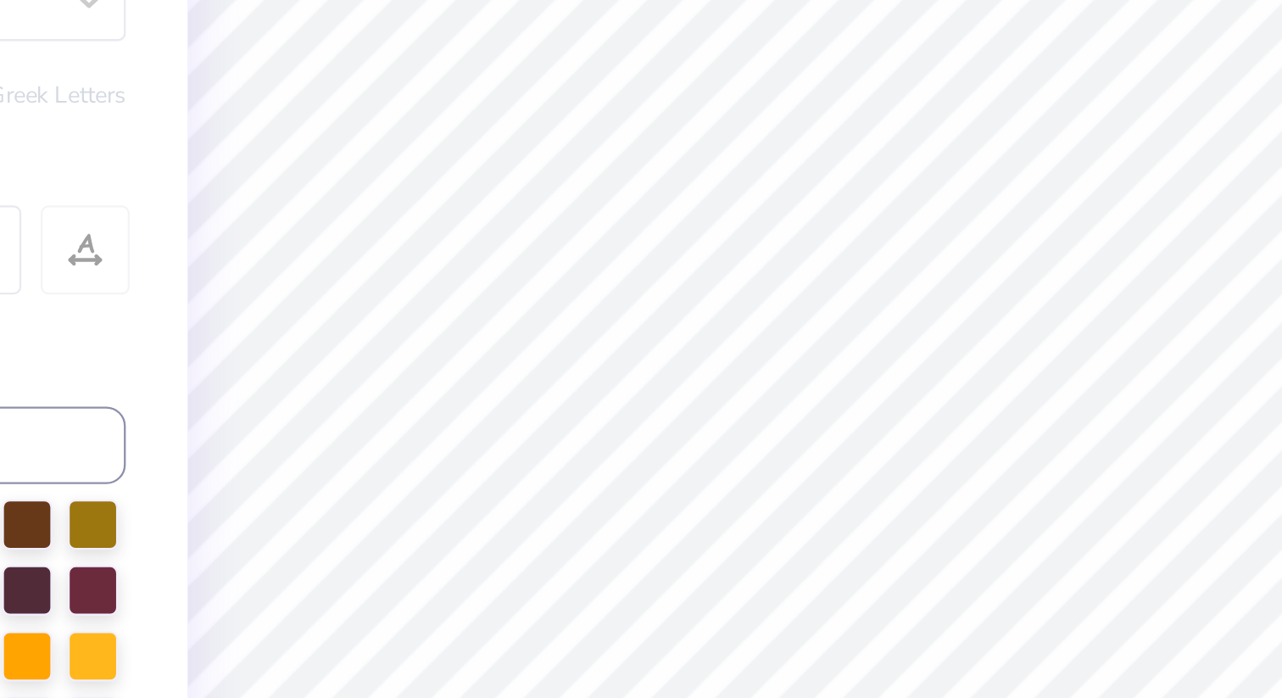
type input "0.27"
type input "0.31"
type input "5.60"
type input "2.79"
type input "1.99"
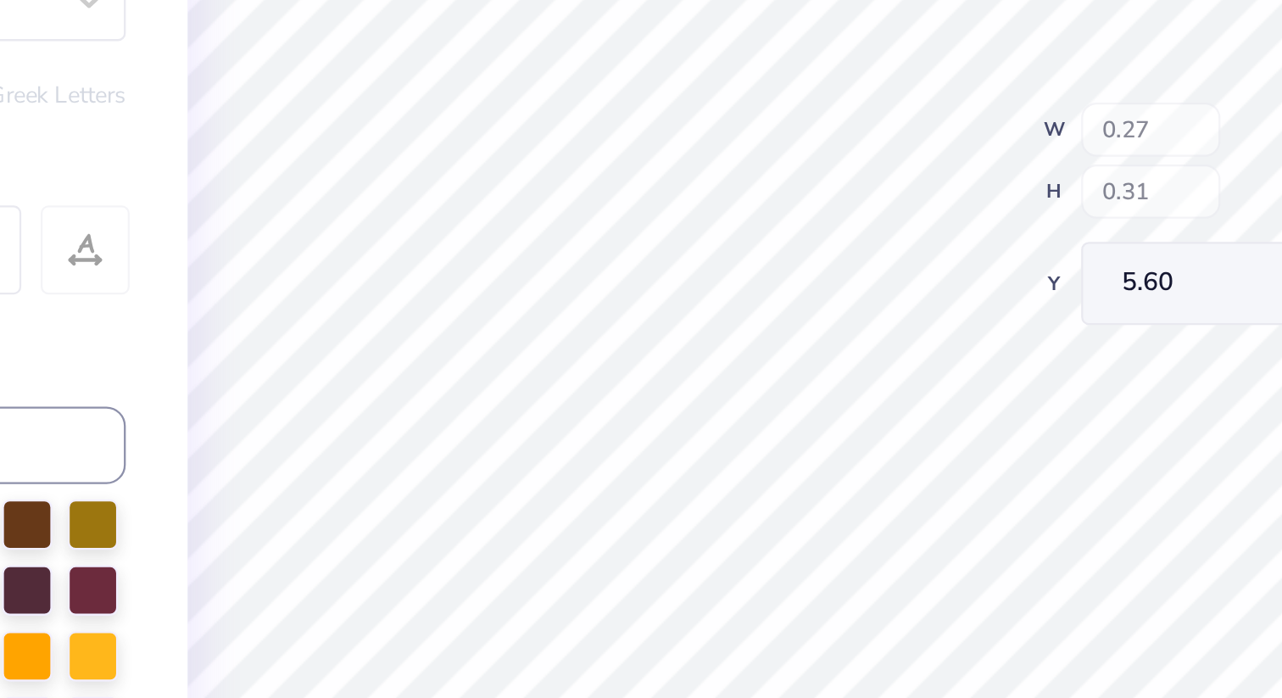
type input "4.25"
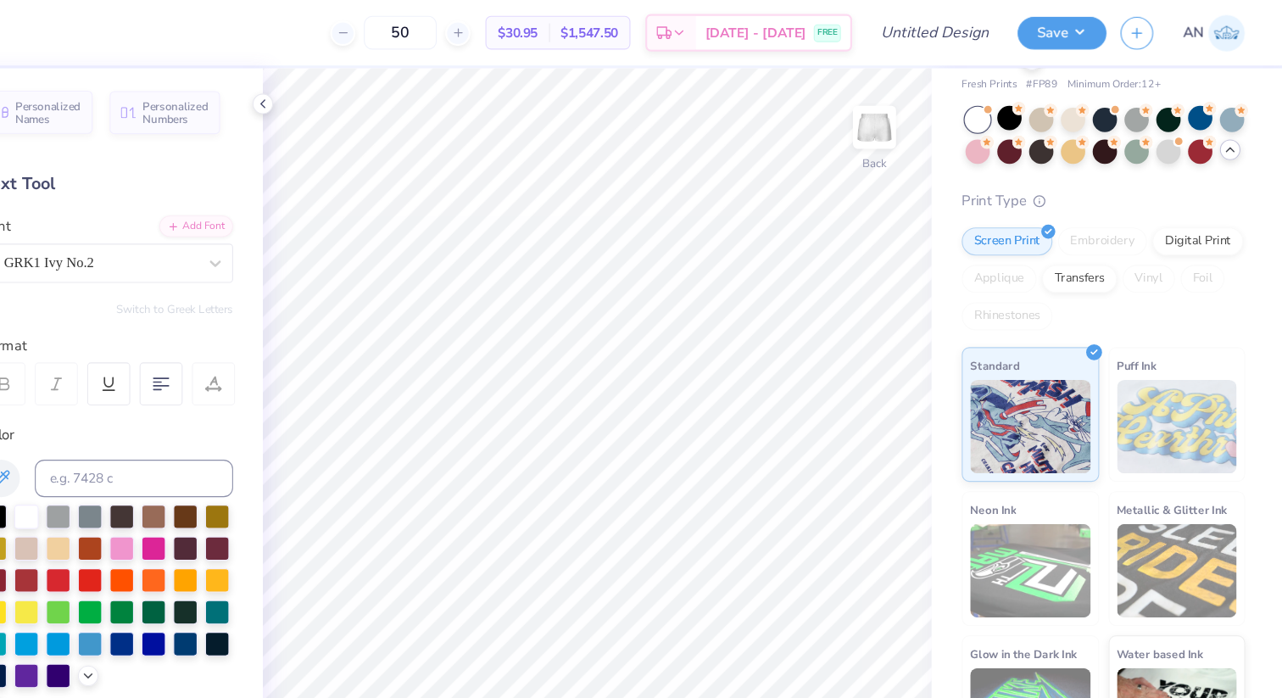
scroll to position [0, 0]
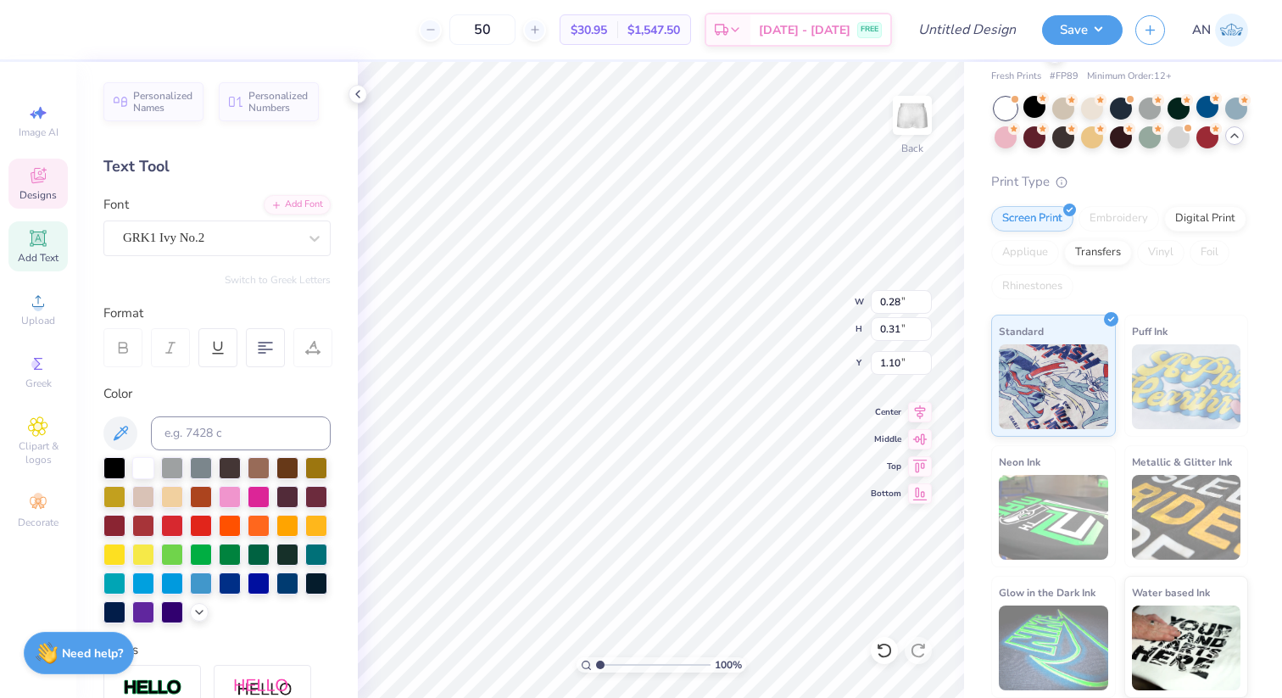
click at [114, 20] on div "50 $30.95 Per Item $1,547.50 Total Est. Delivery Sep 15 - 18 FREE" at bounding box center [470, 29] width 846 height 59
type input "2.98"
click at [39, 34] on div at bounding box center [46, 28] width 24 height 24
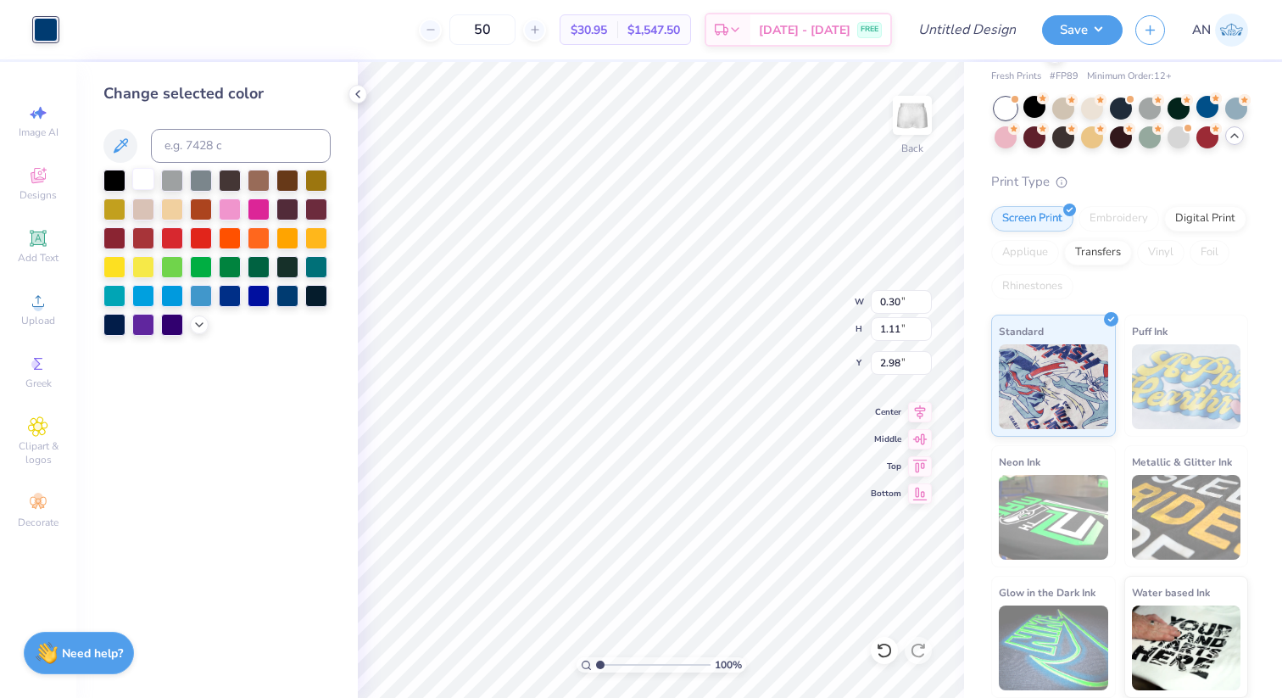
click at [144, 180] on div at bounding box center [143, 179] width 22 height 22
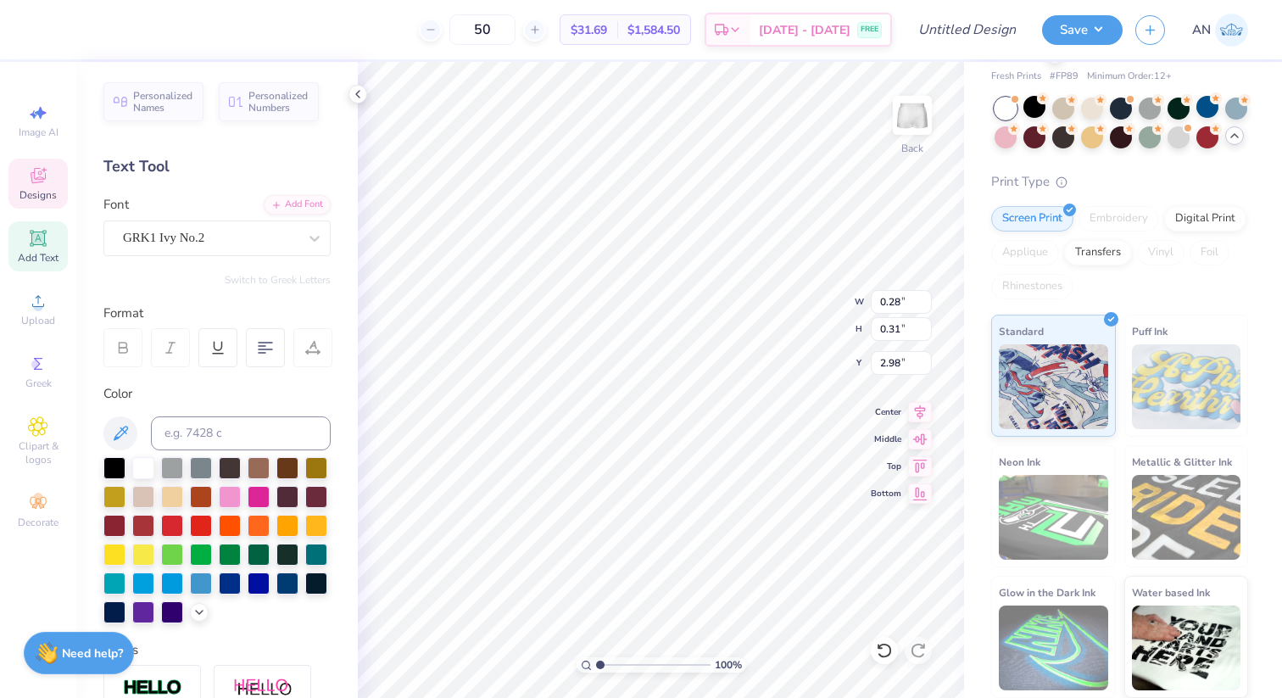
type input "0.25"
type input "3.29"
type input "0.27"
type input "3.29"
type input "0.38"
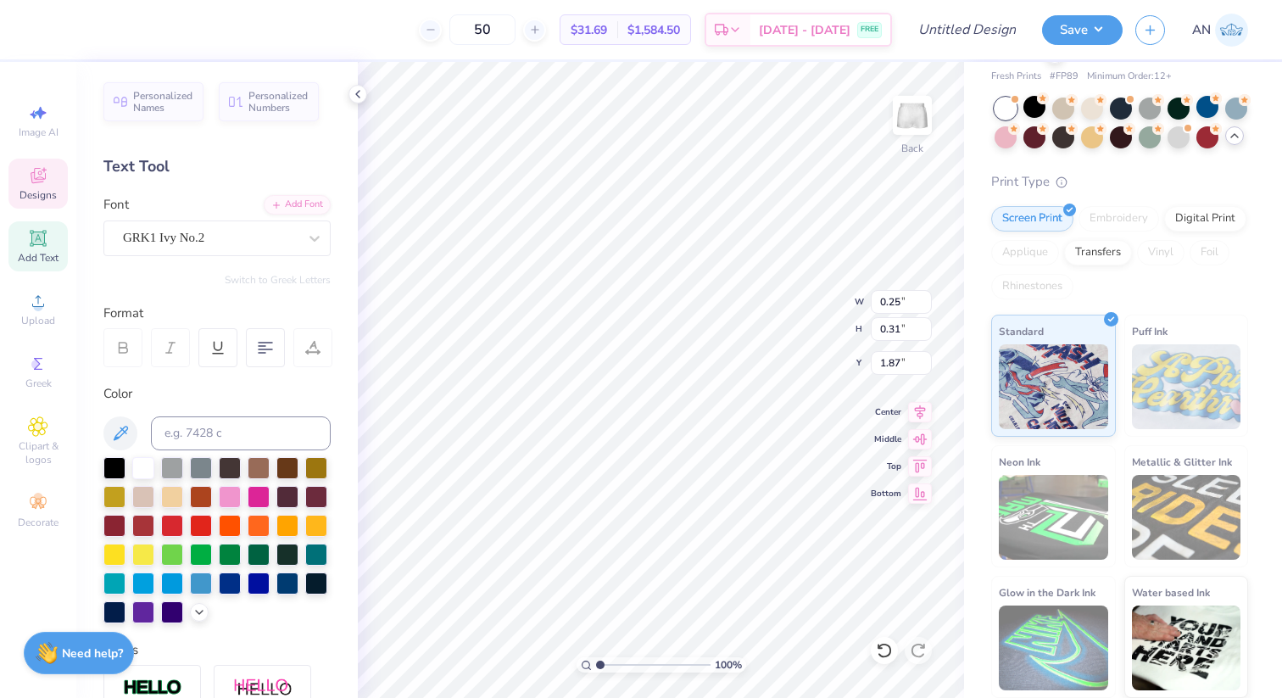
type input "0.47"
type input "1.71"
type input "3.00"
type input "0.50"
type input "0.28"
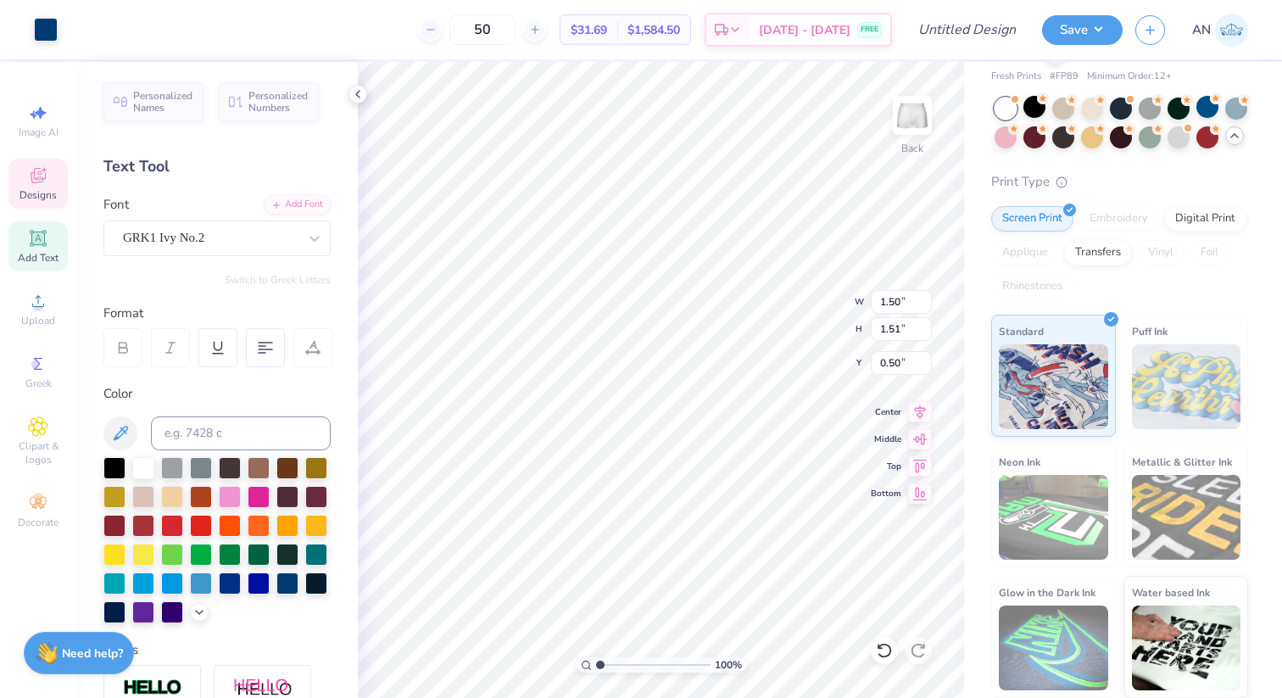
type input "0.31"
type input "1.10"
type input "1.50"
type input "1.51"
type input "0.91"
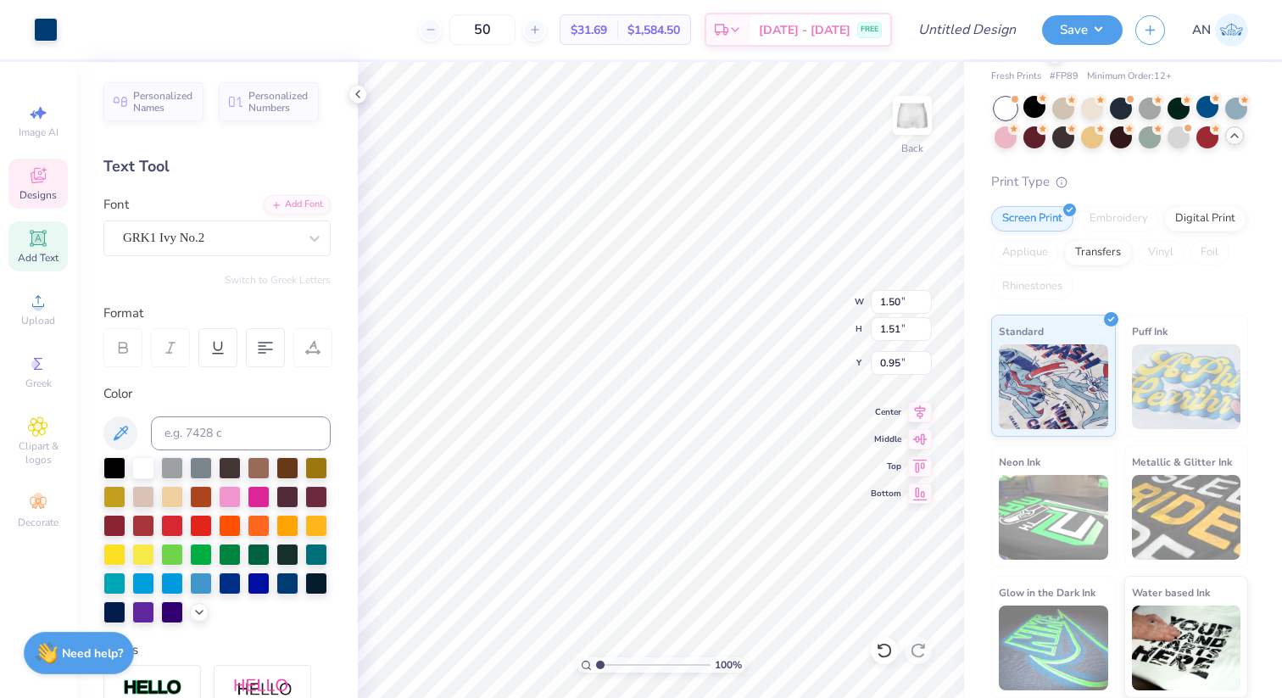
type input "4.81"
type input "2.11"
type input "2.13"
type input "4.20"
type input "1.37"
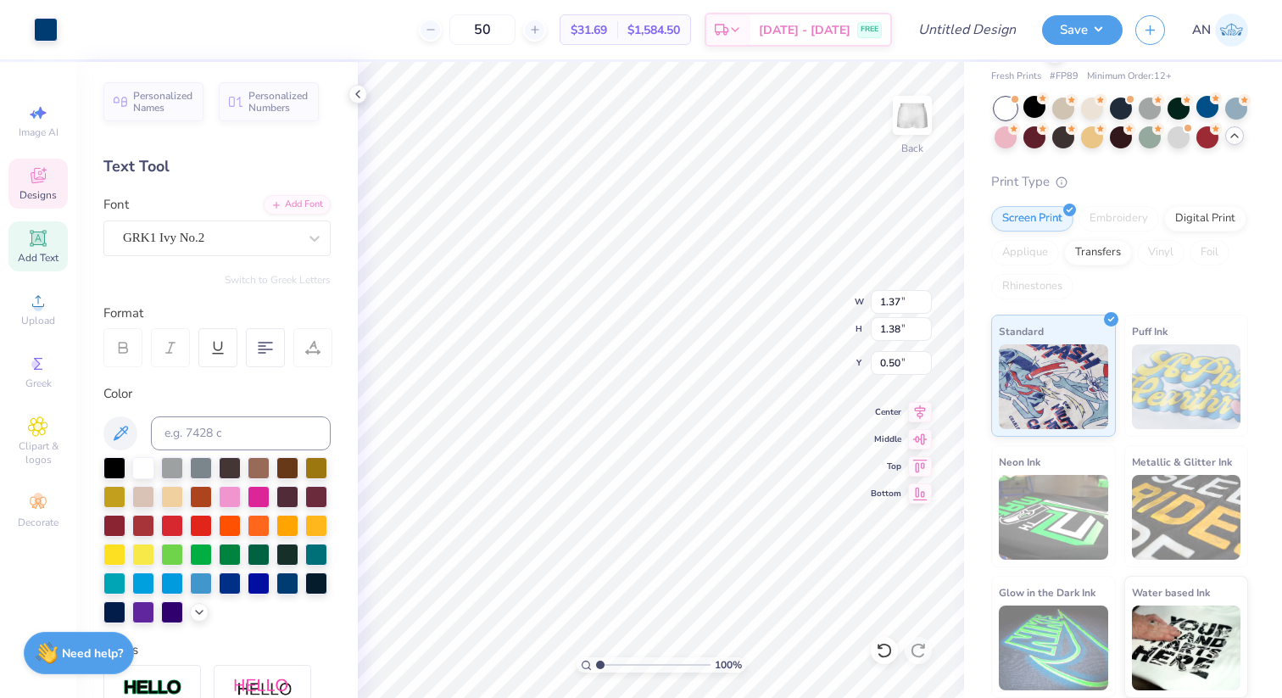
type input "1.38"
type input "0.50"
type input "0.28"
type input "0.31"
type input "6.01"
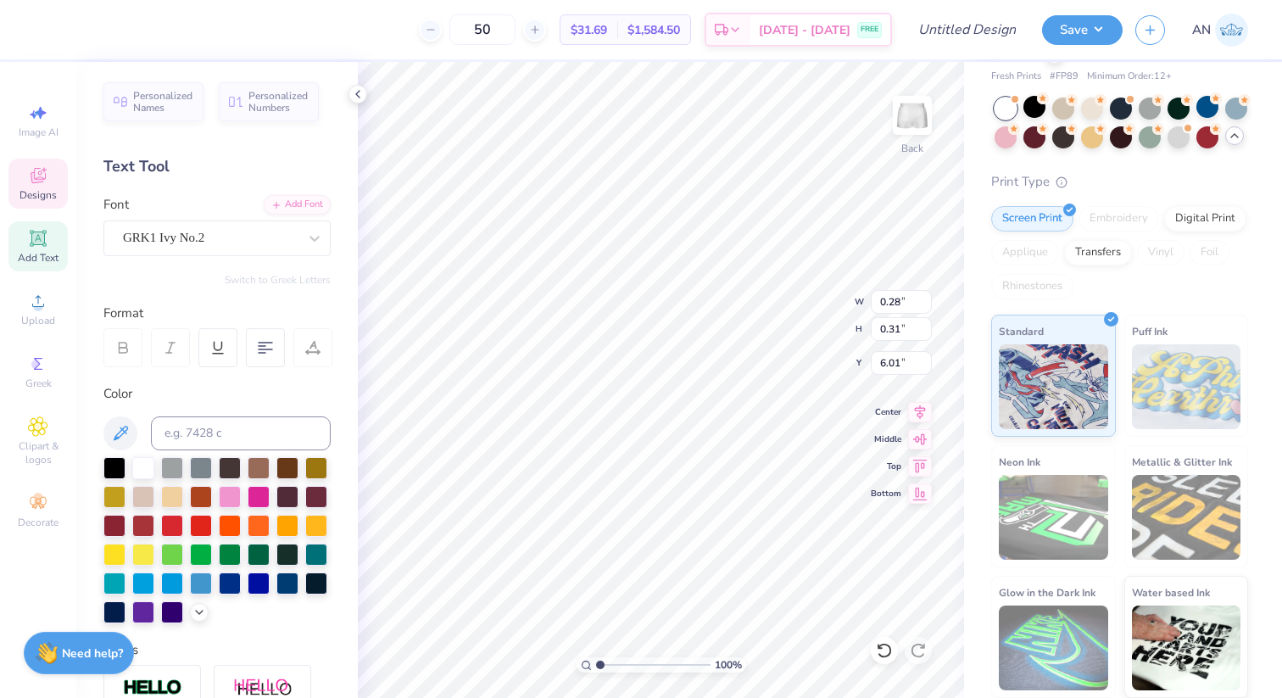
type input "2.11"
type input "2.13"
type input "4.20"
type input "0.60"
type input "0.68"
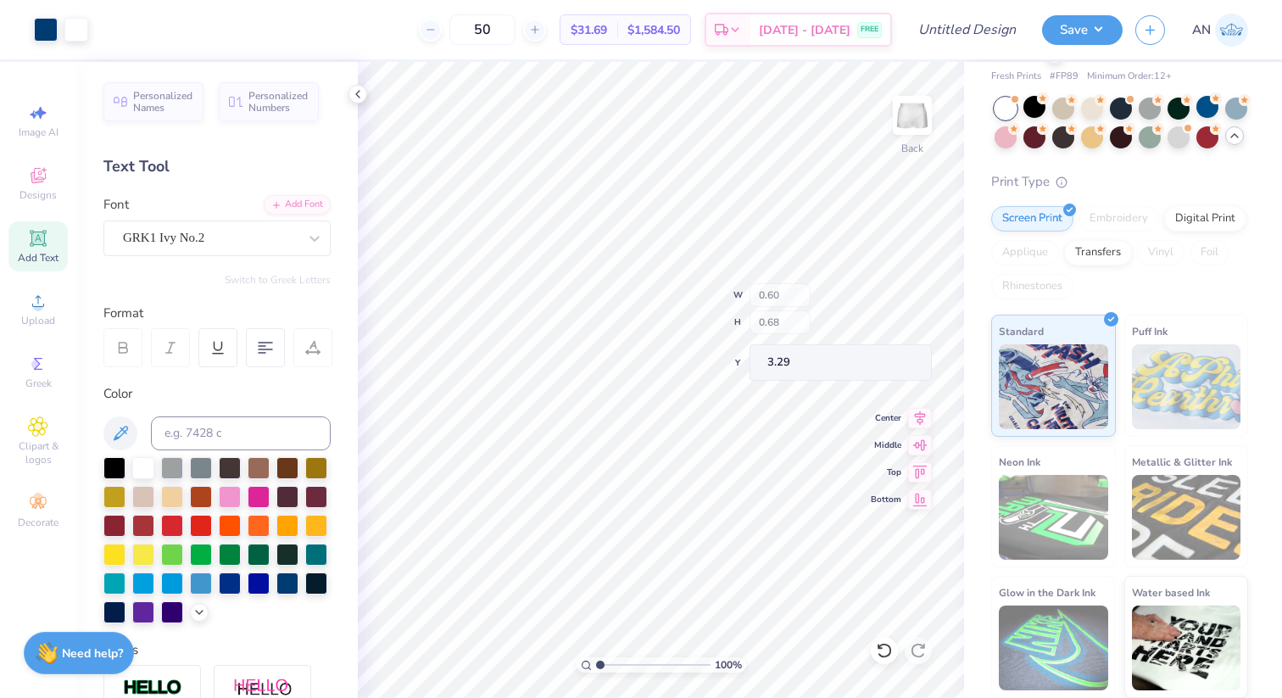
type input "3.29"
type input "1.94"
click at [879, 292] on div "100 % Back W 2.11 2.11 " H 2.13 2.13 " Y 4.20 4.20 " Center Middle Top Bottom" at bounding box center [661, 380] width 606 height 636
type input "0.88"
type input "2.11"
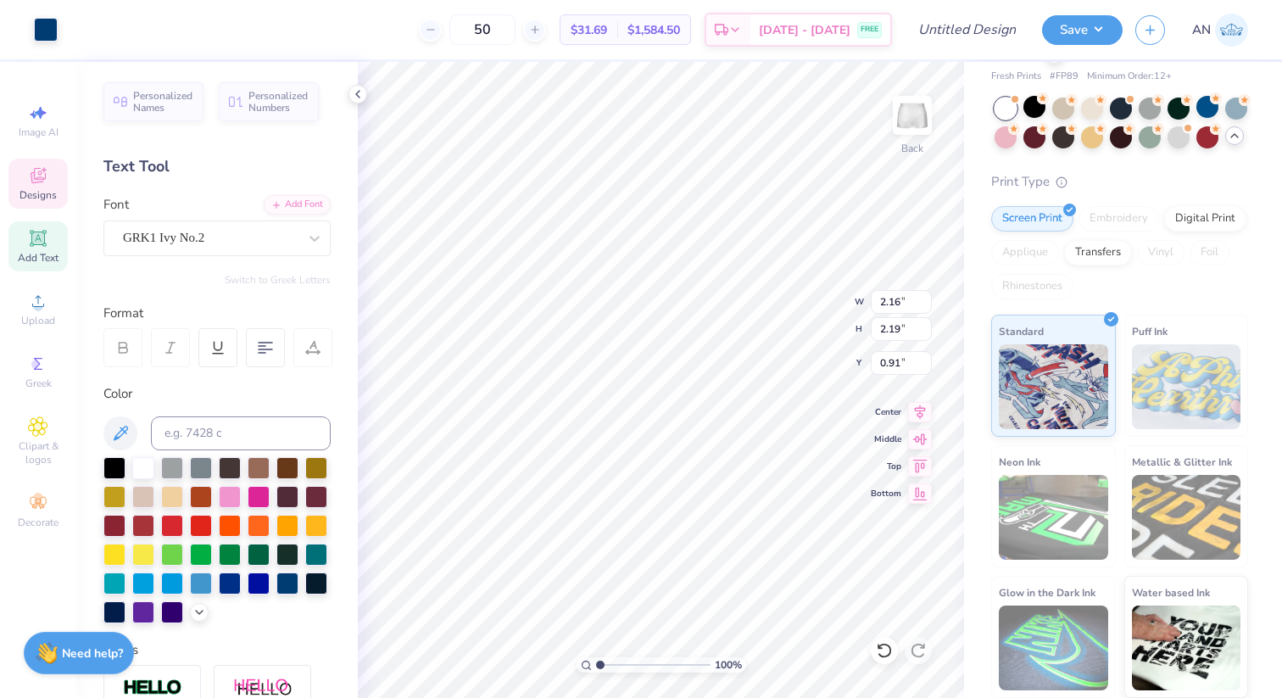
type input "2.13"
type input "0.50"
type input "2.17"
type input "2.27"
click at [878, 653] on icon at bounding box center [884, 650] width 17 height 17
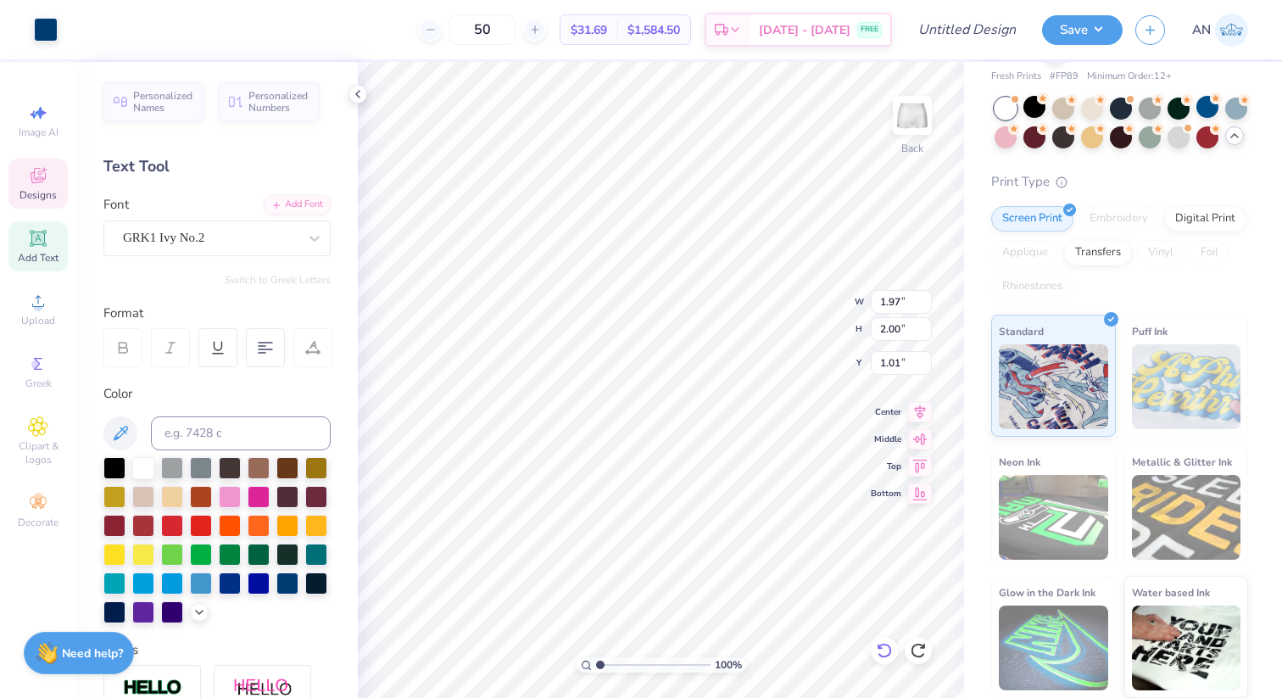
type input "3.62"
type input "4.06"
click at [880, 653] on icon at bounding box center [884, 650] width 17 height 17
type input "1.01"
click at [818, 282] on div "100 % Back W 2.16 2.16 " H 2.19 2.19 " Y 1.08 1.08 " Center Middle Top Bottom" at bounding box center [661, 380] width 606 height 636
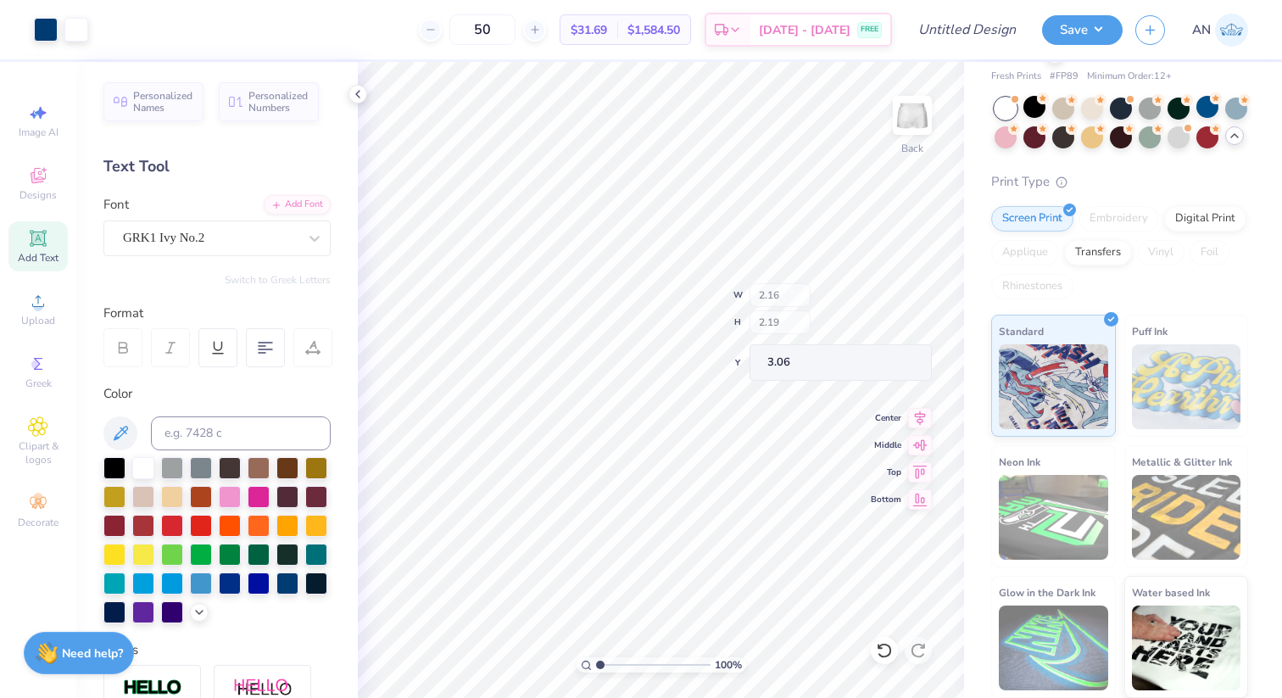
type input "3.06"
type input "2.16"
type input "2.19"
type input "1.08"
type input "3.20"
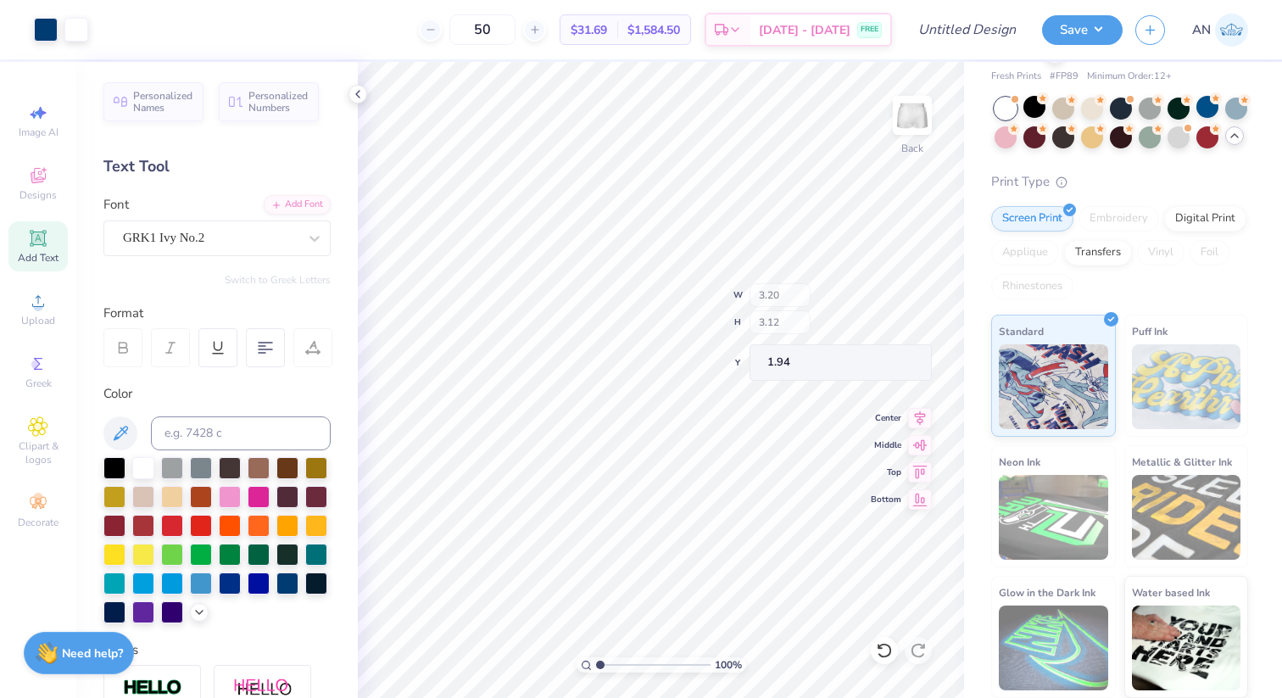
type input "3.12"
type input "1.94"
type input "2.69"
type input "2.63"
type input "0.28"
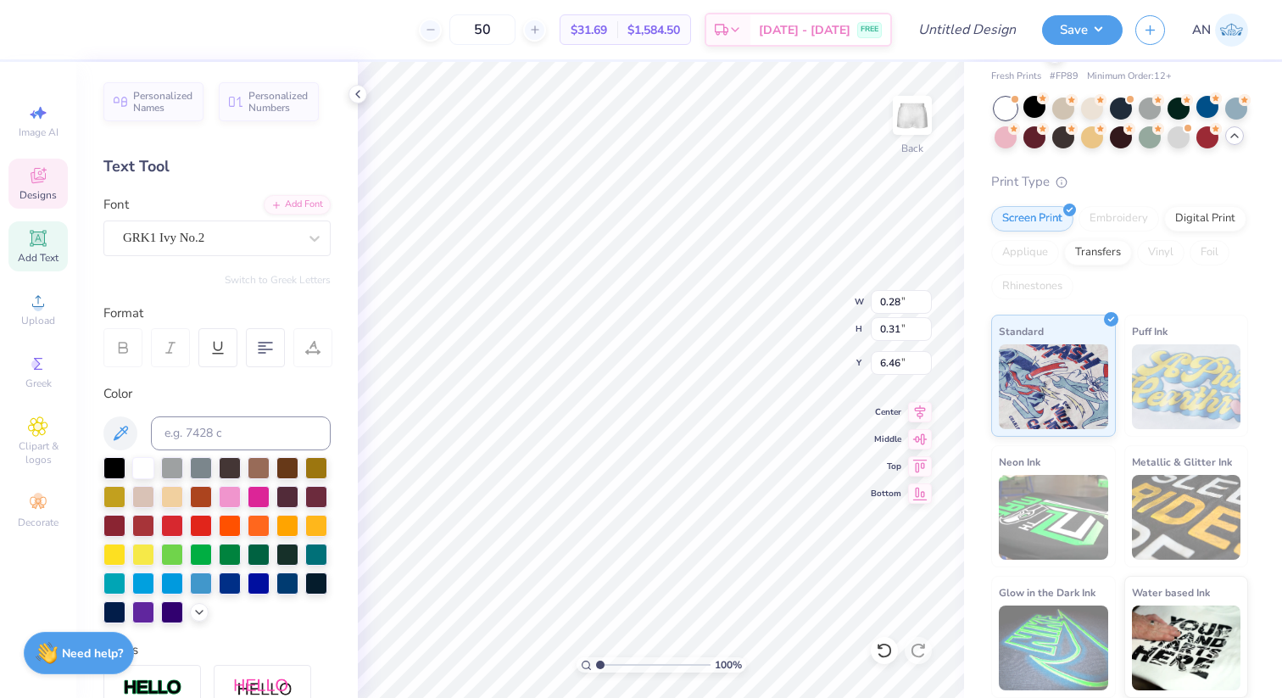
type input "0.31"
type input "1.40"
type input "0.49"
type input "0.54"
type input "1.17"
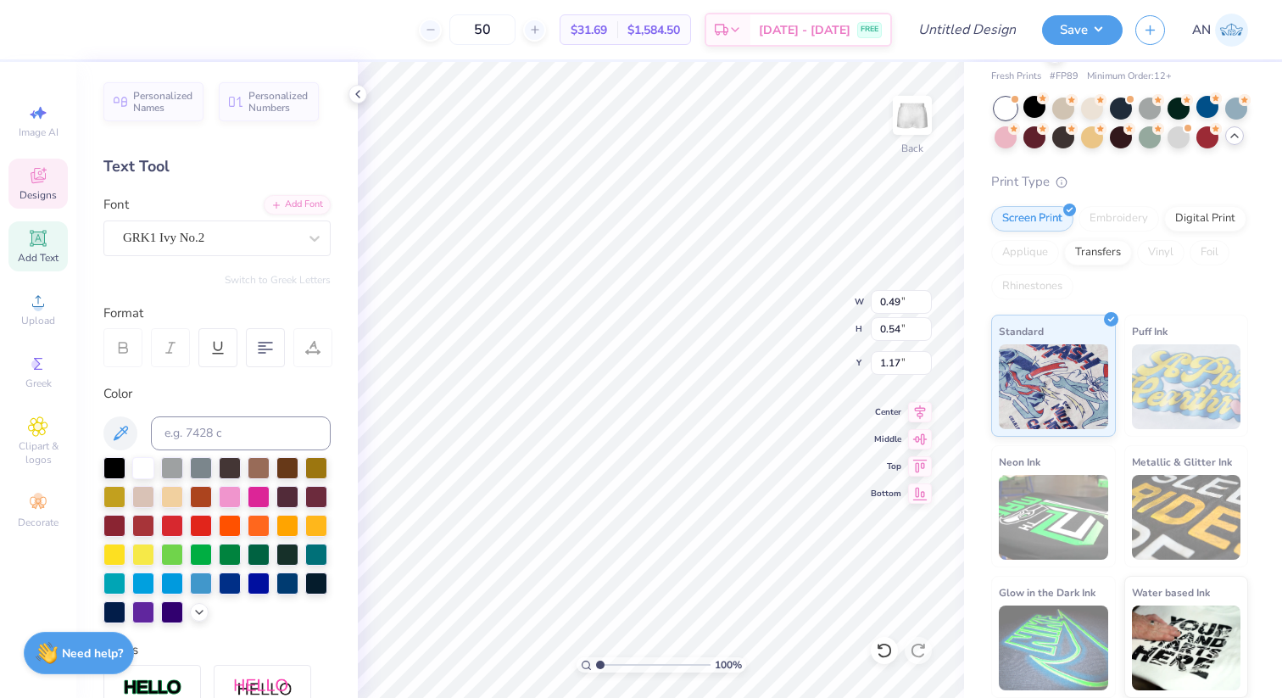
type input "1.40"
type input "1.86"
type input "1.87"
type input "0.50"
type input "0.49"
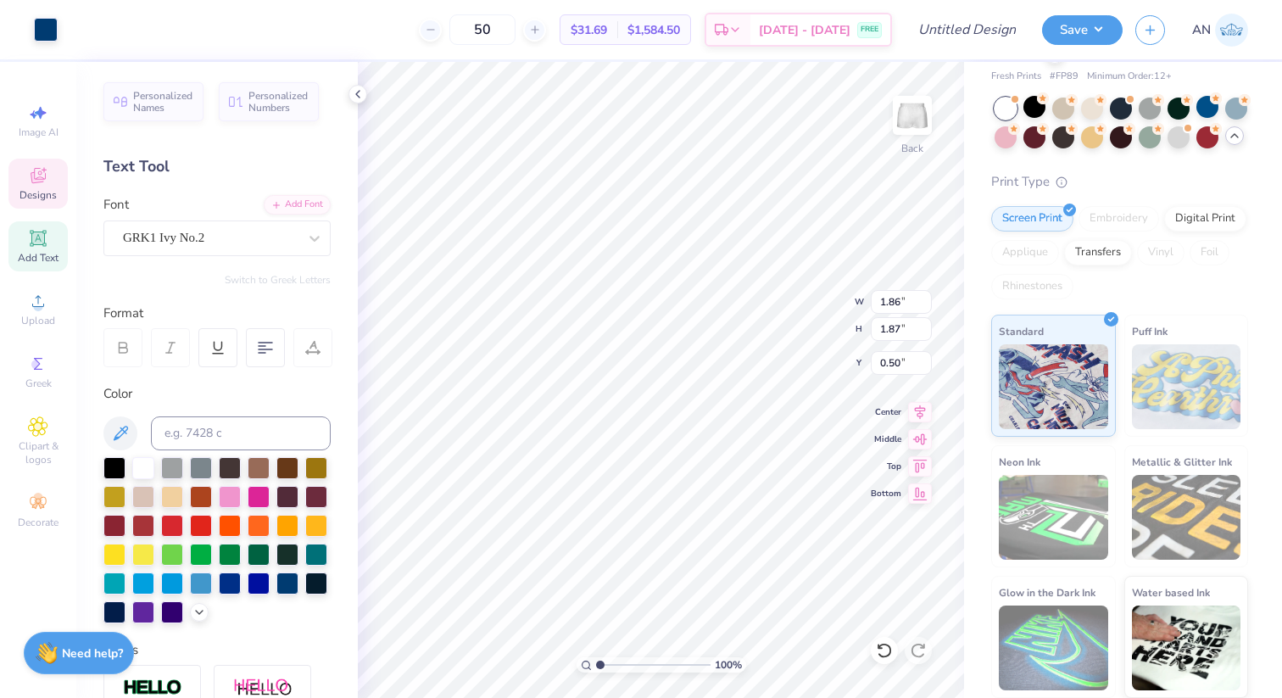
type input "0.54"
type input "1.17"
type input "3.31"
type input "3.59"
type input "1.32"
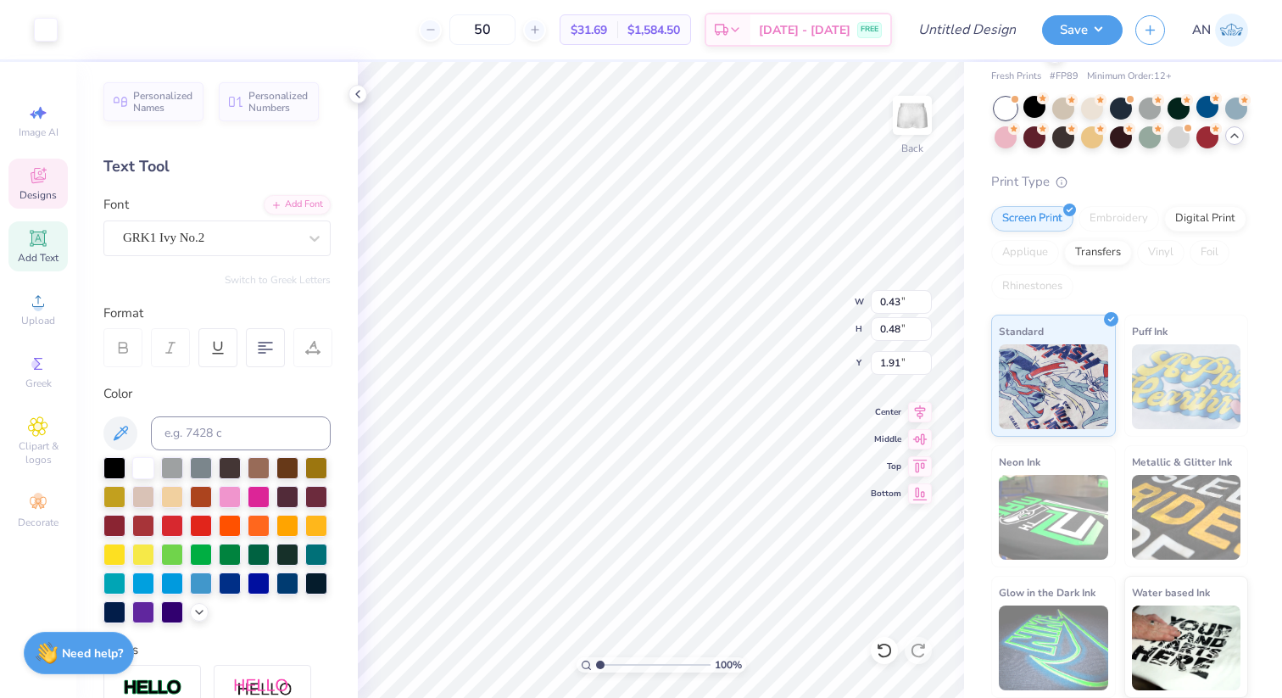
type input "0.43"
type input "0.48"
type input "1.91"
type input "1.53"
type input "2.39"
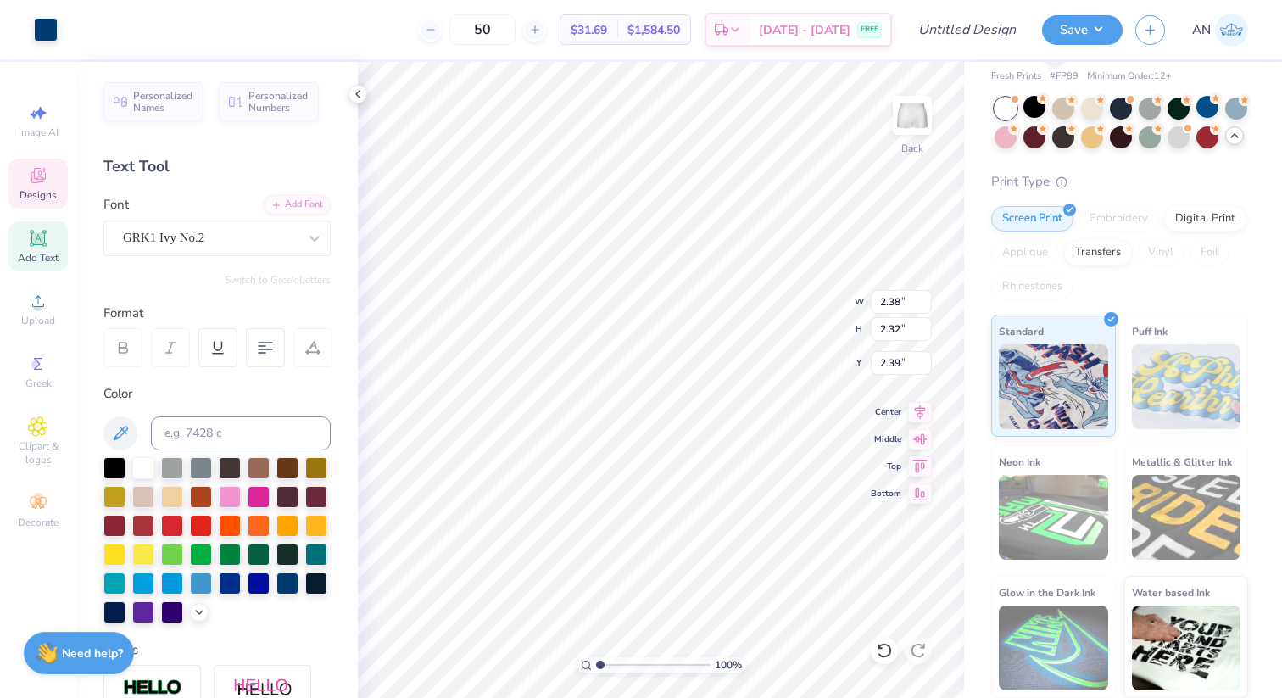
type input "2.14"
type input "2.09"
type input "3.18"
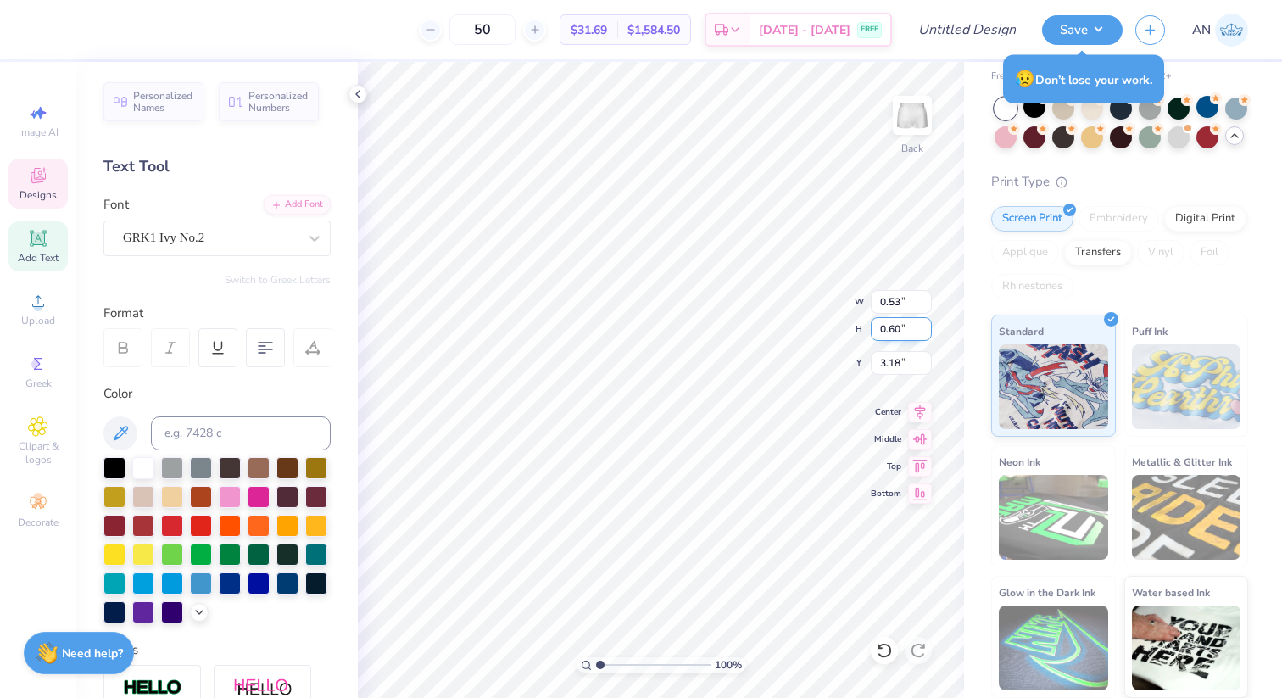
type input "3.14"
type input "2.60"
type input "0.40"
type input "0.50"
type input "2.51"
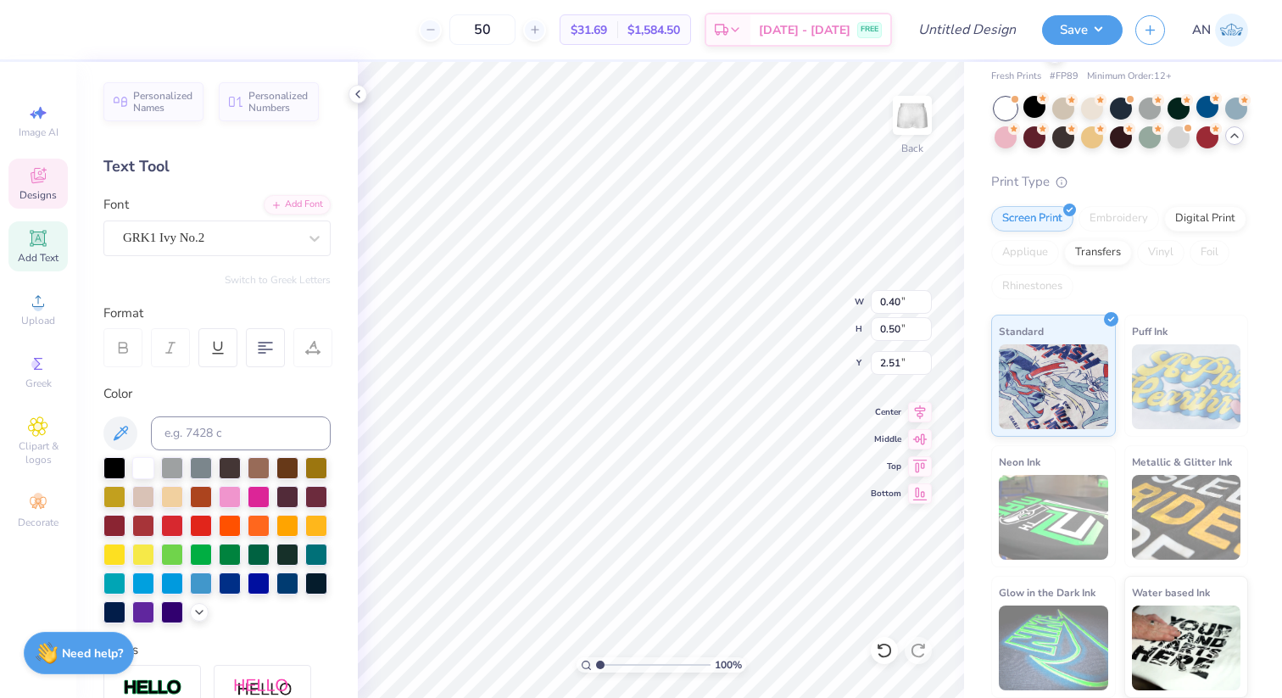
type input "2.64"
click at [907, 331] on div "100 % Back W 2.14 2.14 " H 2.09 2.09 " Y 2.39 2.39 " Center Middle Top Bottom" at bounding box center [661, 380] width 606 height 636
click at [918, 412] on icon at bounding box center [920, 409] width 11 height 14
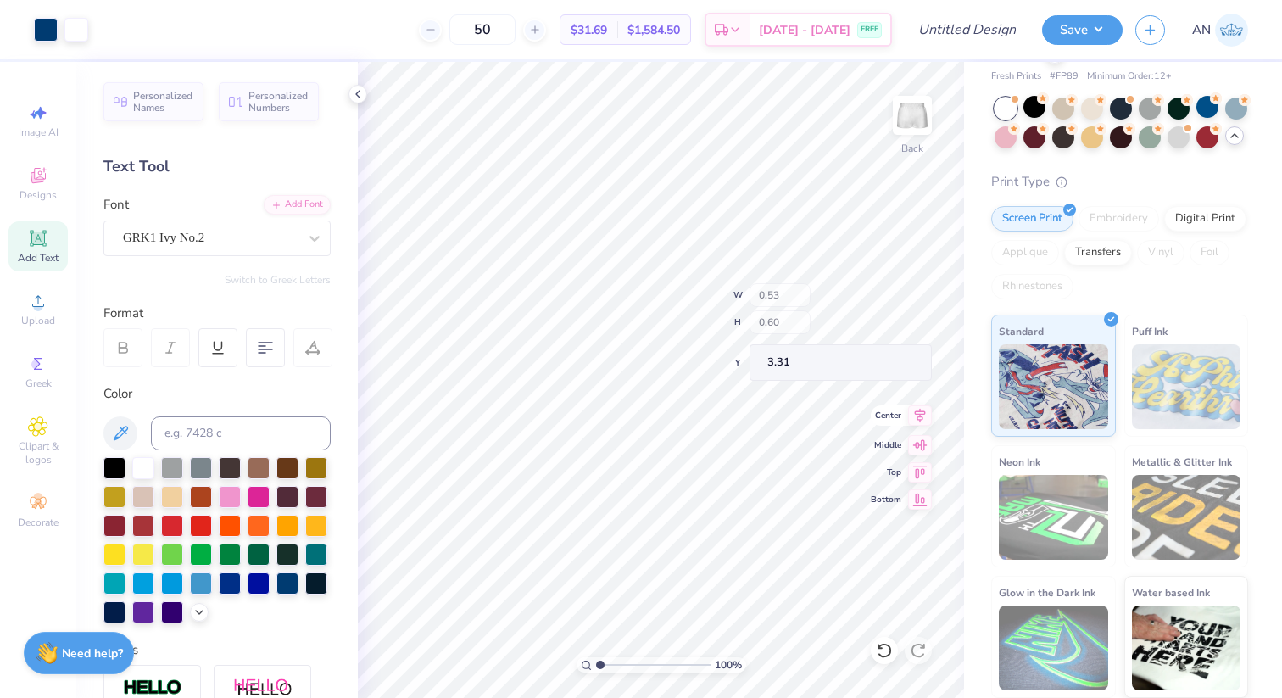
type input "3.31"
type input "3.18"
click at [905, 333] on div "100 % Back" at bounding box center [661, 380] width 606 height 636
click at [899, 329] on div "100 % Back" at bounding box center [661, 380] width 606 height 636
type input "1.90"
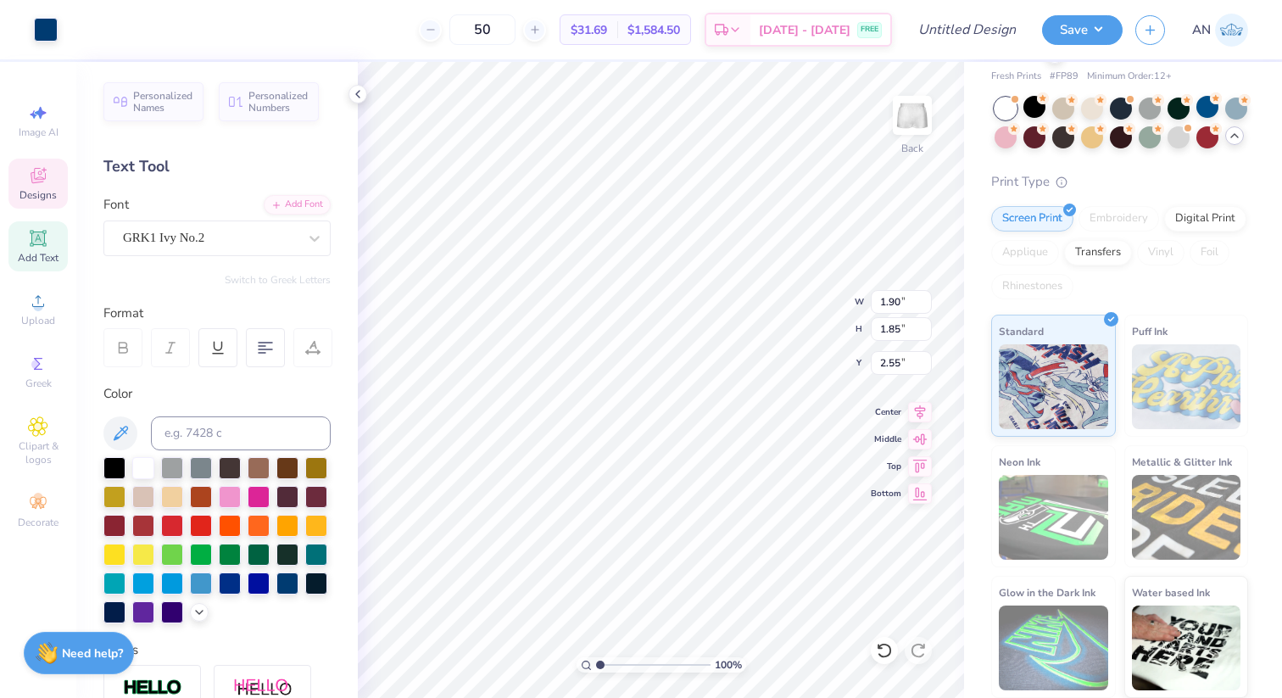
type input "1.85"
type input "3.01"
click at [873, 366] on div "100 % Back W 0.53 0.53 " H 0.60 0.60 " Y 3.18 3.18 " Center Middle Top Bottom" at bounding box center [661, 380] width 606 height 636
type input "3.64"
type input "1.91"
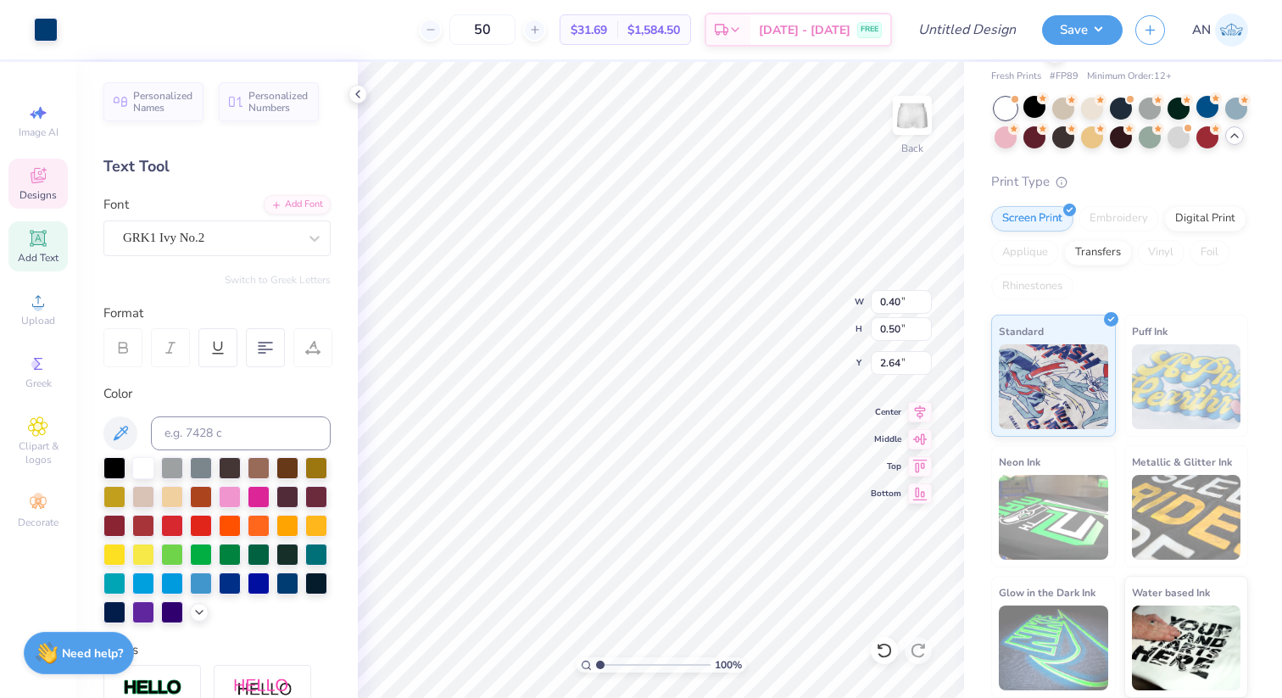
type input "1.93"
type input "1.88"
type input "0.45"
type input "0.51"
type input "3.73"
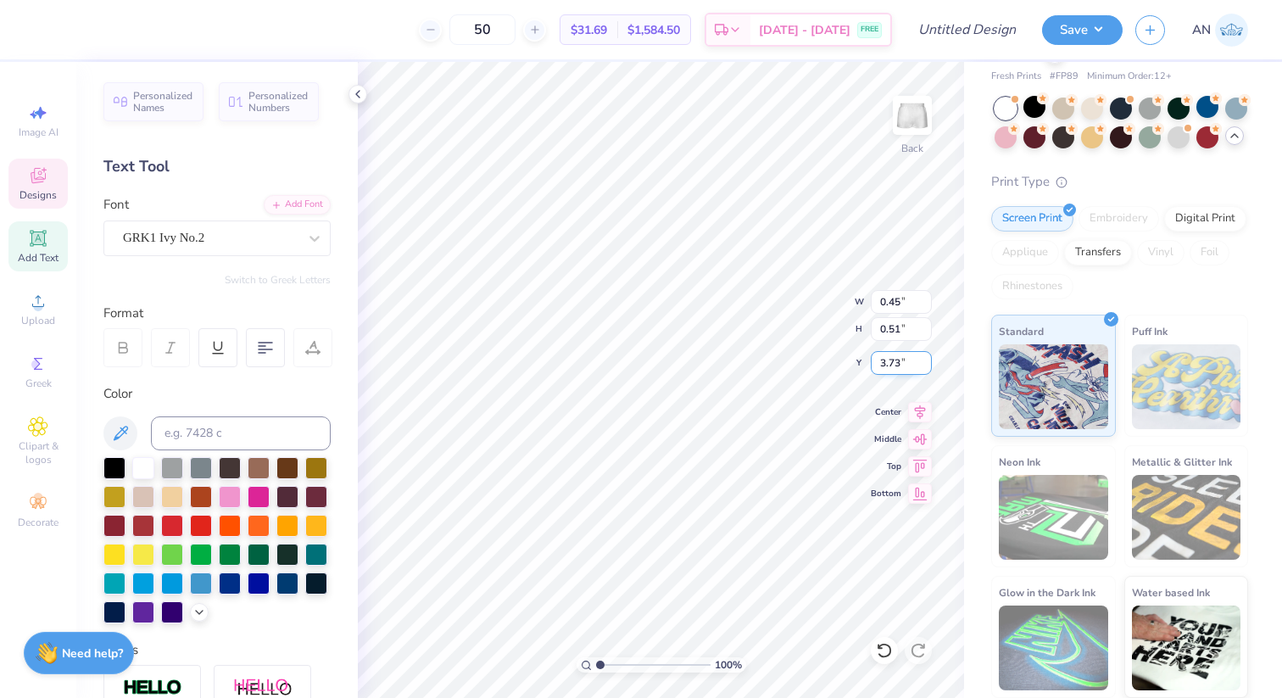
click at [876, 363] on div "100 % Back W 0.45 0.45 " H 0.51 0.51 " Y 3.73 3.73 " Center Middle Top Bottom" at bounding box center [661, 380] width 606 height 636
type input "3.81"
click at [873, 360] on div "100 % Back W 0.45 0.45 " H 0.51 0.51 " Y 3.81 3.81 " Center Middle Top Bottom" at bounding box center [661, 380] width 606 height 636
type input "1.75"
type input "1.77"
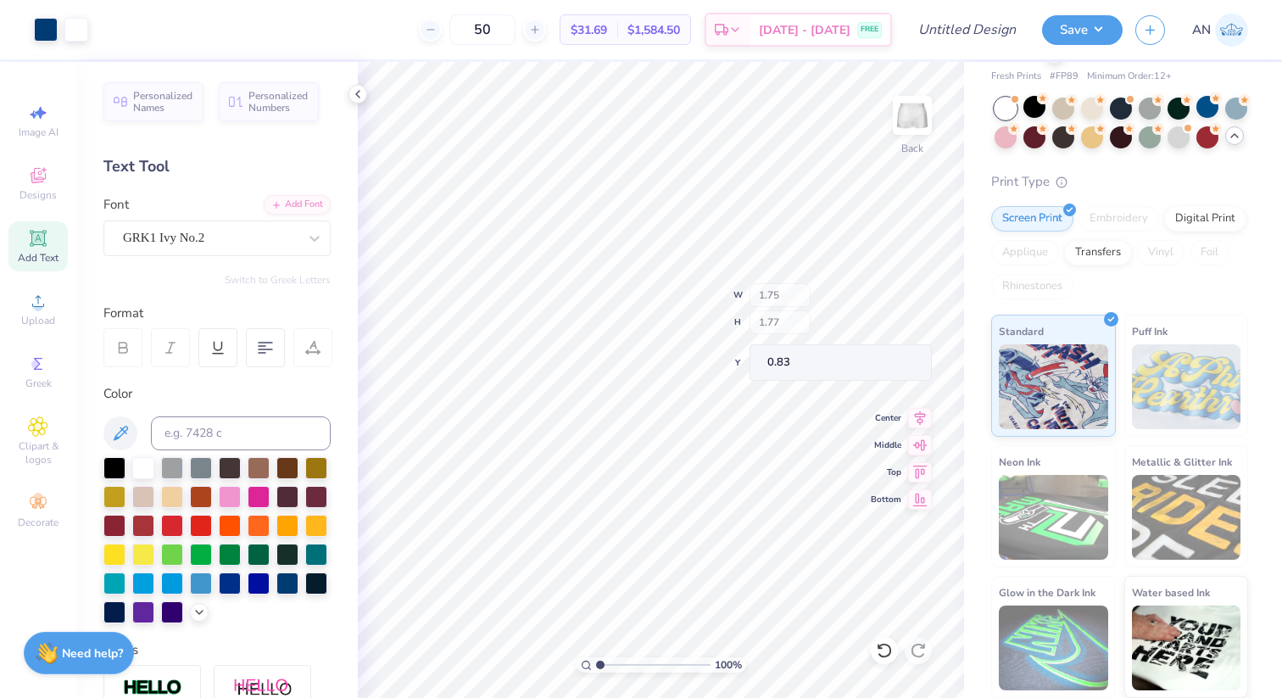
type input "0.83"
type input "0.49"
type input "0.54"
type input "1.45"
type input "0.51"
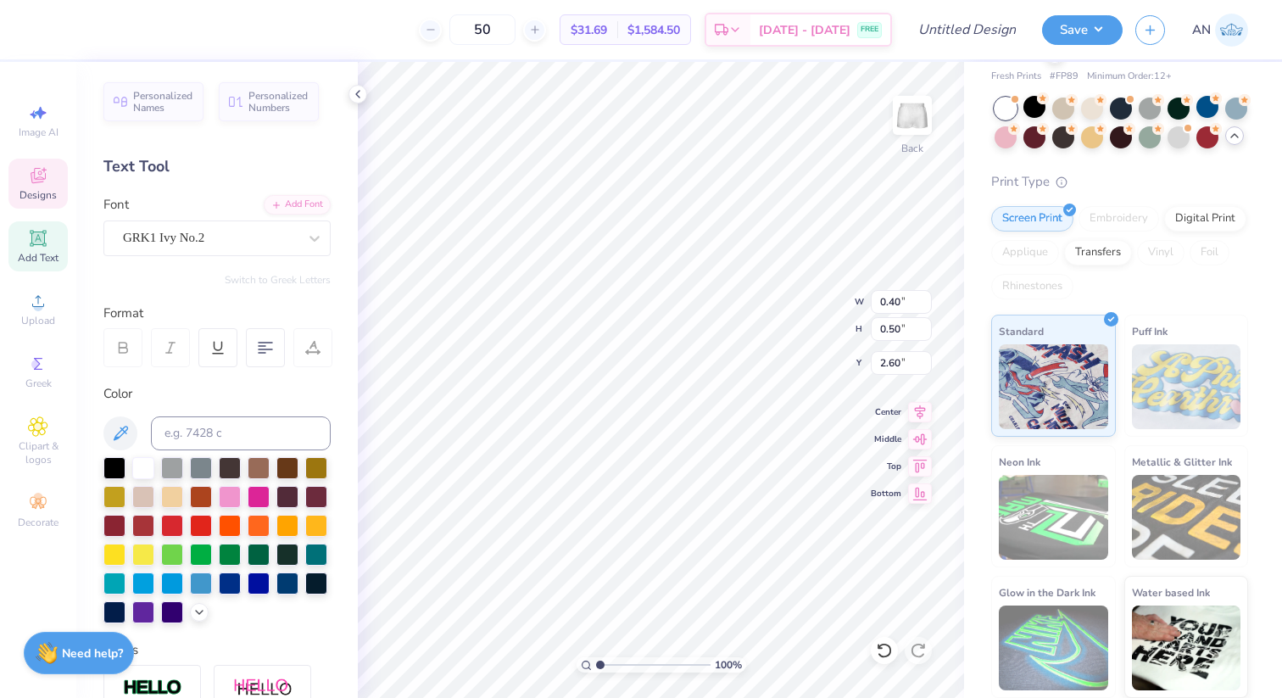
type input "0.63"
type input "2.47"
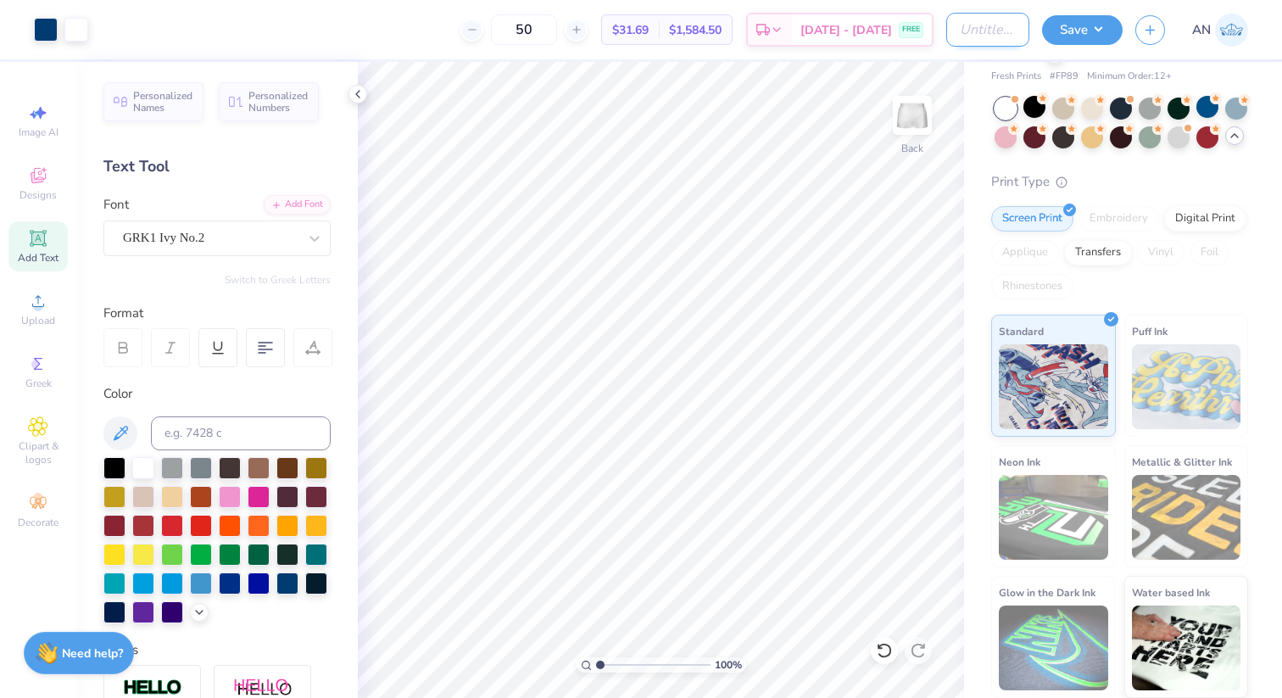
click at [968, 31] on input "Design Title" at bounding box center [987, 30] width 83 height 34
type input "#1 bottom"
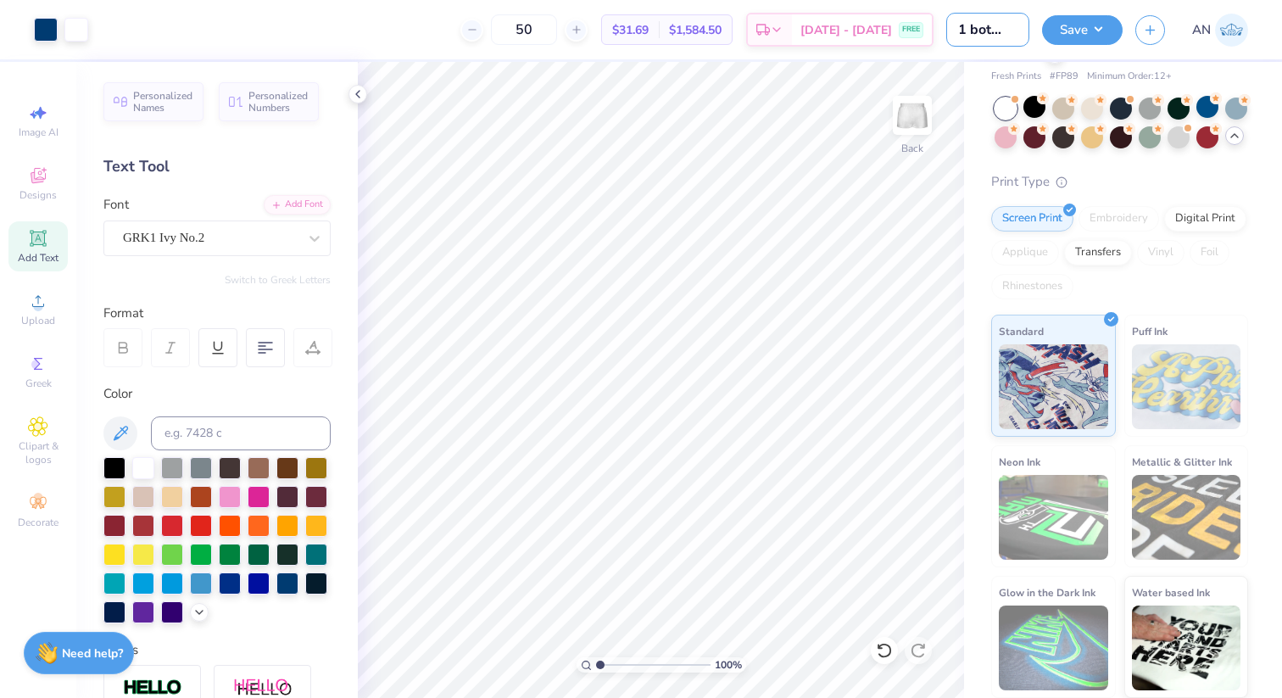
scroll to position [0, 0]
click at [543, 38] on input "50" at bounding box center [524, 29] width 66 height 31
click at [535, 26] on input "100" at bounding box center [524, 29] width 66 height 31
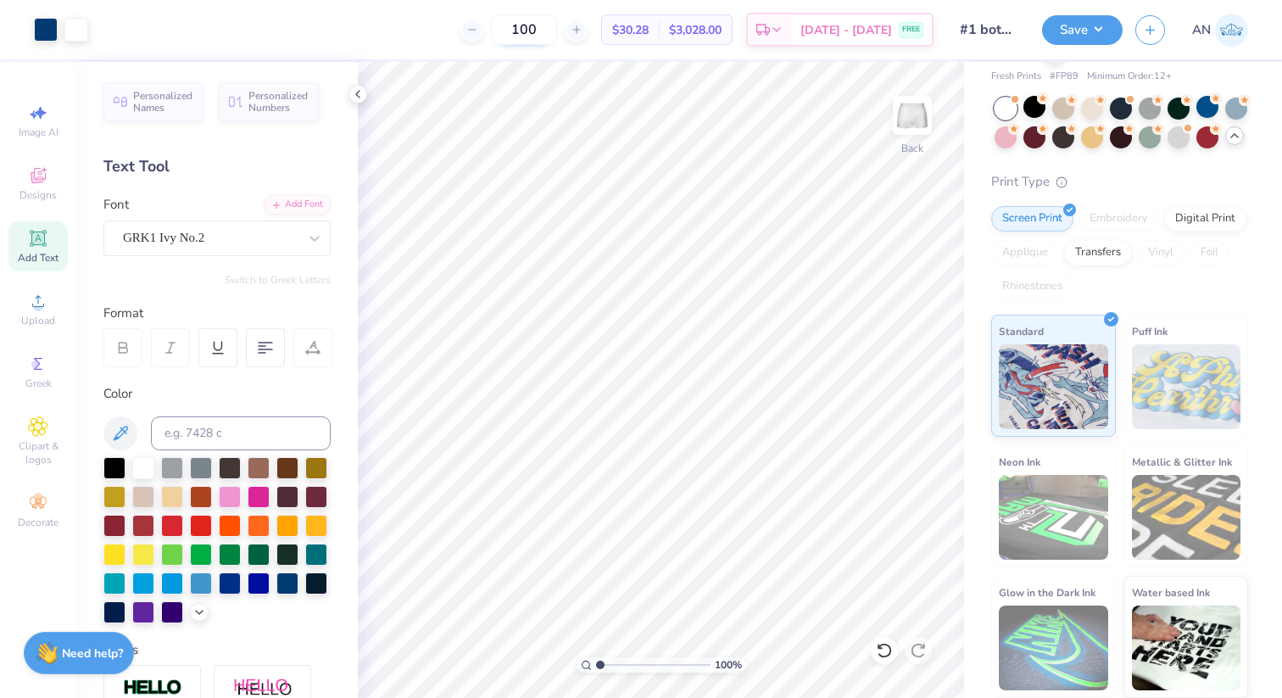
click at [535, 26] on input "100" at bounding box center [524, 29] width 66 height 31
type input "150"
click at [539, 42] on input "150" at bounding box center [524, 29] width 66 height 31
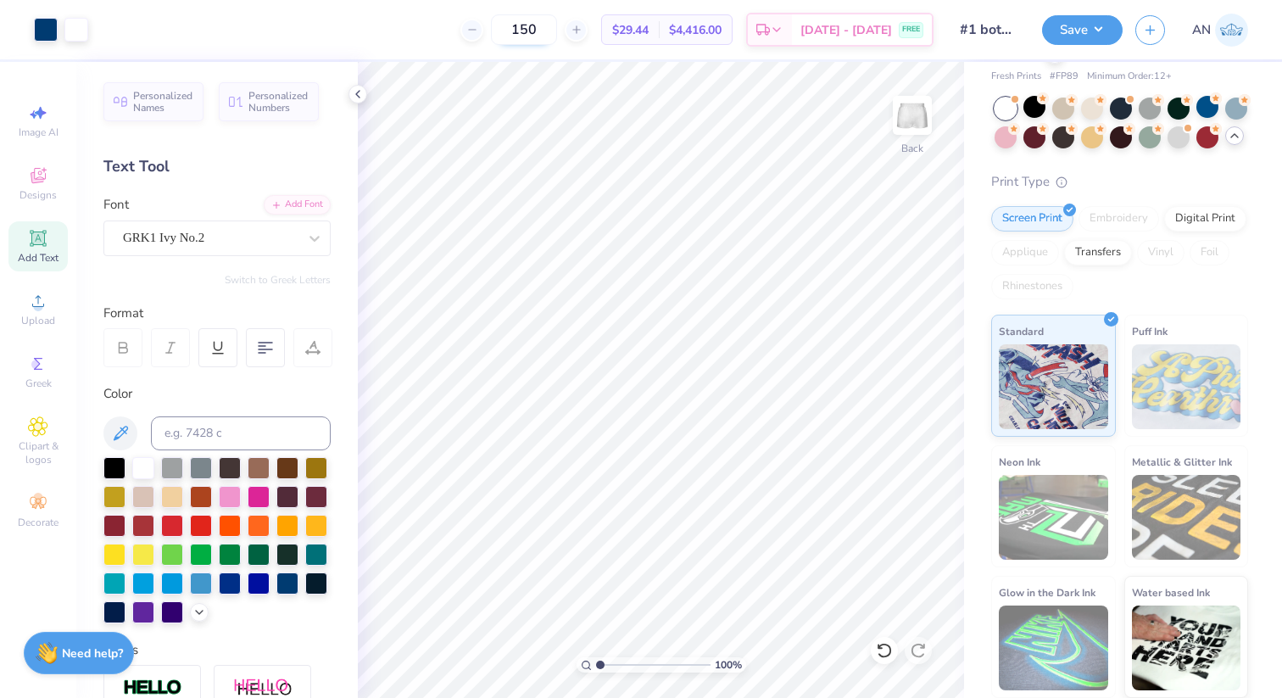
click at [539, 30] on input "150" at bounding box center [524, 29] width 66 height 31
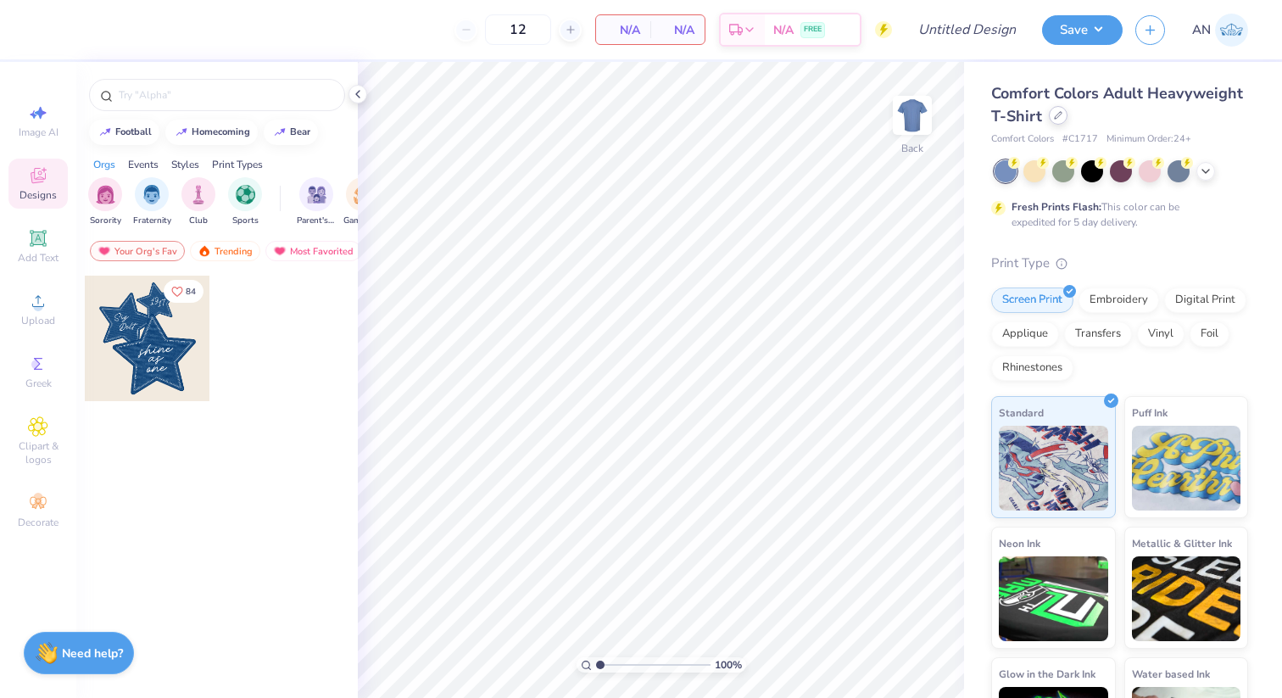
click at [1064, 120] on div at bounding box center [1058, 115] width 19 height 19
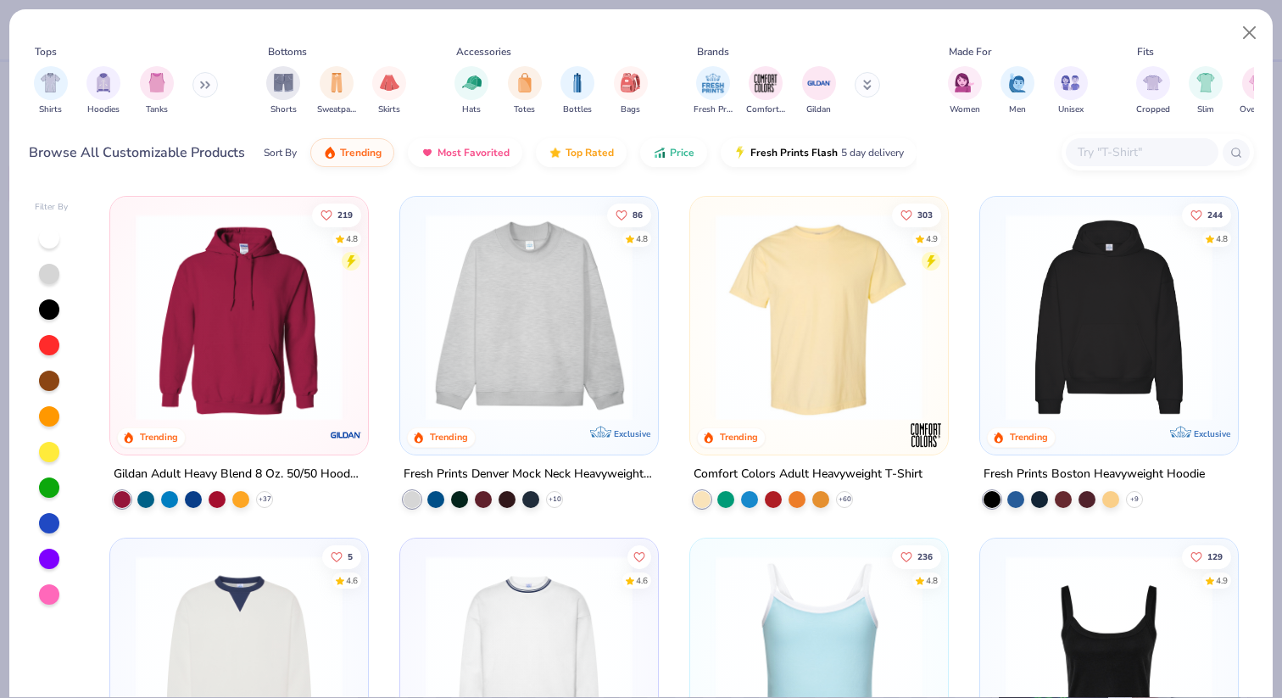
click at [1135, 155] on input "text" at bounding box center [1141, 152] width 131 height 20
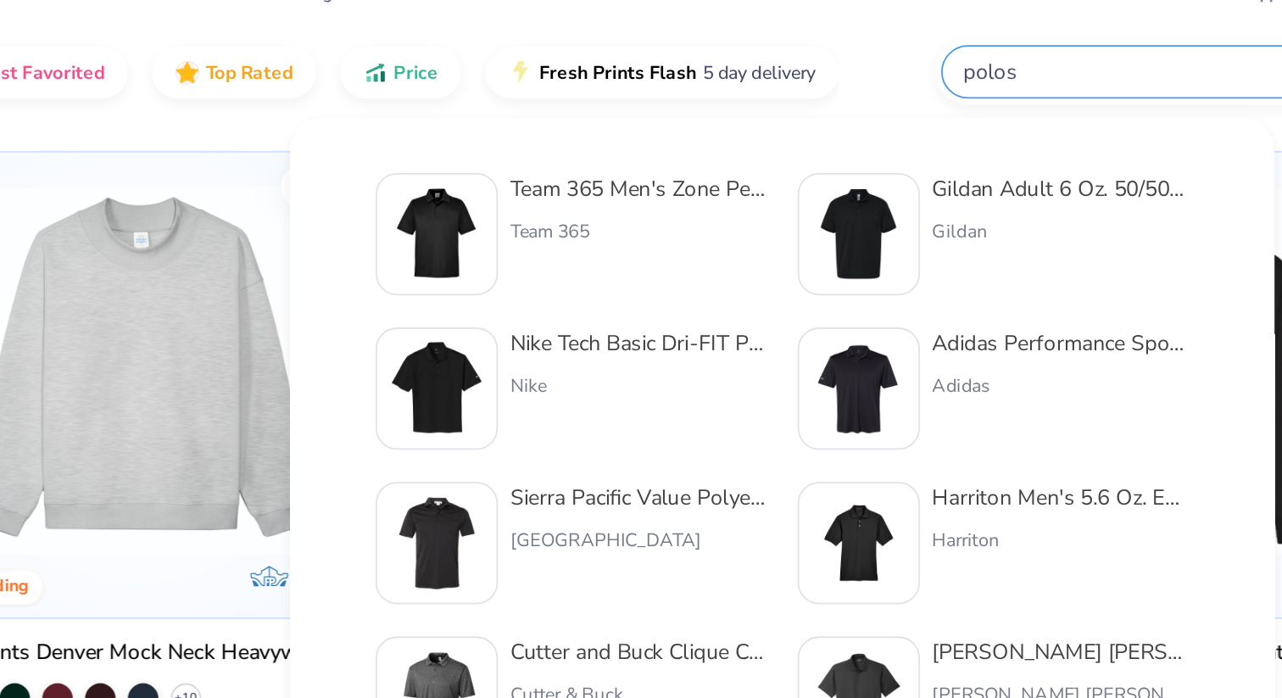
type input "polos"
click at [695, 231] on img at bounding box center [693, 242] width 53 height 53
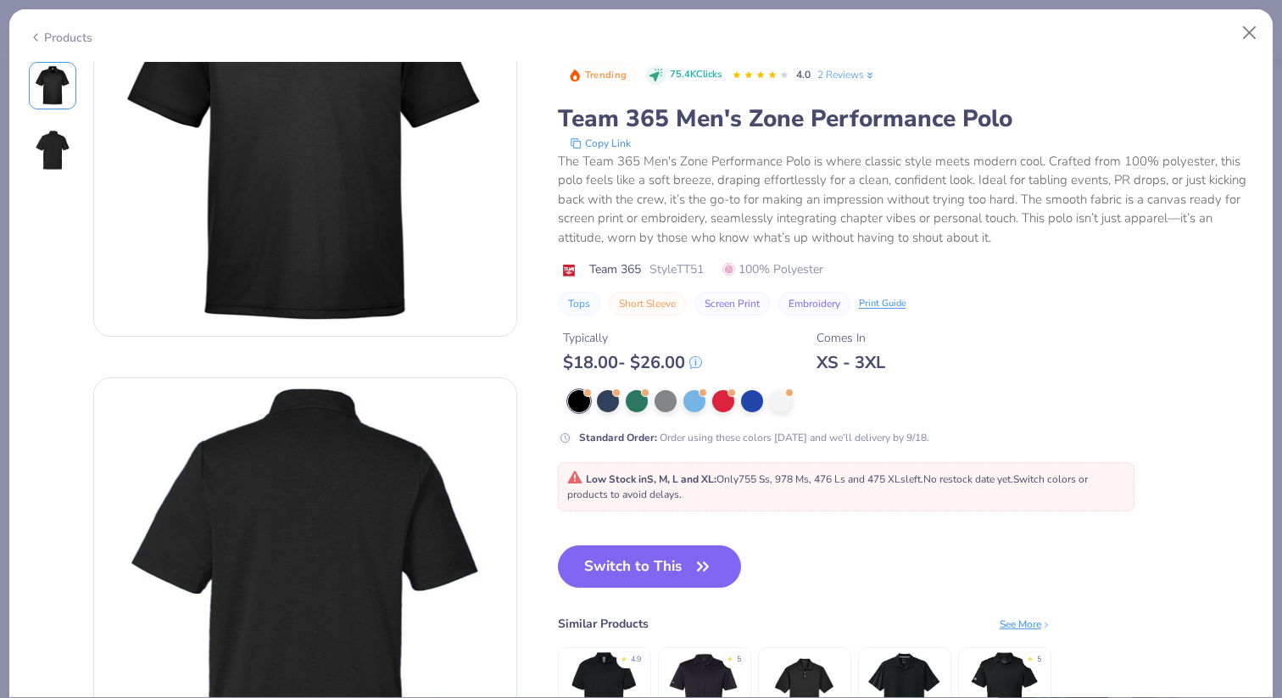
scroll to position [150, 0]
click at [594, 559] on button "Switch to This" at bounding box center [650, 566] width 184 height 42
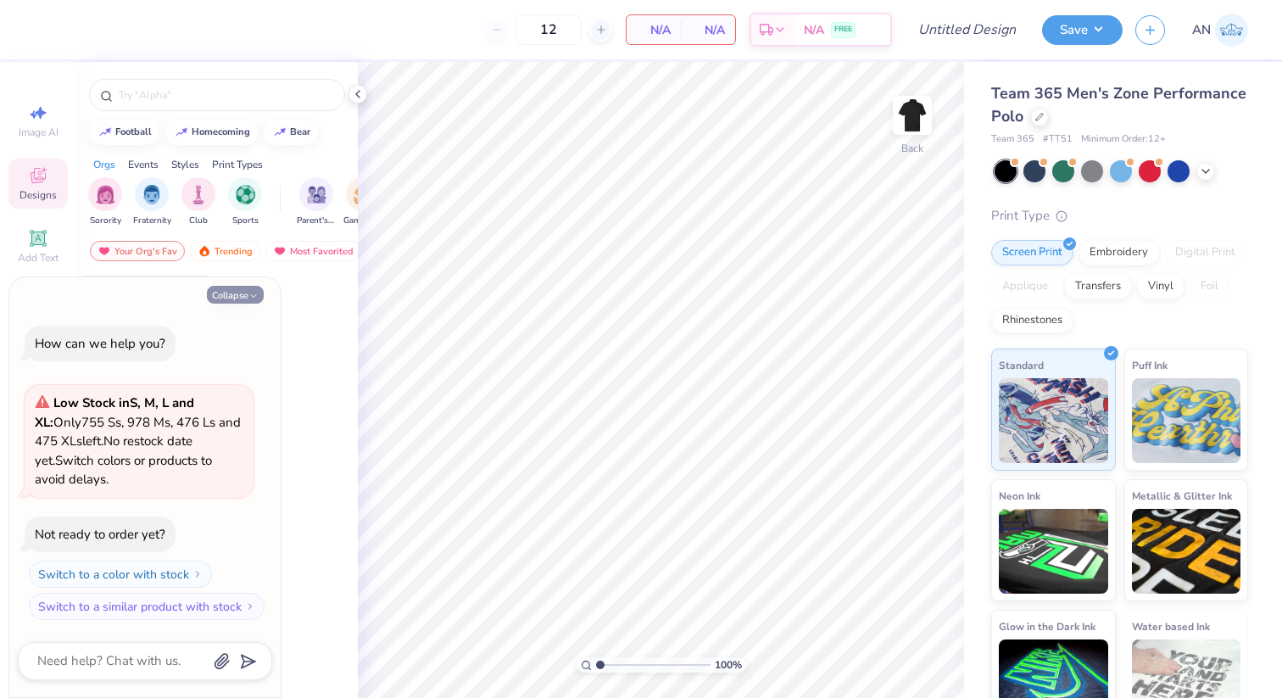
click at [242, 289] on button "Collapse" at bounding box center [235, 295] width 57 height 18
type textarea "x"
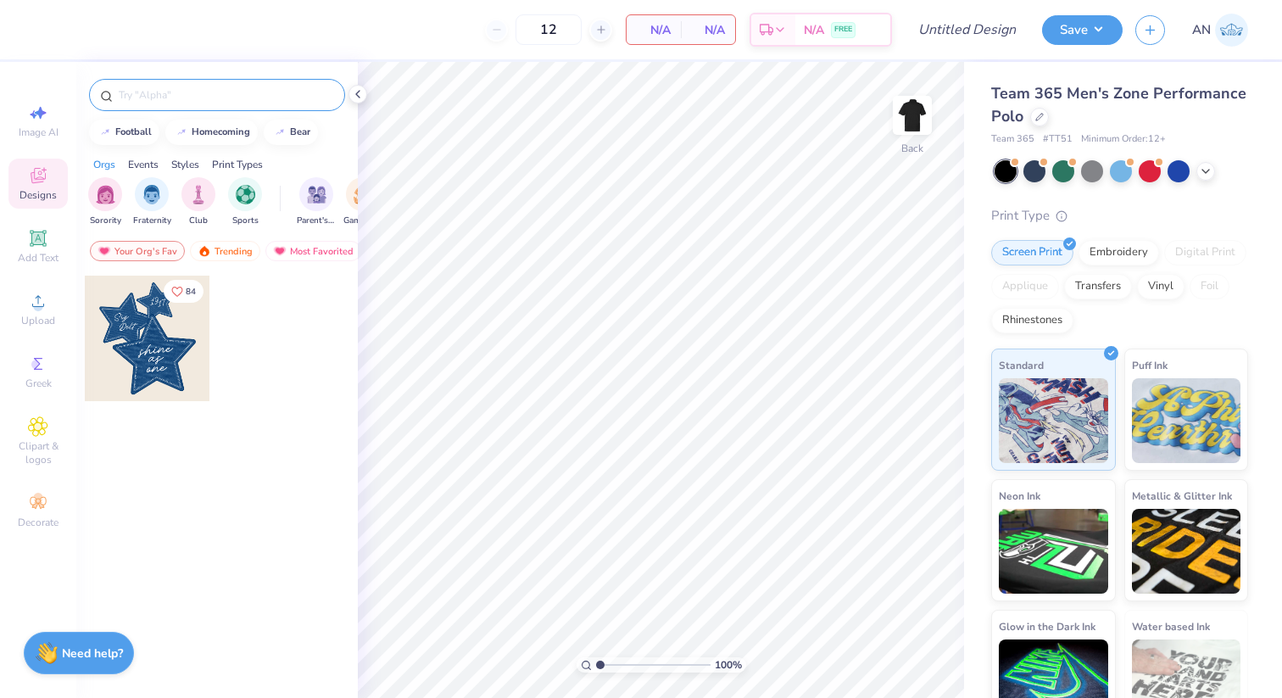
click at [132, 94] on input "text" at bounding box center [225, 95] width 217 height 17
type input "TKE"
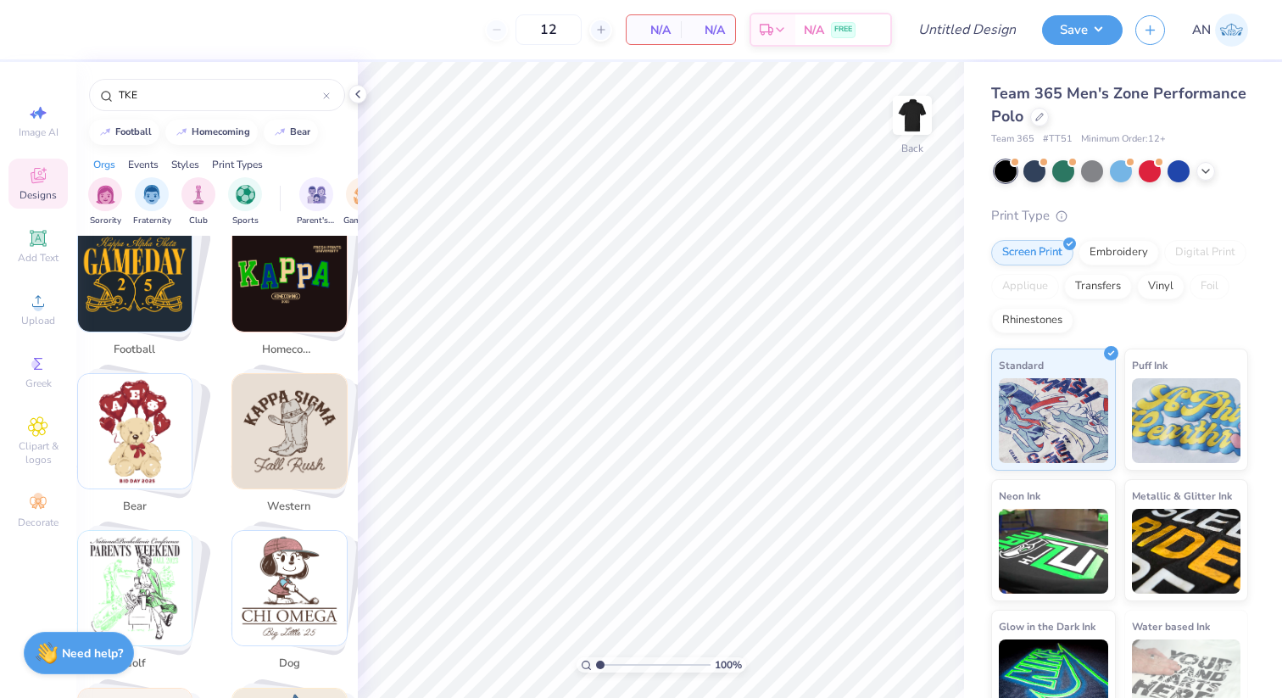
scroll to position [341, 0]
click at [139, 206] on div "Fraternity" at bounding box center [152, 201] width 38 height 50
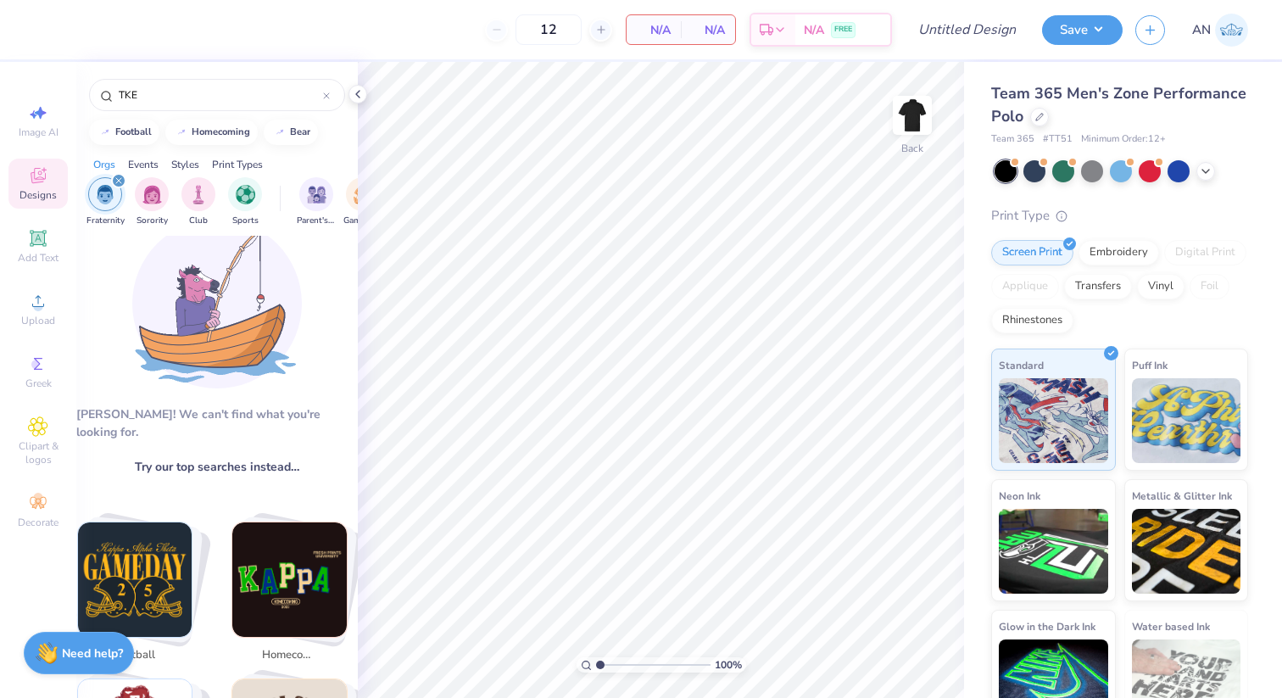
scroll to position [0, 0]
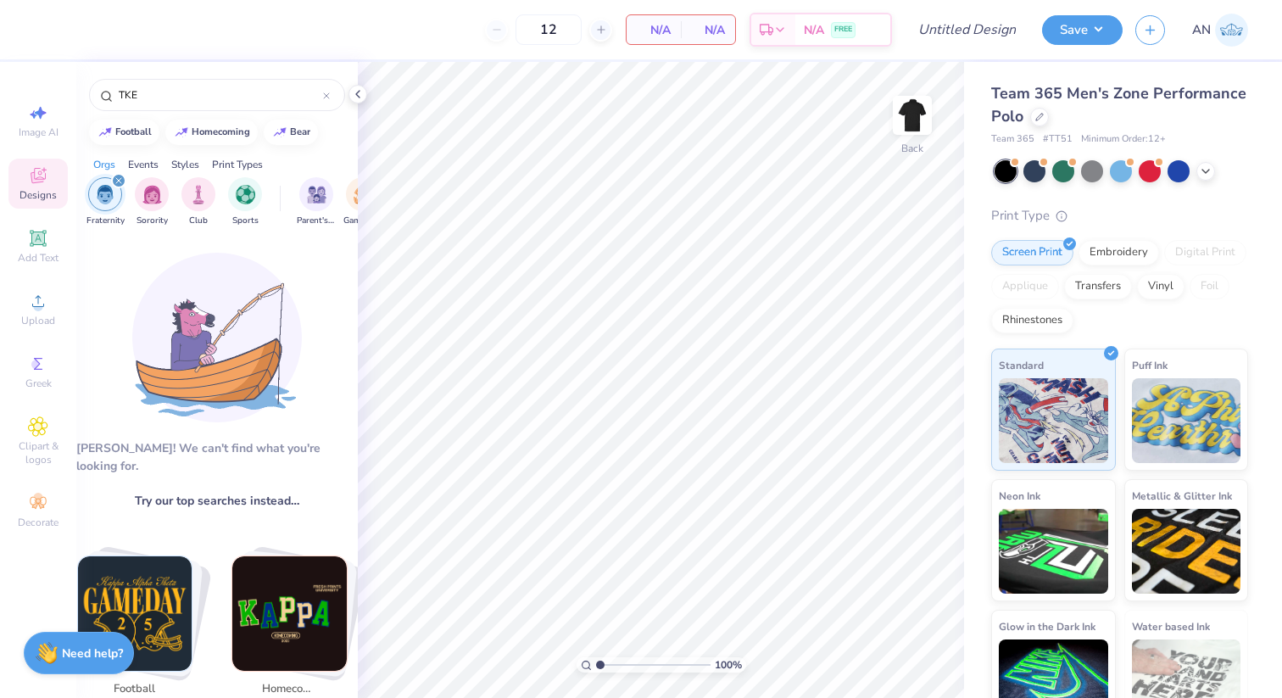
click at [111, 180] on div "filter for Fraternity" at bounding box center [118, 180] width 15 height 15
click at [155, 82] on div "TKE" at bounding box center [217, 95] width 256 height 32
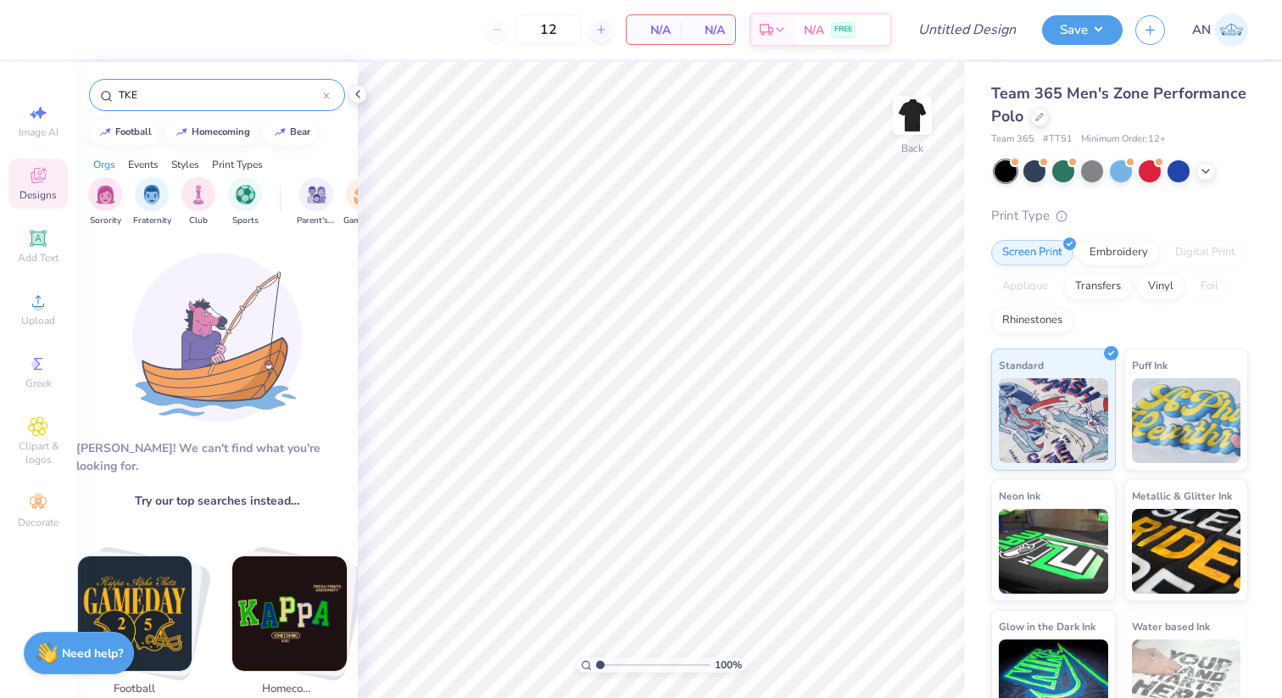
click at [155, 82] on div "TKE" at bounding box center [217, 95] width 256 height 32
click at [155, 98] on input "TKE" at bounding box center [220, 95] width 206 height 17
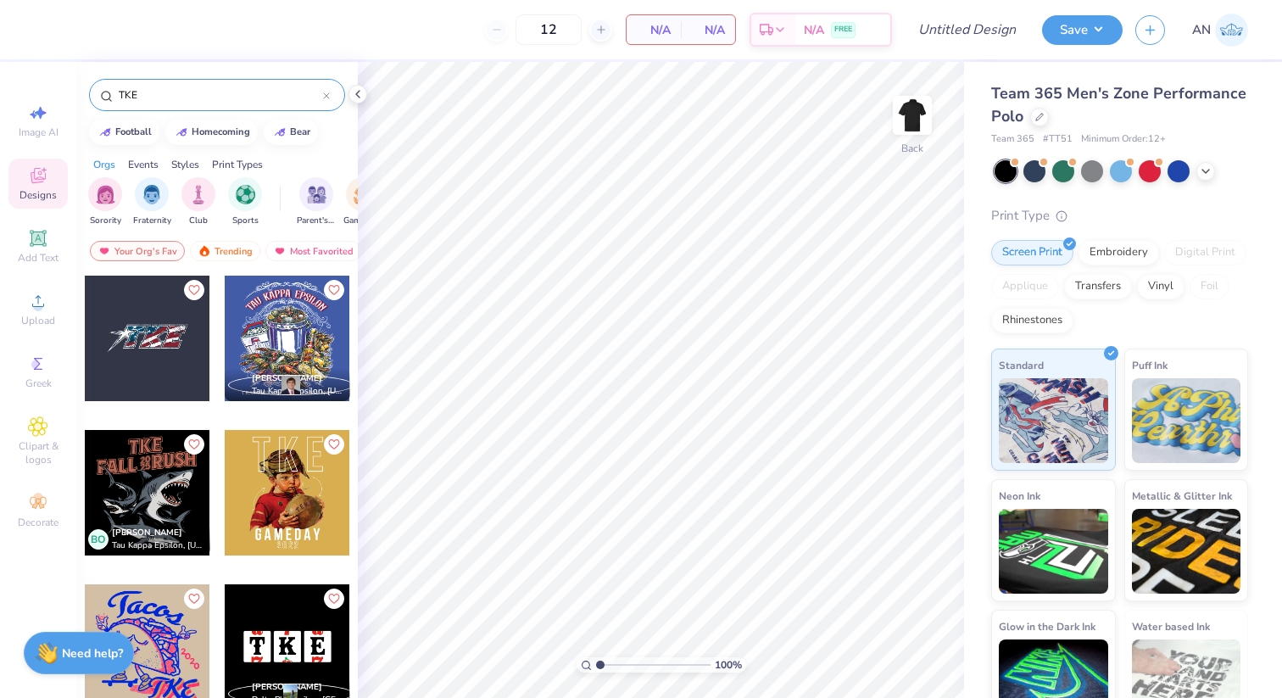
click at [155, 98] on input "TKE" at bounding box center [220, 95] width 206 height 17
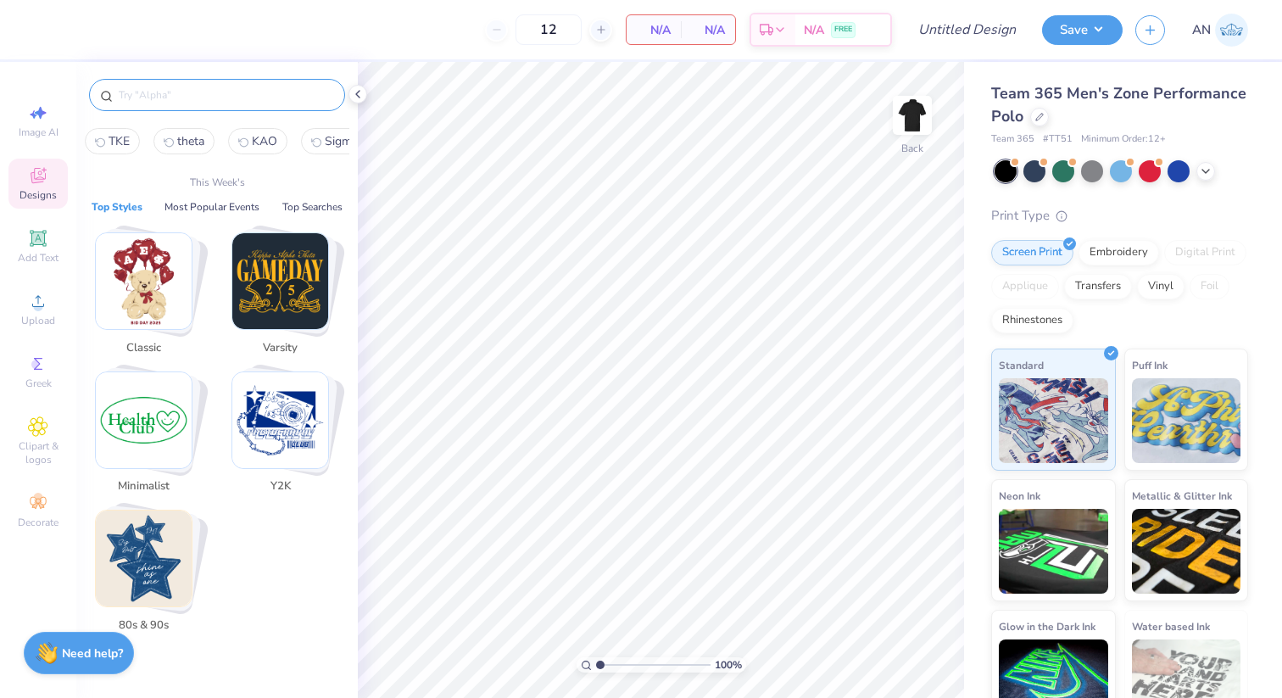
click at [124, 142] on span "TKE" at bounding box center [119, 141] width 21 height 16
type input "TKE"
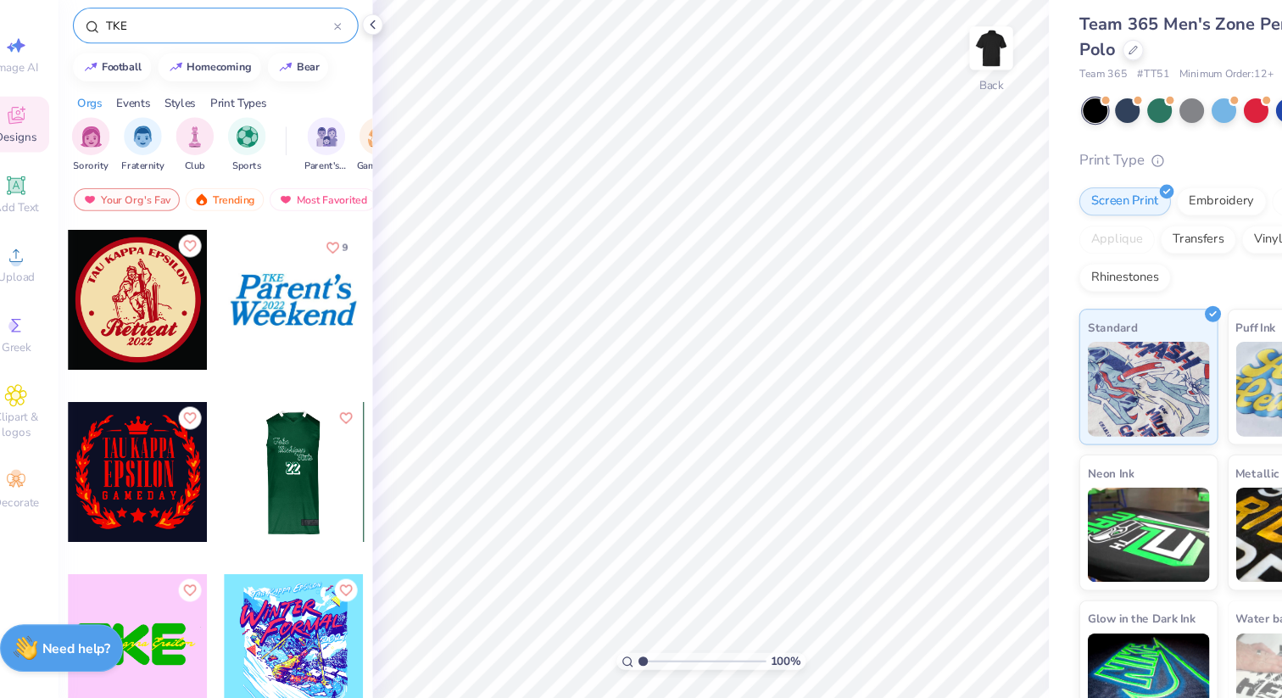
scroll to position [3984, 0]
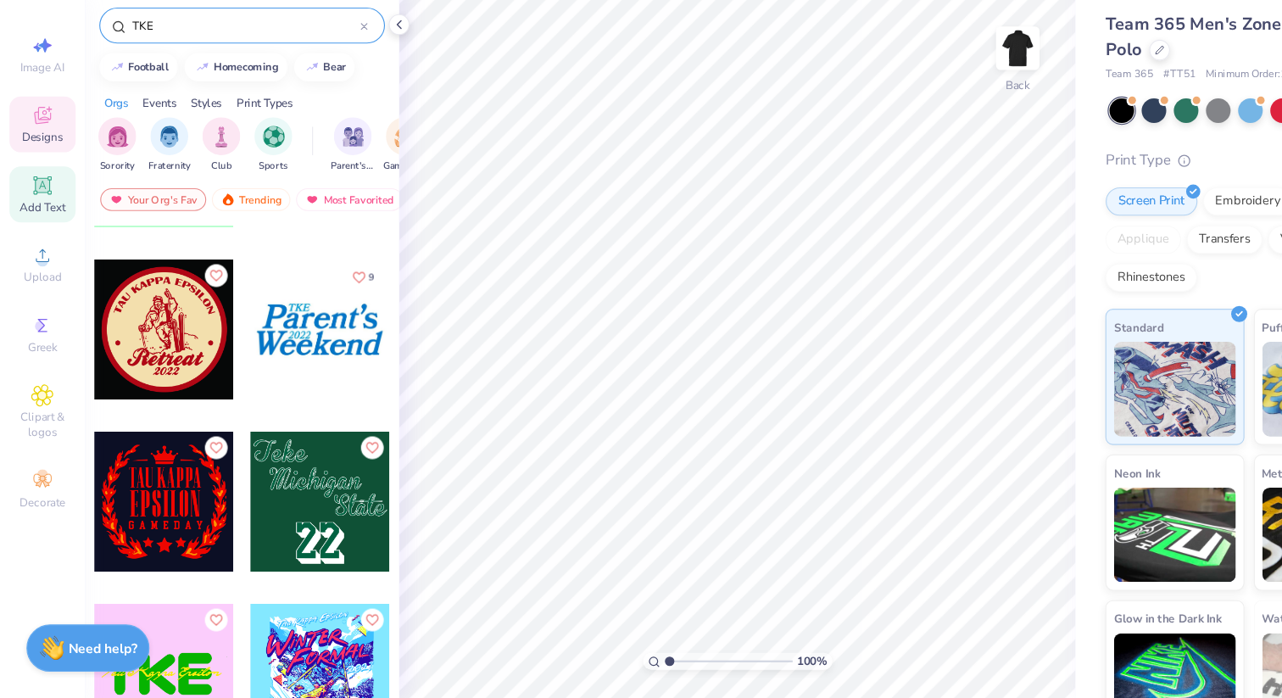
click at [25, 243] on div "Add Text" at bounding box center [37, 246] width 59 height 50
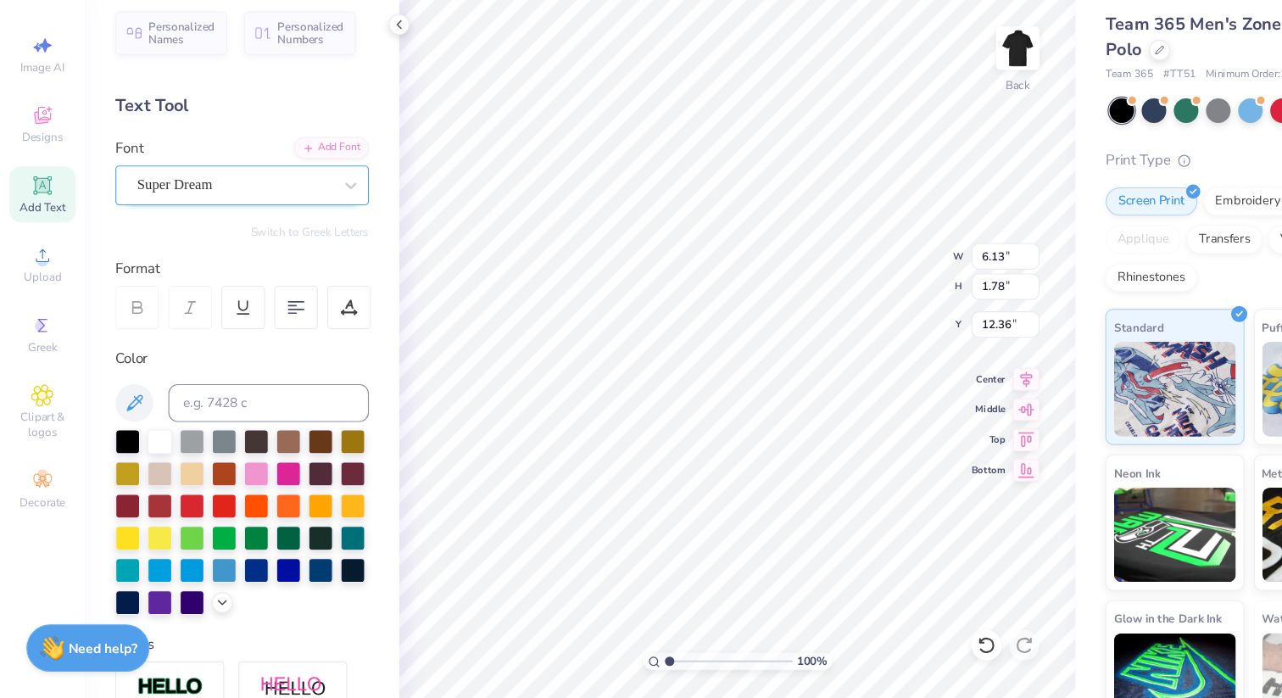
click at [253, 243] on div "Super Dream" at bounding box center [210, 238] width 178 height 26
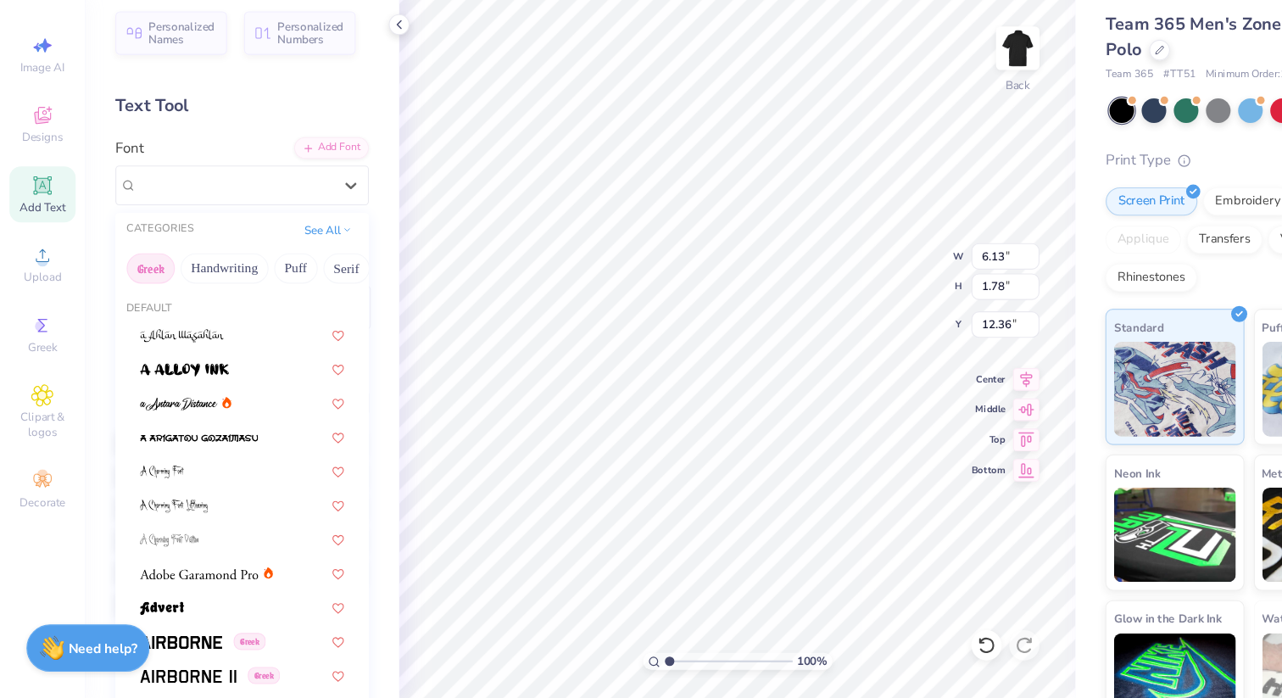
click at [140, 304] on button "Greek" at bounding box center [135, 312] width 43 height 27
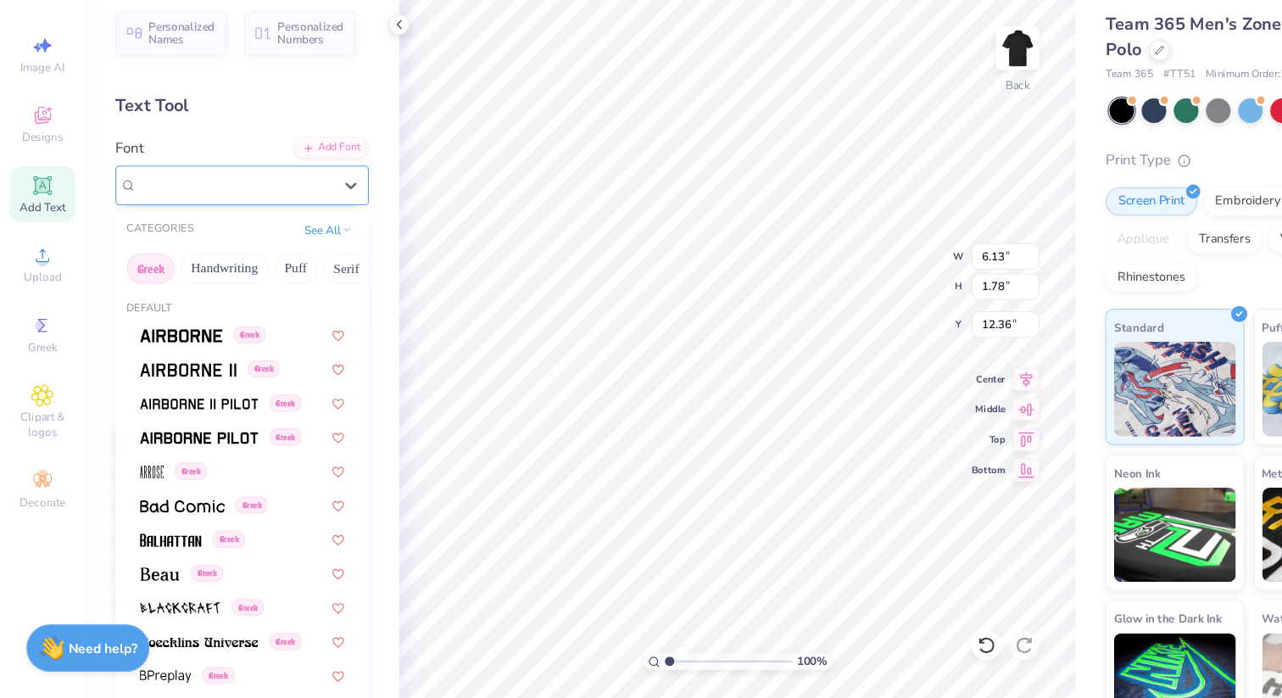
click at [191, 240] on span "Super Dream" at bounding box center [157, 238] width 68 height 20
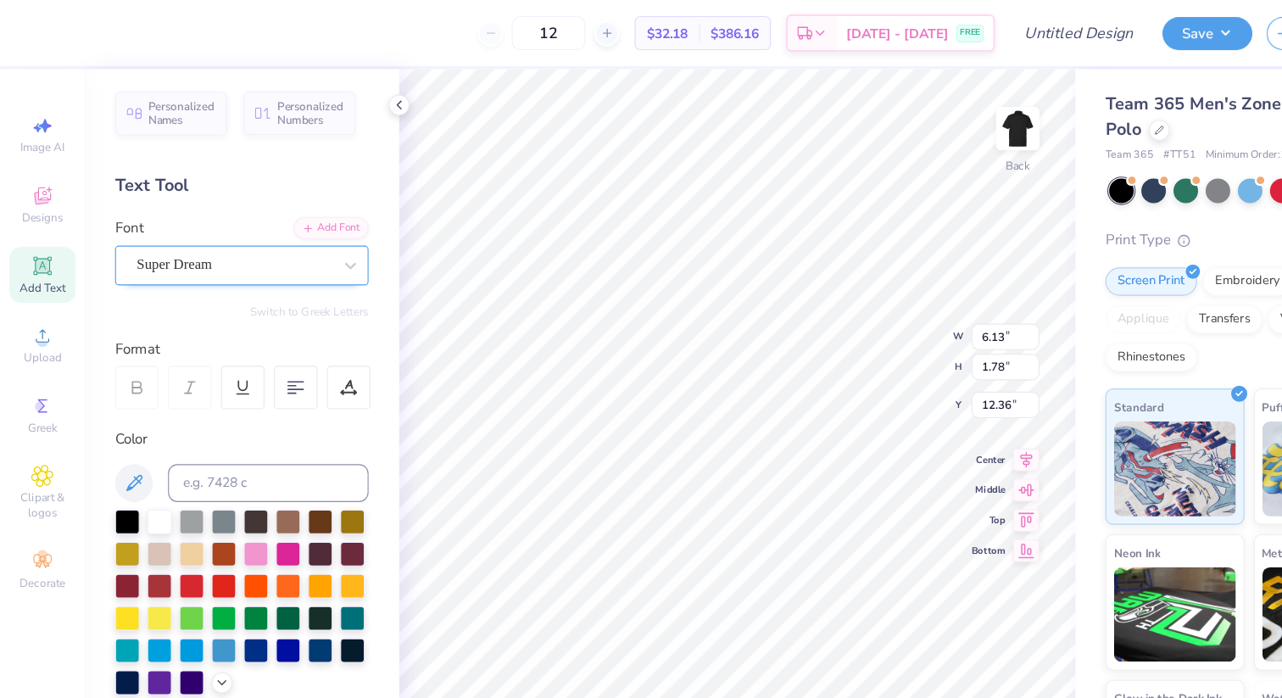
click at [299, 231] on div "Super Dream" at bounding box center [210, 238] width 178 height 26
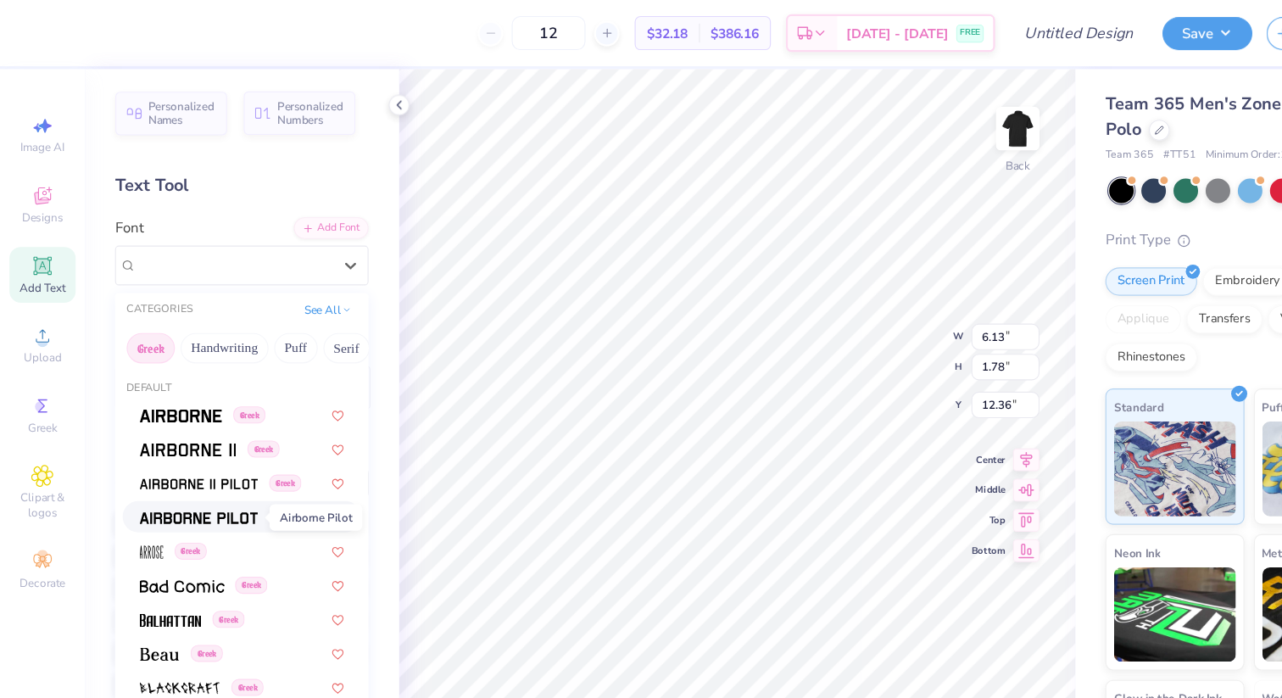
click at [170, 469] on img at bounding box center [179, 465] width 106 height 12
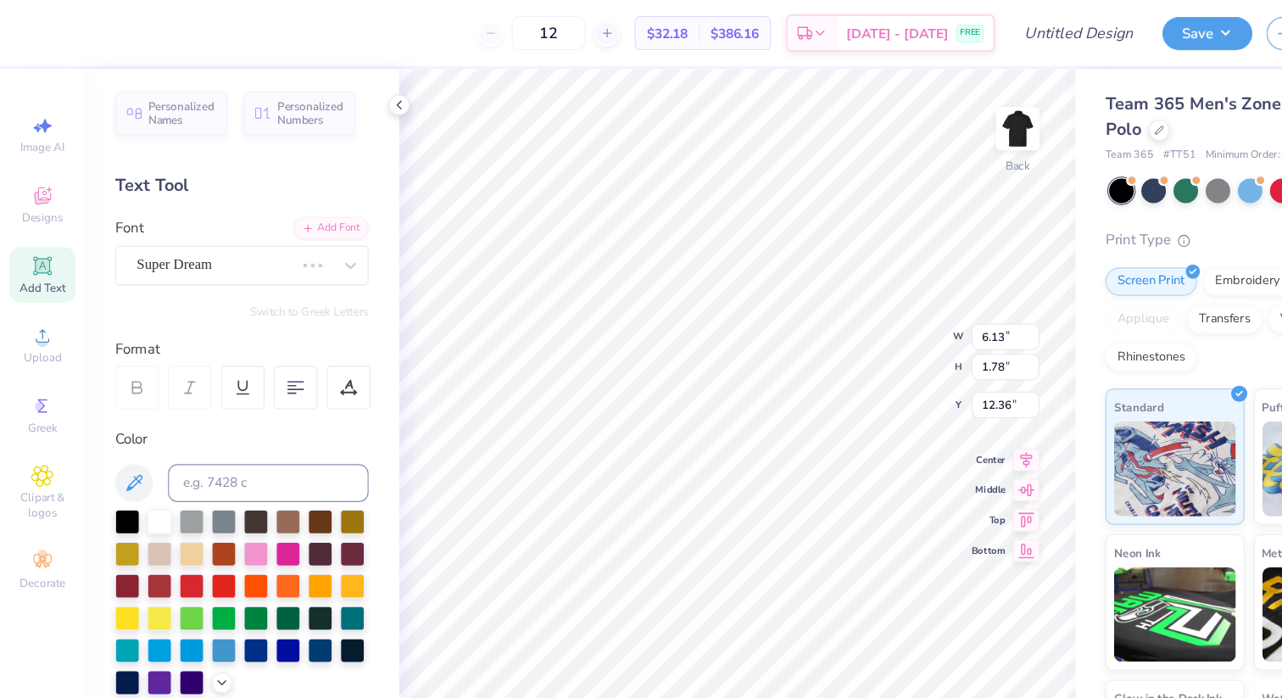
type input "5.86"
type input "1.86"
type input "12.32"
click at [286, 283] on button "Switch to Greek Letters" at bounding box center [278, 280] width 106 height 14
type input "5.84"
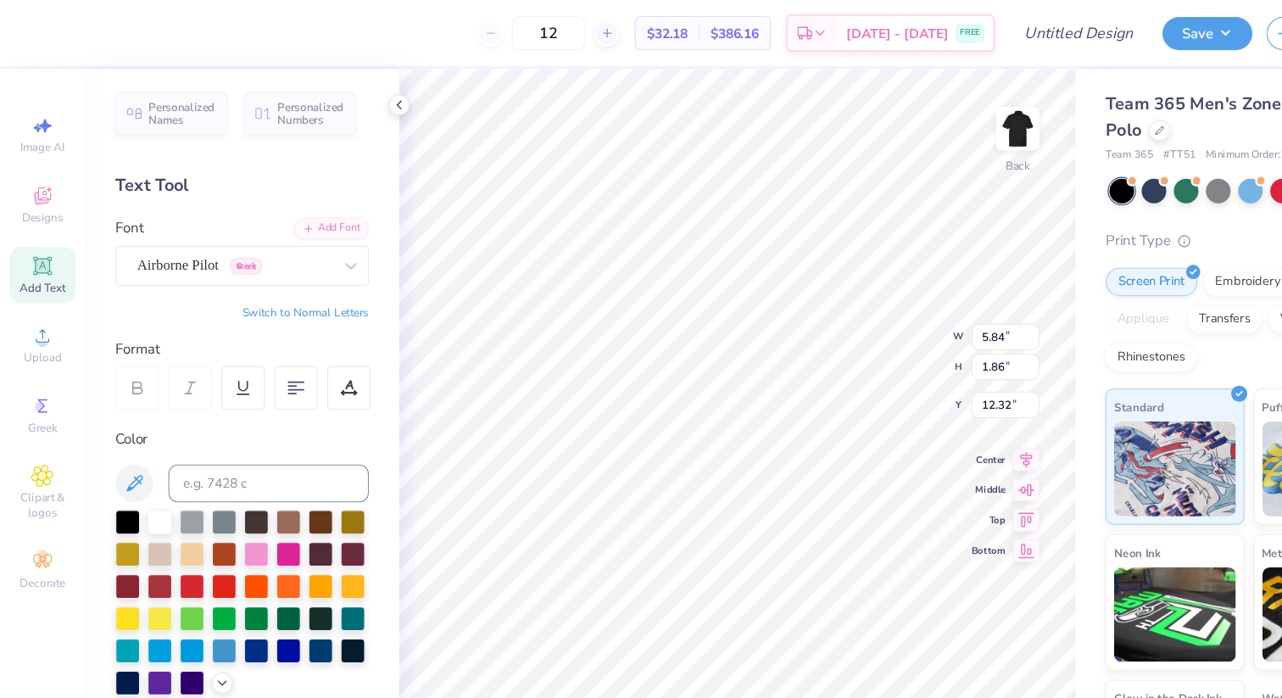
type textarea "ΤΚΕ"
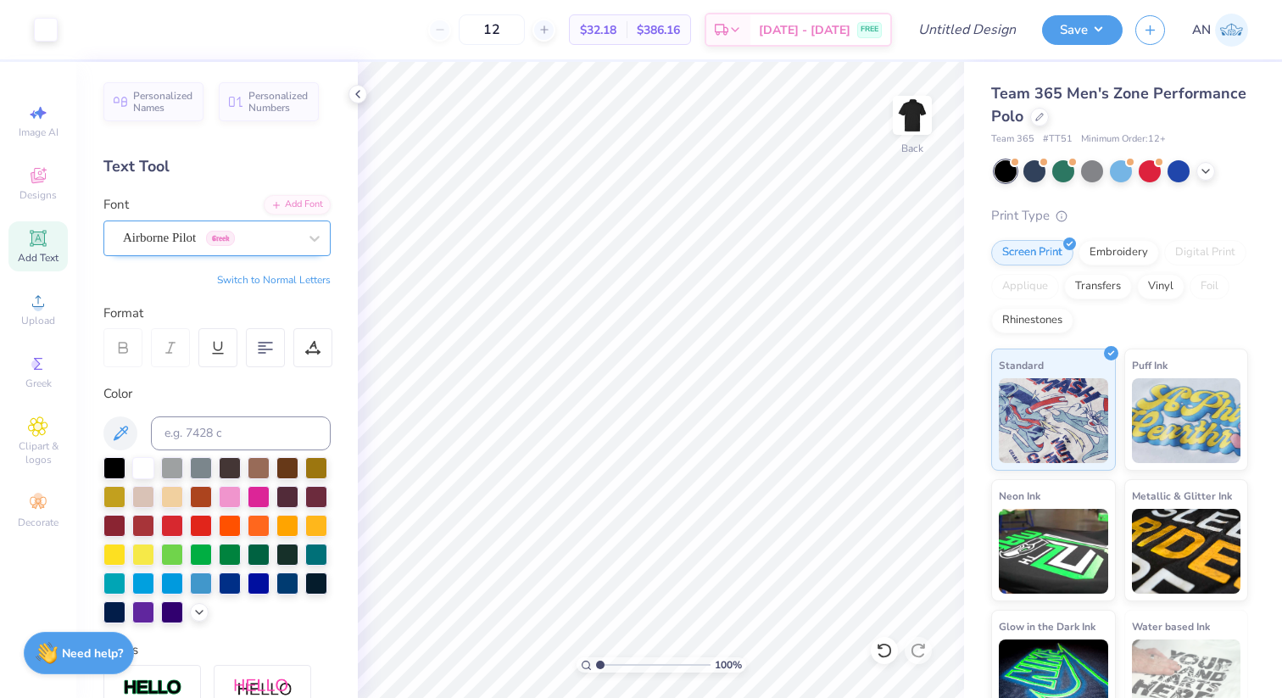
click at [193, 234] on div "Airborne Pilot Greek" at bounding box center [210, 238] width 178 height 26
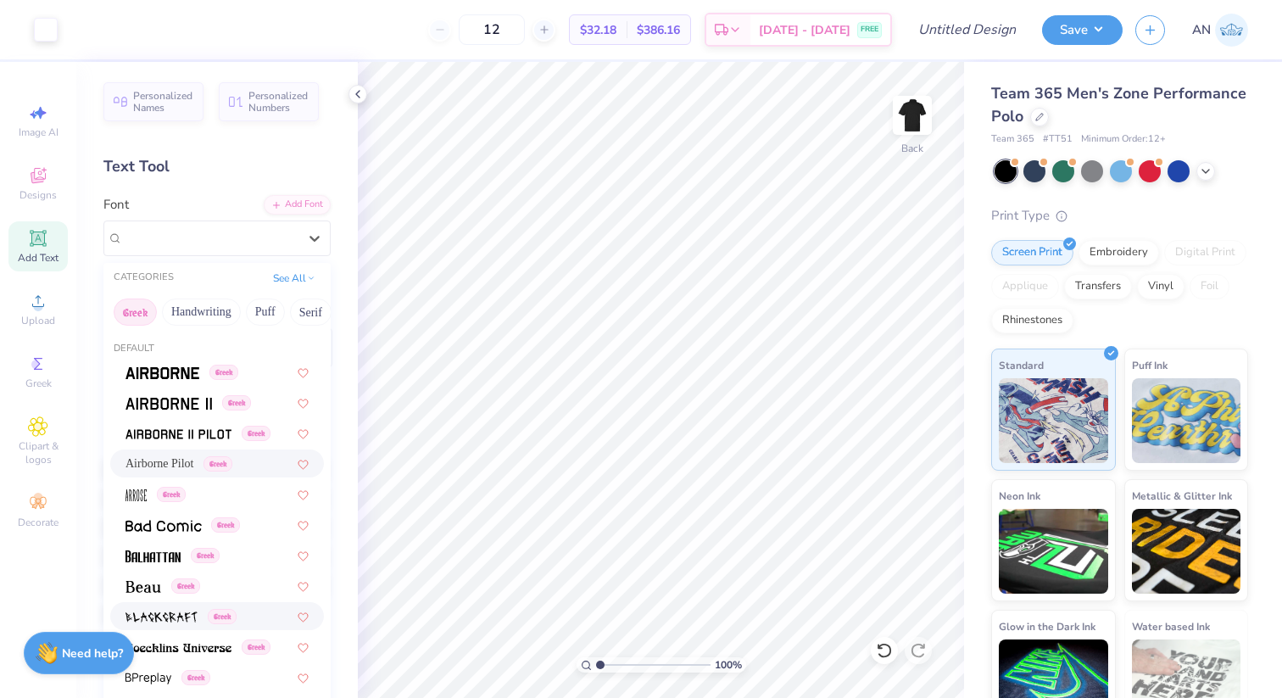
scroll to position [130, 0]
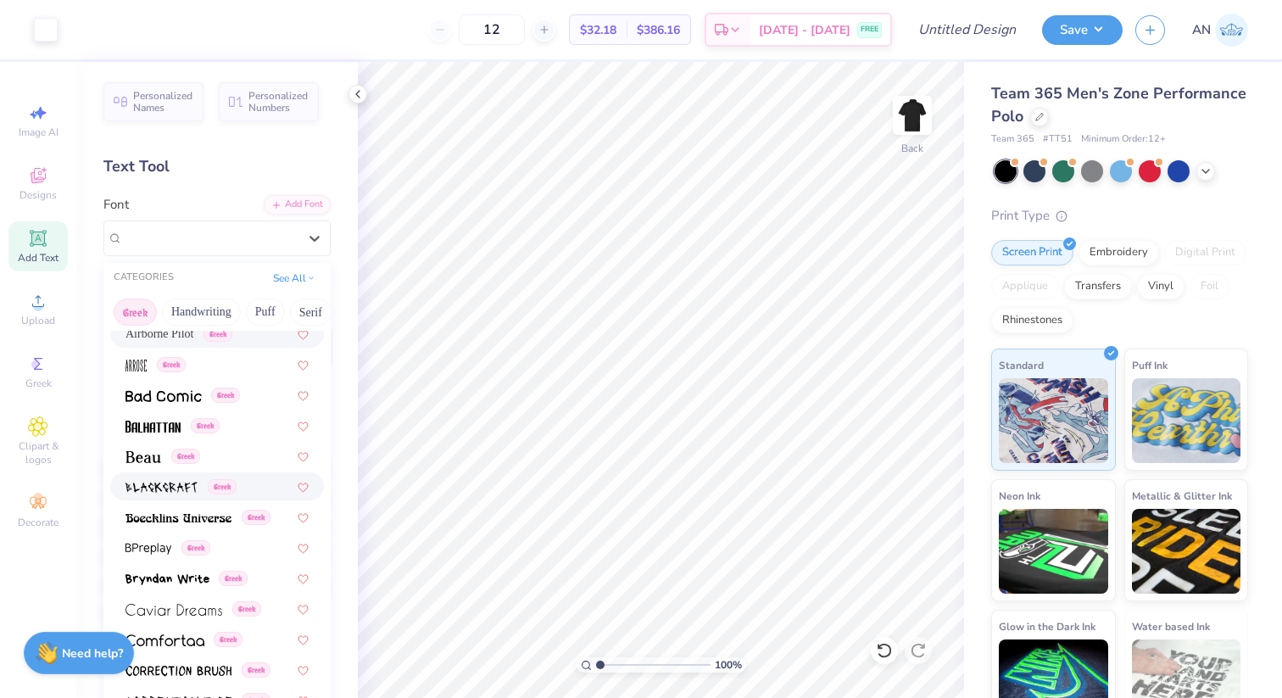
click at [148, 490] on img at bounding box center [162, 488] width 72 height 12
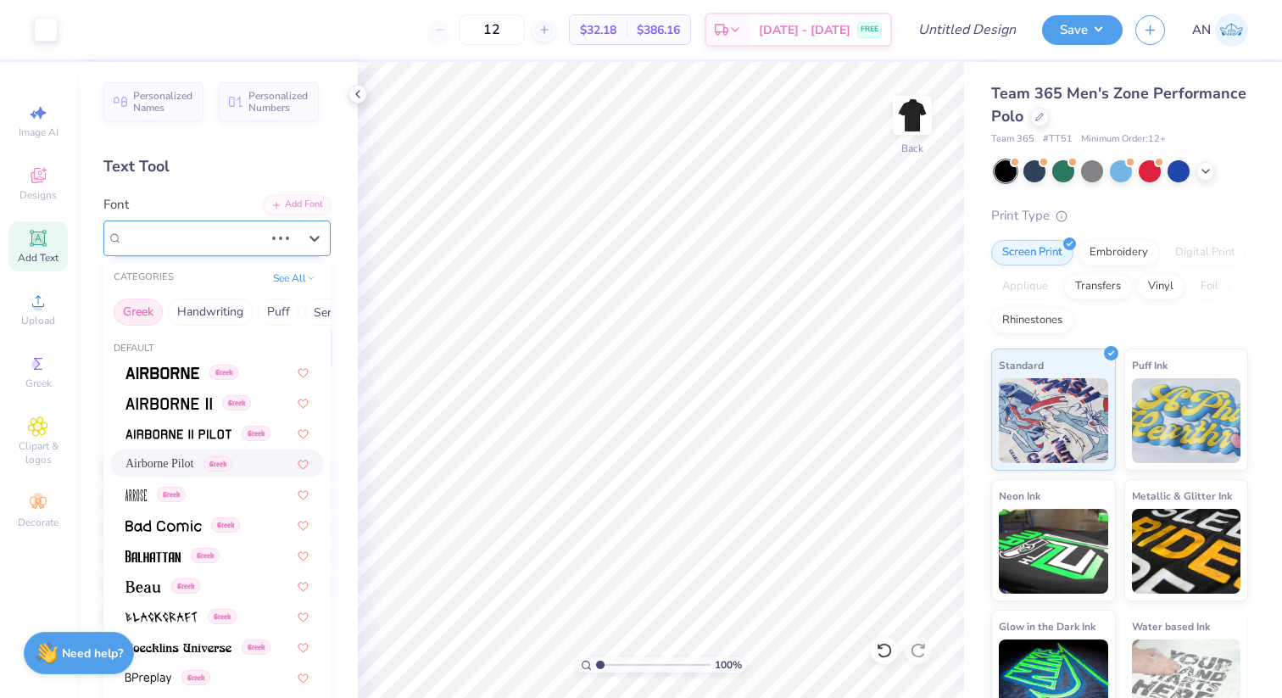
click at [206, 245] on div "Airborne Pilot Greek" at bounding box center [193, 238] width 144 height 26
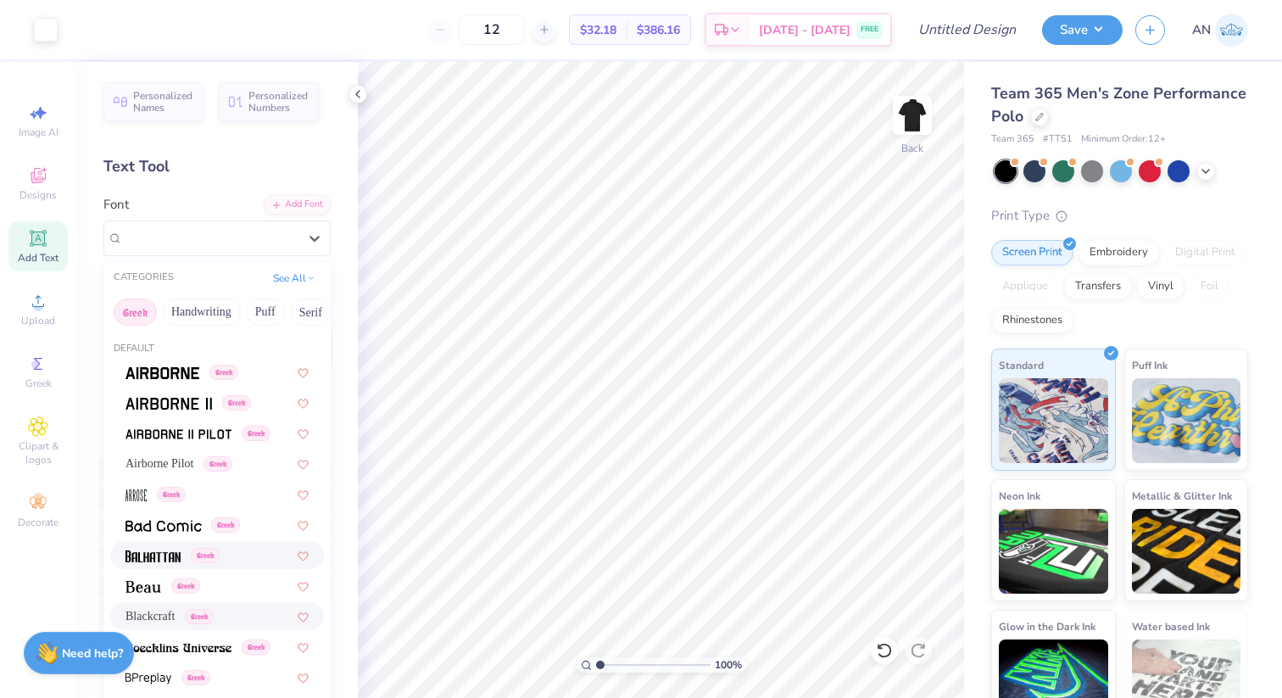
click at [154, 554] on img at bounding box center [153, 556] width 55 height 12
click at [169, 242] on div "Blackcraft Greek" at bounding box center [193, 238] width 144 height 26
click at [173, 438] on img at bounding box center [179, 434] width 106 height 12
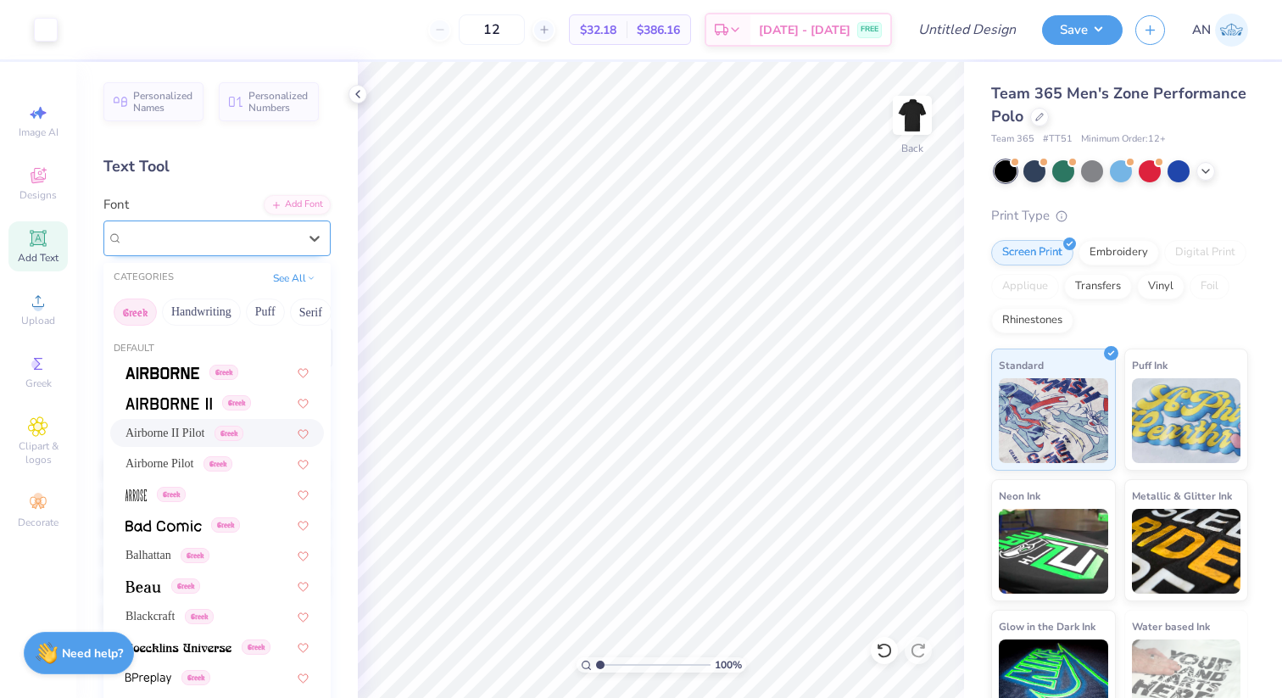
click at [173, 243] on div "Airborne II Pilot Greek" at bounding box center [210, 238] width 178 height 26
click at [129, 500] on img at bounding box center [136, 495] width 21 height 12
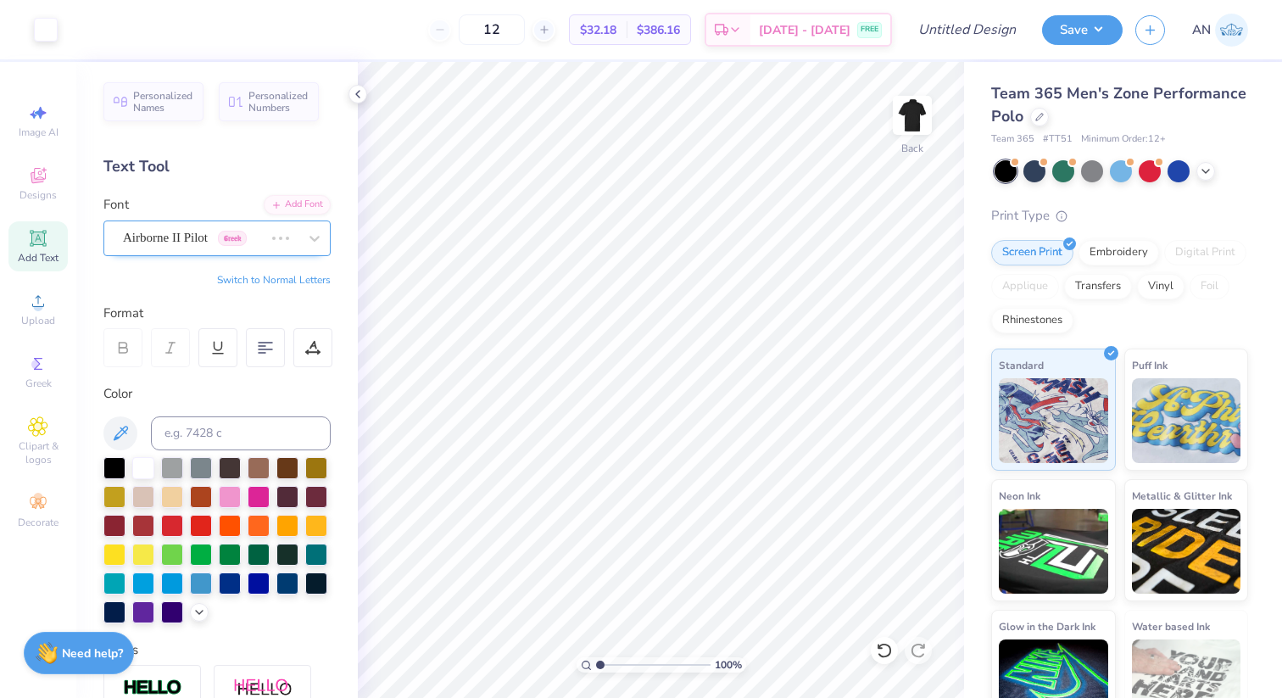
click at [198, 241] on div "Airborne II Pilot Greek" at bounding box center [193, 238] width 144 height 26
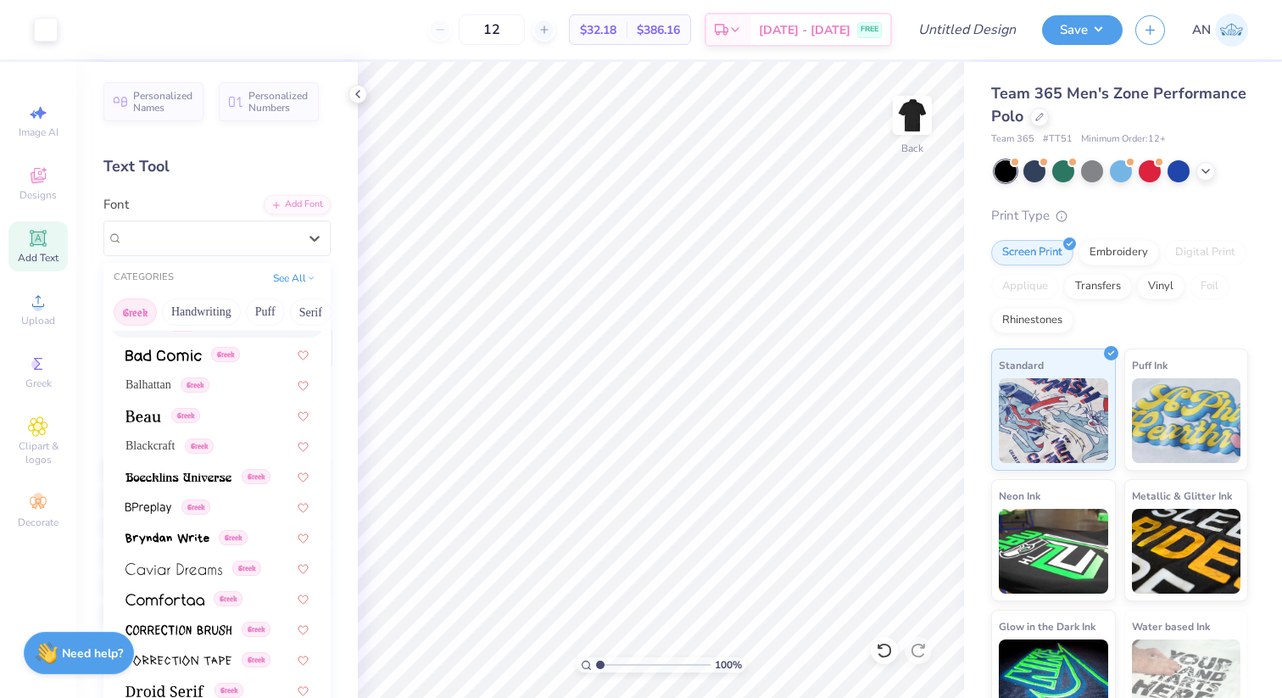
scroll to position [178, 0]
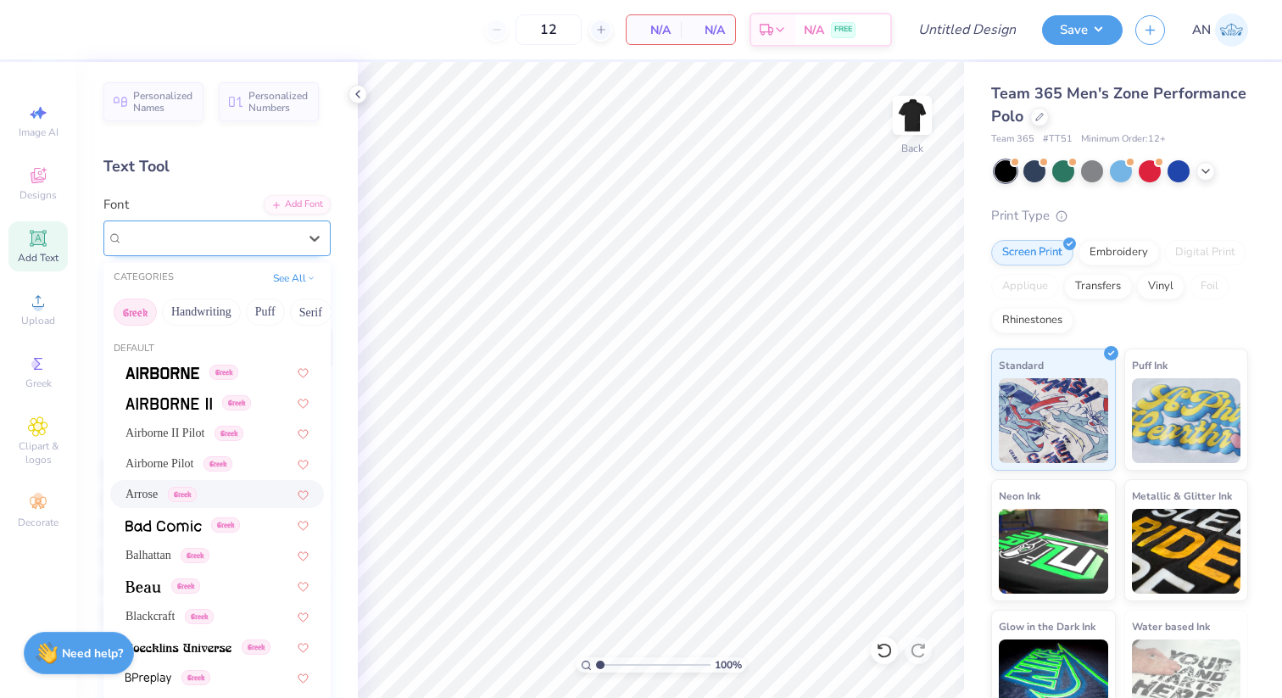
click at [171, 254] on div "Arrose Greek" at bounding box center [216, 238] width 227 height 36
click at [349, 234] on div "Personalized Names Personalized Numbers Text Tool Add Font Font option Airborne…" at bounding box center [217, 380] width 282 height 636
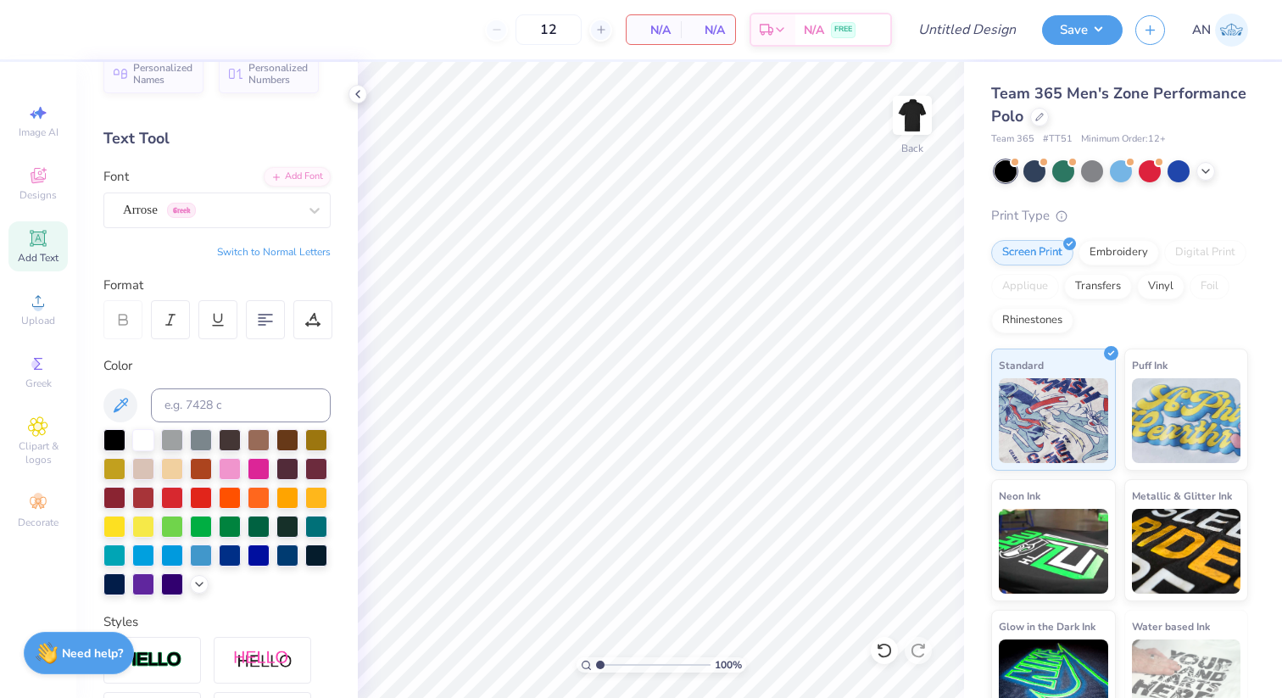
scroll to position [32, 0]
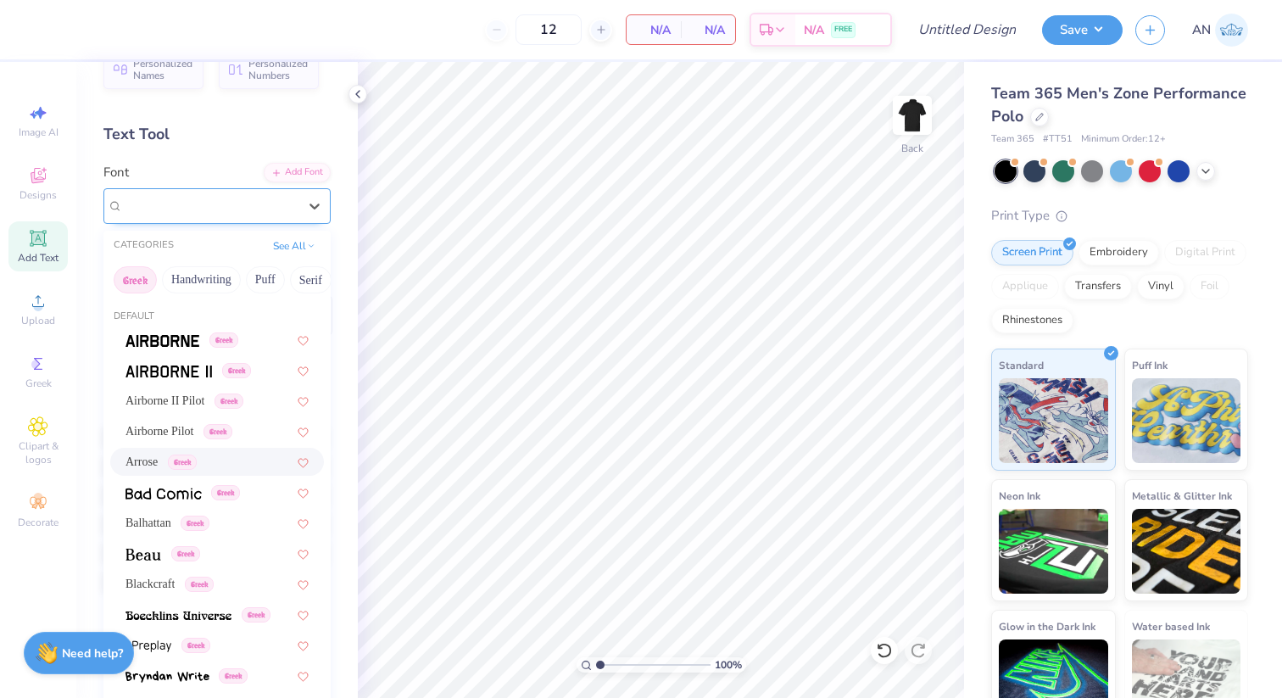
click at [243, 203] on div "Arrose Greek" at bounding box center [210, 206] width 178 height 26
click at [177, 342] on img at bounding box center [163, 341] width 74 height 12
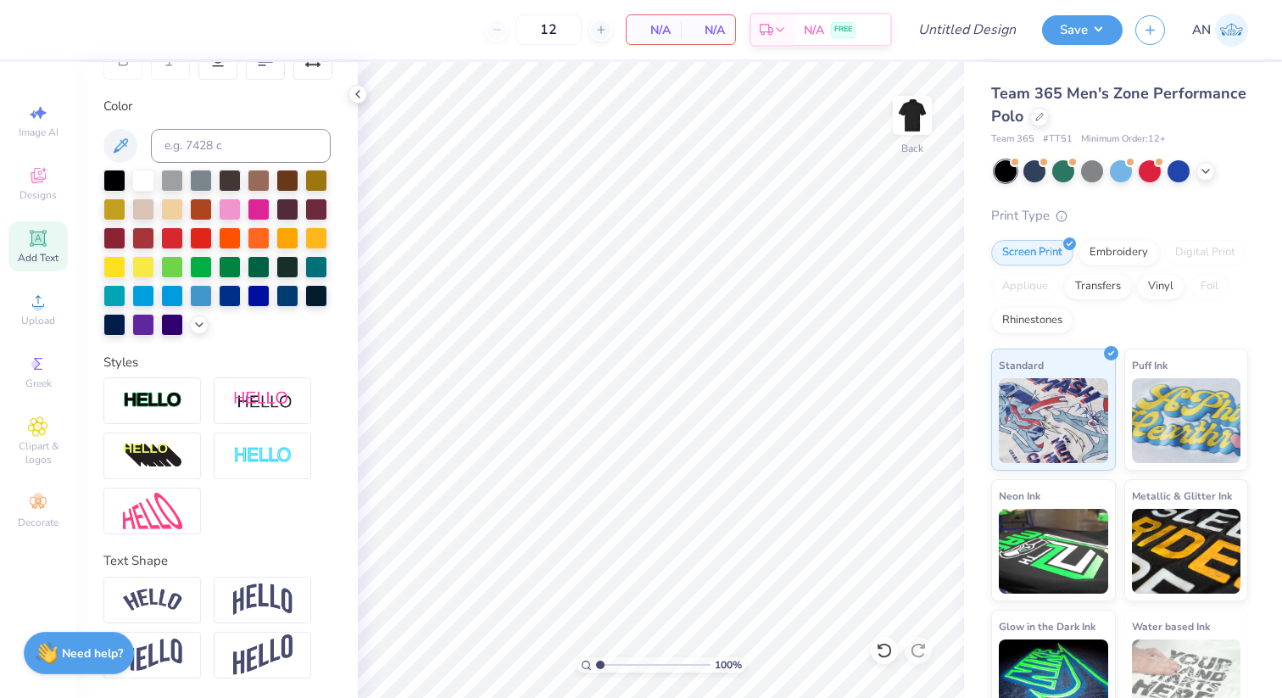
scroll to position [0, 0]
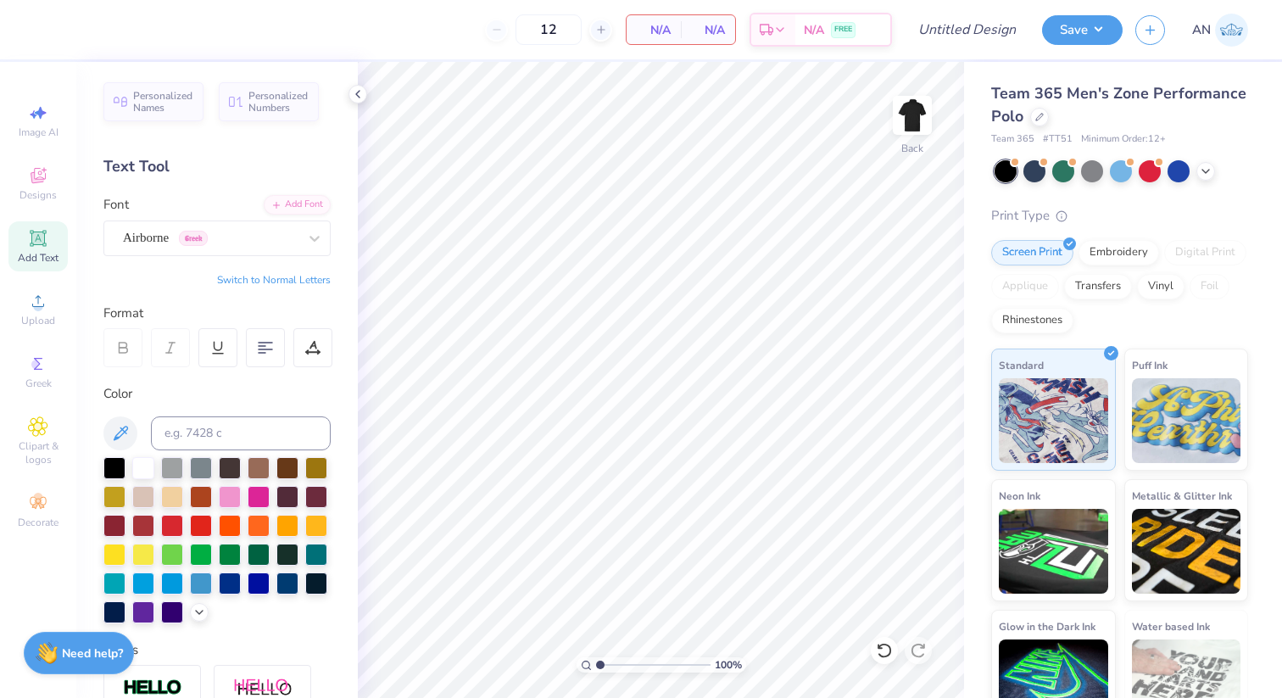
click at [49, 244] on div "Add Text" at bounding box center [37, 246] width 59 height 50
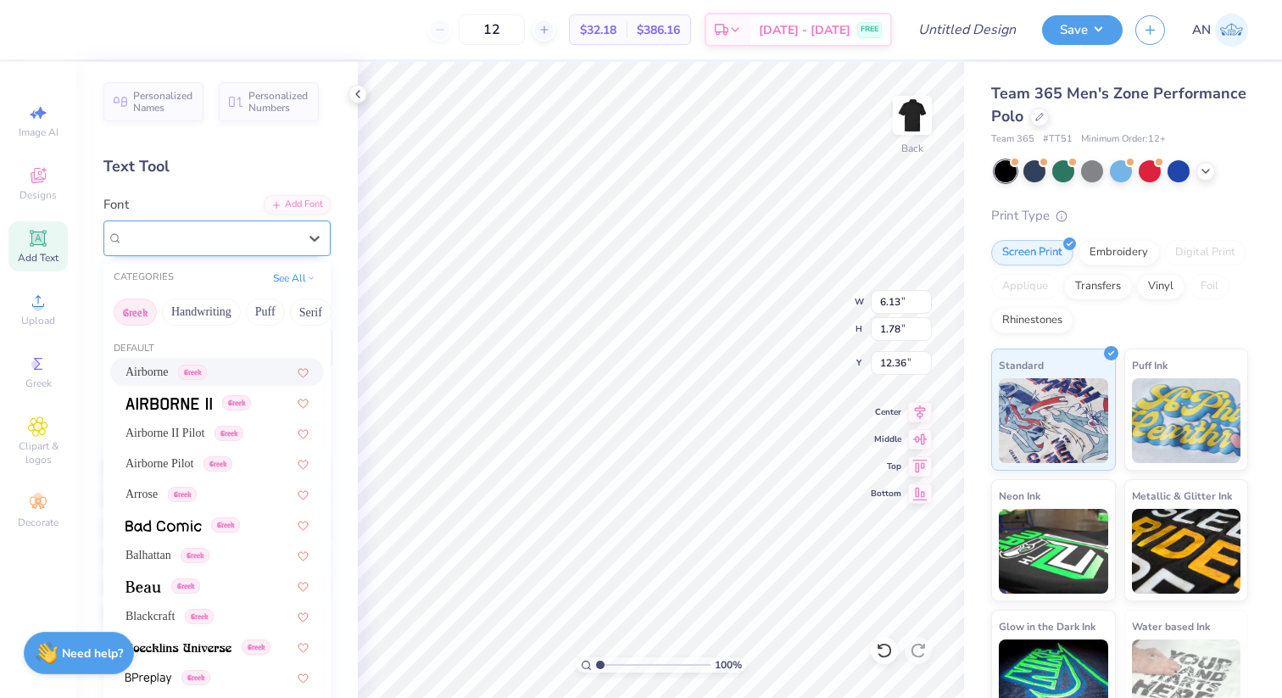
click at [259, 233] on div "Super Dream" at bounding box center [210, 238] width 178 height 26
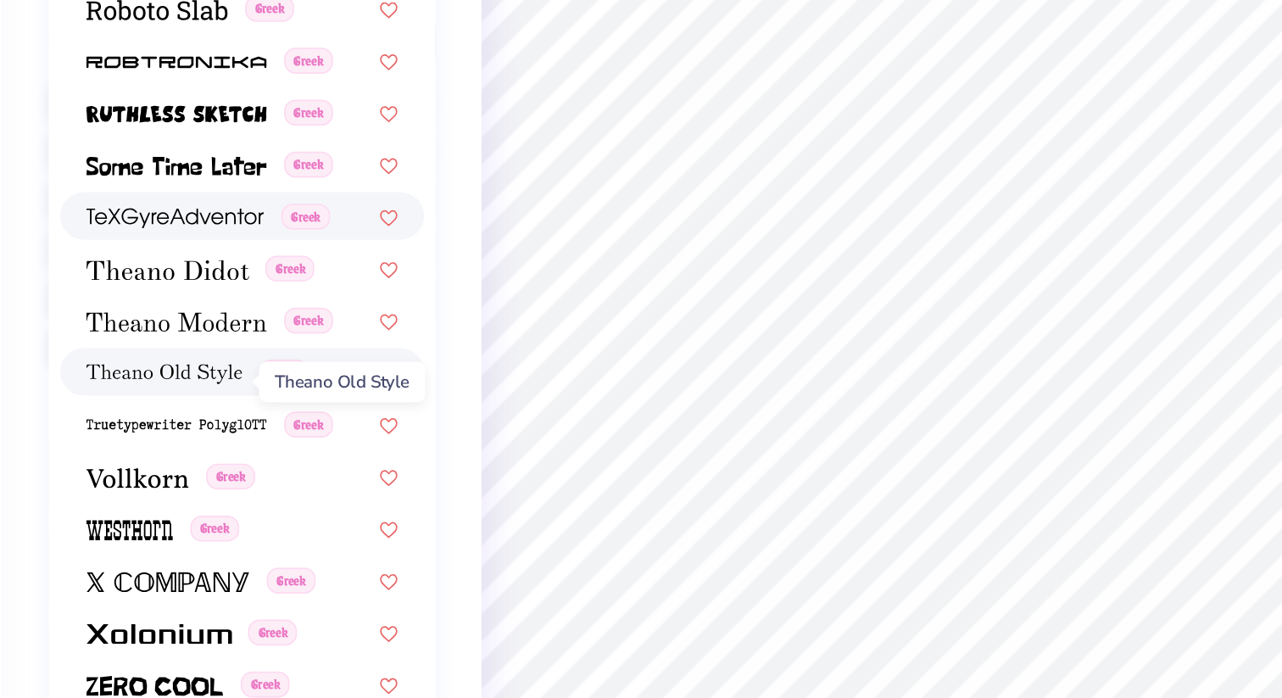
scroll to position [192, 0]
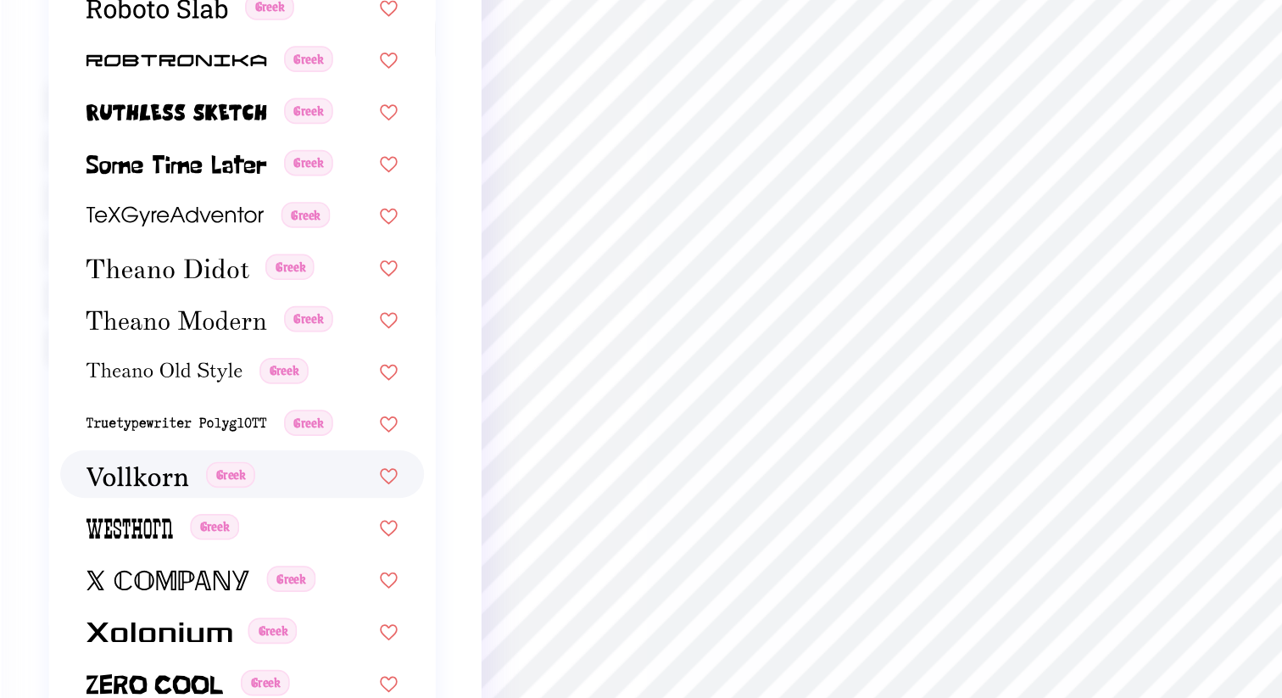
click at [162, 506] on div "Greek" at bounding box center [217, 497] width 214 height 28
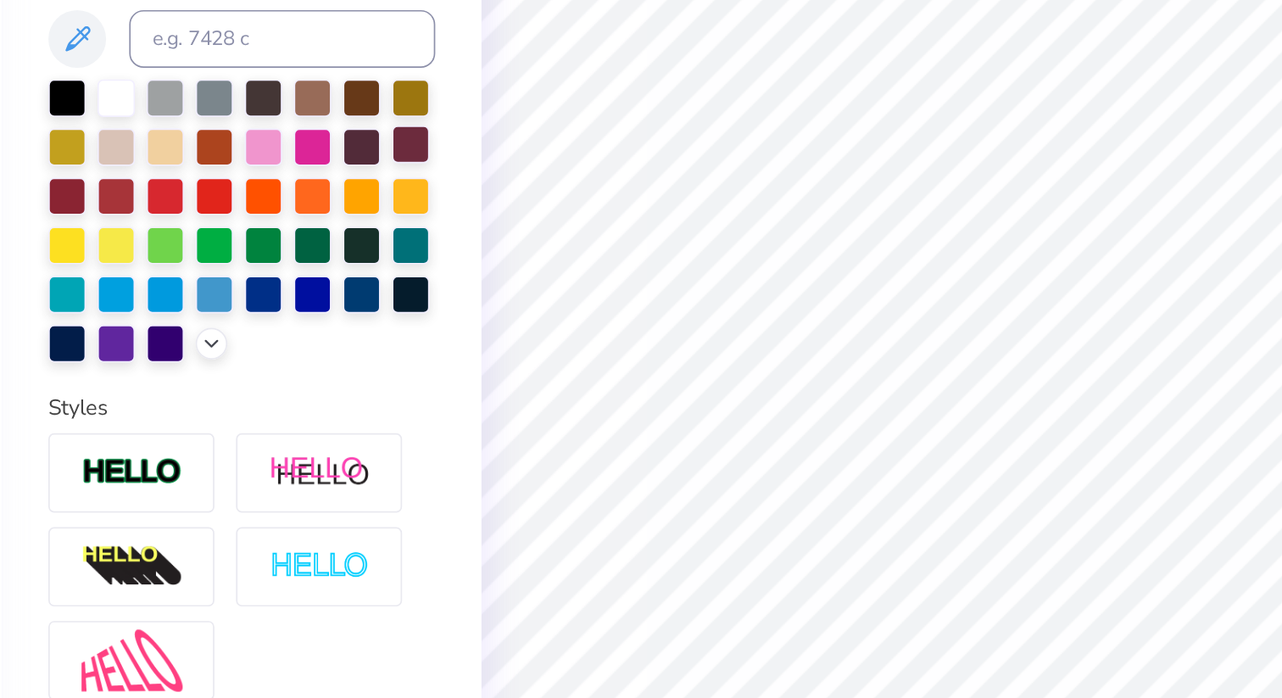
type input "5.94"
type input "1.73"
type input "12.39"
type textarea "TKE"
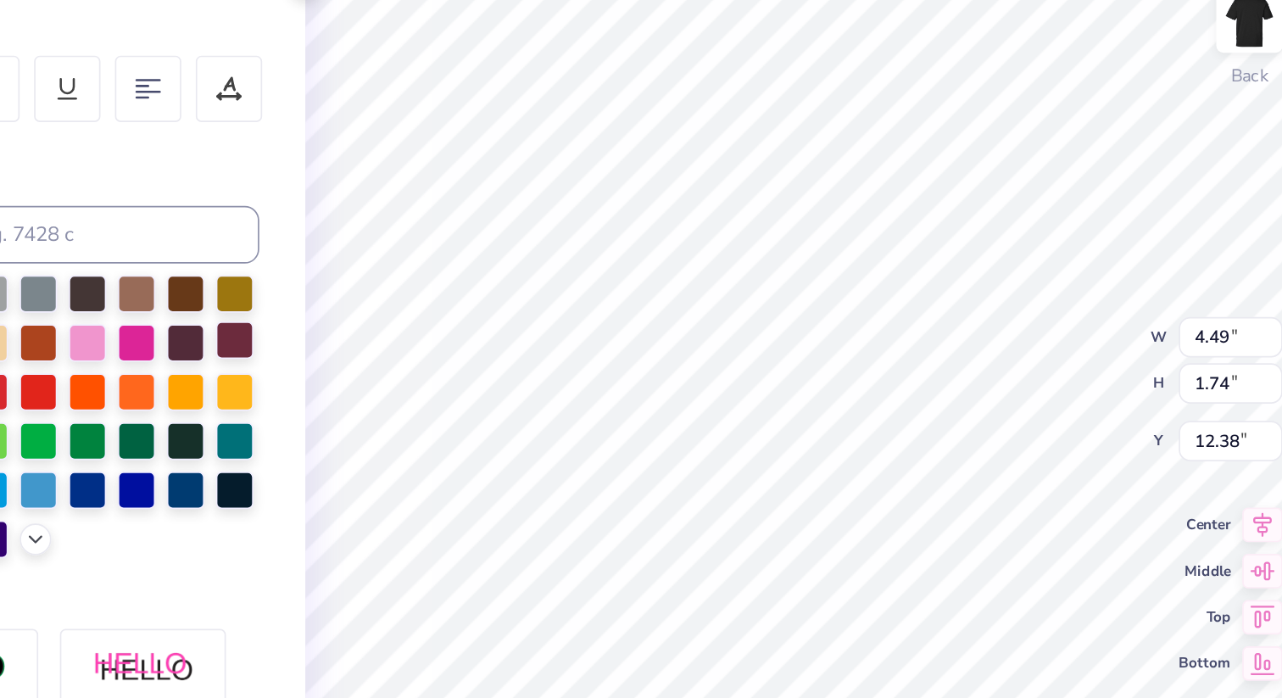
type input "3.00"
type input "3.29"
type input "1.27"
type input "3.46"
type input "3.00"
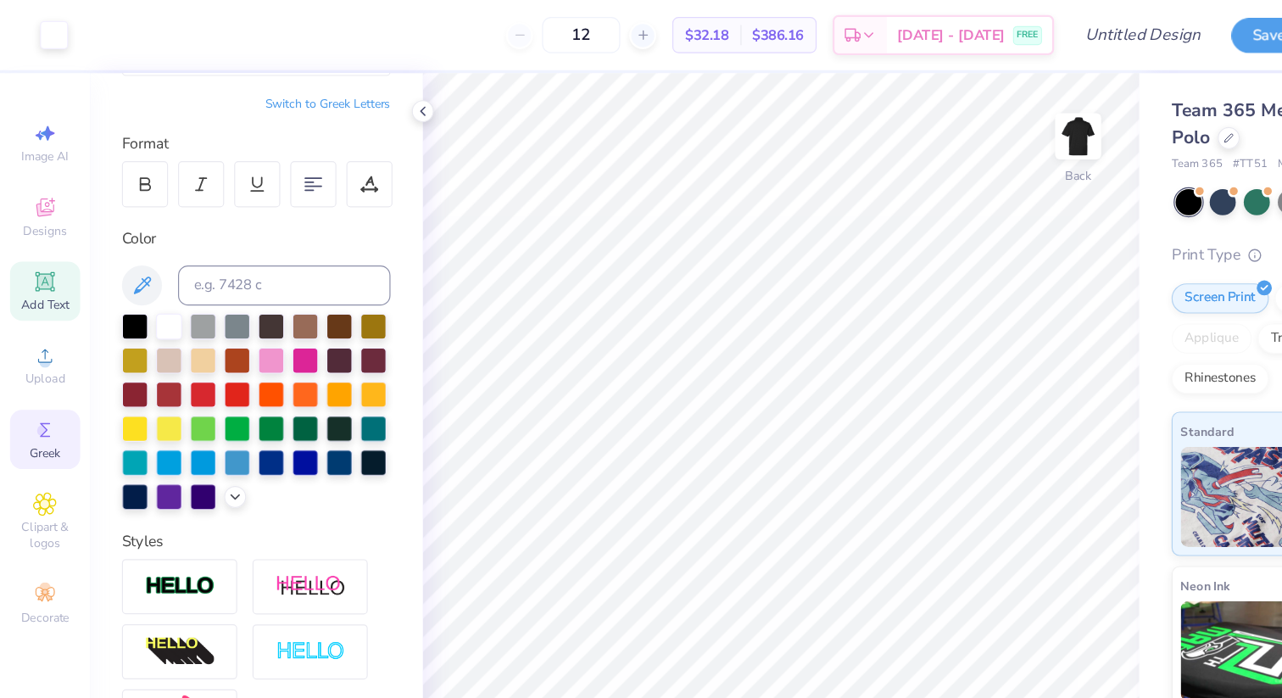
click at [44, 371] on icon at bounding box center [38, 364] width 20 height 20
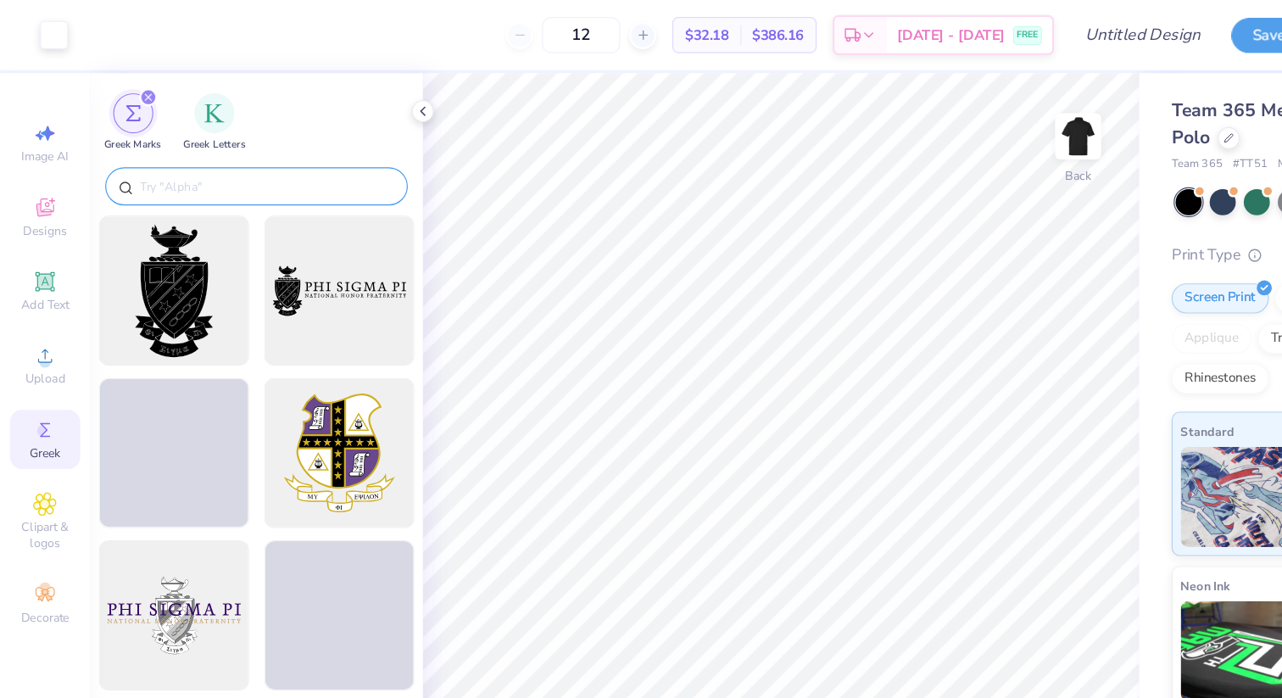
click at [200, 146] on div at bounding box center [217, 158] width 256 height 32
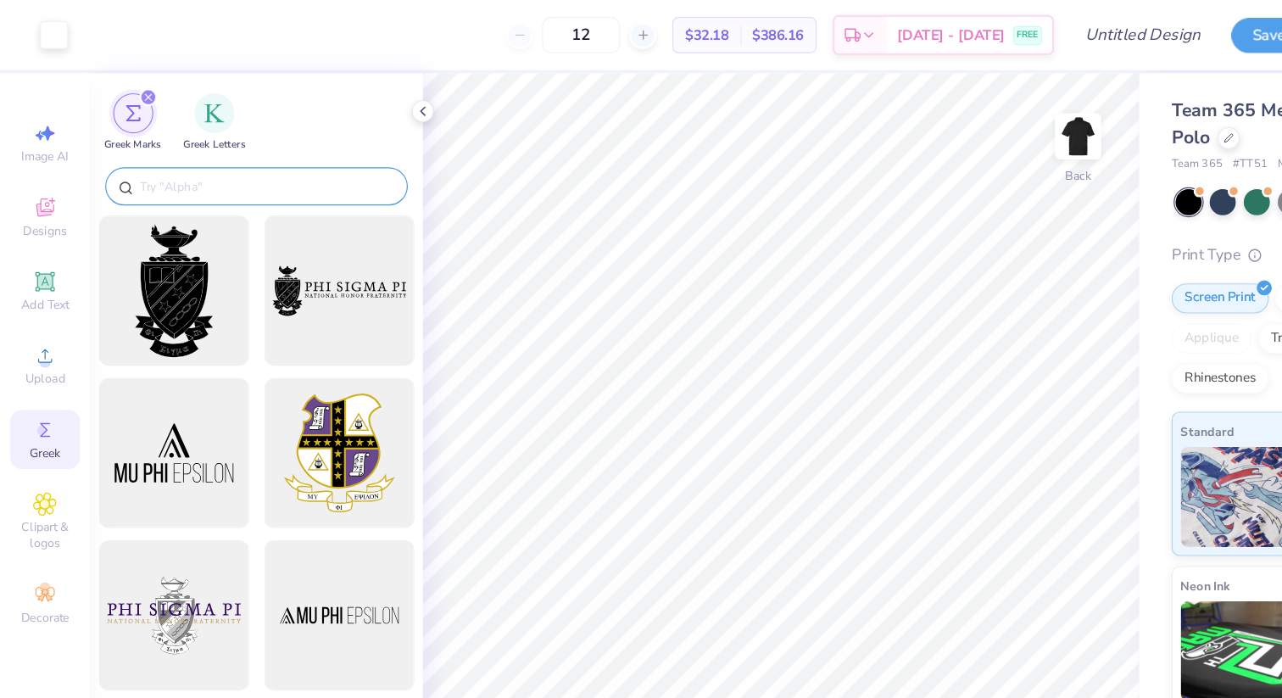
click at [205, 154] on input "text" at bounding box center [225, 157] width 217 height 17
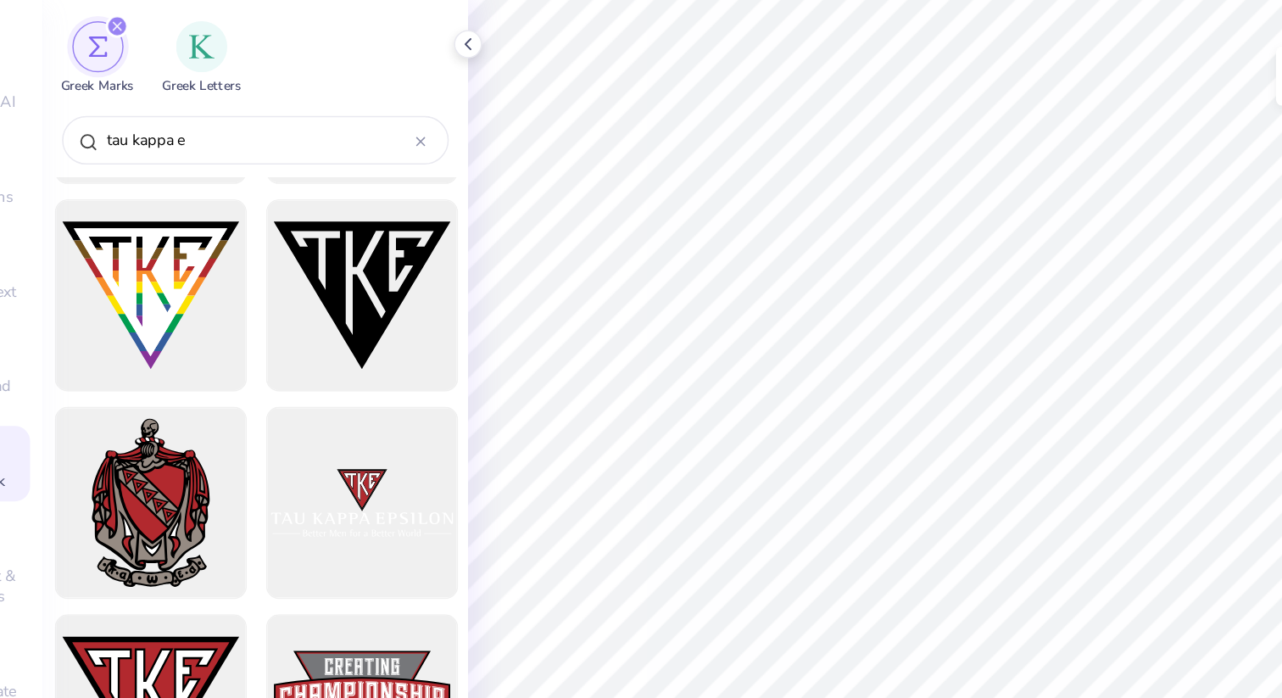
scroll to position [399, 0]
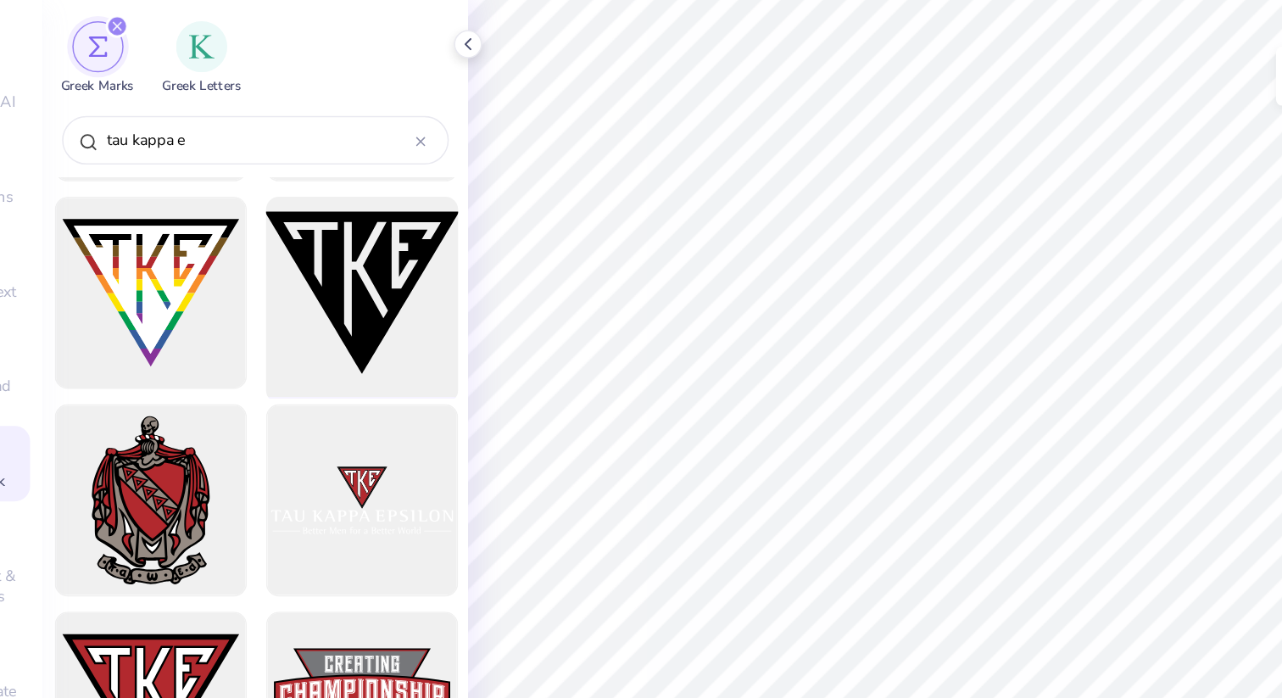
type input "tau kappa e"
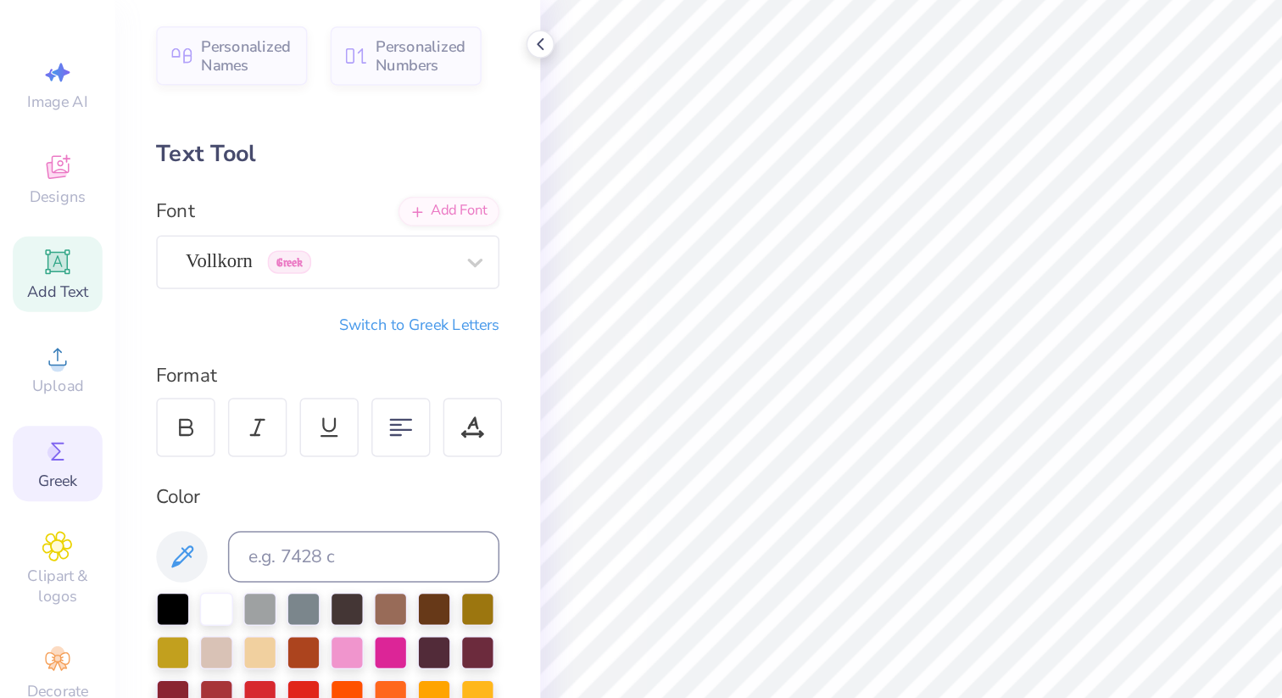
click at [33, 377] on span "Greek" at bounding box center [38, 384] width 26 height 14
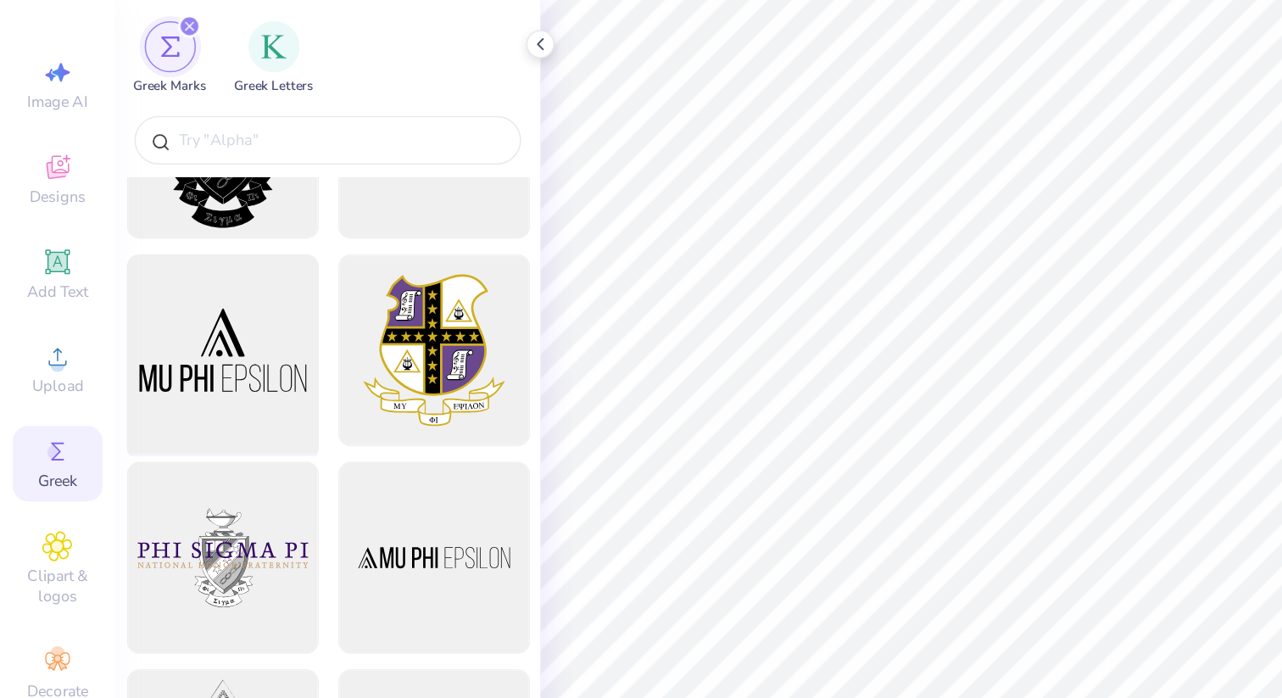
scroll to position [0, 0]
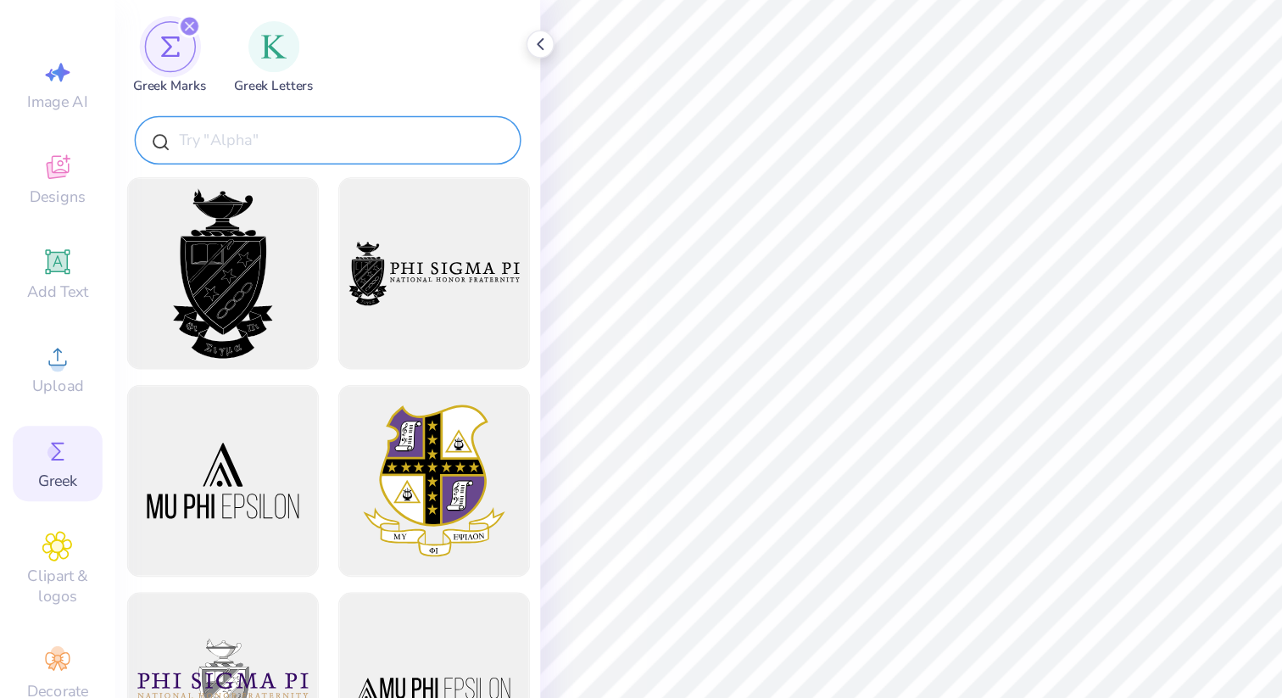
click at [198, 149] on input "text" at bounding box center [225, 157] width 217 height 17
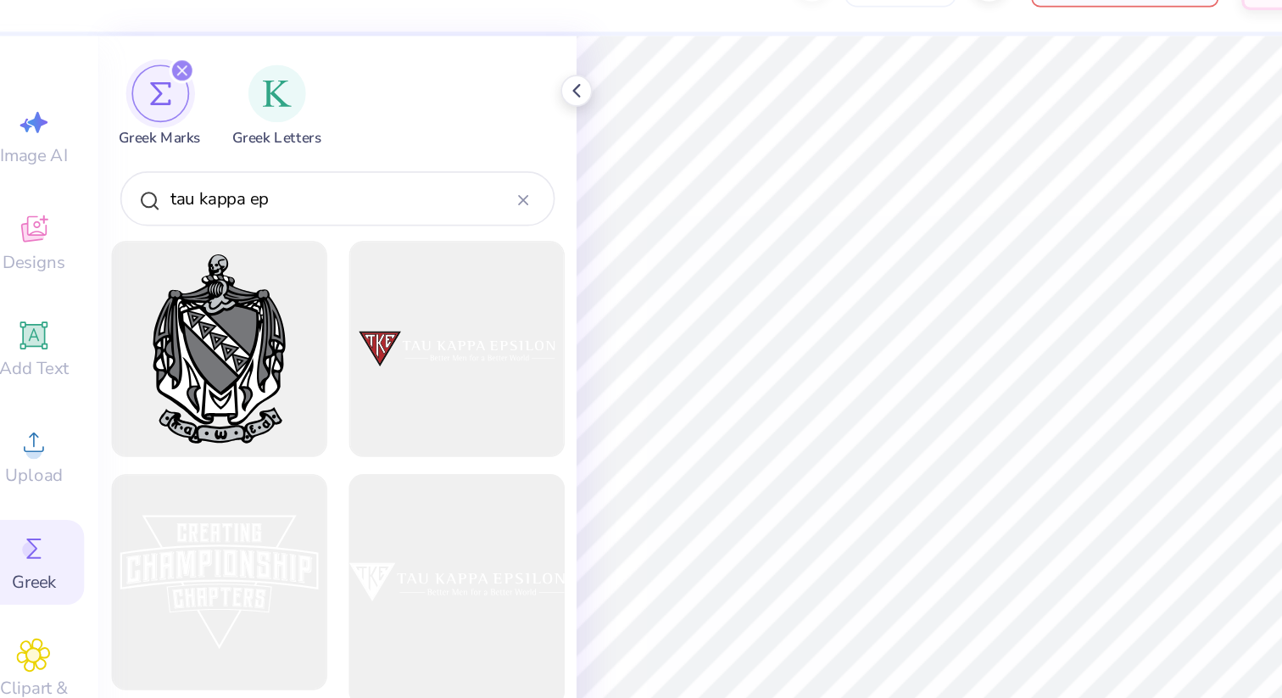
type input "tau kappa ep"
click at [315, 392] on div at bounding box center [287, 384] width 140 height 140
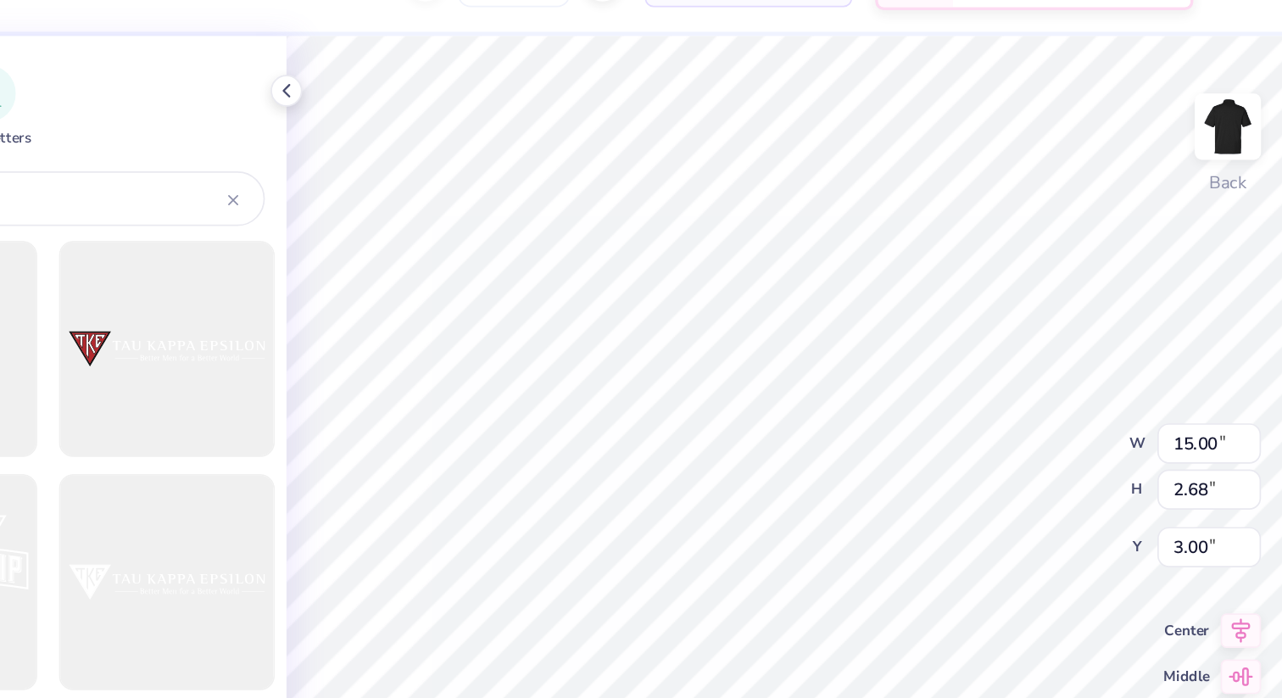
type input "6.64"
type input "1.19"
type input "3.00"
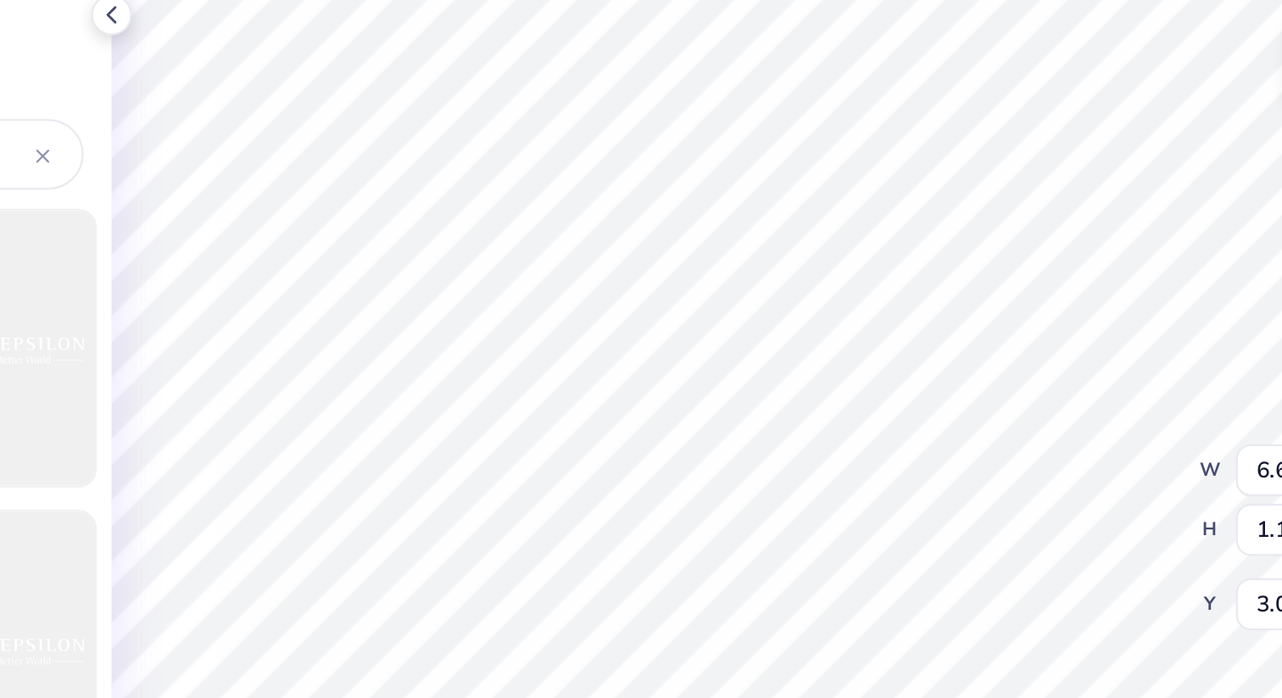
type input "4.92"
type input "0.88"
type input "3.67"
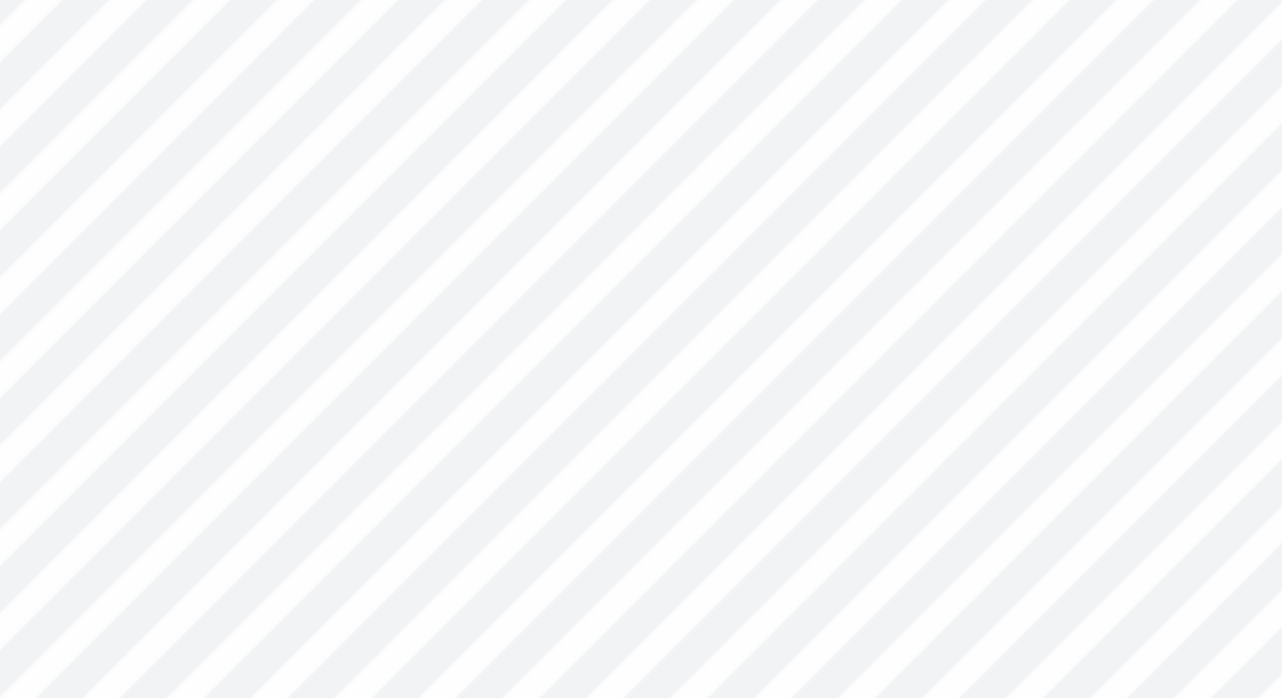
type input "5.89"
type input "1.05"
type input "3.50"
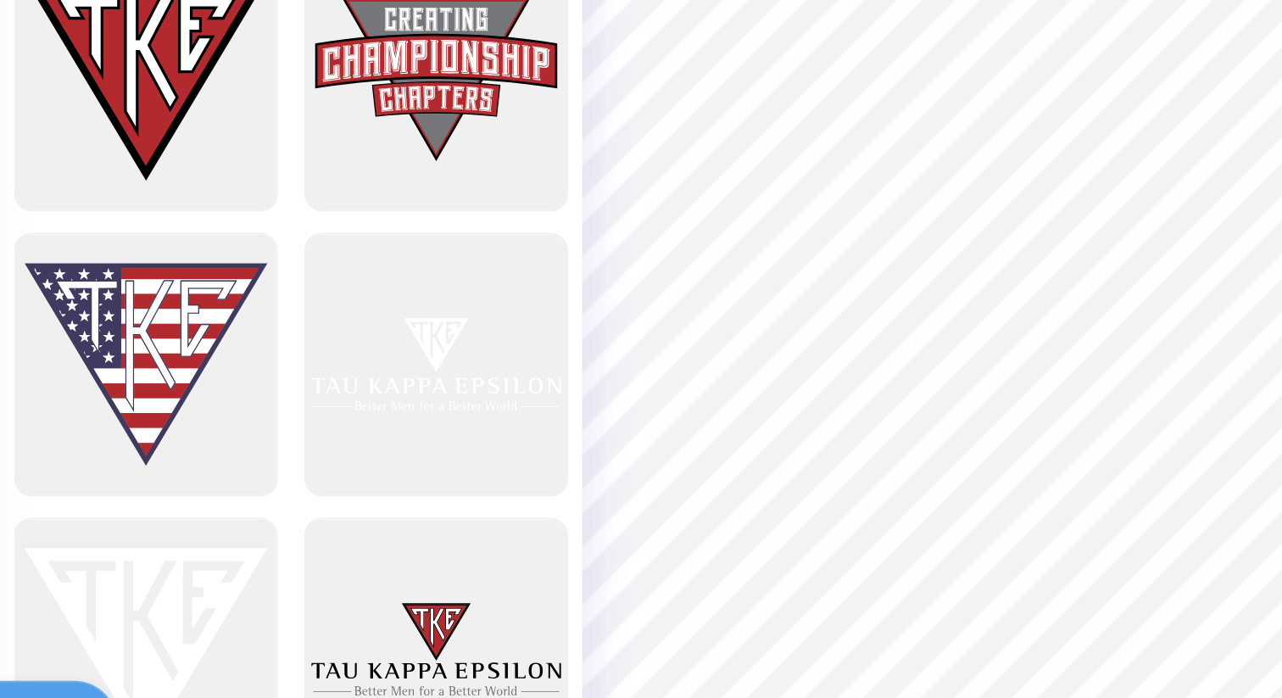
scroll to position [609, 0]
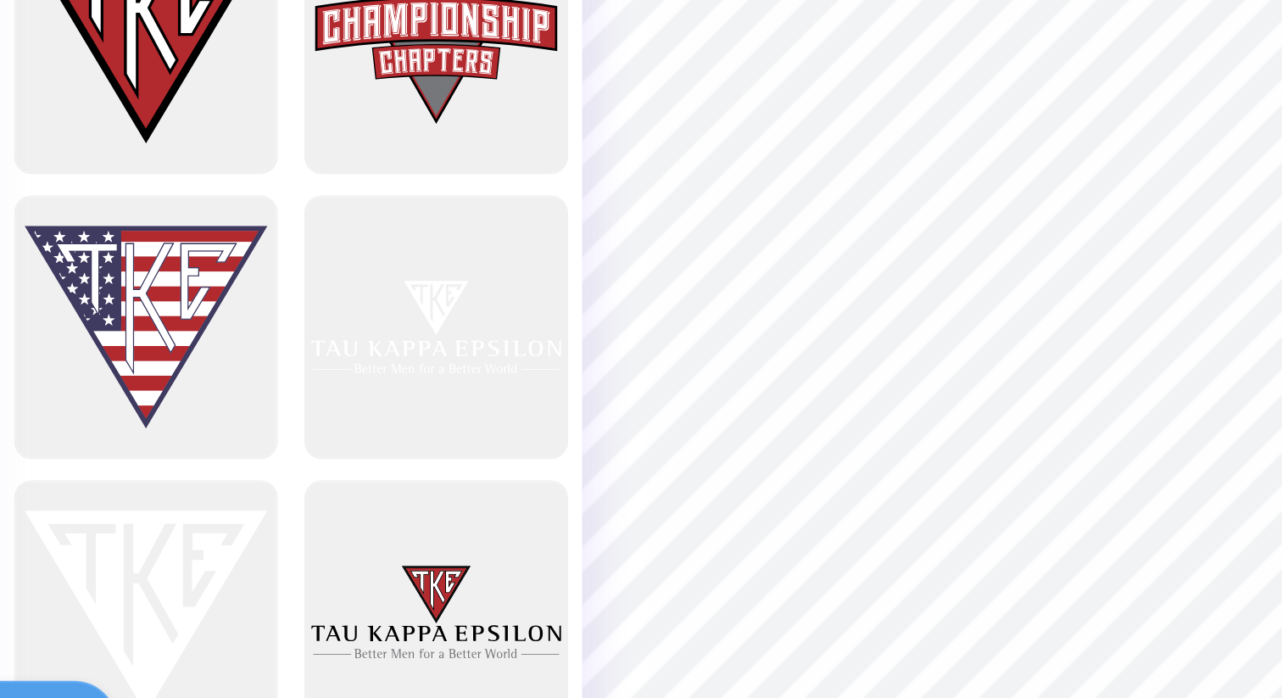
click at [165, 591] on div at bounding box center [147, 598] width 127 height 127
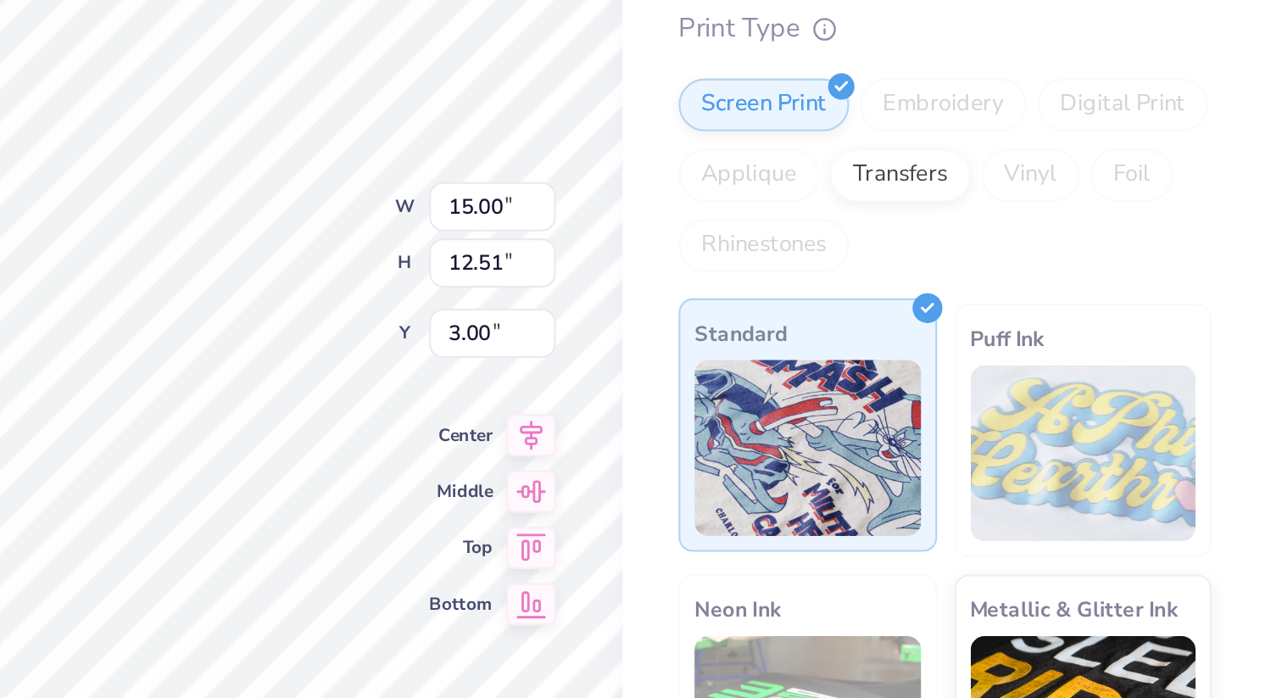
scroll to position [0, 0]
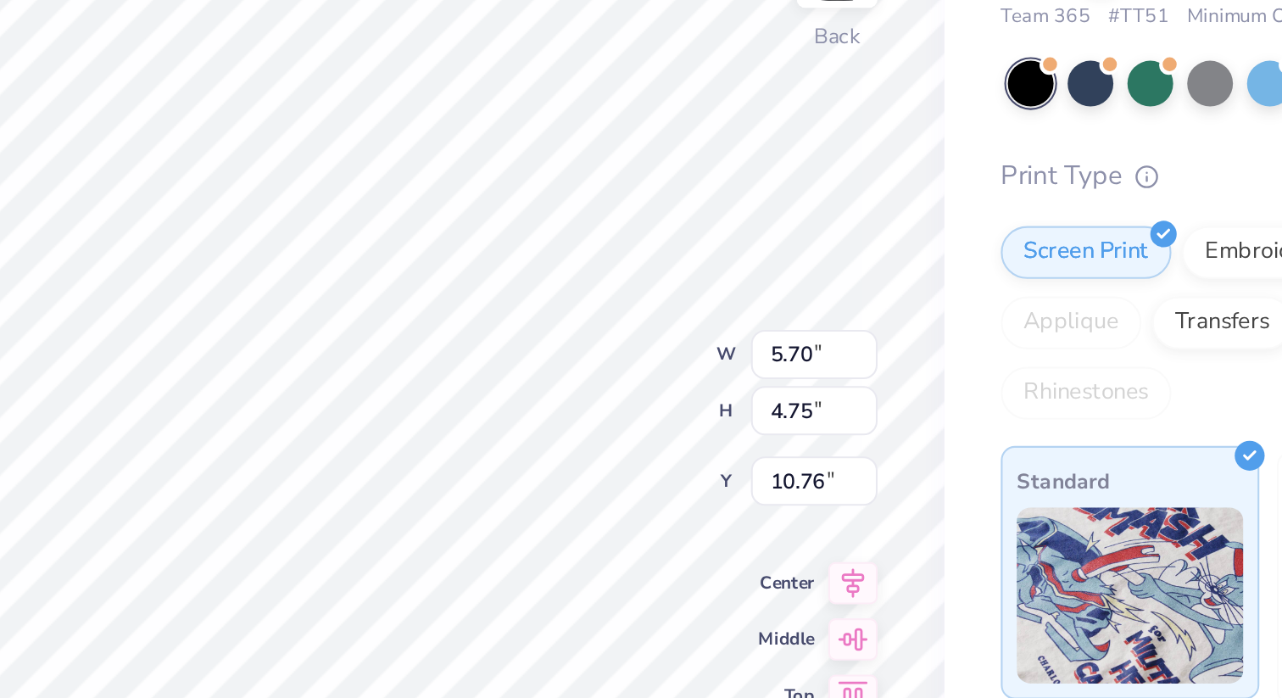
type input "5.70"
type input "4.75"
type input "3.66"
type input "3.27"
type input "2.73"
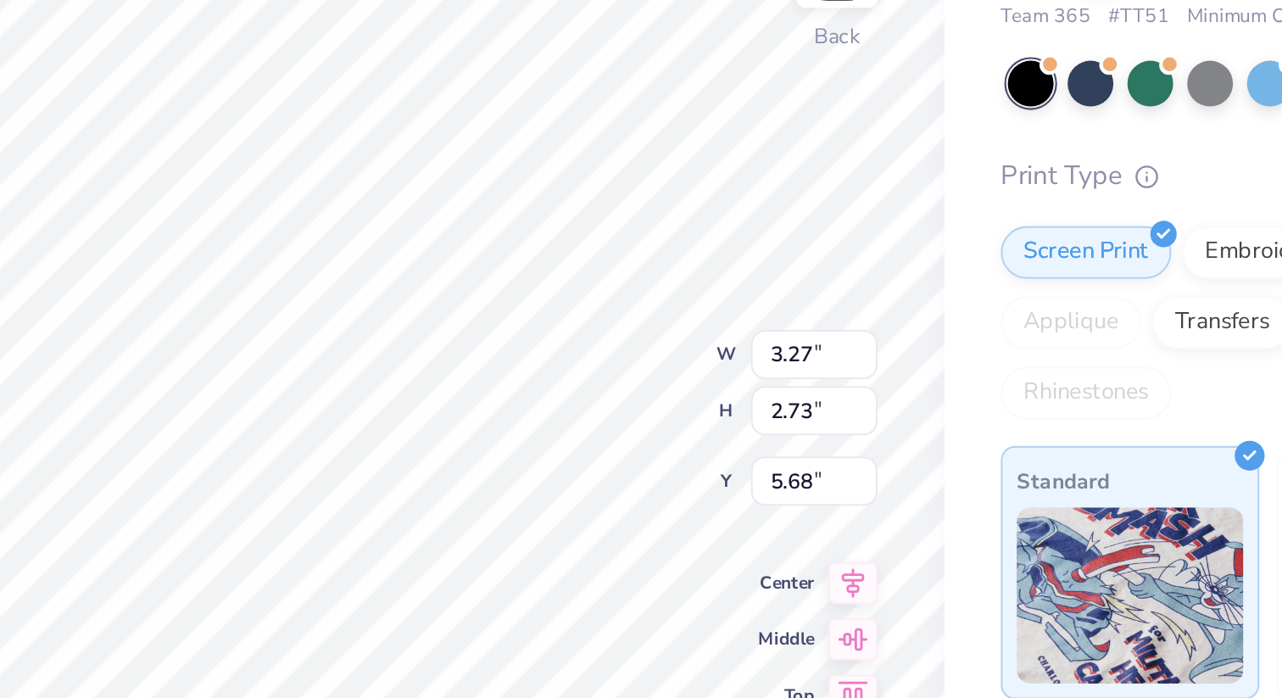
type input "3.00"
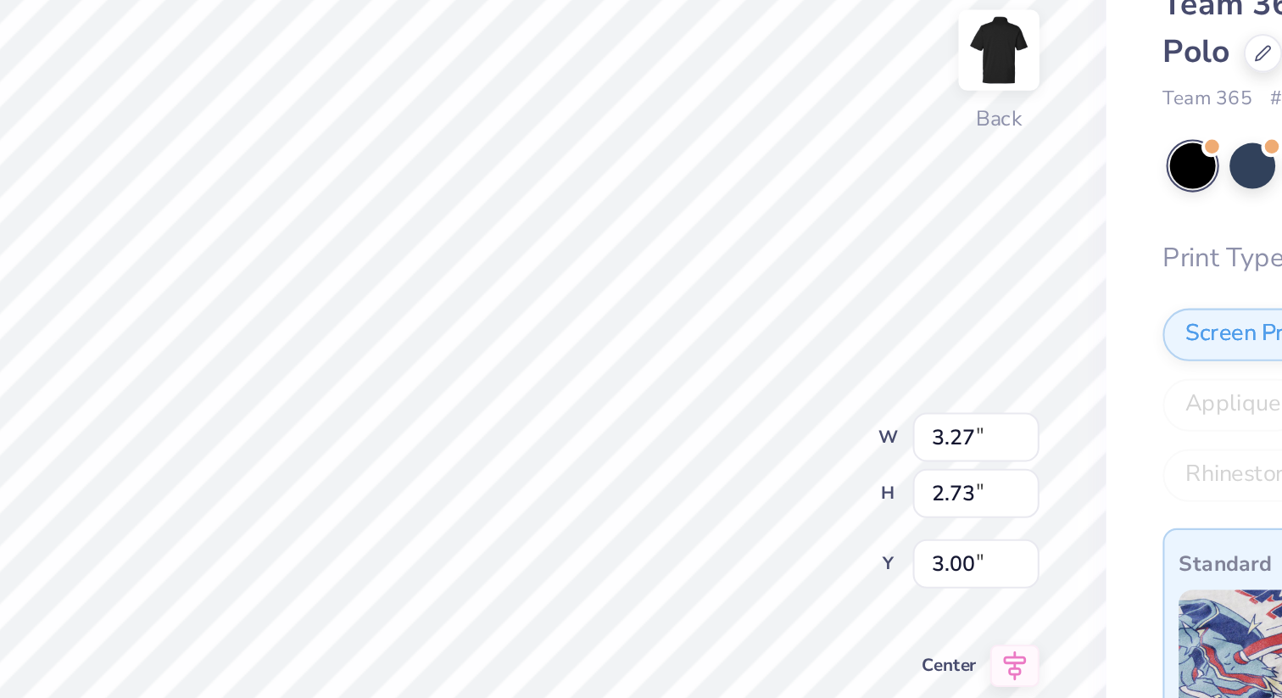
type input "3.03"
type input "2.53"
type input "3.80"
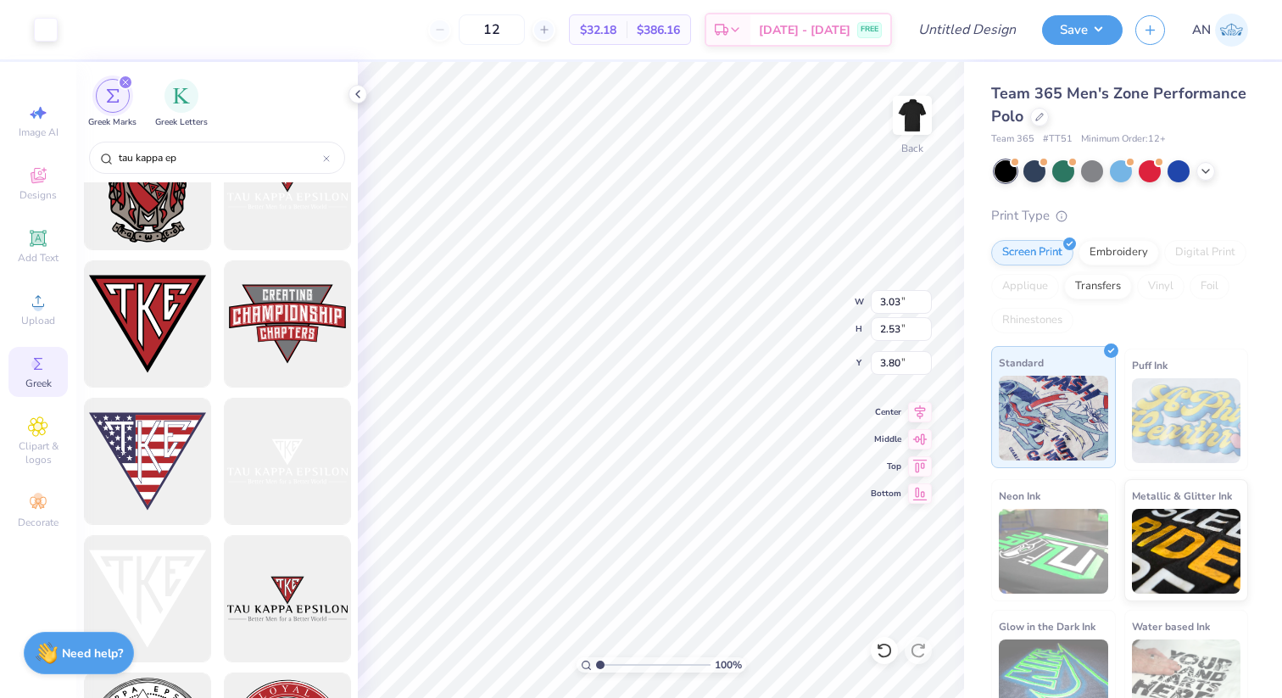
type input "3.81"
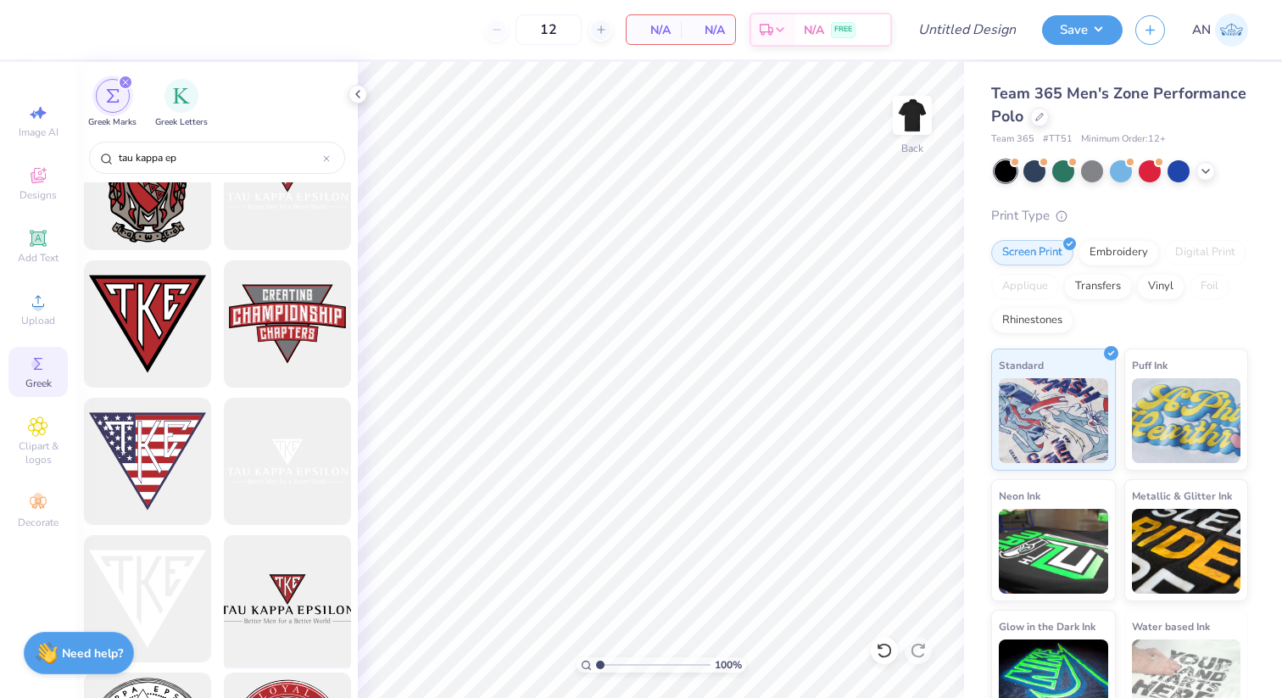
click at [286, 593] on div at bounding box center [287, 599] width 140 height 140
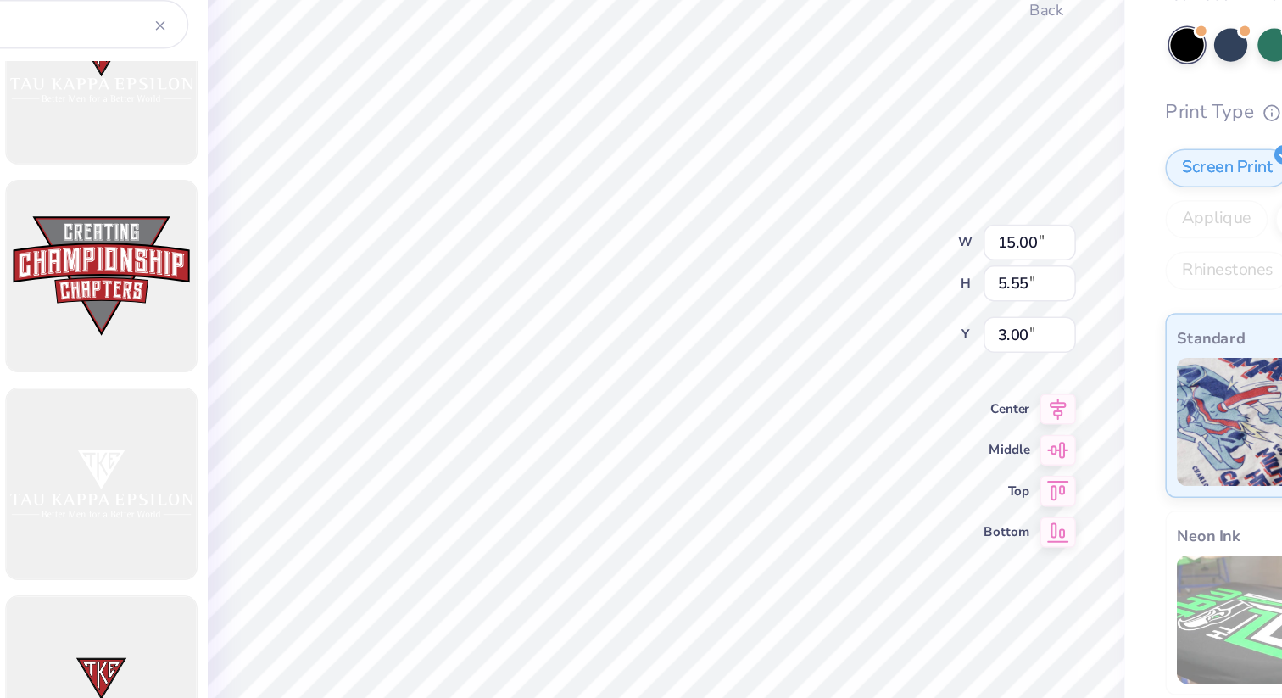
type input "6.63"
type input "2.45"
type input "6.09"
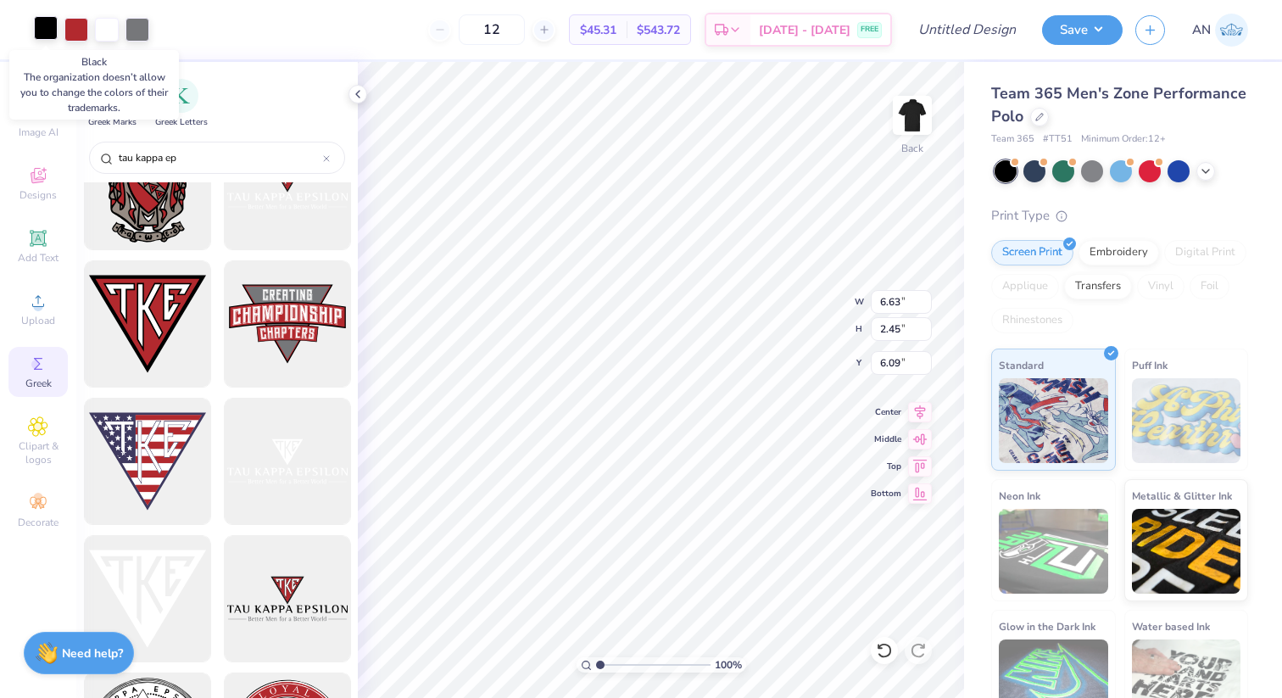
click at [46, 25] on div at bounding box center [46, 28] width 24 height 24
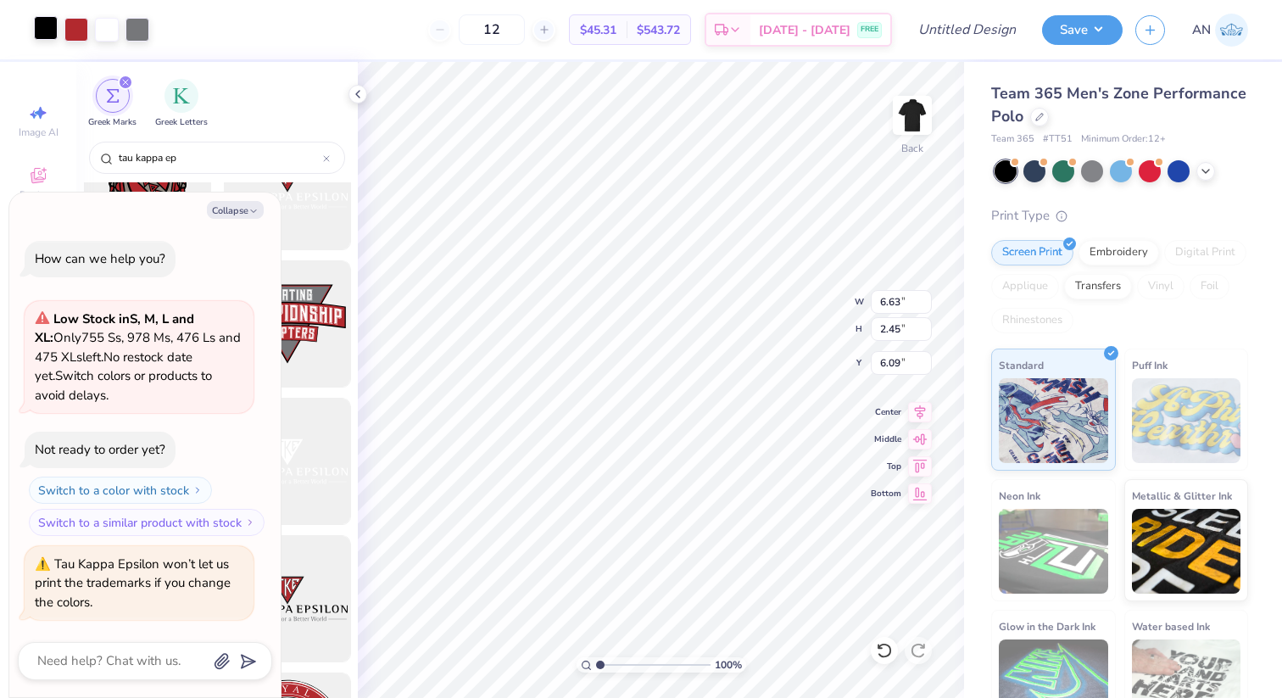
click at [47, 25] on div at bounding box center [46, 28] width 24 height 24
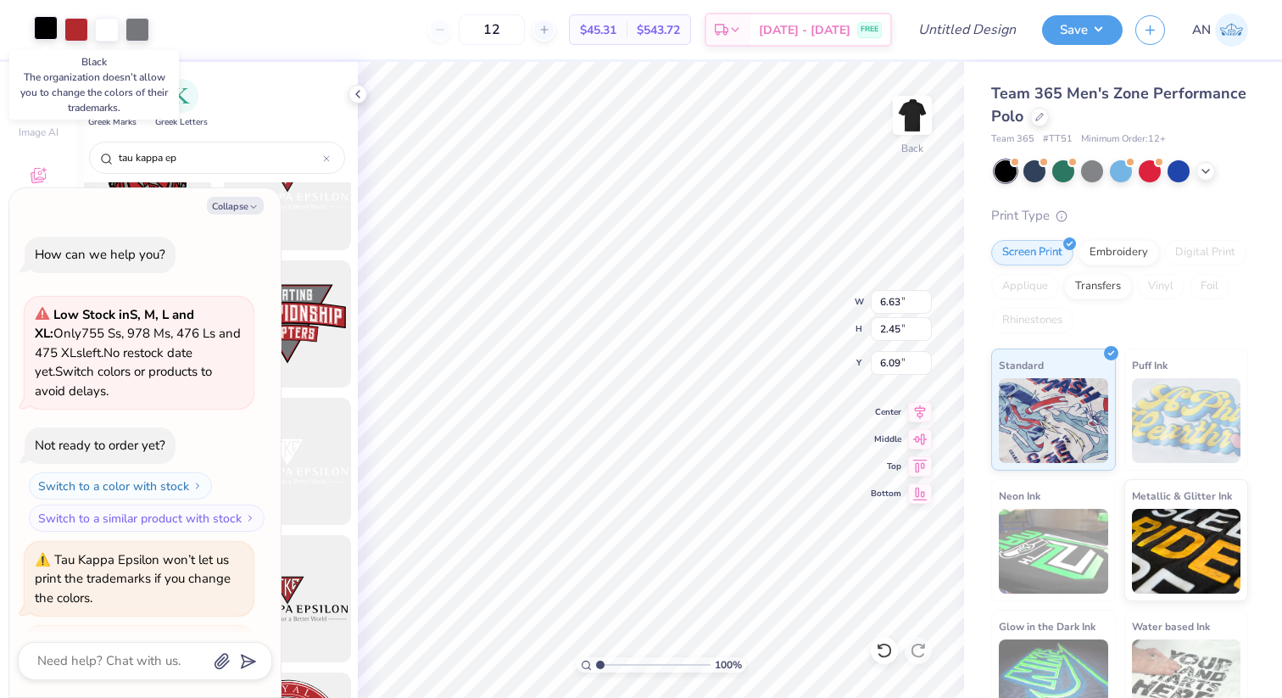
scroll to position [80, 0]
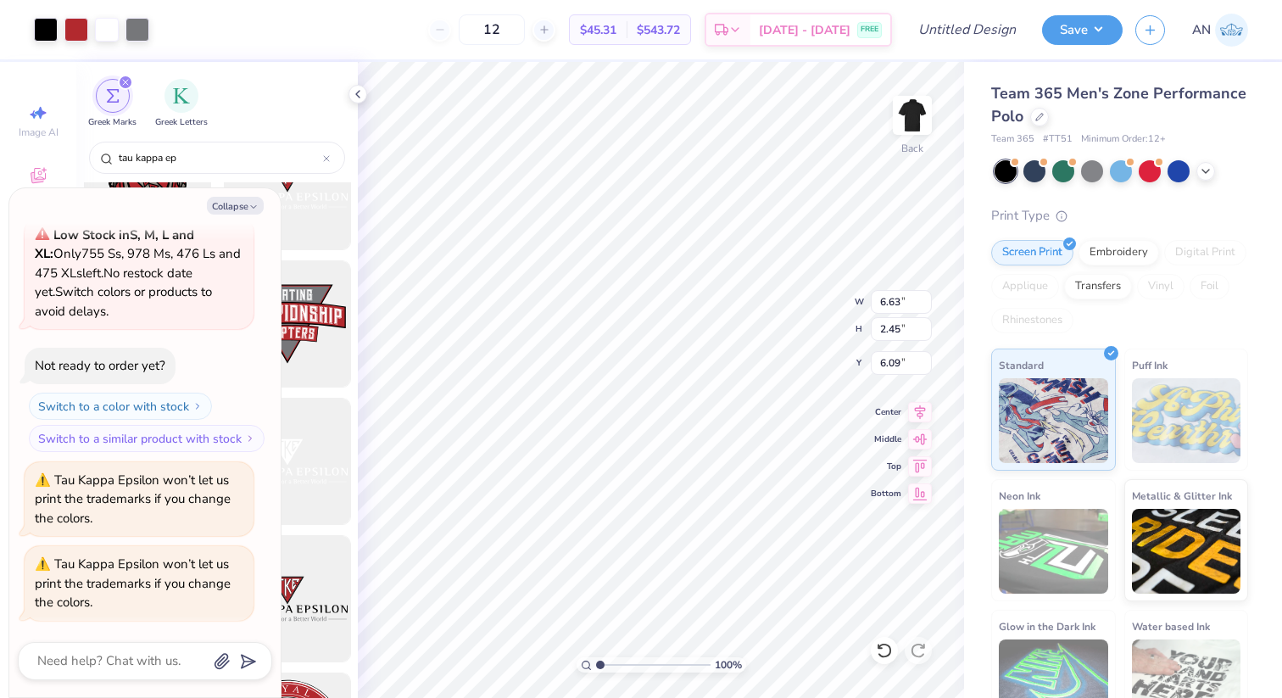
type textarea "x"
type input "6.12"
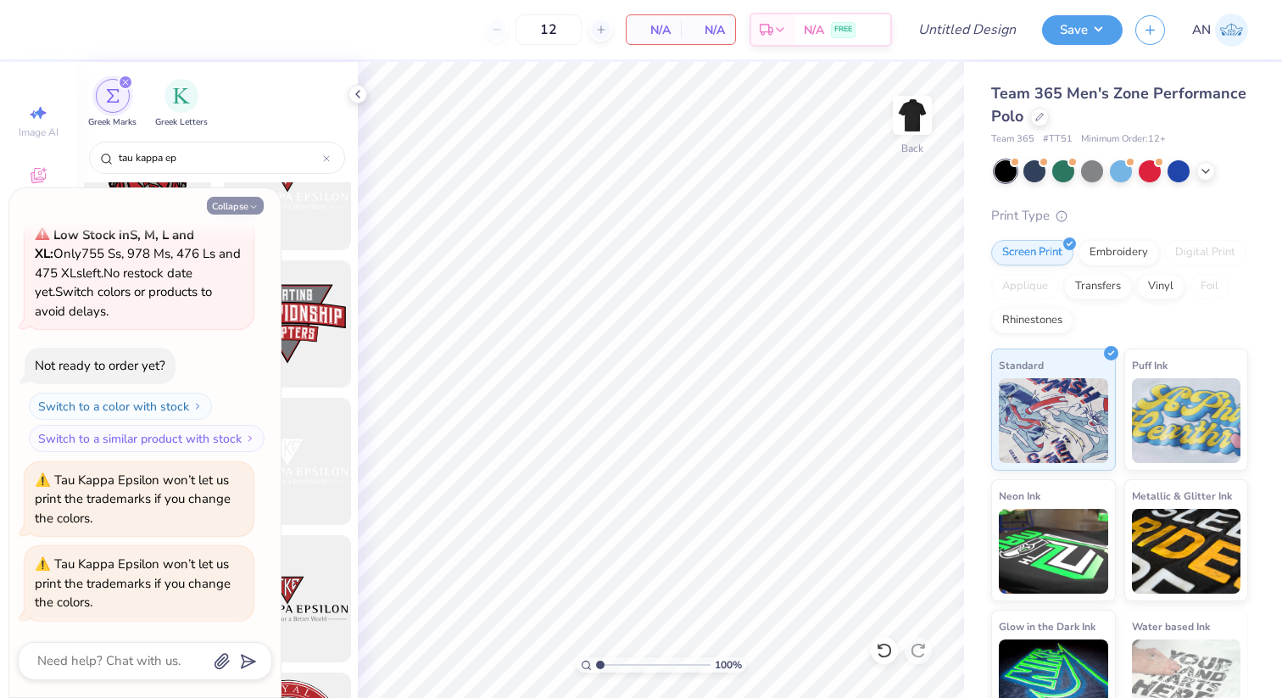
click at [260, 204] on button "Collapse" at bounding box center [235, 206] width 57 height 18
type textarea "x"
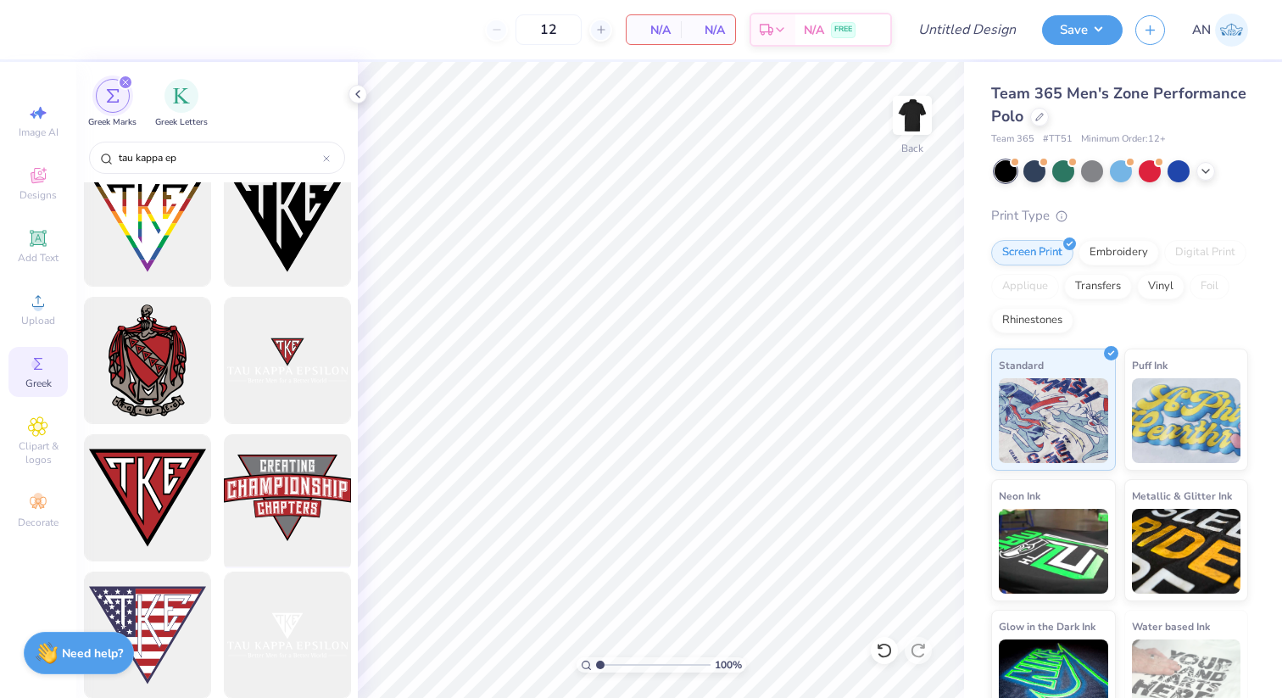
scroll to position [433, 0]
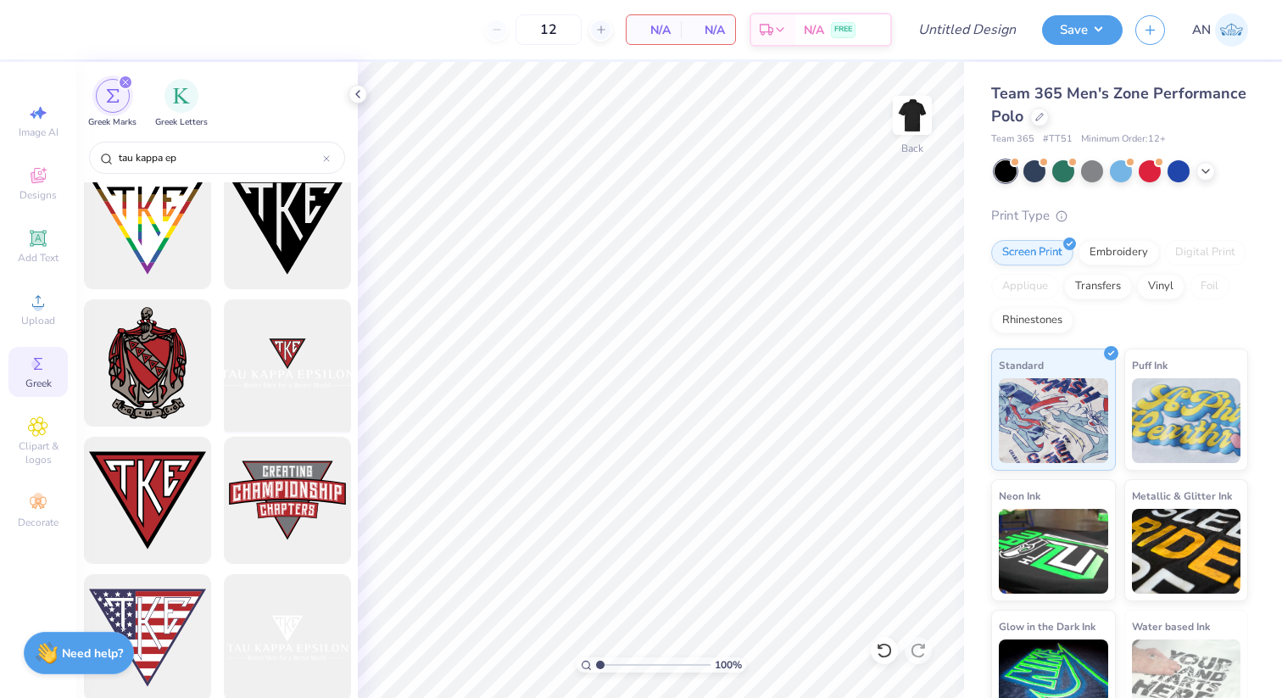
click at [287, 375] on div at bounding box center [287, 363] width 140 height 140
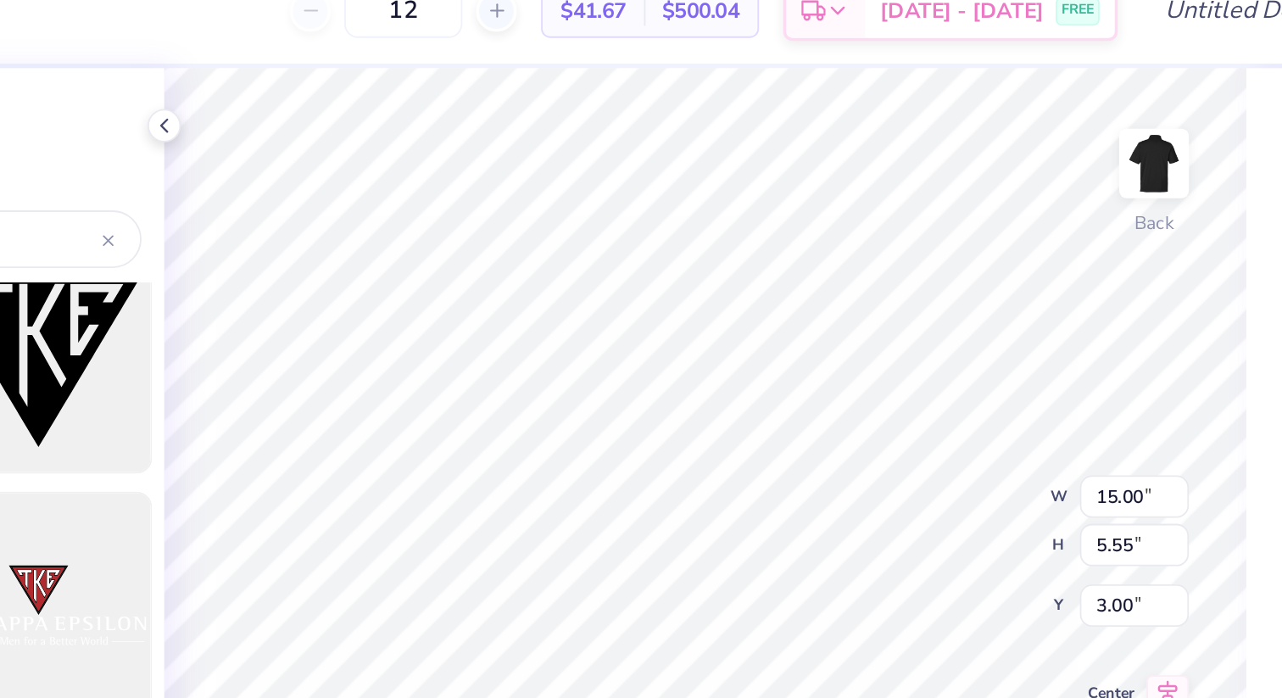
type input "4.32"
type input "1.60"
type input "2.65"
type input "5.49"
type input "2.03"
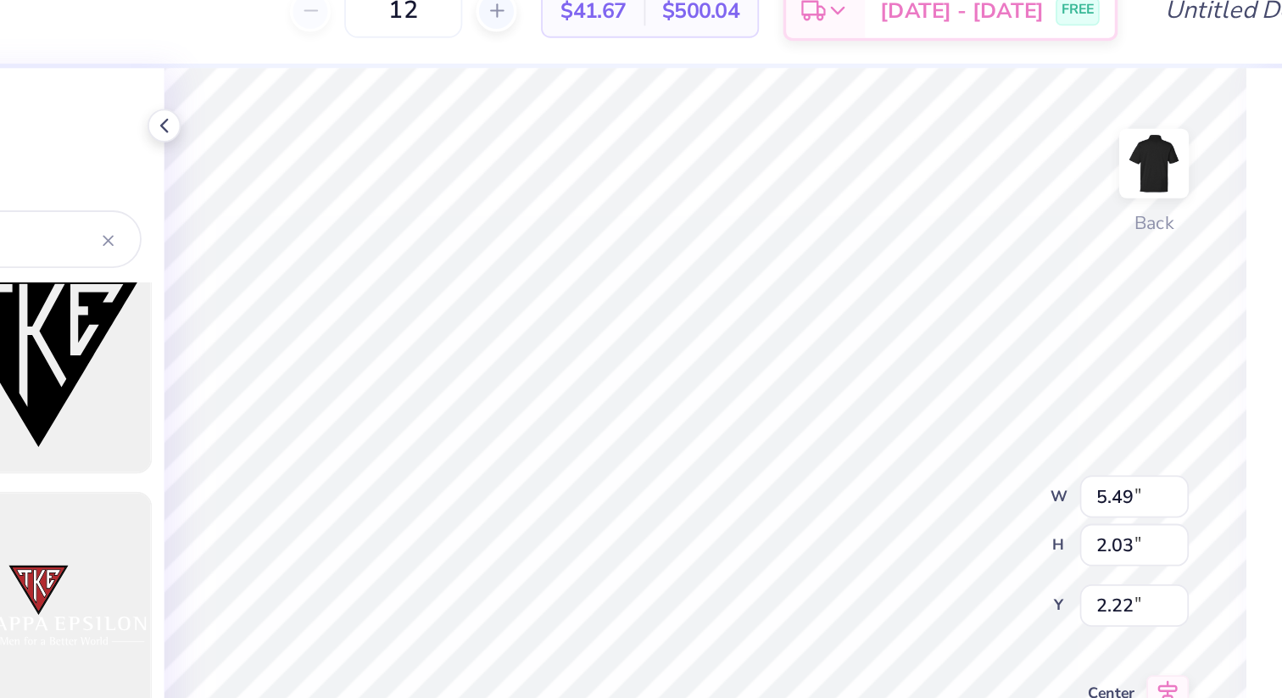
type input "3.00"
click at [794, 315] on div "100 % Back W 5.49 5.49 " H 2.03 2.03 " Y 3.00 3.00 " Center Middle Top Bottom" at bounding box center [661, 380] width 606 height 636
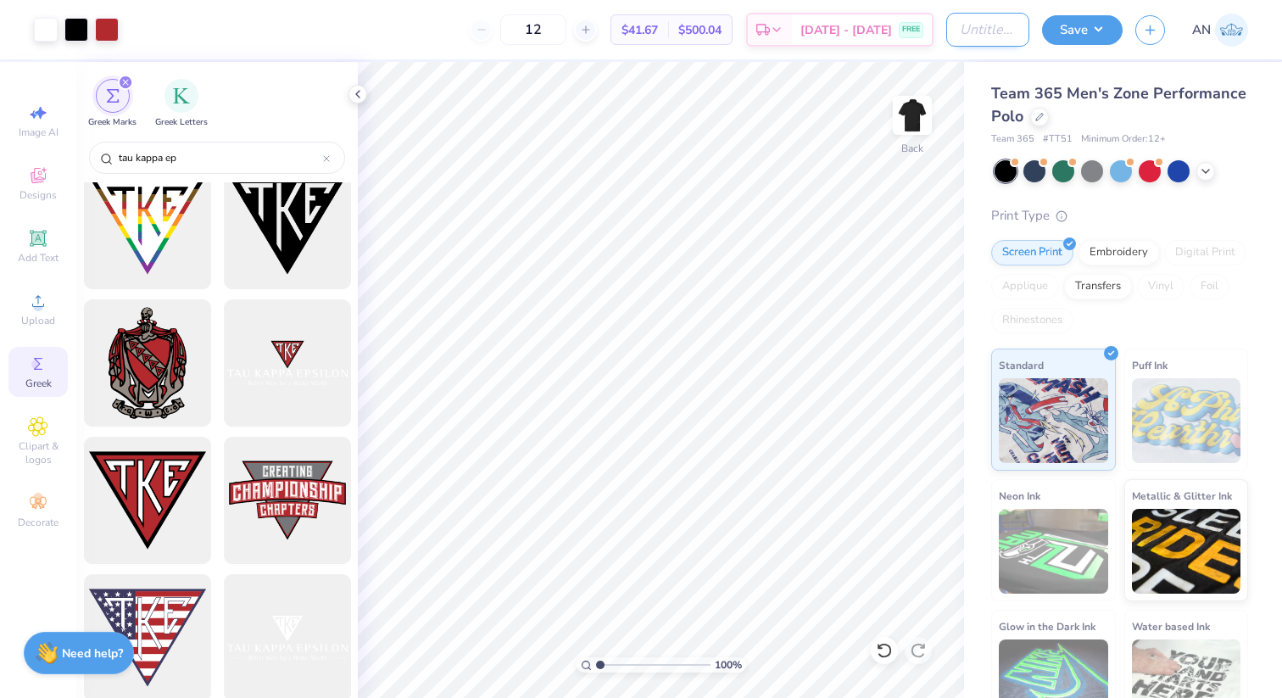
click at [959, 30] on input "Design Title" at bounding box center [987, 30] width 83 height 34
type input "TKE Polo"
click at [460, 59] on div "12 $41.67 Per Item $500.04 Total Est. Delivery [DATE] - [DATE] FREE" at bounding box center [532, 29] width 802 height 59
